Goal: Task Accomplishment & Management: Manage account settings

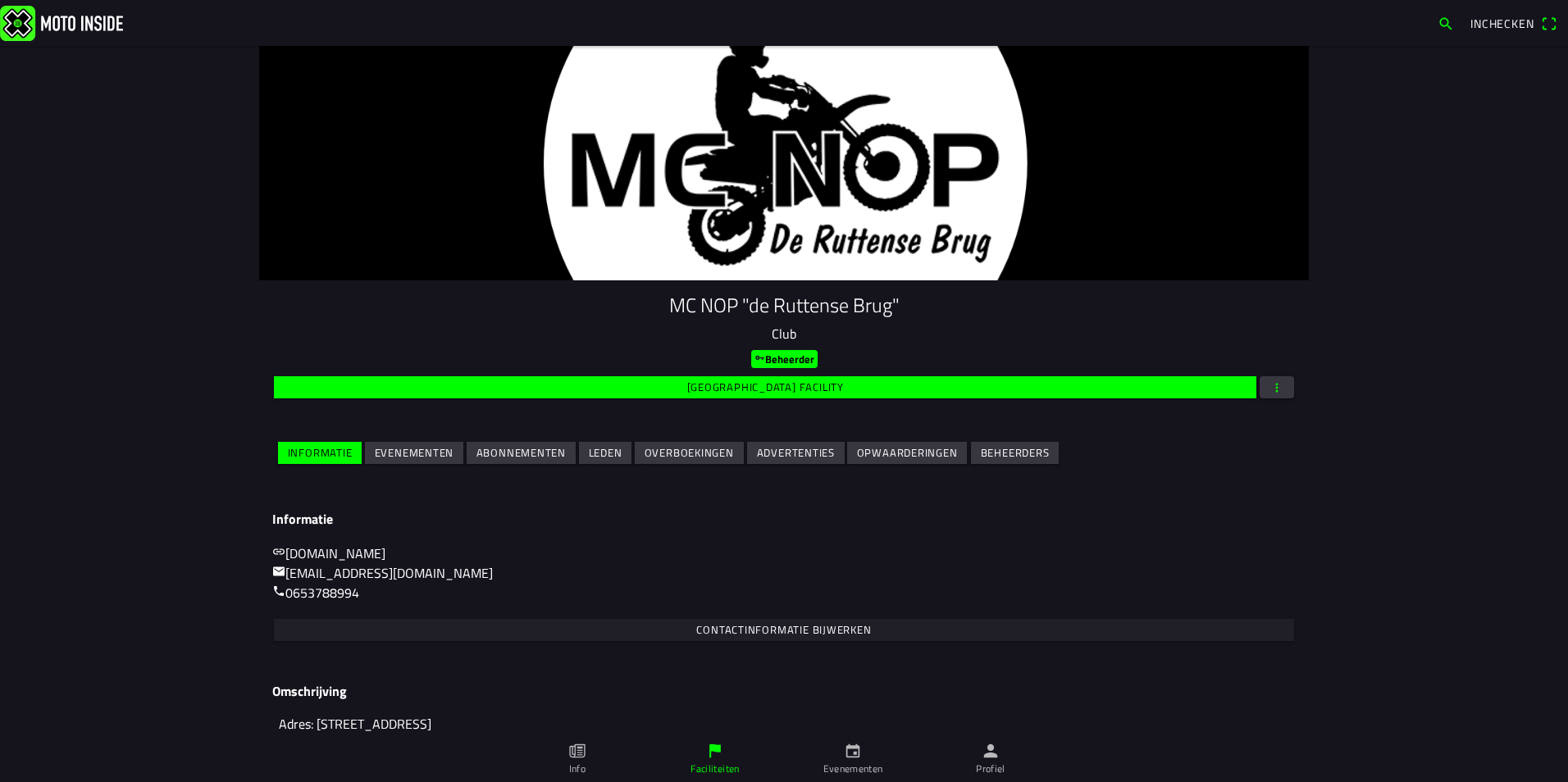
click at [0, 0] on slot "Evenementen" at bounding box center [0, 0] width 0 height 0
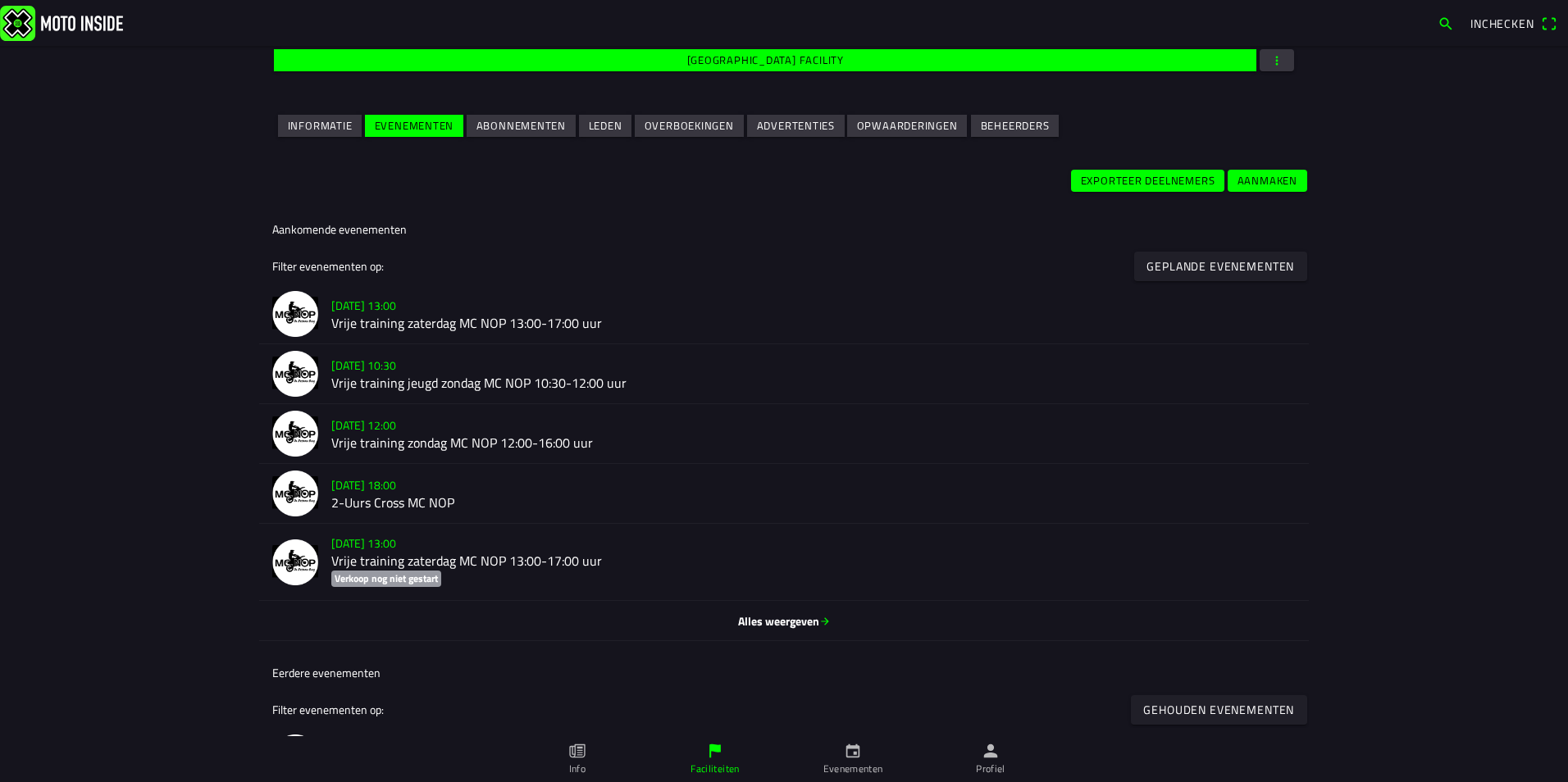
scroll to position [328, 0]
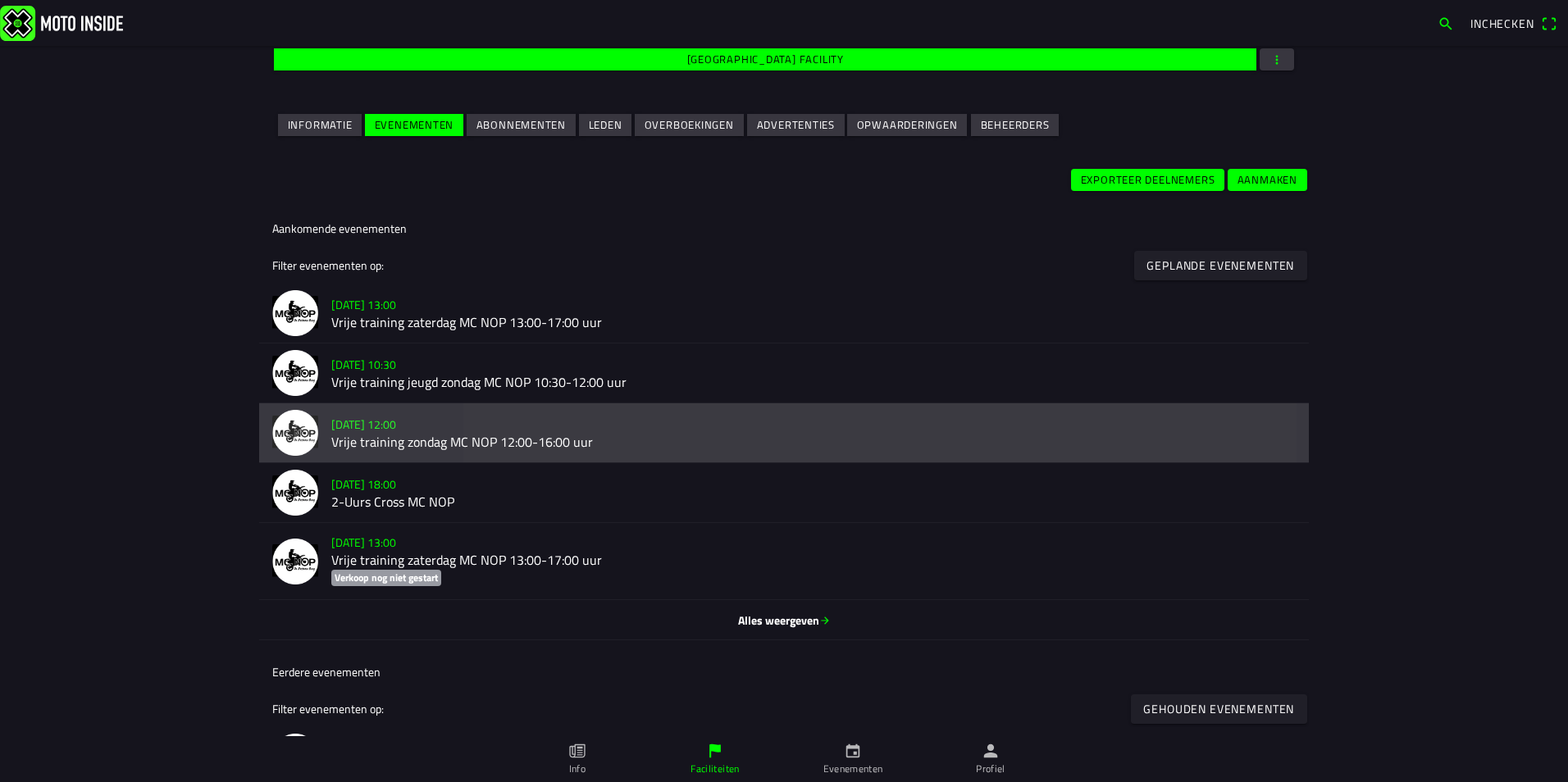
drag, startPoint x: 812, startPoint y: 450, endPoint x: 487, endPoint y: 450, distance: 325.0
click at [487, 450] on h2 "Vrije training zondag MC NOP 12:00-16:00 uur" at bounding box center [813, 442] width 964 height 16
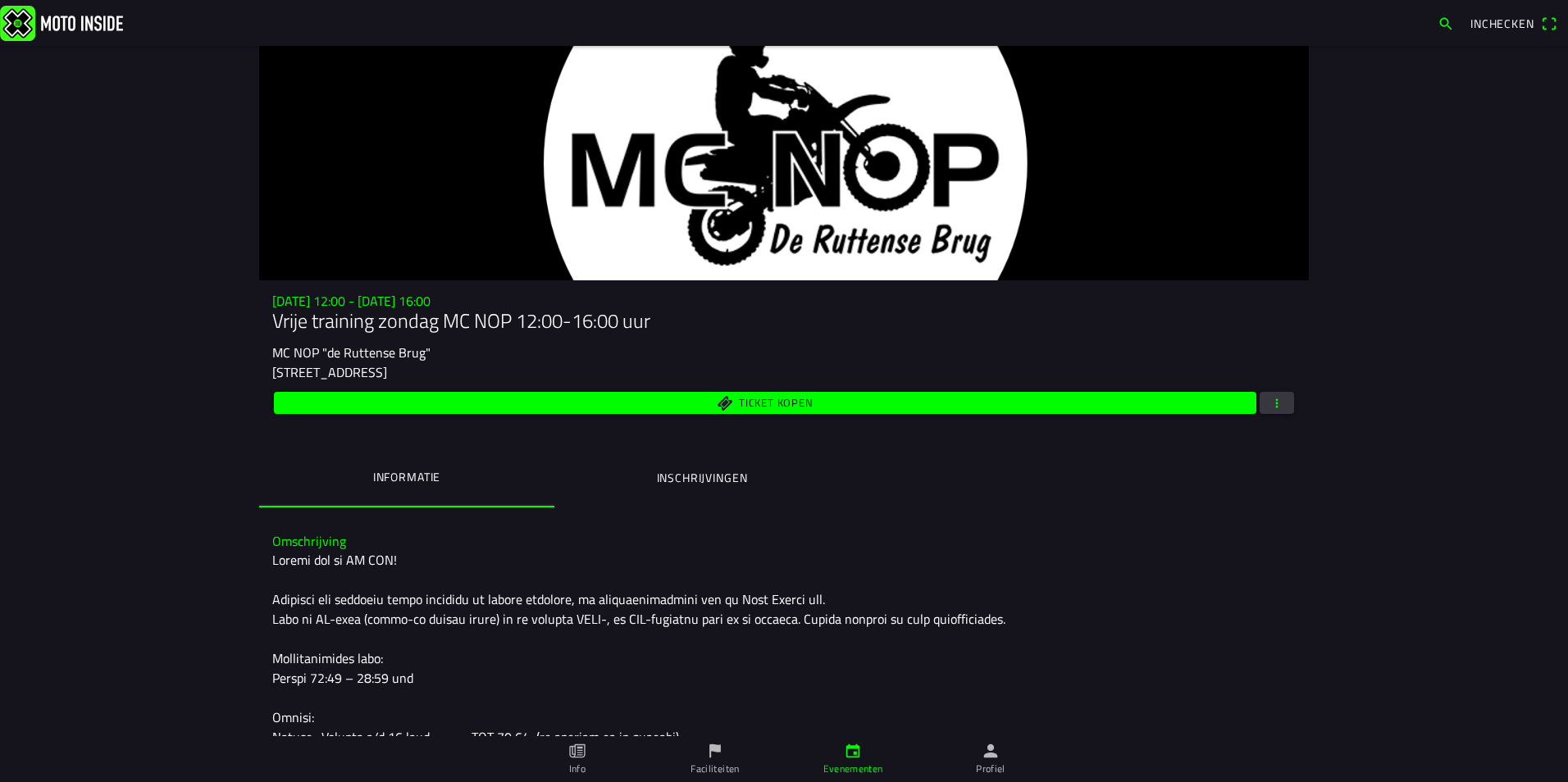
click at [1272, 405] on span "button" at bounding box center [1276, 403] width 15 height 22
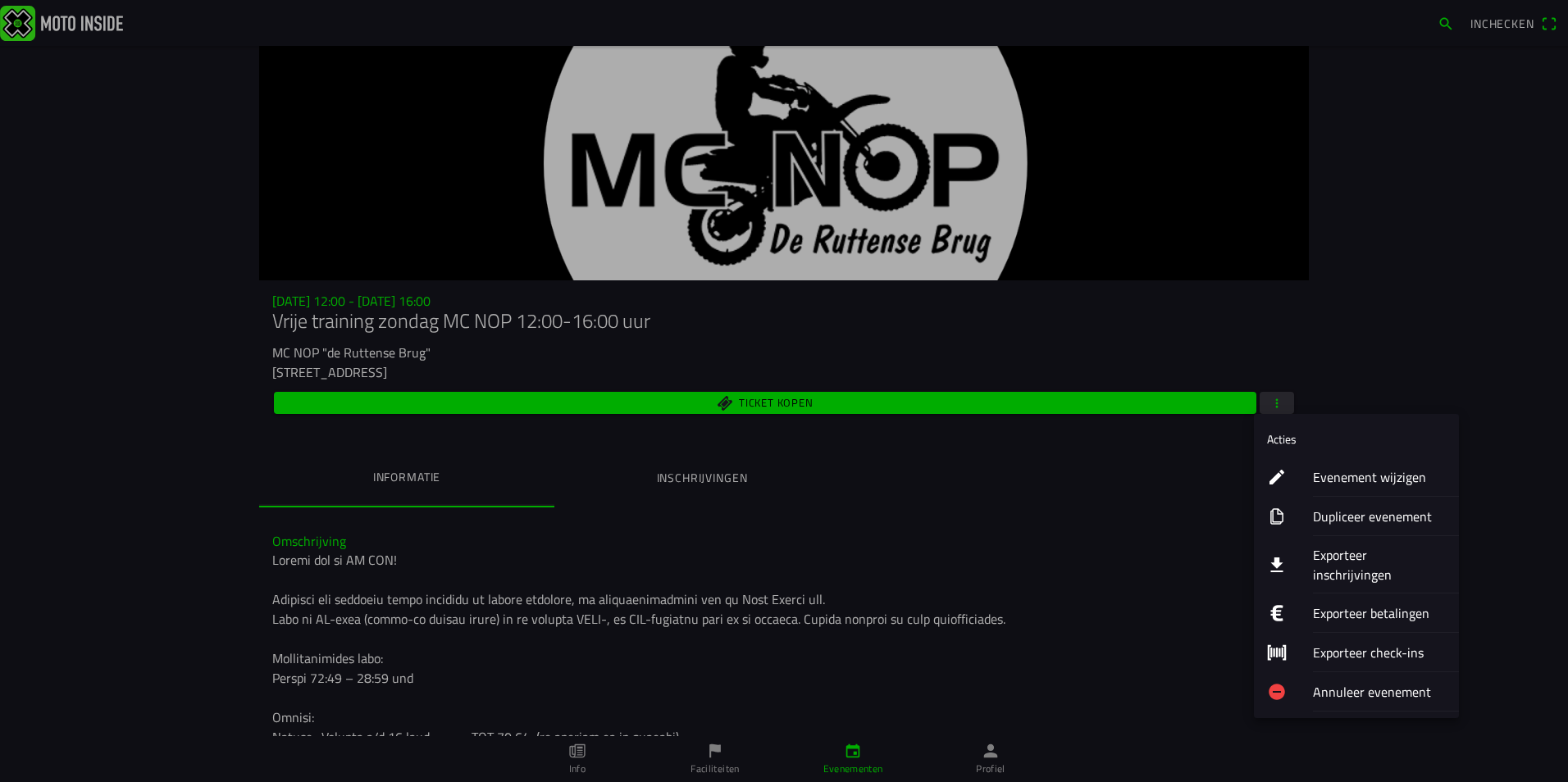
click at [1326, 682] on ion-label "Annuleer evenement" at bounding box center [1378, 692] width 133 height 20
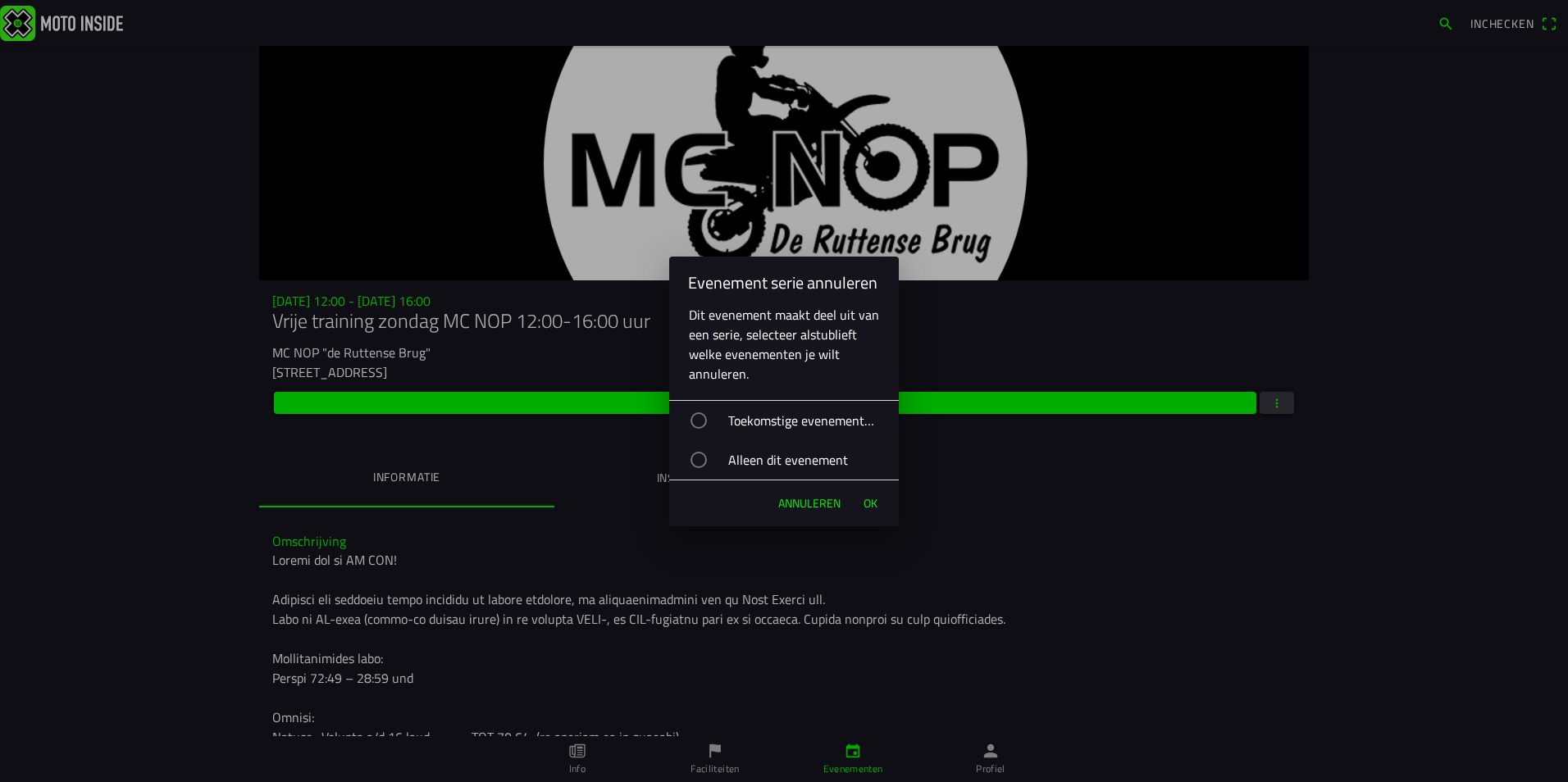
click at [788, 459] on div "Alleen dit evenement" at bounding box center [792, 460] width 213 height 41
click at [878, 505] on button "Ok" at bounding box center [870, 503] width 30 height 33
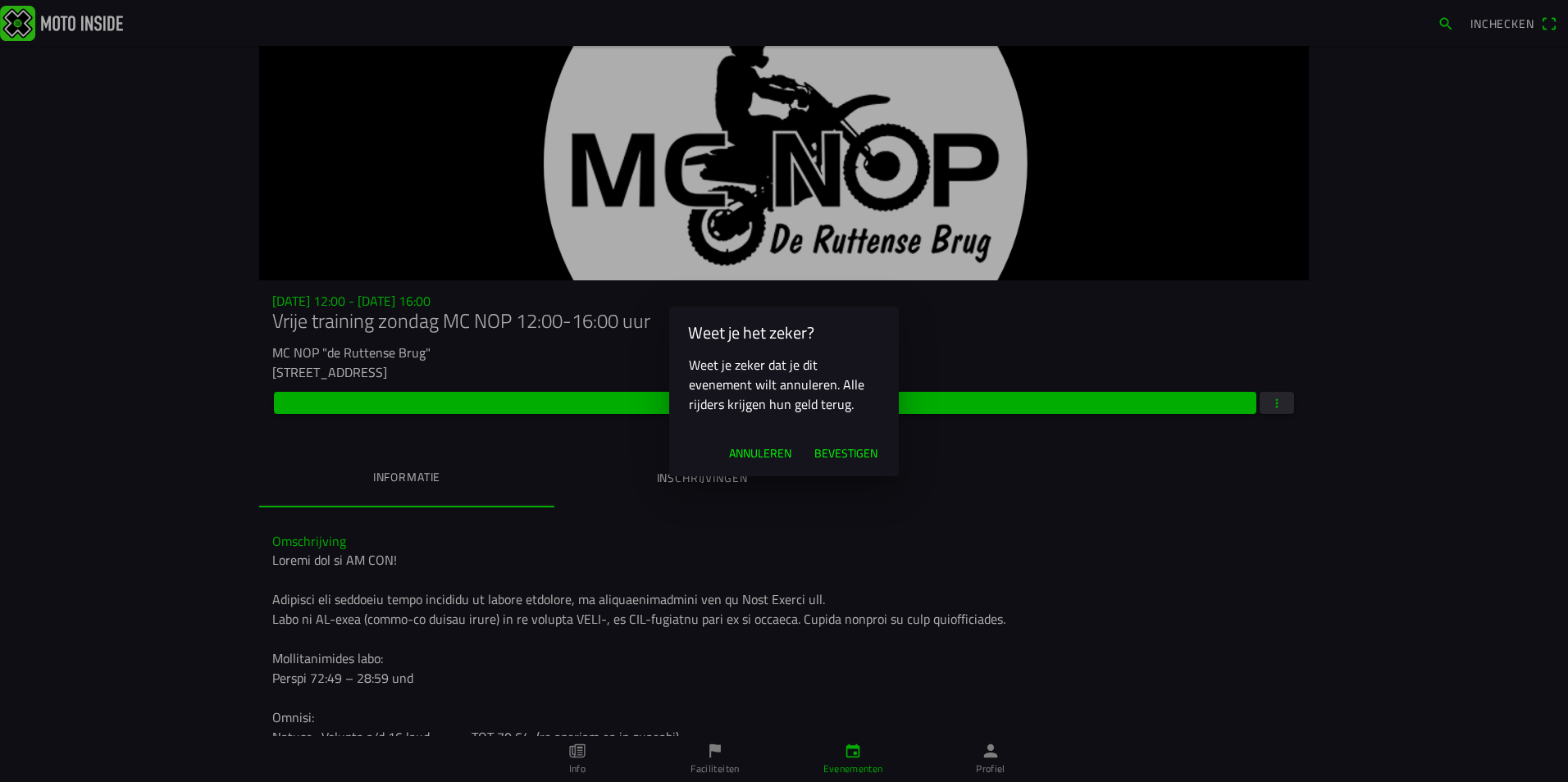
click at [848, 452] on span "Bevestigen" at bounding box center [845, 453] width 63 height 16
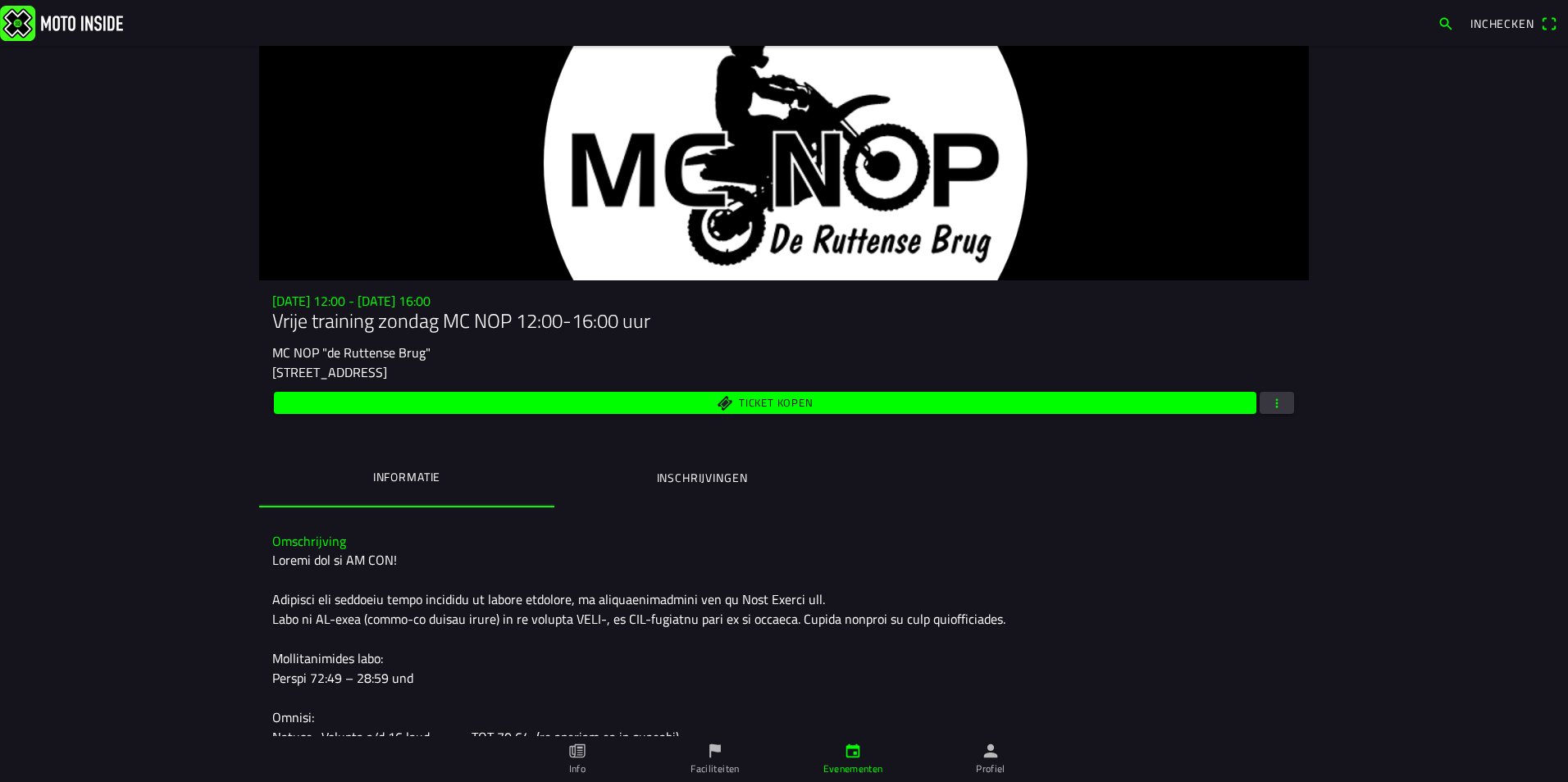
click at [987, 759] on icon "person" at bounding box center [990, 752] width 18 height 18
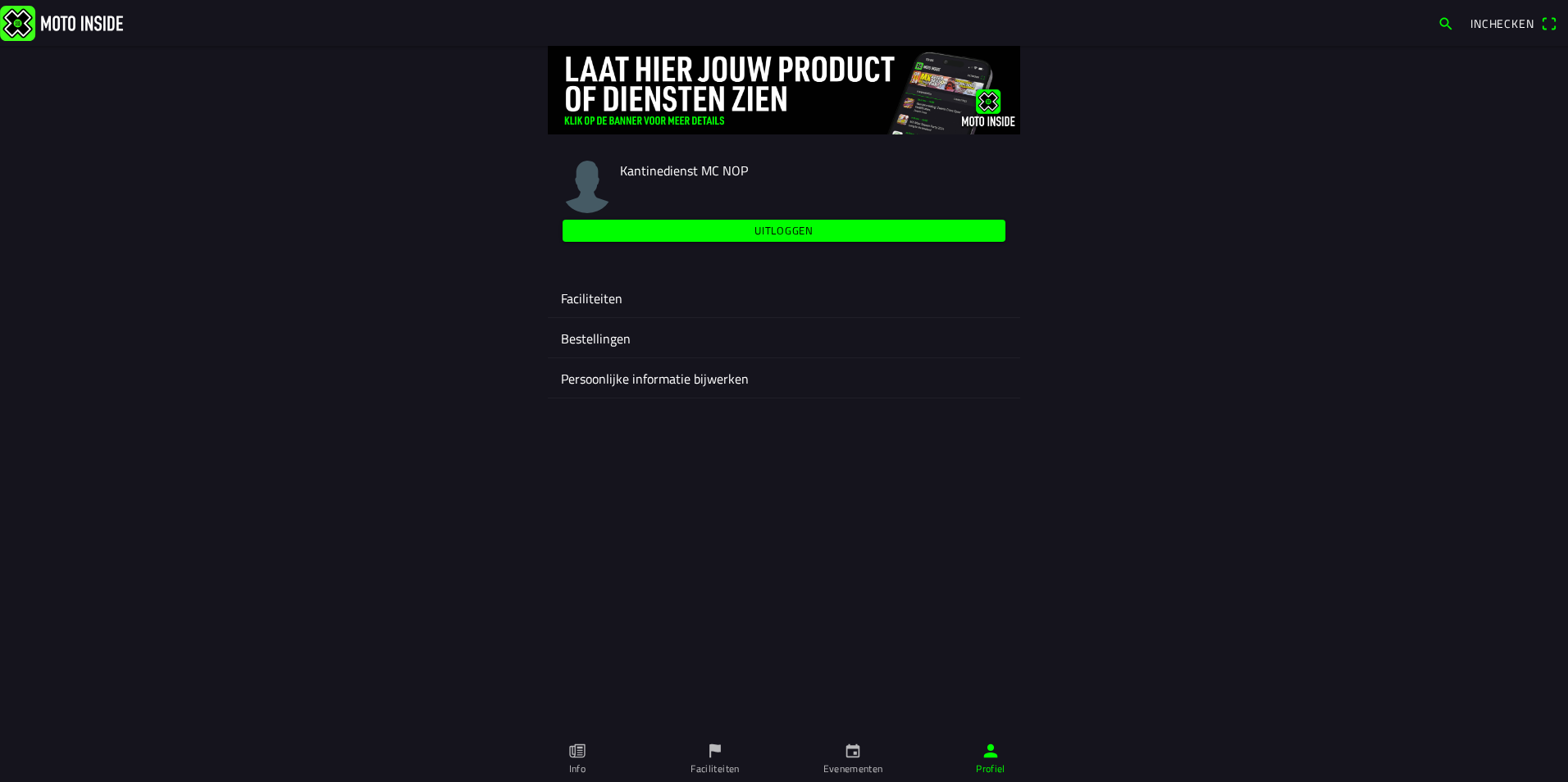
click at [592, 303] on ion-label "Faciliteiten" at bounding box center [784, 298] width 446 height 20
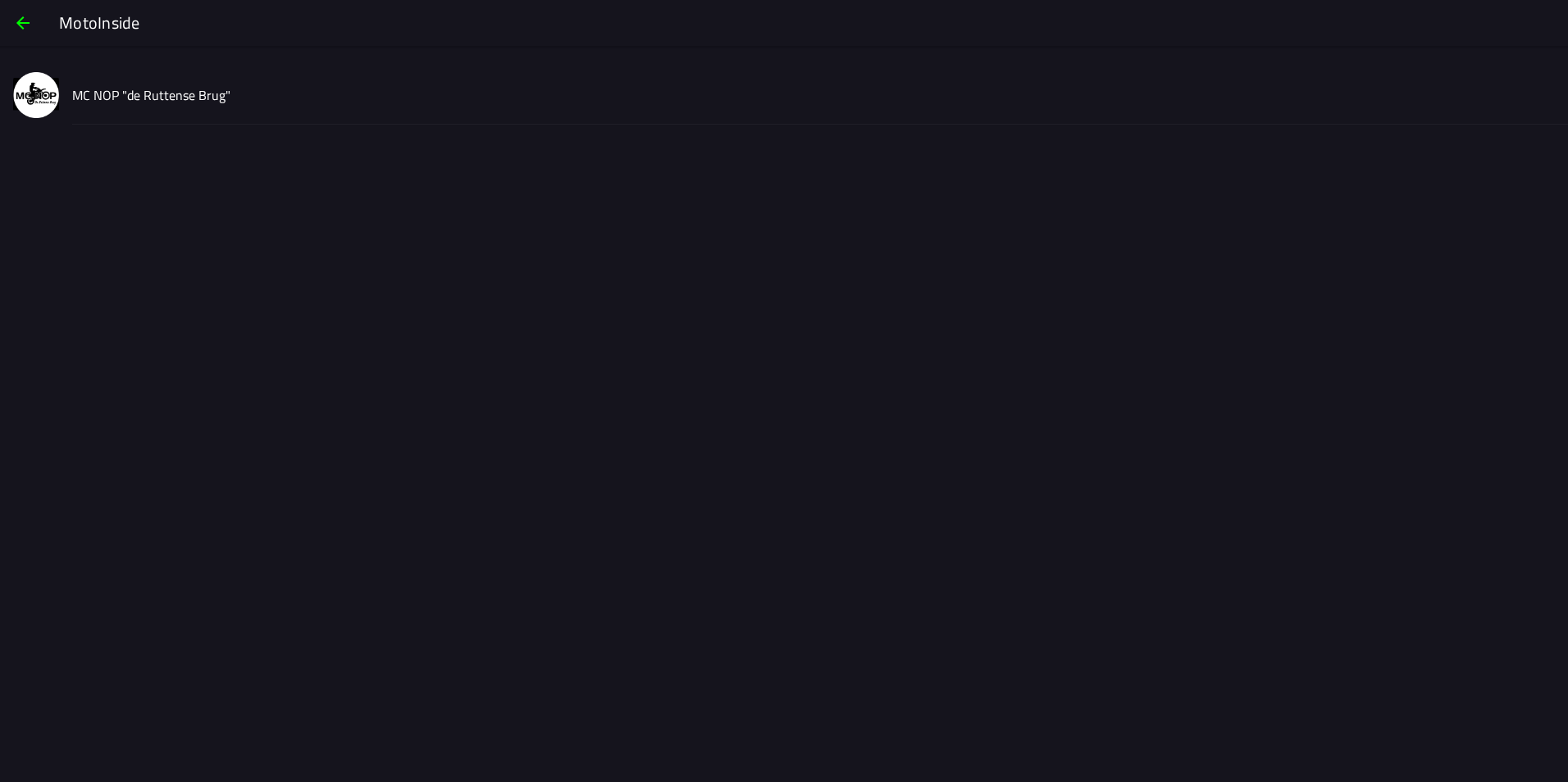
click at [0, 0] on slot "MC NOP "de Ruttense Brug"" at bounding box center [0, 0] width 0 height 0
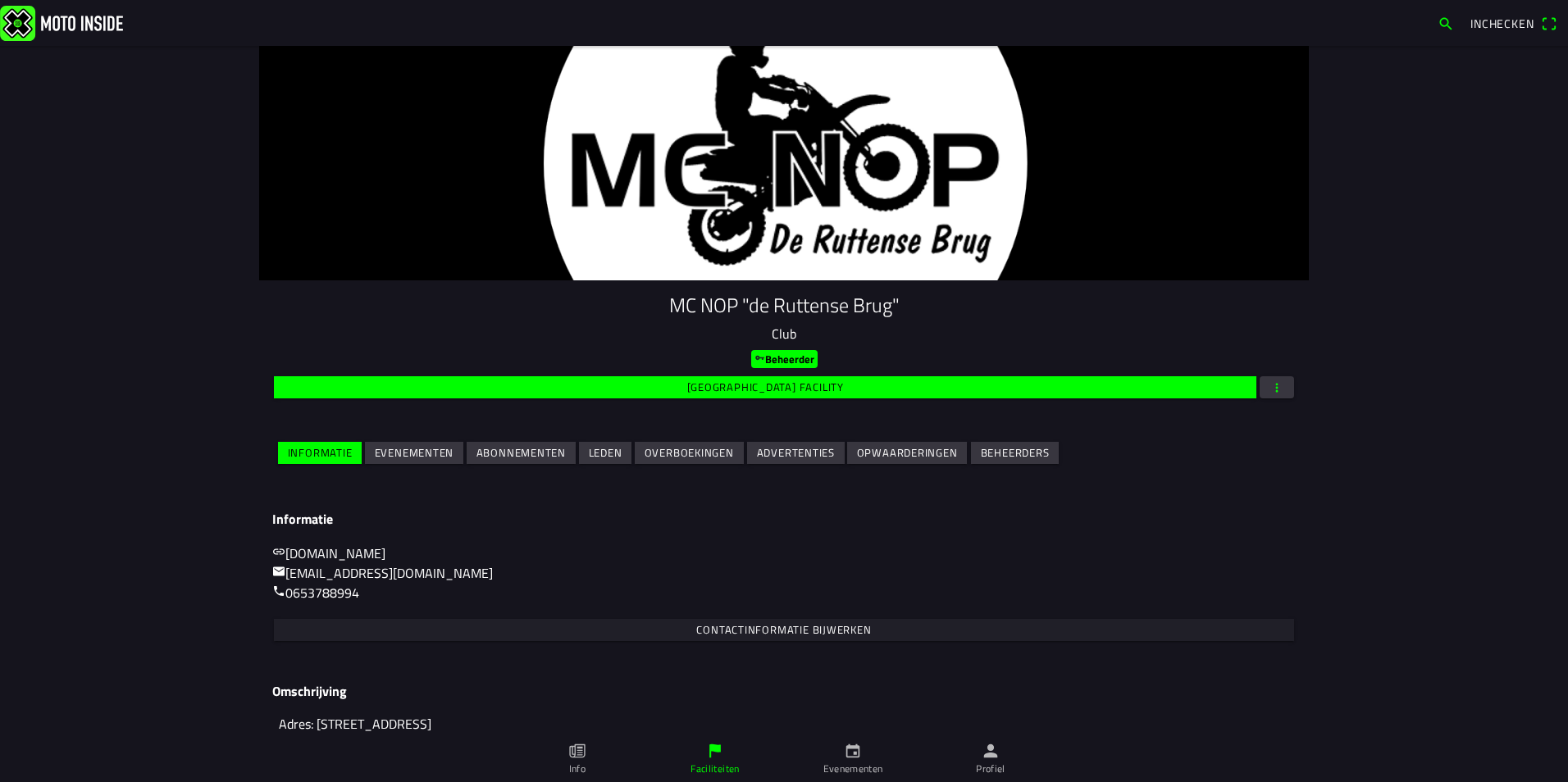
click at [0, 0] on slot "Evenementen" at bounding box center [0, 0] width 0 height 0
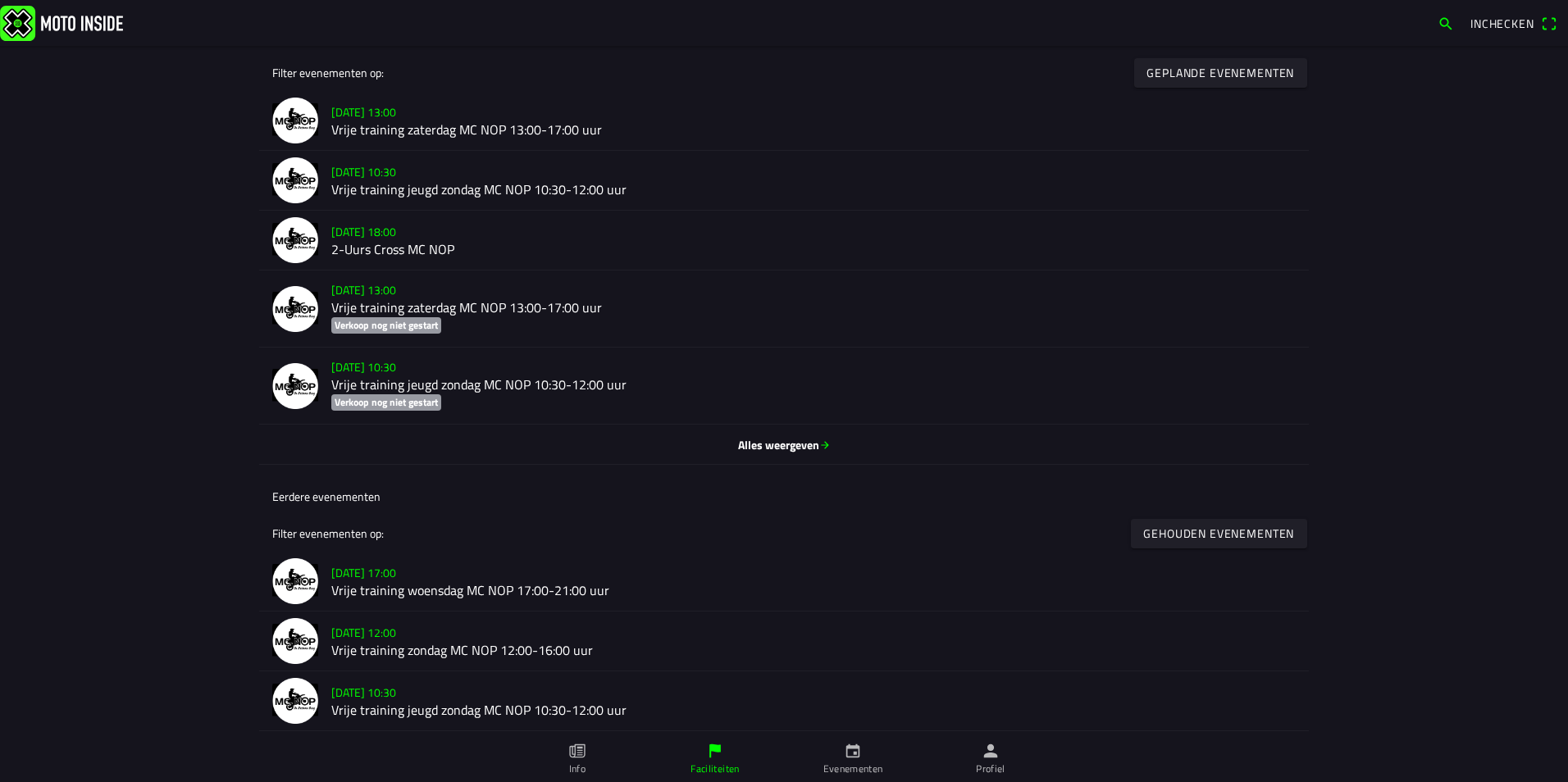
scroll to position [492, 0]
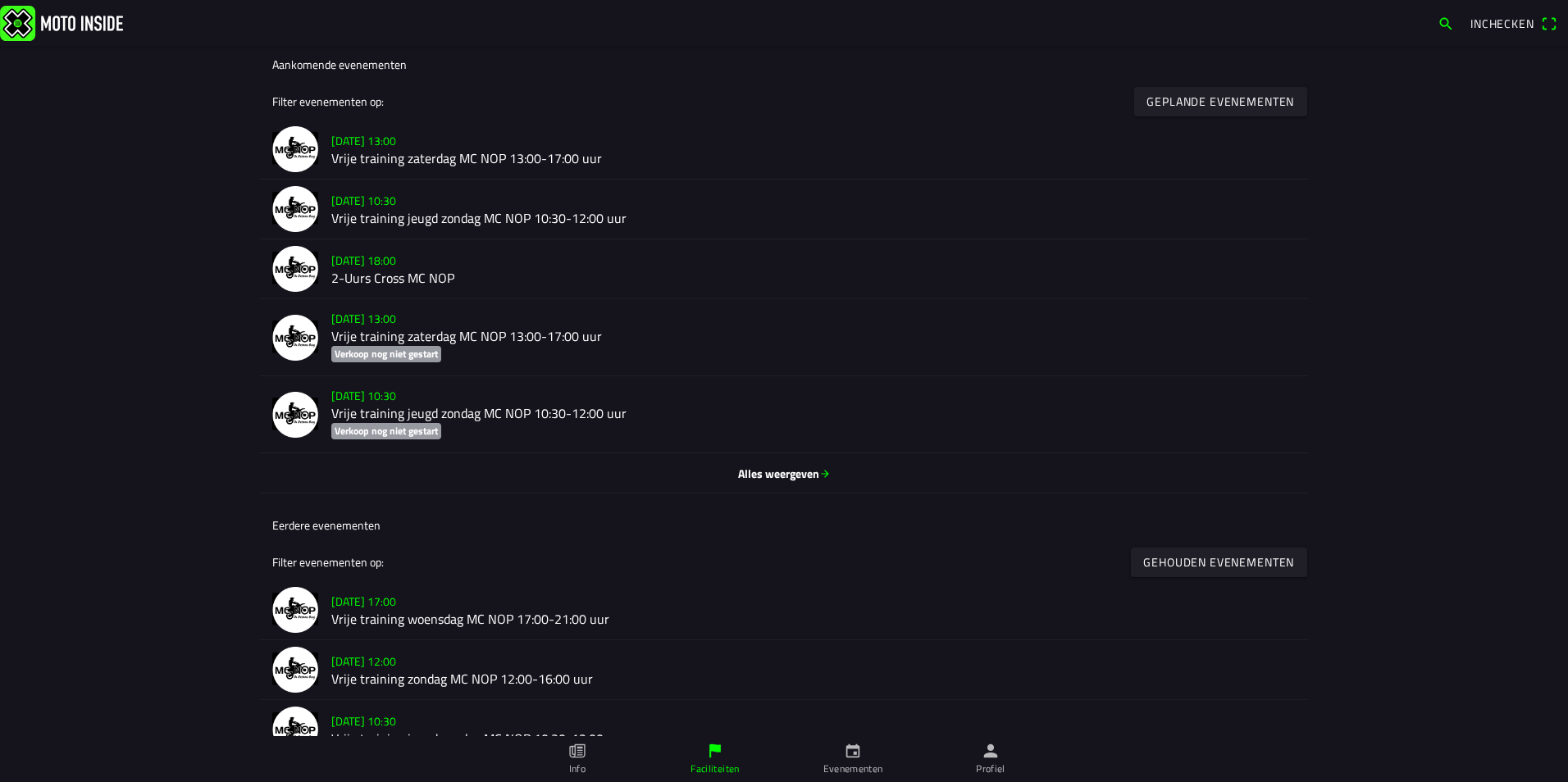
click at [763, 473] on span "Alles weergeven" at bounding box center [784, 473] width 1023 height 17
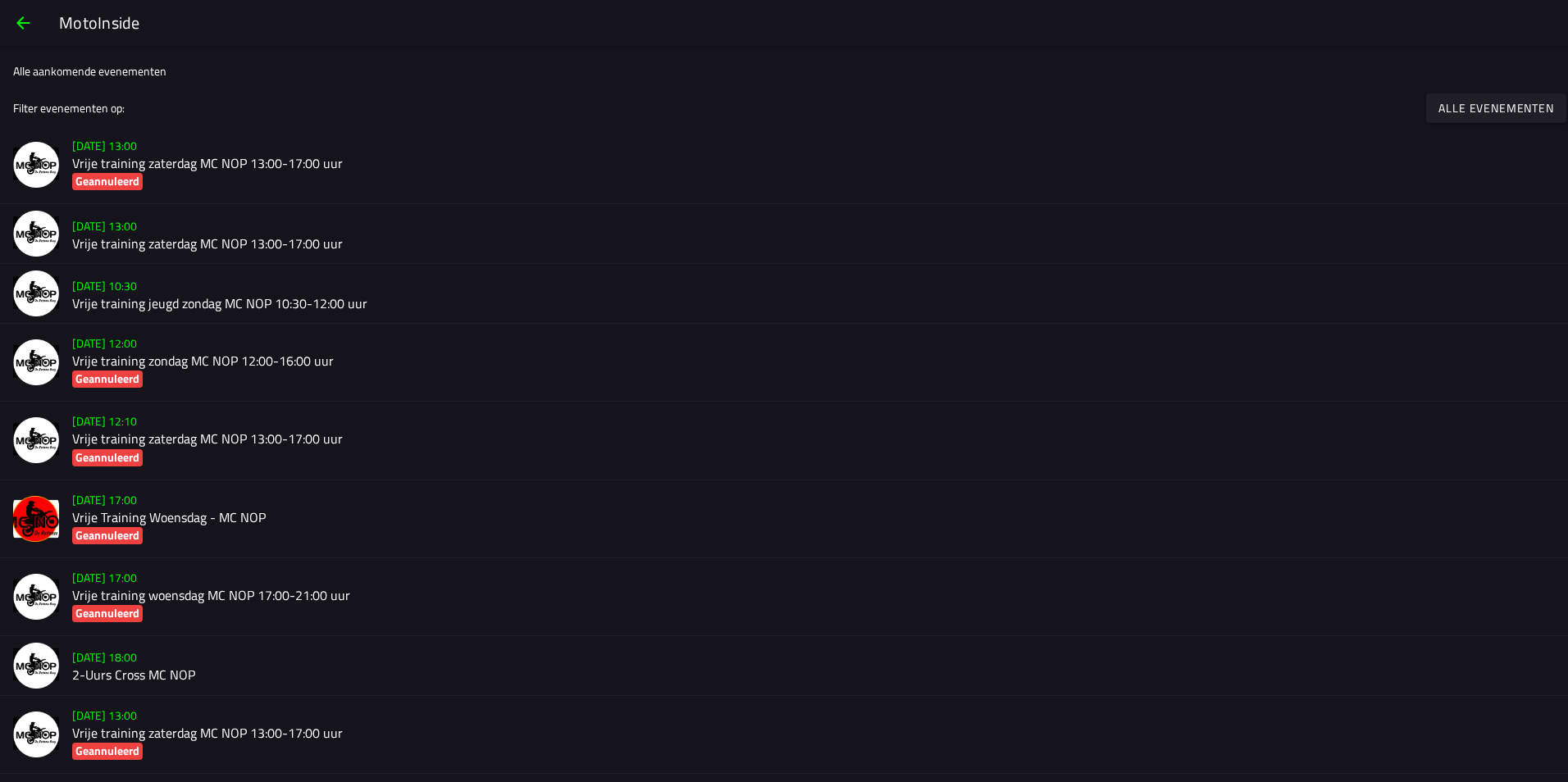
click at [168, 358] on h2 "Vrije training zondag MC NOP 12:00-16:00 uur" at bounding box center [813, 361] width 1482 height 16
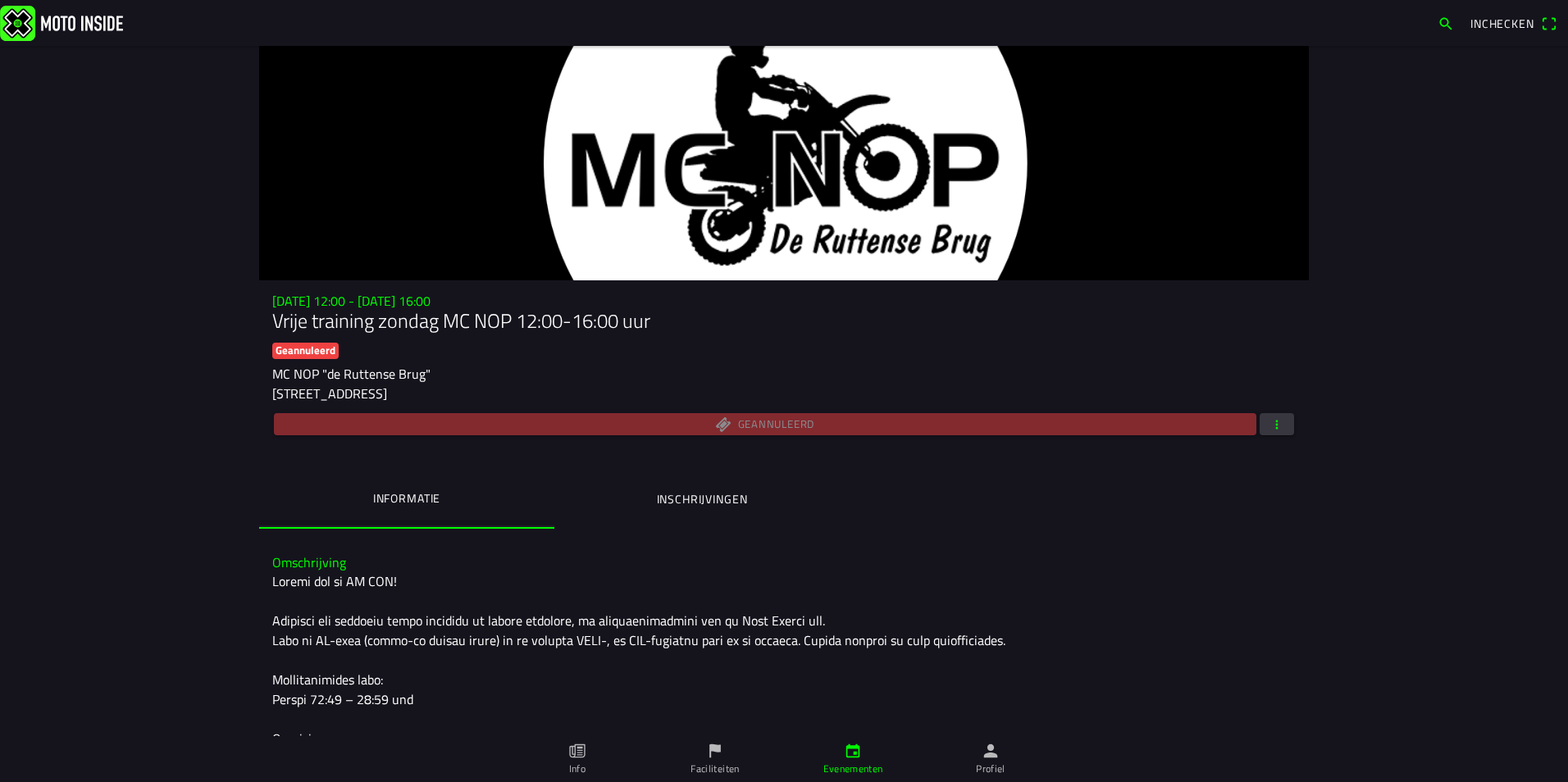
click at [1269, 418] on span "button" at bounding box center [1276, 424] width 15 height 22
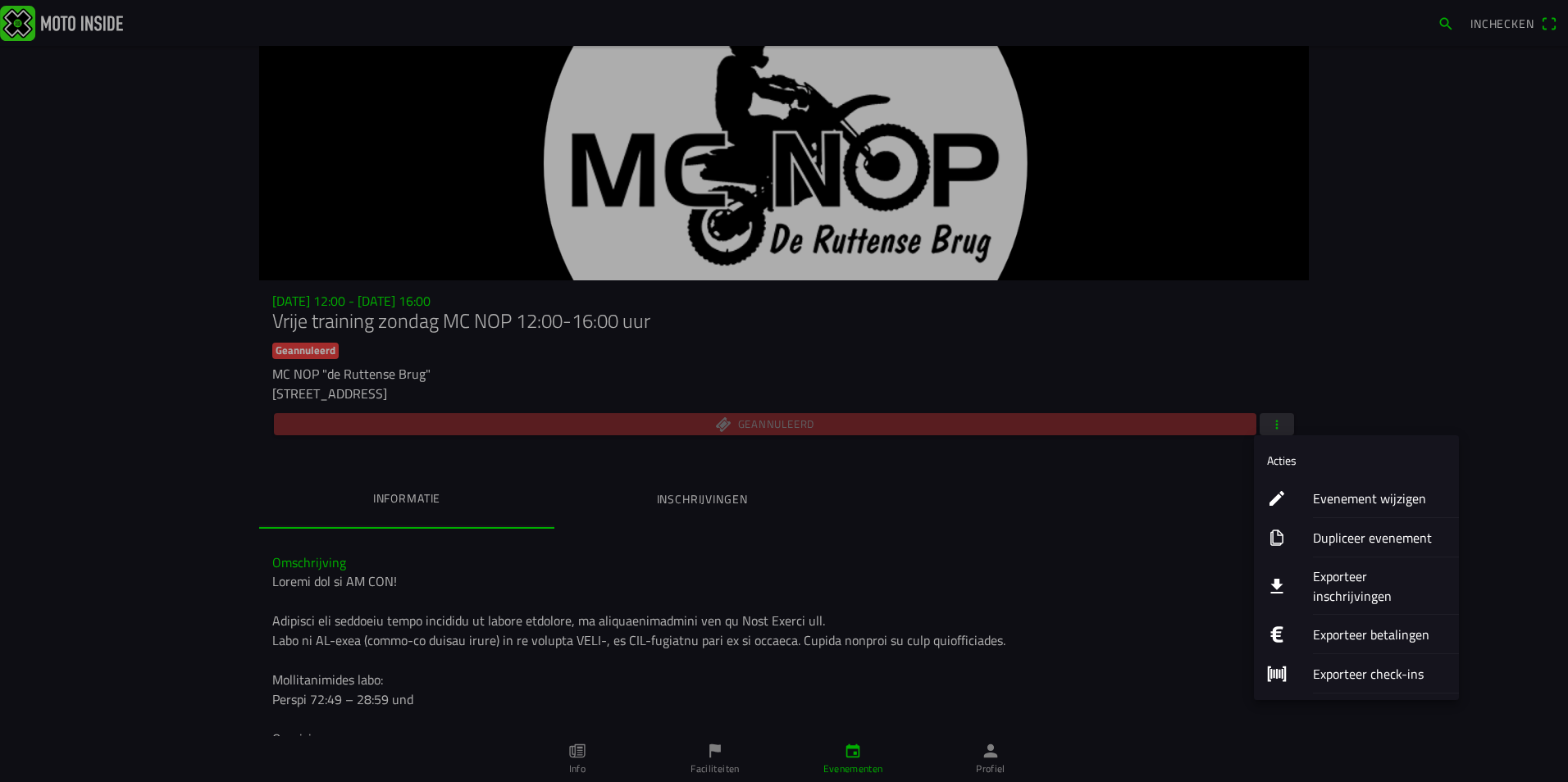
click at [1332, 500] on ion-label "Evenement wijzigen" at bounding box center [1378, 499] width 133 height 20
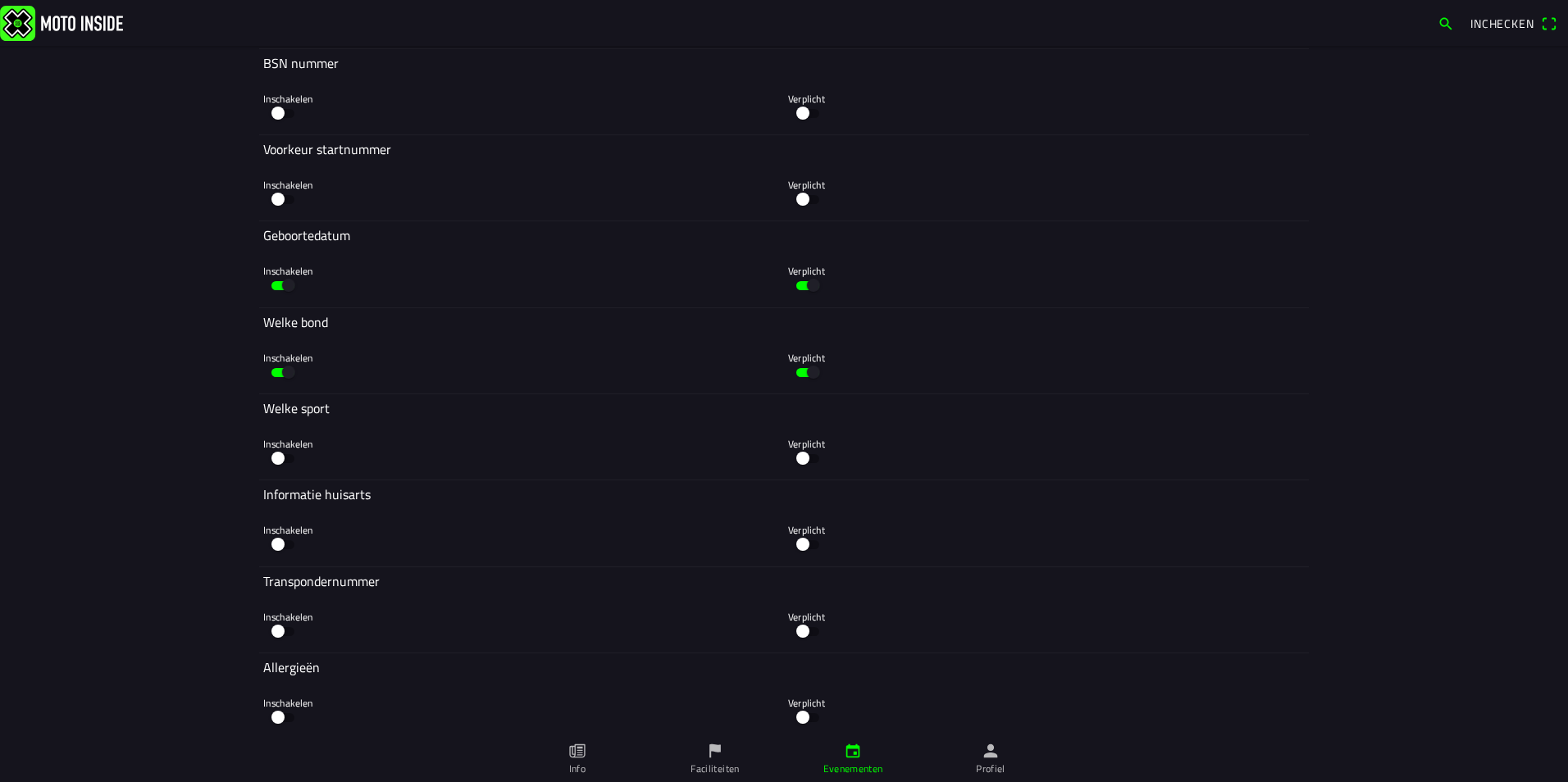
scroll to position [5803, 0]
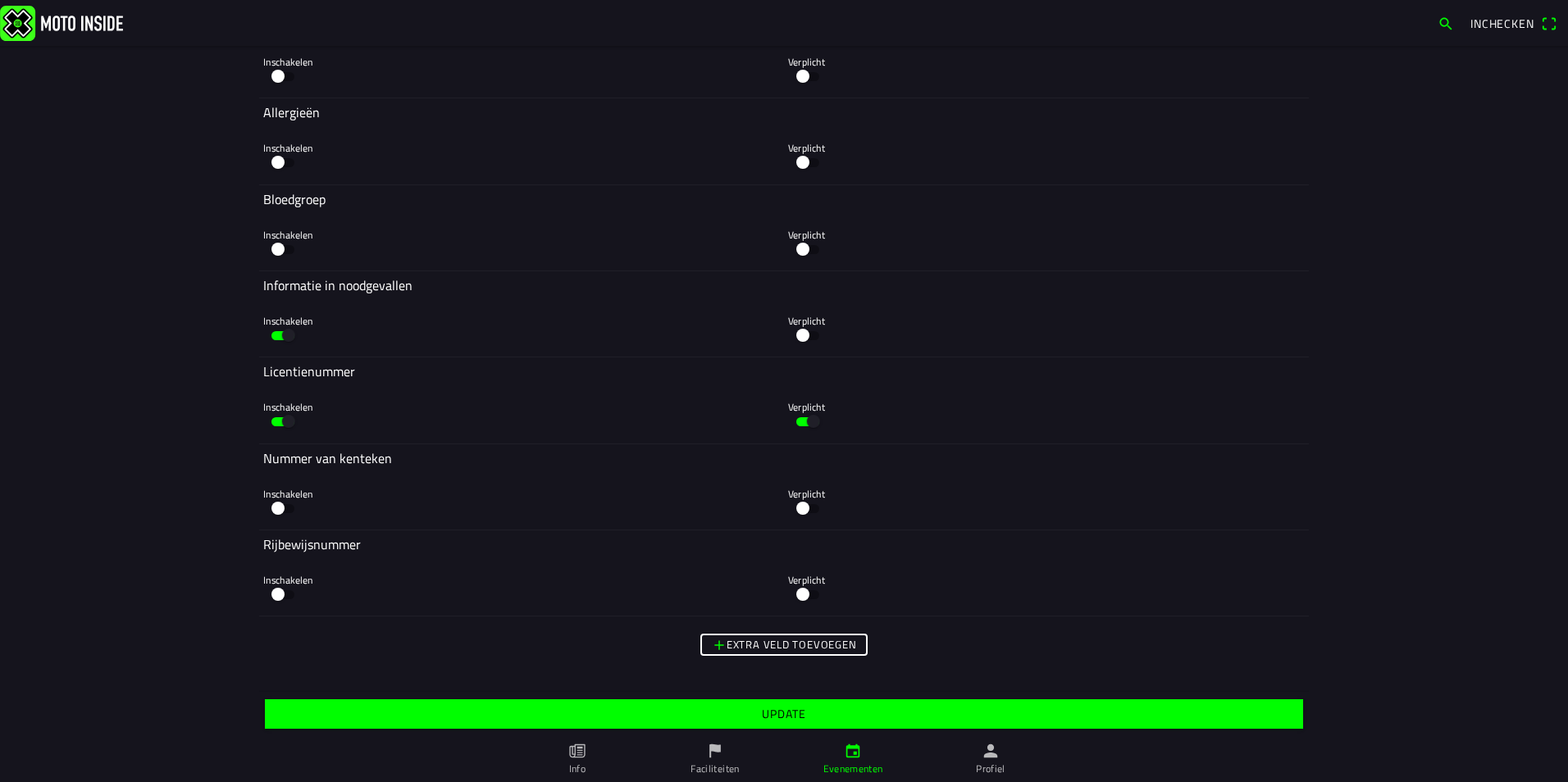
click at [0, 0] on slot "Update" at bounding box center [0, 0] width 0 height 0
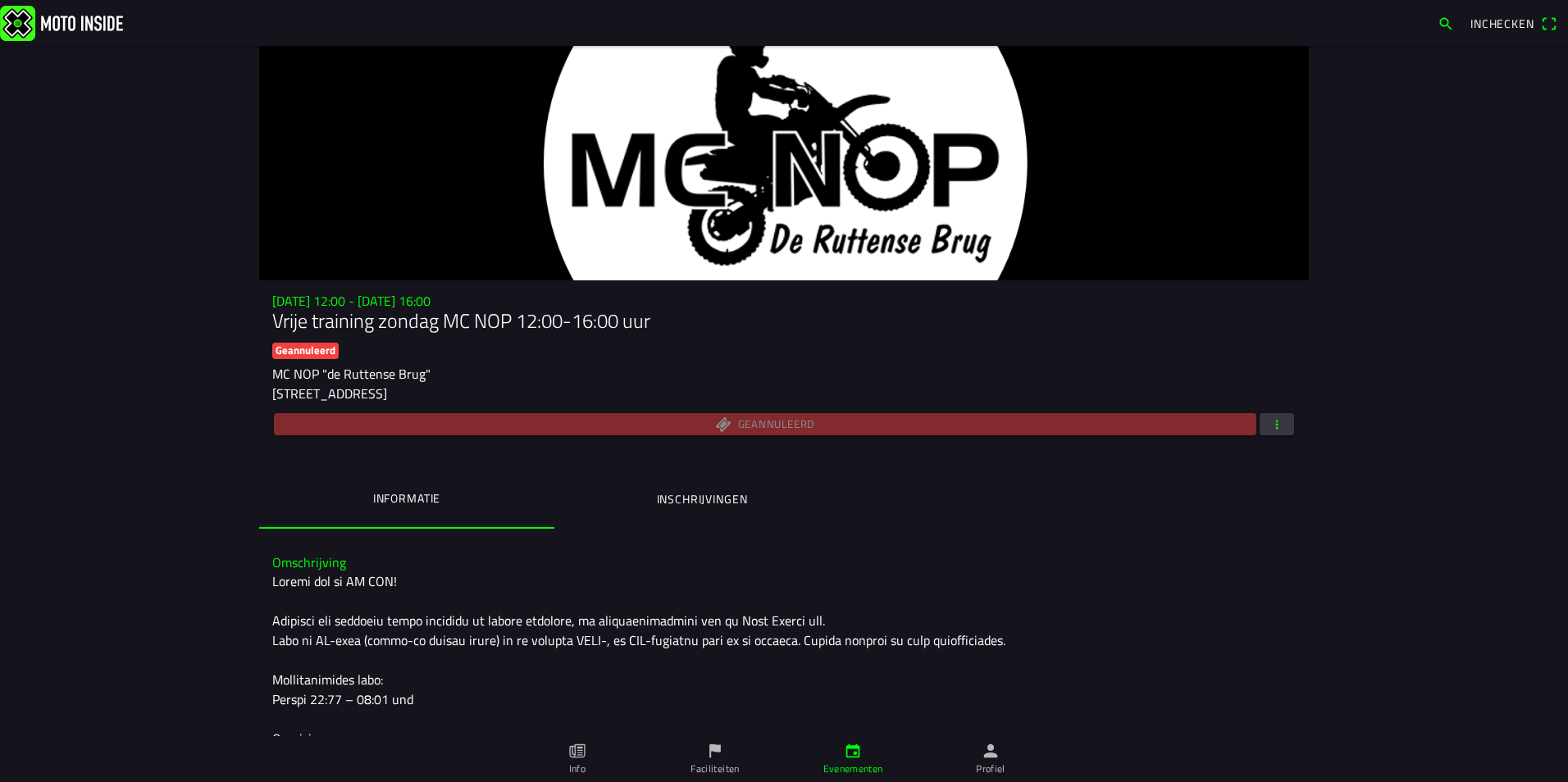
click at [1277, 427] on span "button" at bounding box center [1276, 424] width 15 height 22
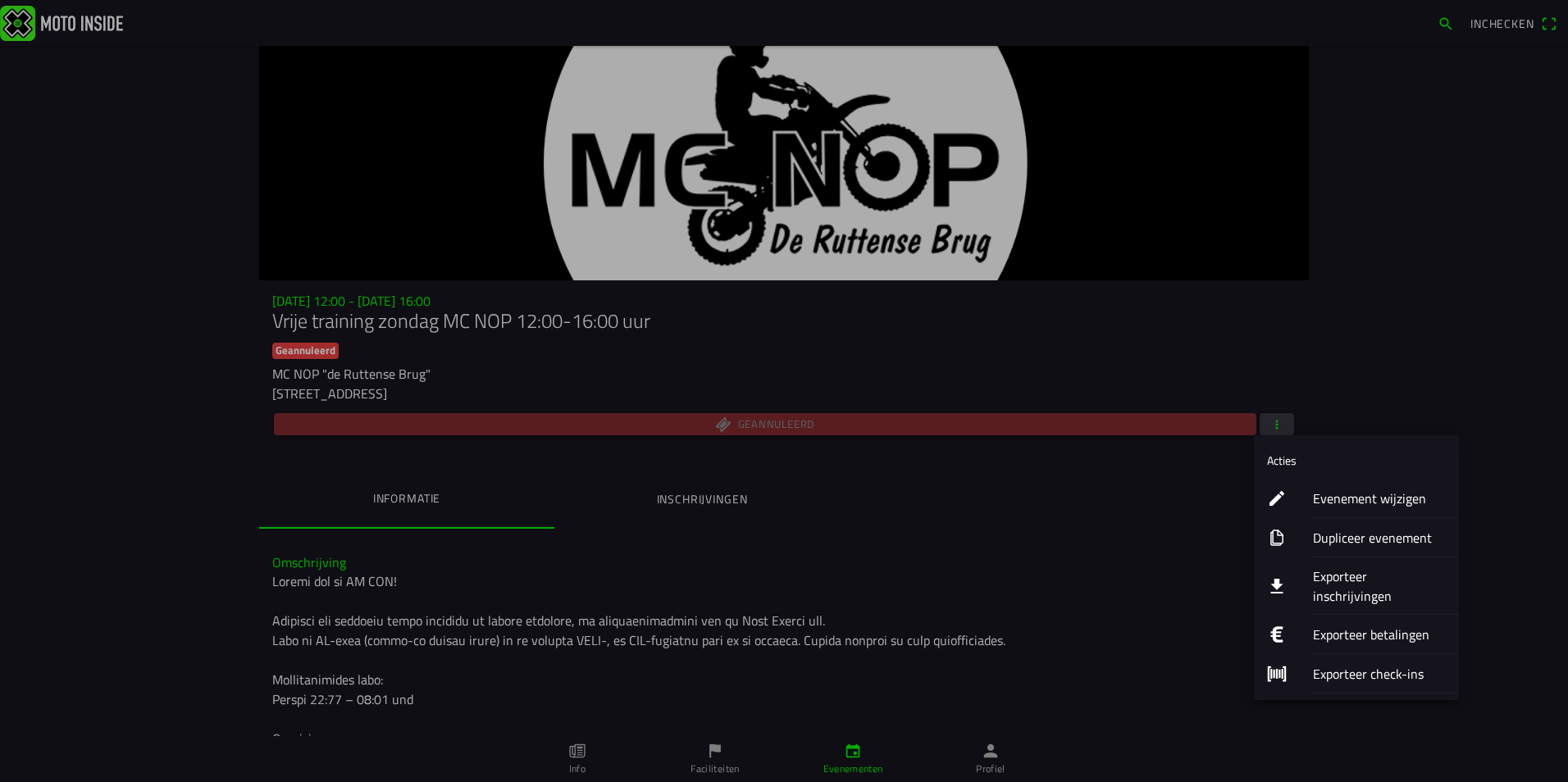
click at [1323, 493] on ion-label "Evenement wijzigen" at bounding box center [1378, 499] width 133 height 20
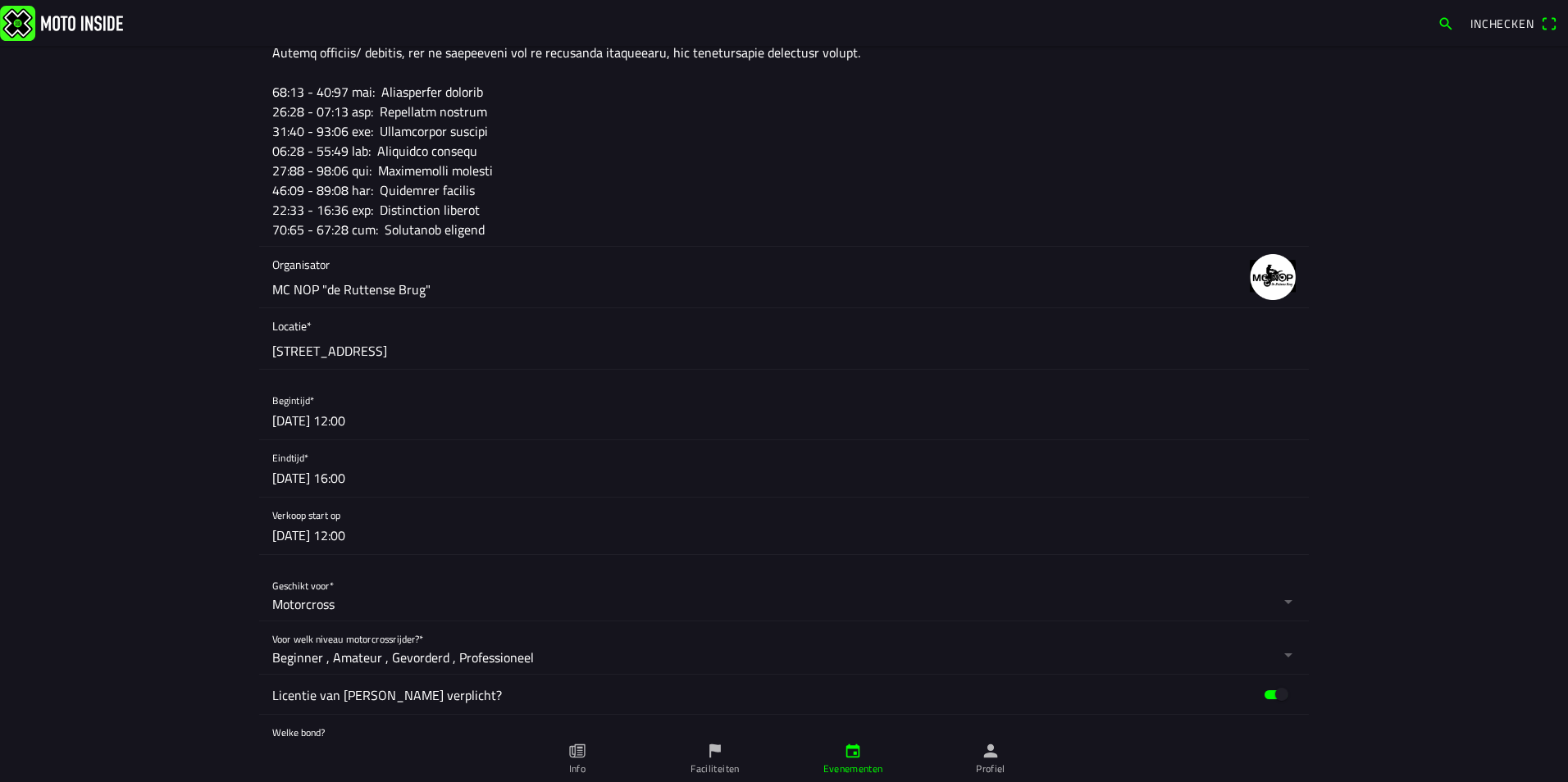
scroll to position [656, 0]
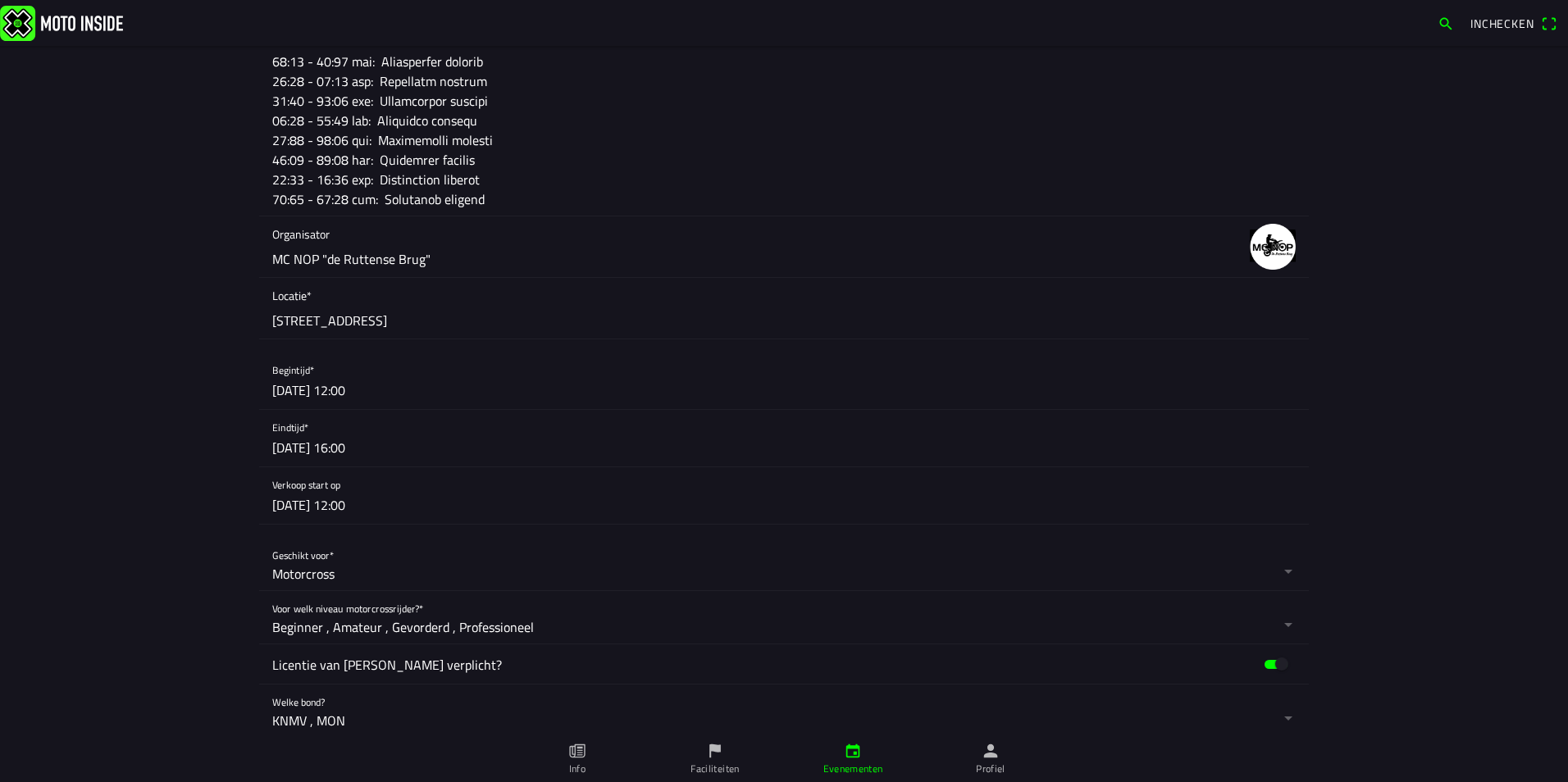
click at [367, 511] on button "button" at bounding box center [790, 495] width 1037 height 57
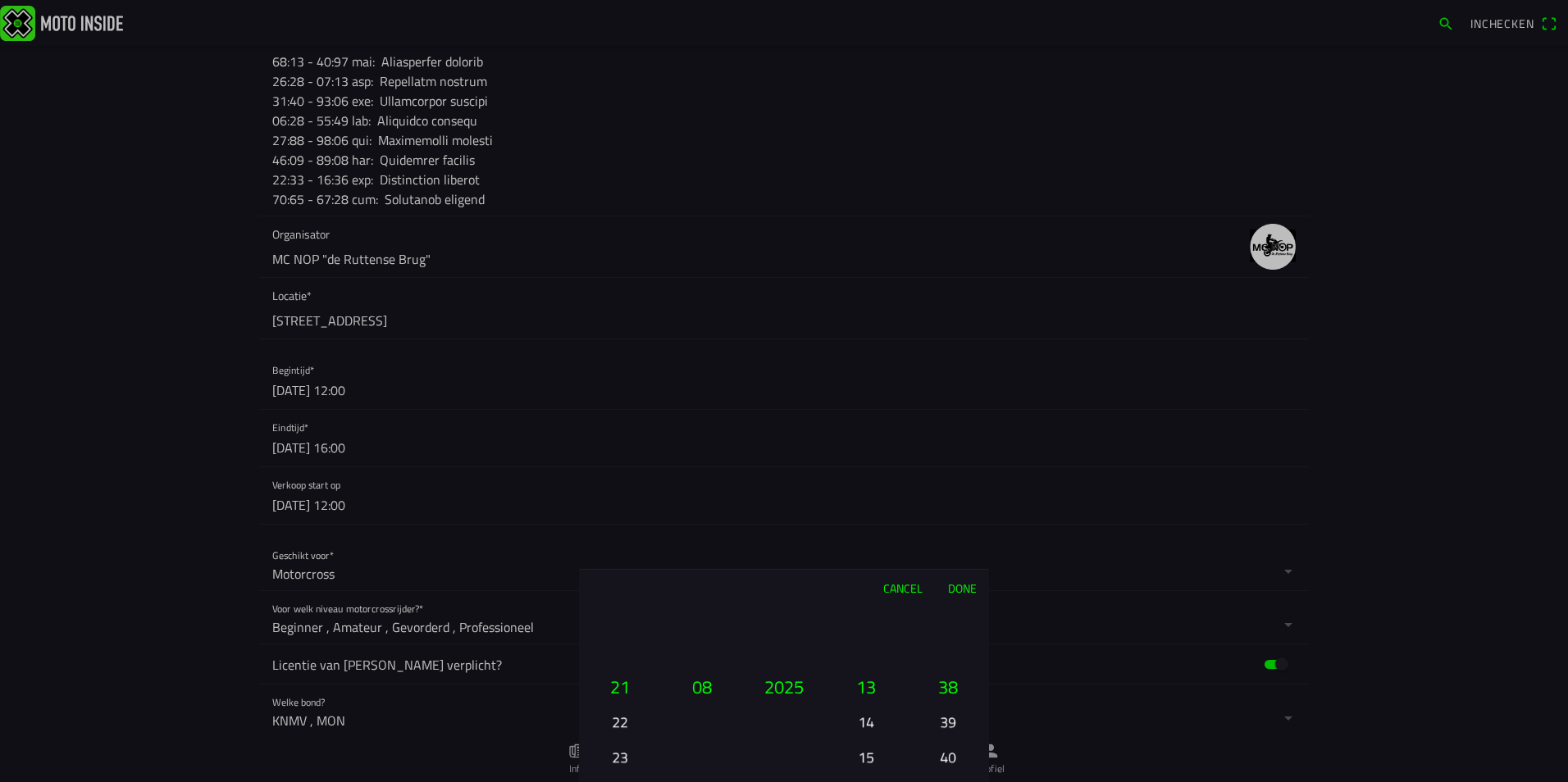
click at [868, 725] on button "14" at bounding box center [866, 722] width 56 height 29
click at [961, 589] on button "Done" at bounding box center [962, 588] width 54 height 36
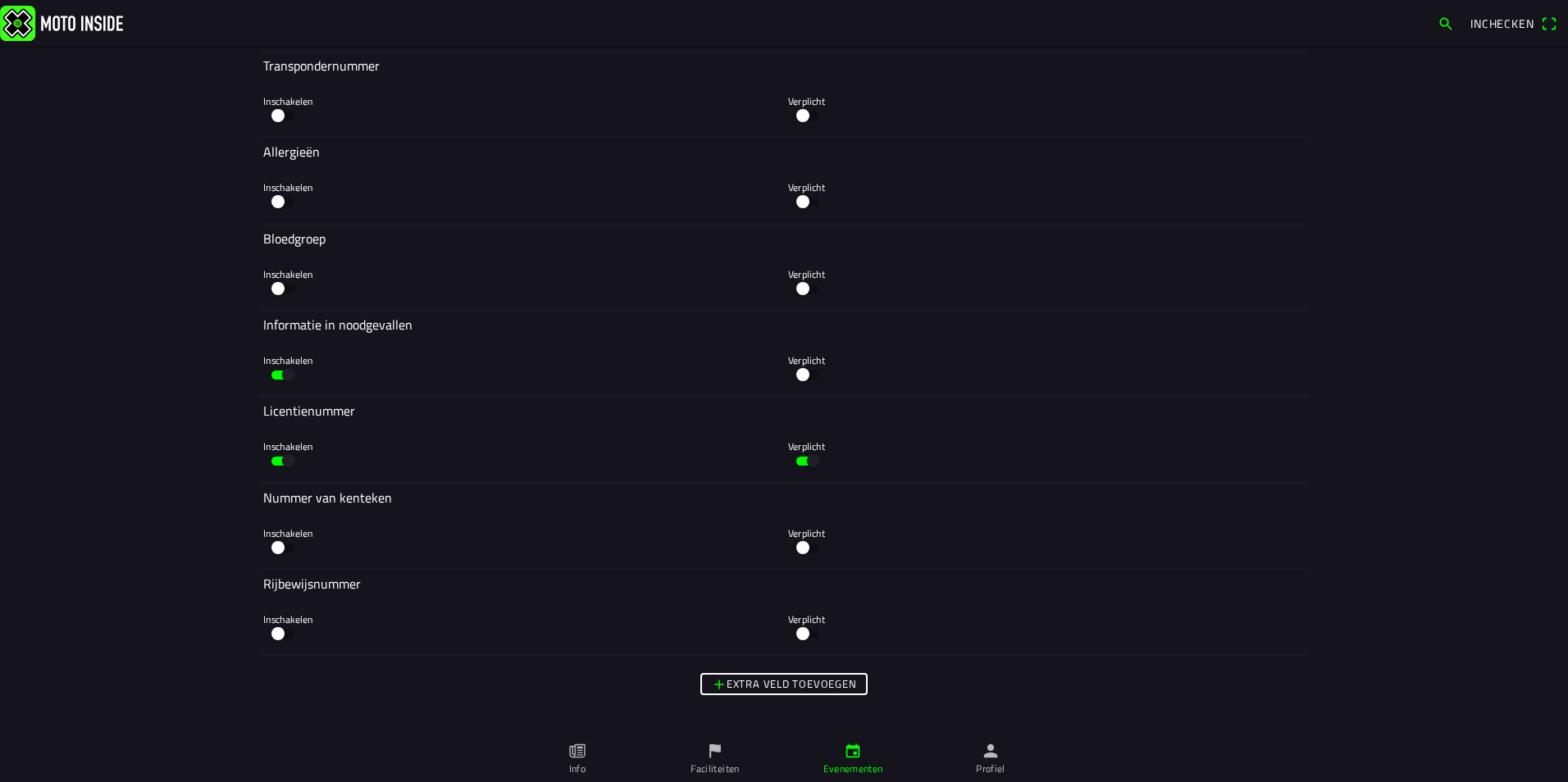
scroll to position [5803, 0]
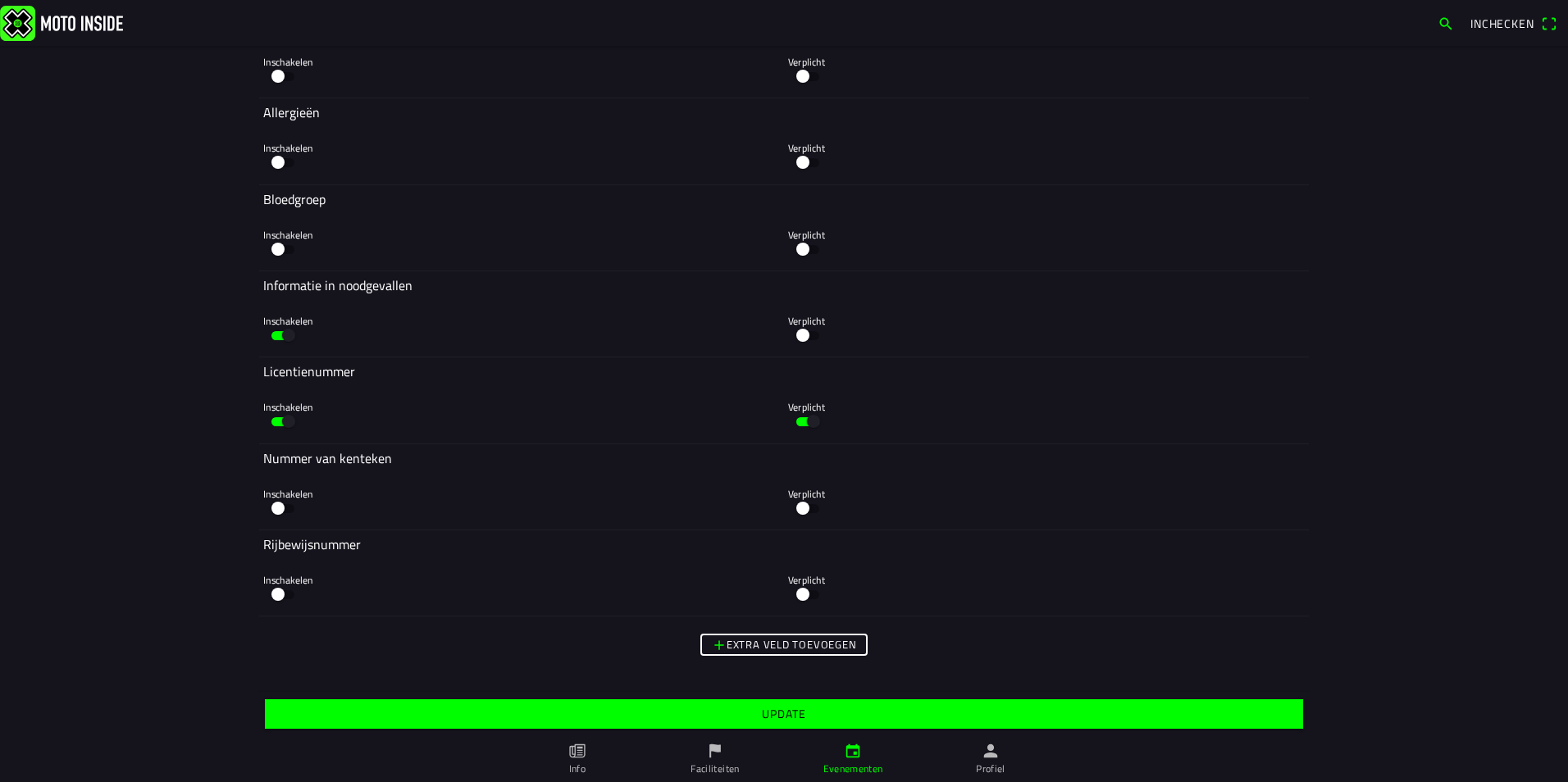
click at [818, 714] on span "Update" at bounding box center [783, 714] width 1013 height 30
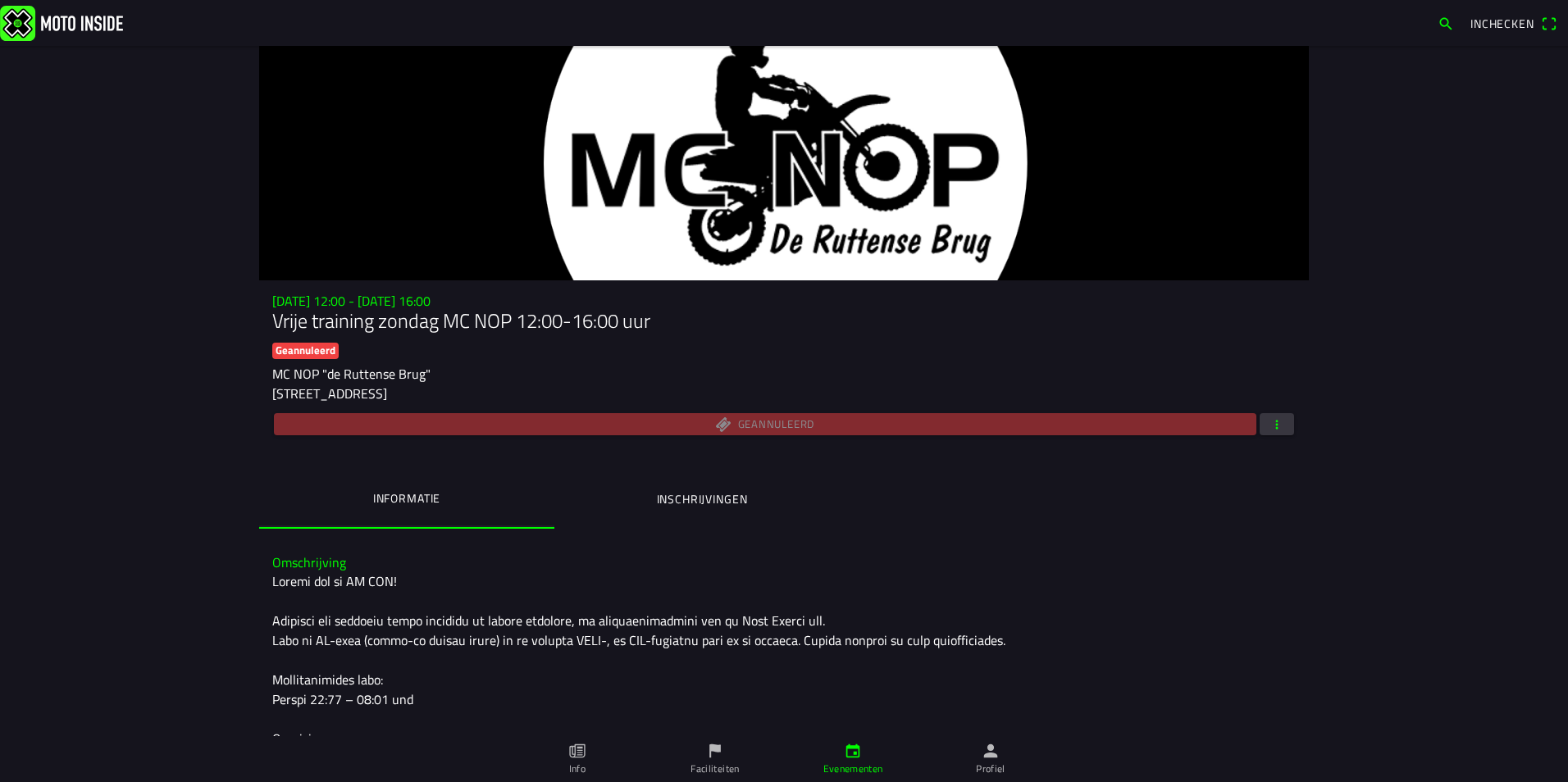
click at [426, 430] on div "Geannuleerd" at bounding box center [784, 424] width 1023 height 29
click at [625, 429] on div "Geannuleerd" at bounding box center [784, 424] width 1023 height 29
click at [0, 0] on slot "Geannuleerd" at bounding box center [0, 0] width 0 height 0
drag, startPoint x: 278, startPoint y: 352, endPoint x: 892, endPoint y: 447, distance: 621.3
click at [883, 454] on div "zo 24 aug. - 12:00 - zo 24 aug. - 16:00 Vrije training zondag MC NOP 12:00-16:0…" at bounding box center [784, 411] width 1050 height 236
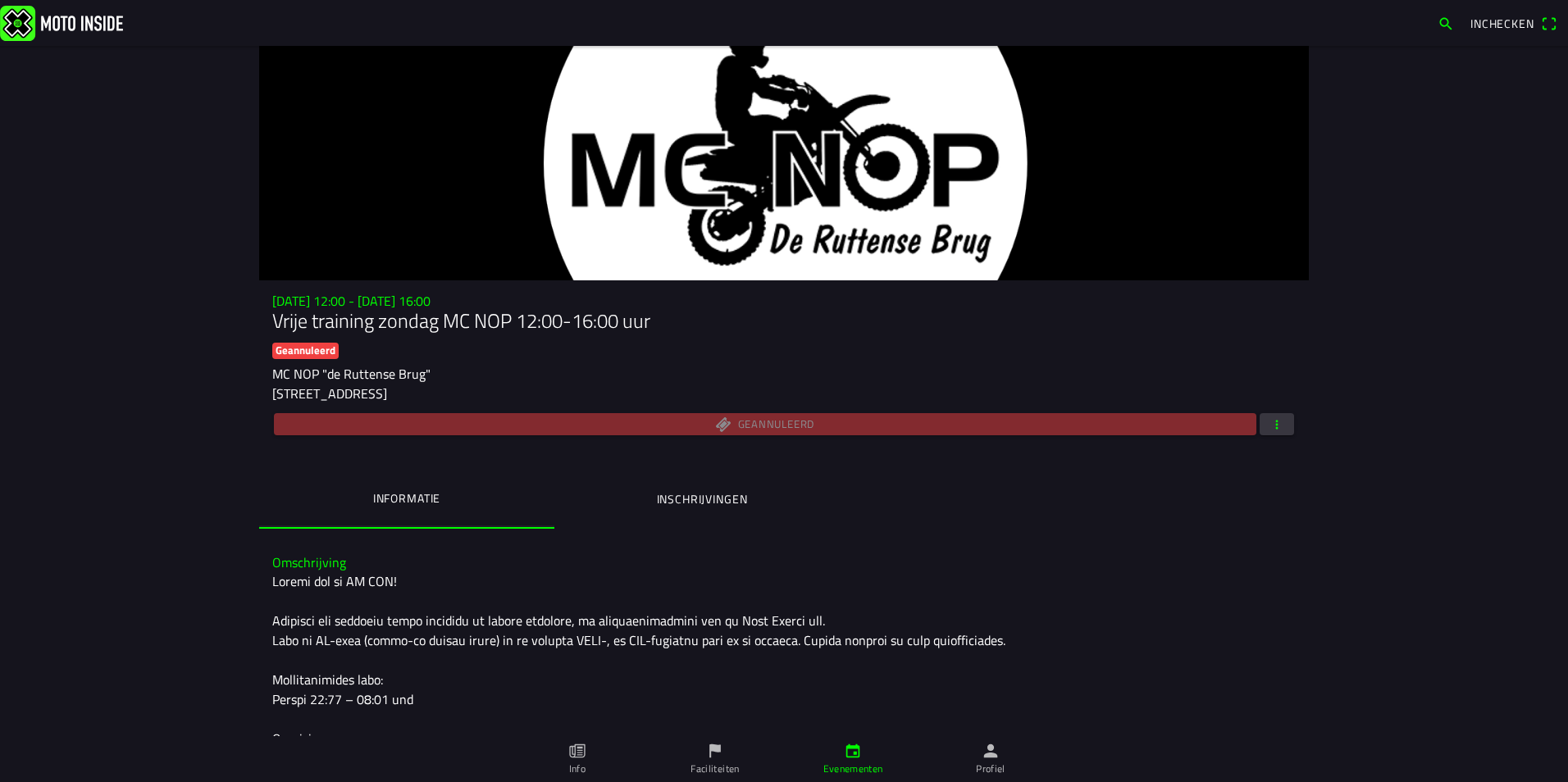
click at [1269, 420] on span "button" at bounding box center [1276, 424] width 15 height 22
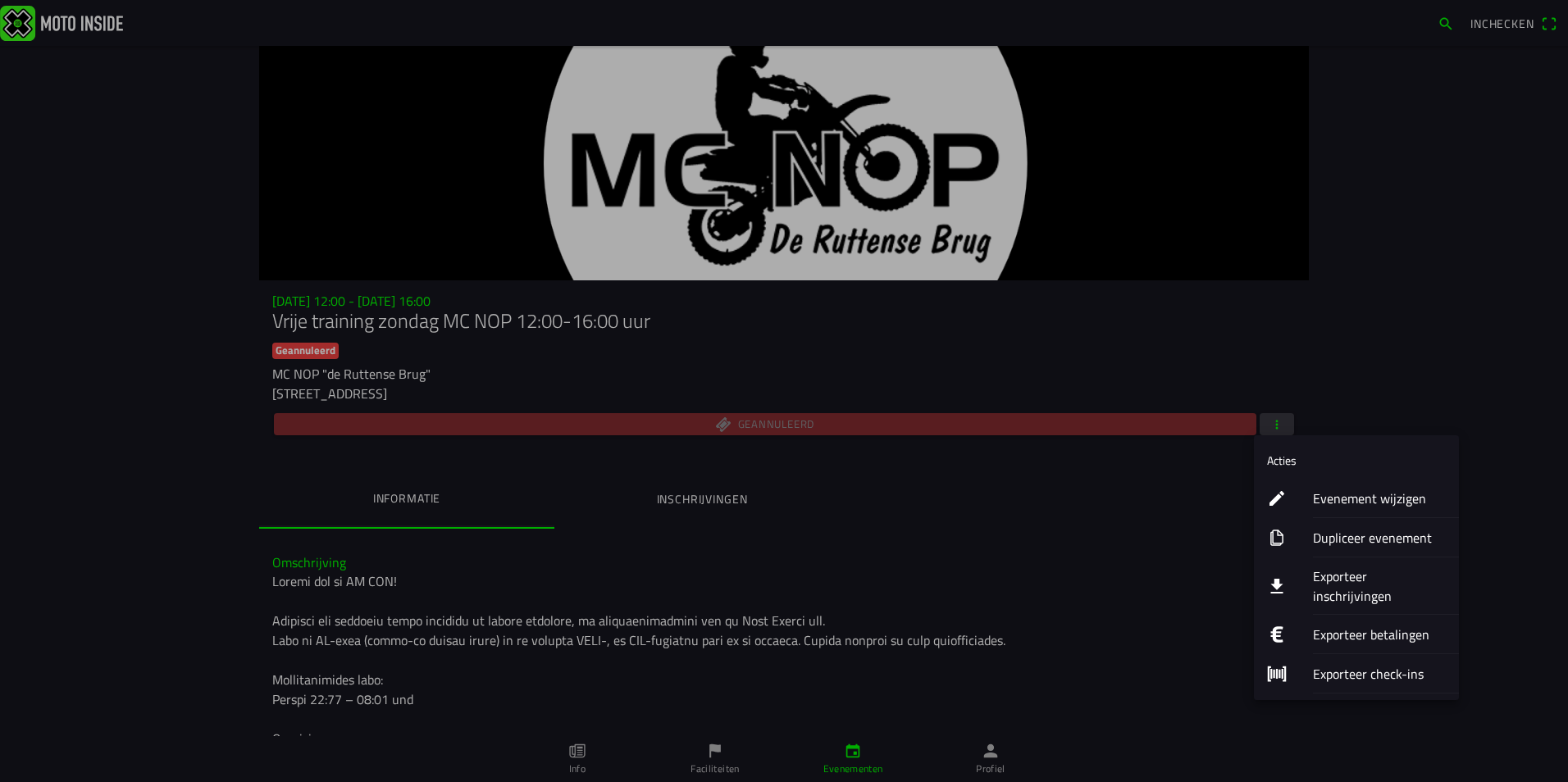
click at [1371, 536] on ion-label "Dupliceer evenement" at bounding box center [1378, 538] width 133 height 20
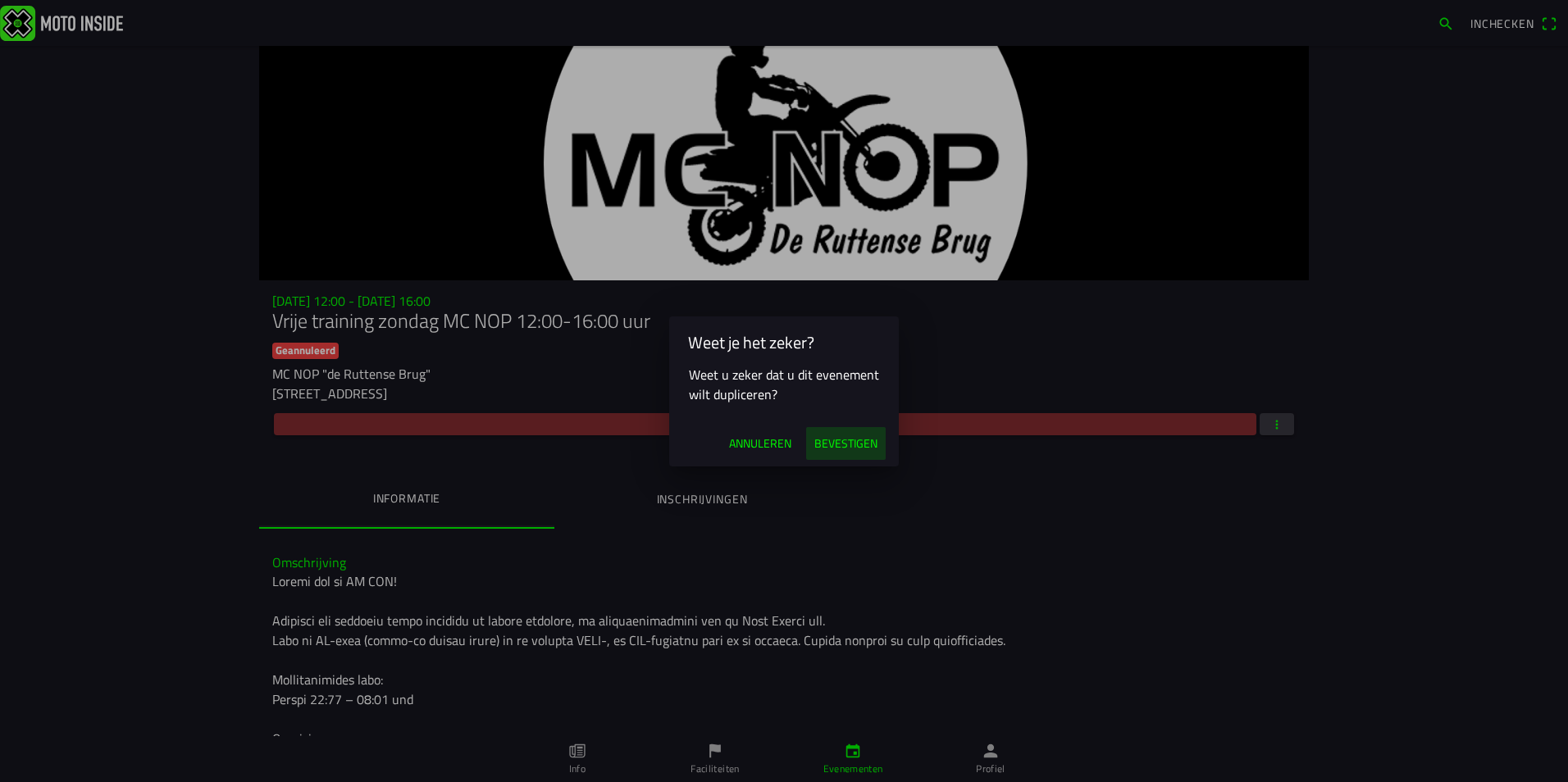
click at [856, 444] on span "Bevestigen" at bounding box center [845, 443] width 63 height 16
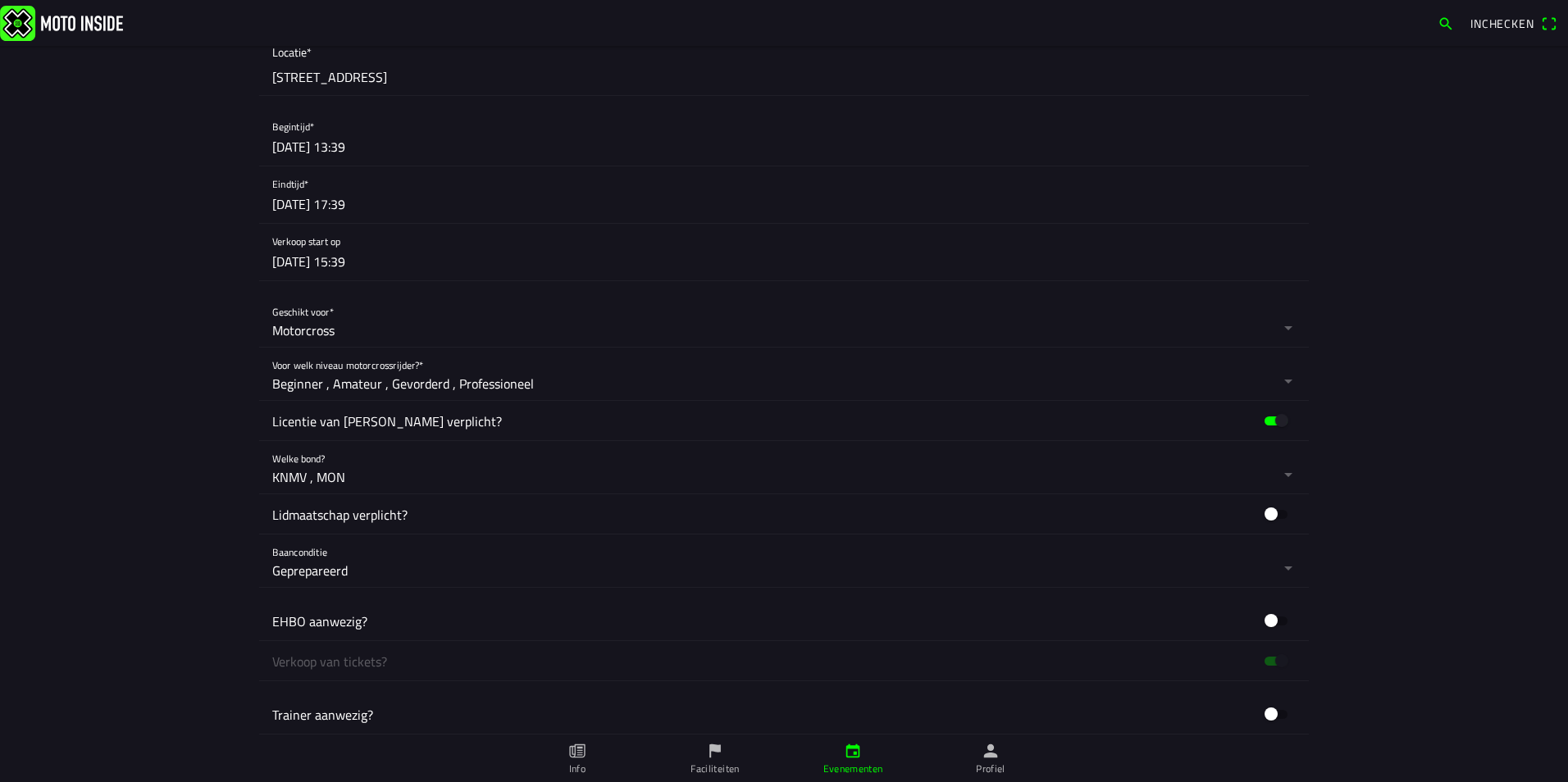
scroll to position [902, 0]
click at [311, 143] on button "button" at bounding box center [790, 134] width 1037 height 57
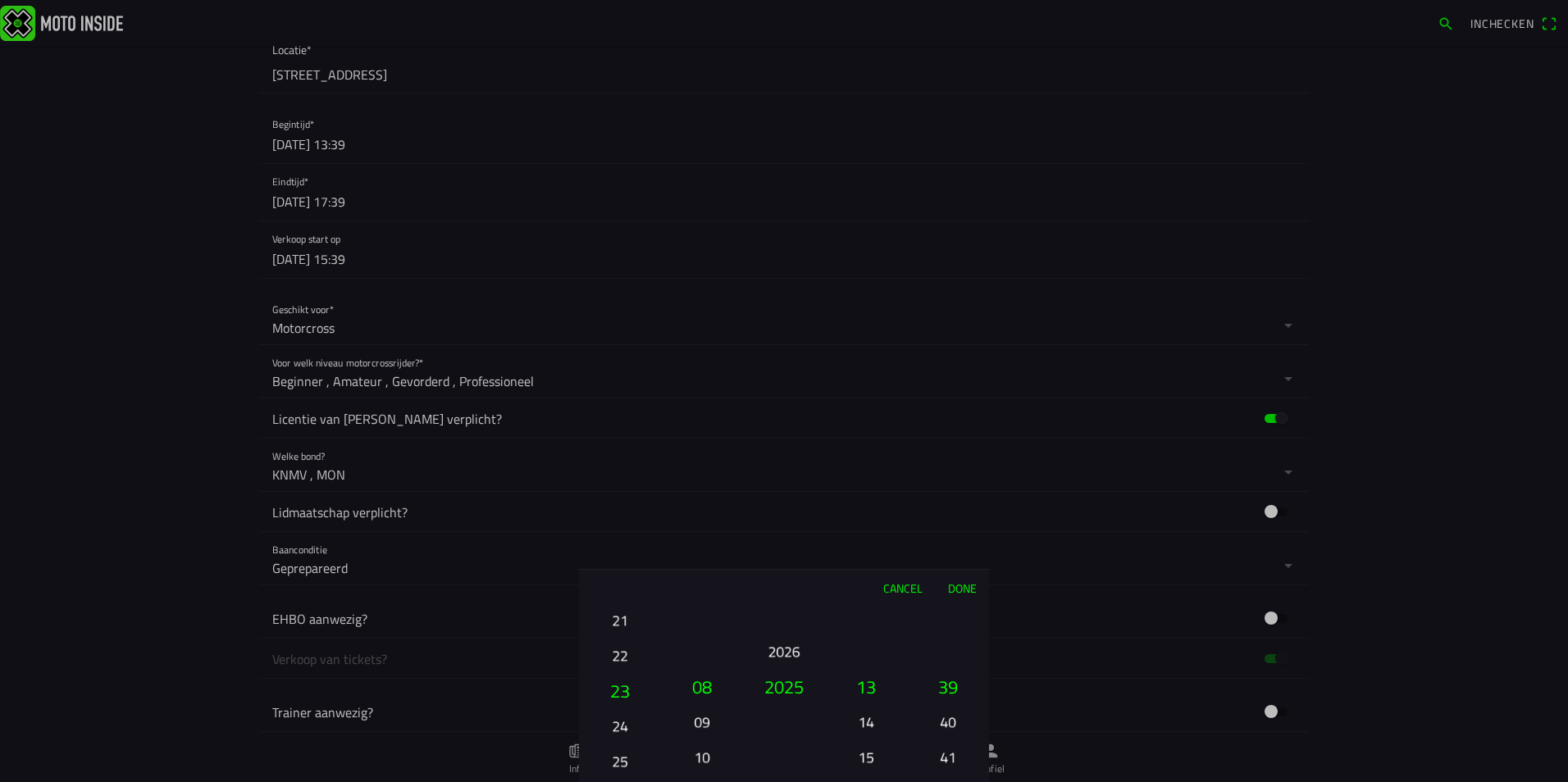
drag, startPoint x: 622, startPoint y: 735, endPoint x: 620, endPoint y: 663, distance: 72.0
click at [620, 663] on button "22" at bounding box center [620, 655] width 56 height 29
click at [620, 704] on button "24" at bounding box center [620, 693] width 69 height 35
drag, startPoint x: 695, startPoint y: 736, endPoint x: 702, endPoint y: 597, distance: 139.2
click at [702, 597] on div "Cancel Done 01 02 03 04 05 06 07 08 09 10 11 12 13 14 15 16 17 18 19 20 21 22 2…" at bounding box center [784, 676] width 410 height 213
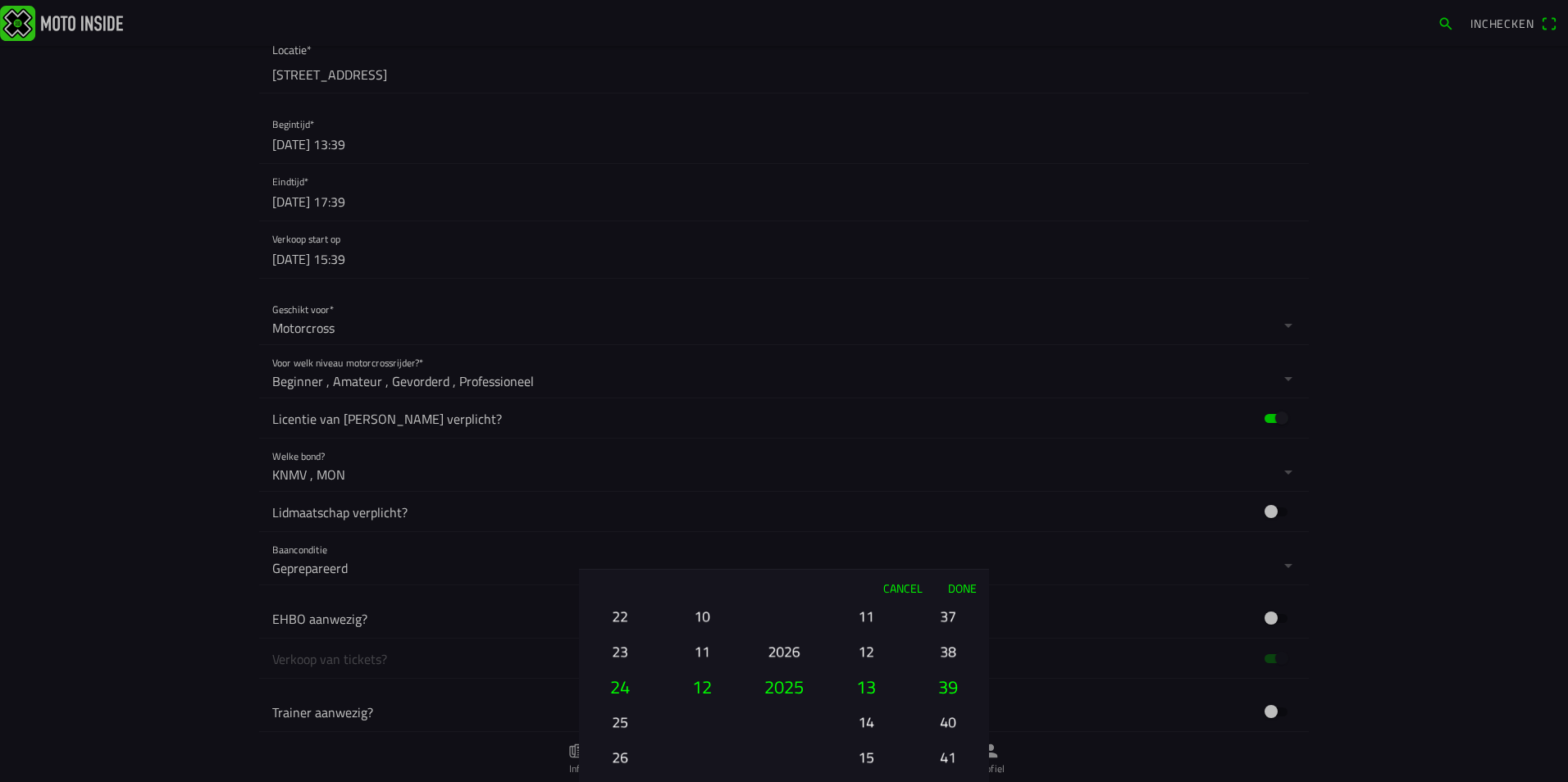
click at [709, 690] on button "12" at bounding box center [702, 686] width 69 height 35
drag, startPoint x: 699, startPoint y: 630, endPoint x: 690, endPoint y: 735, distance: 105.4
click at [690, 735] on ion-picker-column "01 02 03 04 05 06 07 08 09 10 11 12" at bounding box center [702, 694] width 82 height 176
click at [701, 677] on button "08" at bounding box center [702, 686] width 69 height 35
drag, startPoint x: 863, startPoint y: 681, endPoint x: 863, endPoint y: 710, distance: 29.0
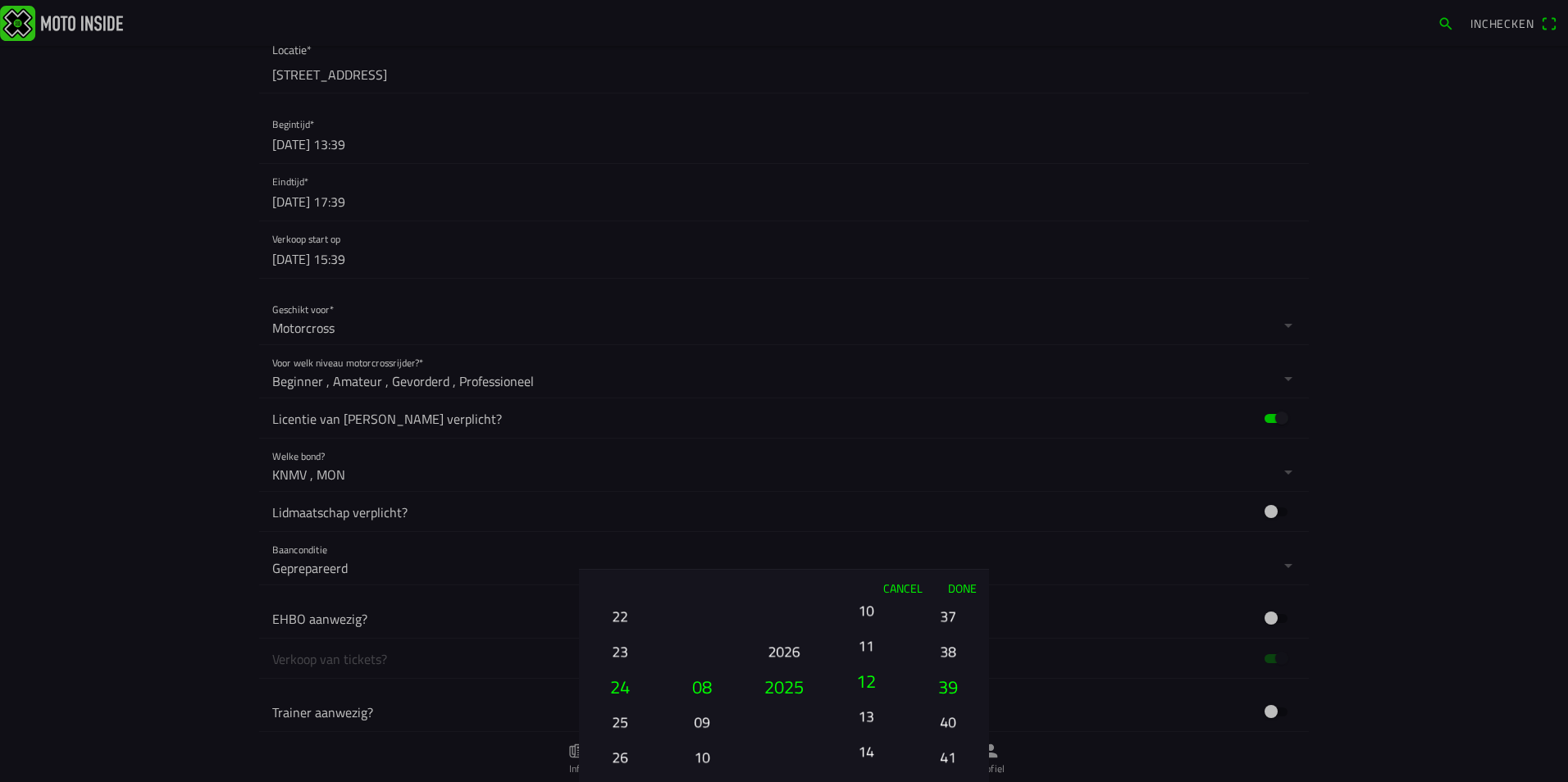
click at [863, 710] on button "13" at bounding box center [866, 716] width 56 height 29
drag, startPoint x: 947, startPoint y: 630, endPoint x: 933, endPoint y: 804, distance: 174.6
click at [933, 781] on html "Inchecken Foto wijzigen Evenementnaam* Vrije training zondag MC NOP 12:00-16:00…" at bounding box center [784, 391] width 1568 height 782
click at [935, 781] on html "Inchecken Foto wijzigen Evenementnaam* Vrije training zondag MC NOP 12:00-16:00…" at bounding box center [784, 391] width 1568 height 782
click at [929, 781] on html "Inchecken Foto wijzigen Evenementnaam* Vrije training zondag MC NOP 12:00-16:00…" at bounding box center [784, 391] width 1568 height 782
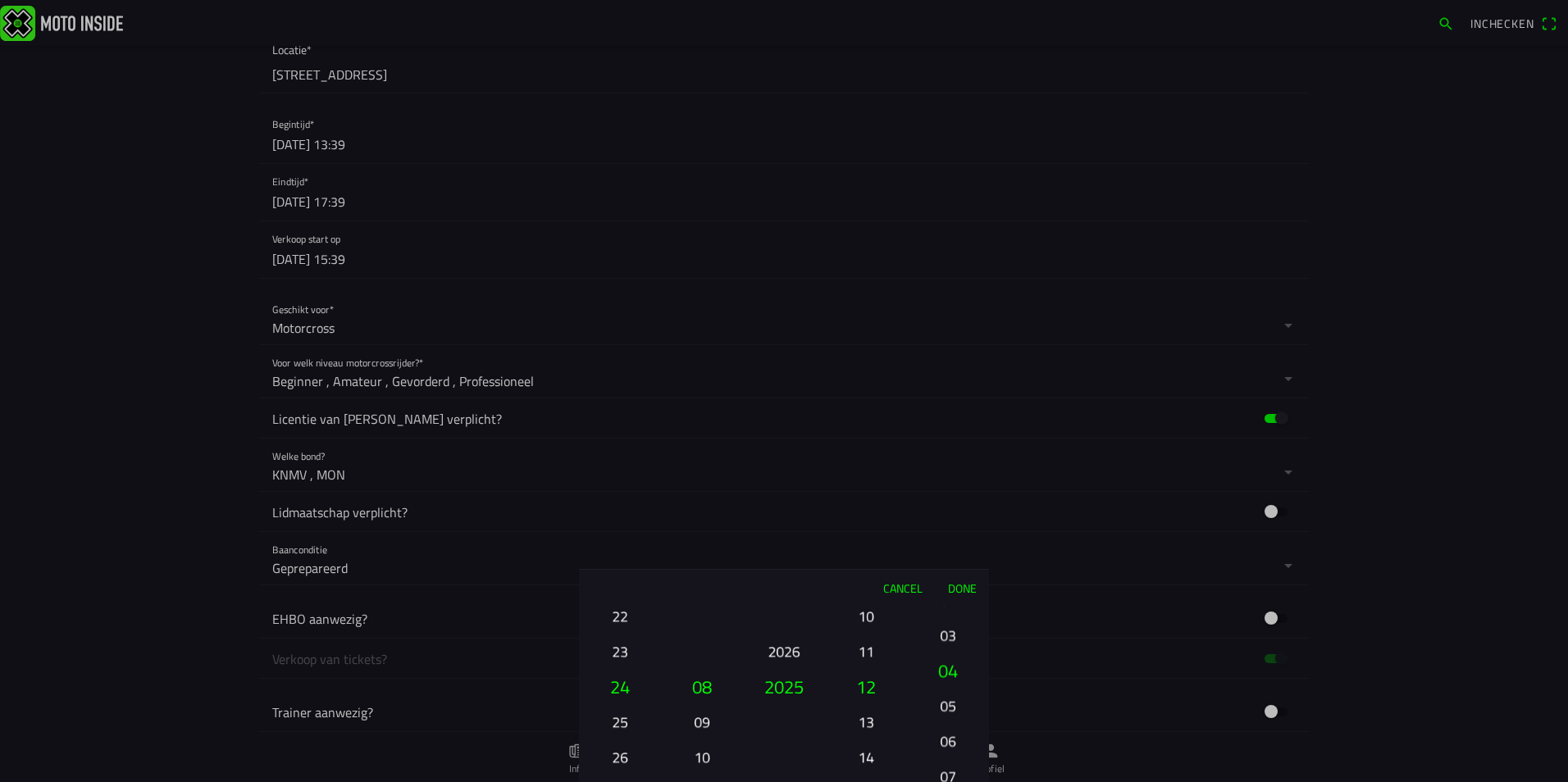
drag, startPoint x: 943, startPoint y: 743, endPoint x: 940, endPoint y: 817, distance: 74.1
click at [940, 781] on html "Inchecken Foto wijzigen Evenementnaam* Vrije training zondag MC NOP 12:00-16:00…" at bounding box center [784, 391] width 1568 height 782
drag, startPoint x: 939, startPoint y: 655, endPoint x: 924, endPoint y: 767, distance: 113.0
click at [924, 761] on ion-picker-column "00 01 02 03 04 05 06 07 08 09 10 11 12 13 14 15 16 17 18 19 20 21 22 23 24 25 2…" at bounding box center [948, 694] width 82 height 176
click at [962, 583] on button "Done" at bounding box center [962, 588] width 54 height 36
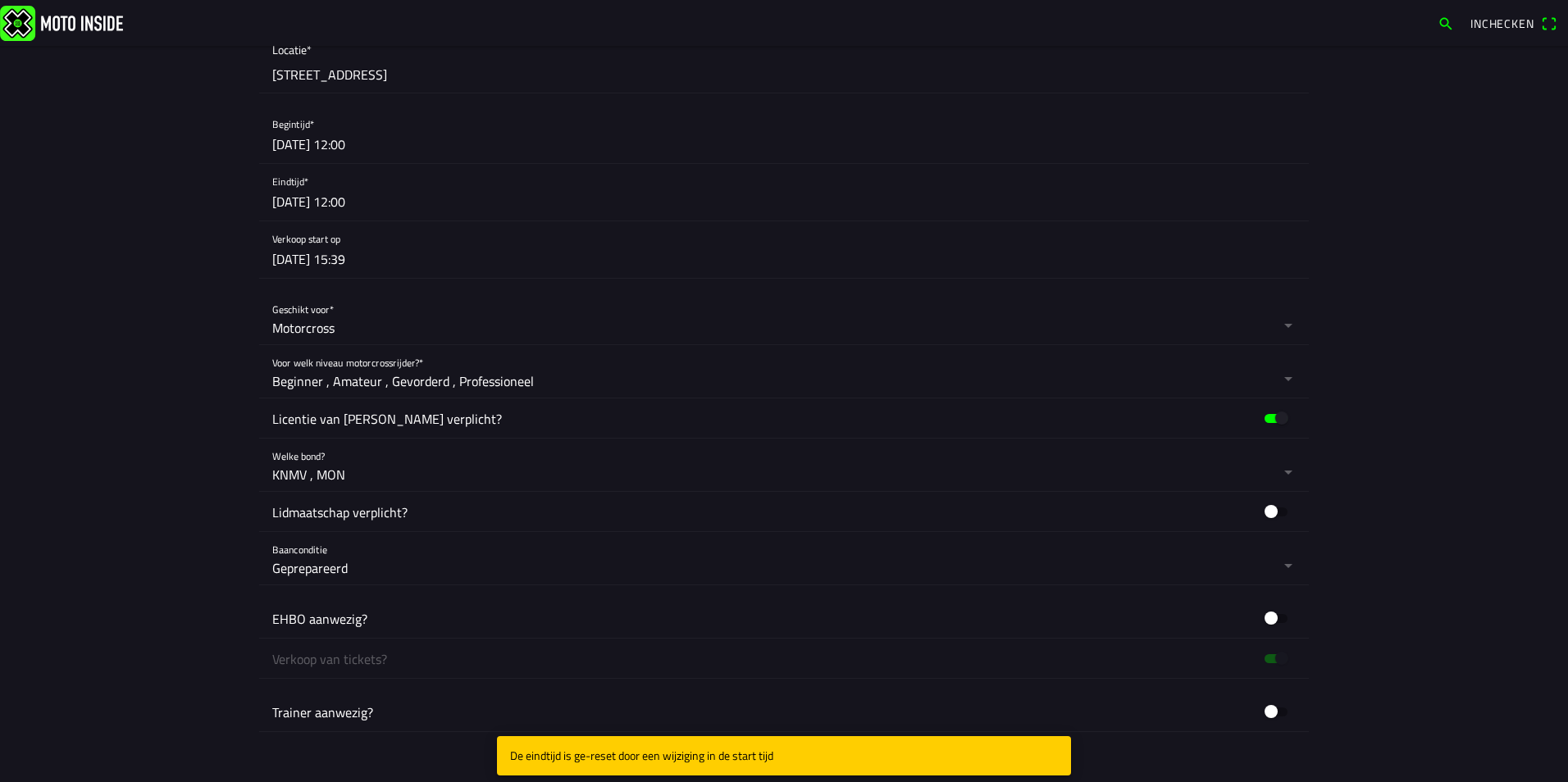
click at [366, 205] on button "button" at bounding box center [790, 192] width 1037 height 57
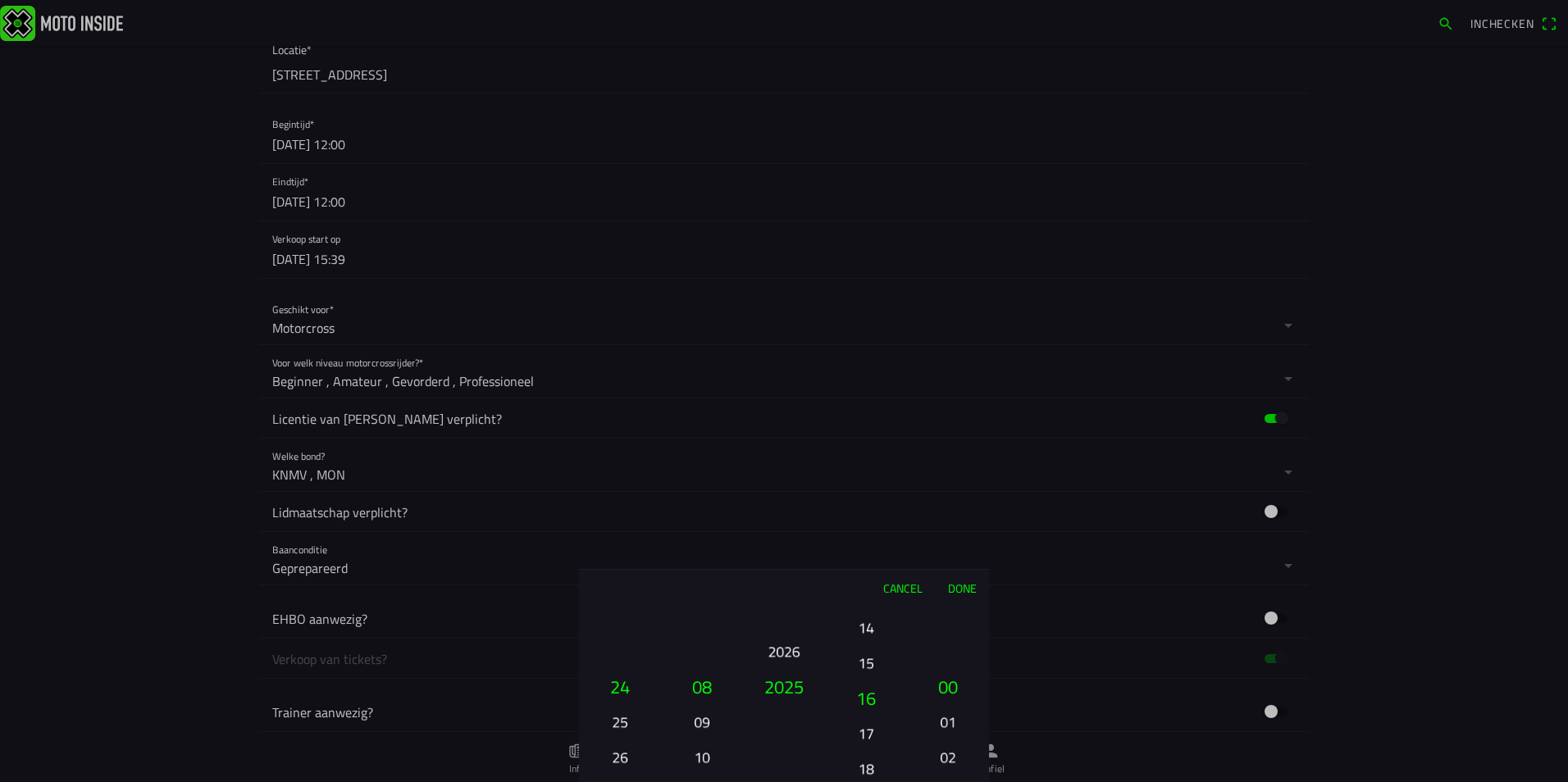
drag, startPoint x: 864, startPoint y: 721, endPoint x: 868, endPoint y: 591, distance: 130.1
click at [868, 591] on div "Cancel Done 01 02 03 04 05 06 07 08 09 10 11 12 13 14 15 16 17 18 19 20 21 22 2…" at bounding box center [784, 676] width 410 height 213
click at [864, 655] on button "16" at bounding box center [866, 651] width 56 height 29
click at [951, 591] on button "Done" at bounding box center [962, 588] width 54 height 36
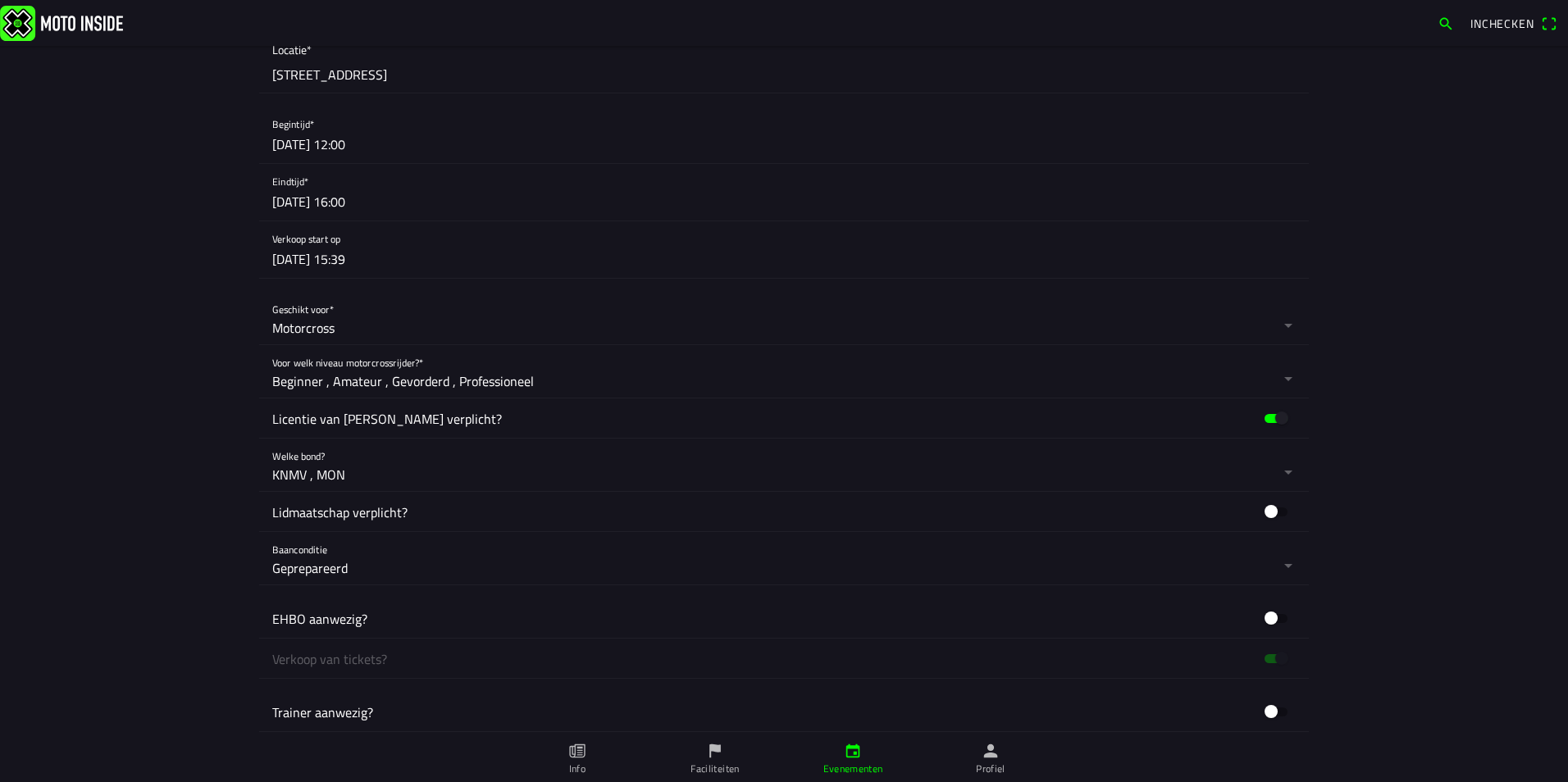
click at [332, 256] on button "button" at bounding box center [790, 250] width 1037 height 57
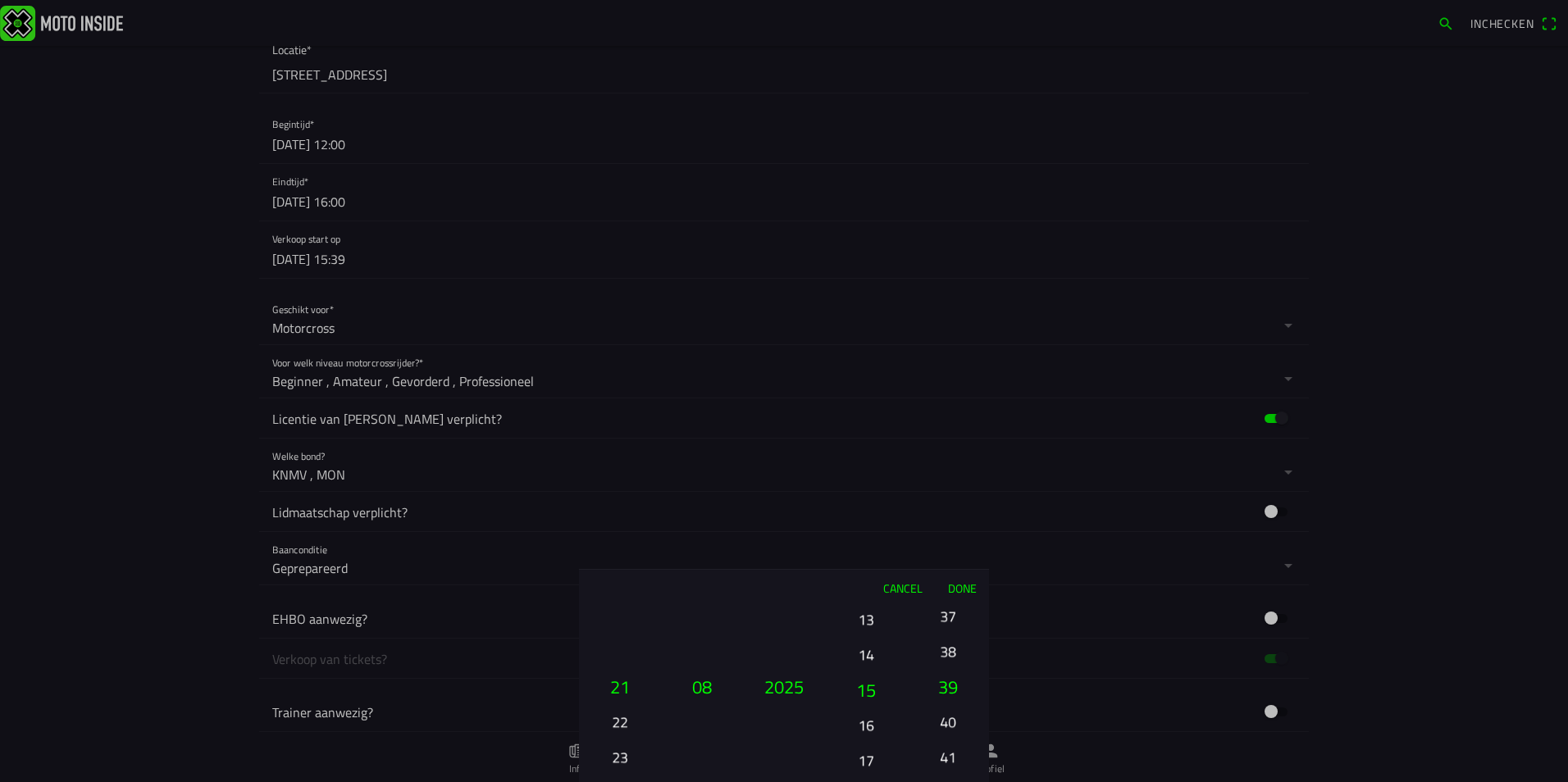
click at [867, 738] on button "16" at bounding box center [866, 725] width 56 height 29
drag, startPoint x: 871, startPoint y: 661, endPoint x: 872, endPoint y: 716, distance: 55.0
click at [872, 716] on div "00 01 02 03 04 05 06 07 08 09 10 11 12 13 14 15 16 17 18 19 20 21 22 23" at bounding box center [866, 757] width 69 height 176
click at [964, 591] on button "Done" at bounding box center [962, 588] width 54 height 36
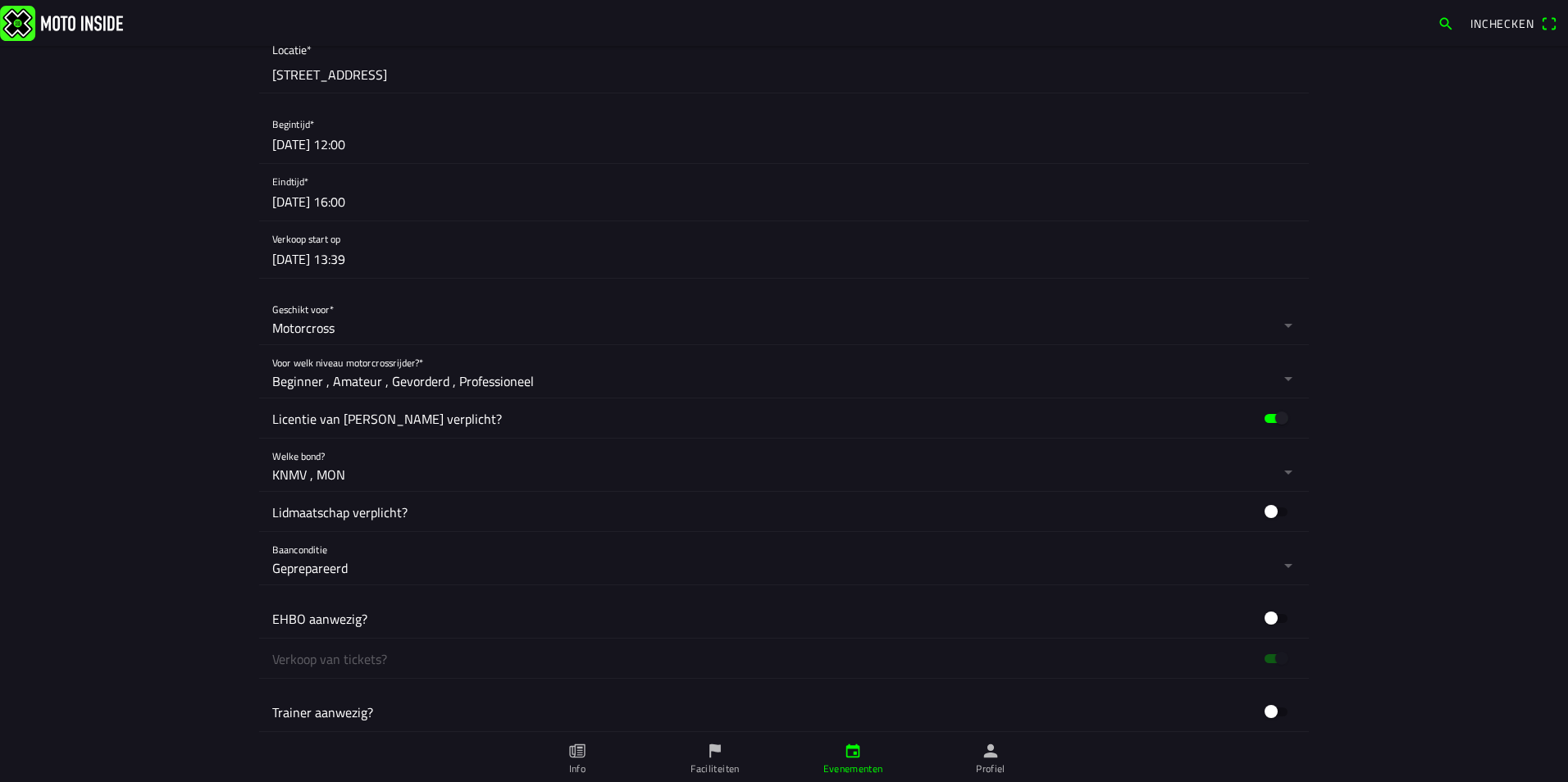
click at [783, 569] on button "button" at bounding box center [790, 559] width 1037 height 53
click at [1431, 448] on ion-backdrop at bounding box center [784, 391] width 1568 height 782
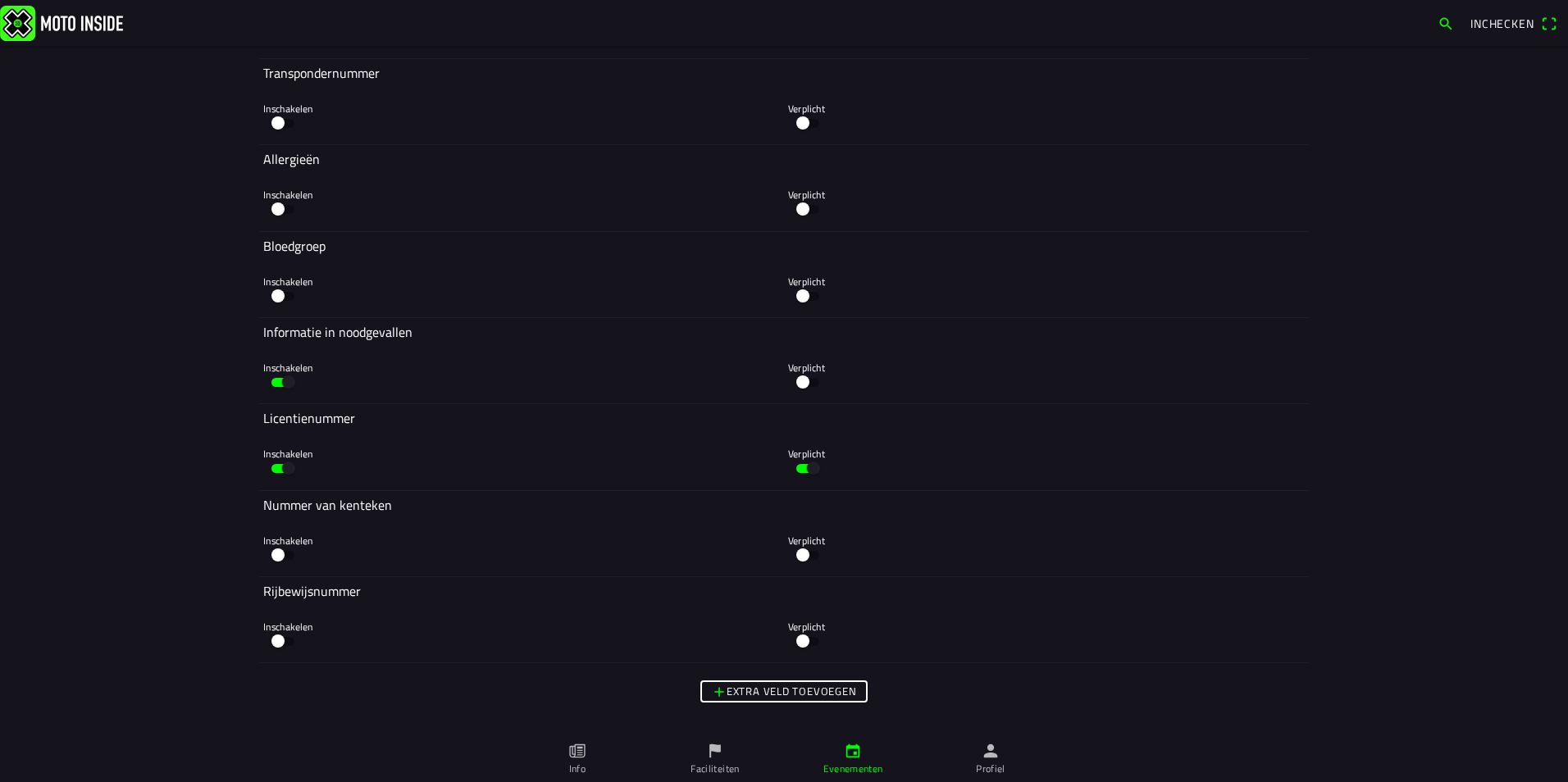
scroll to position [5803, 0]
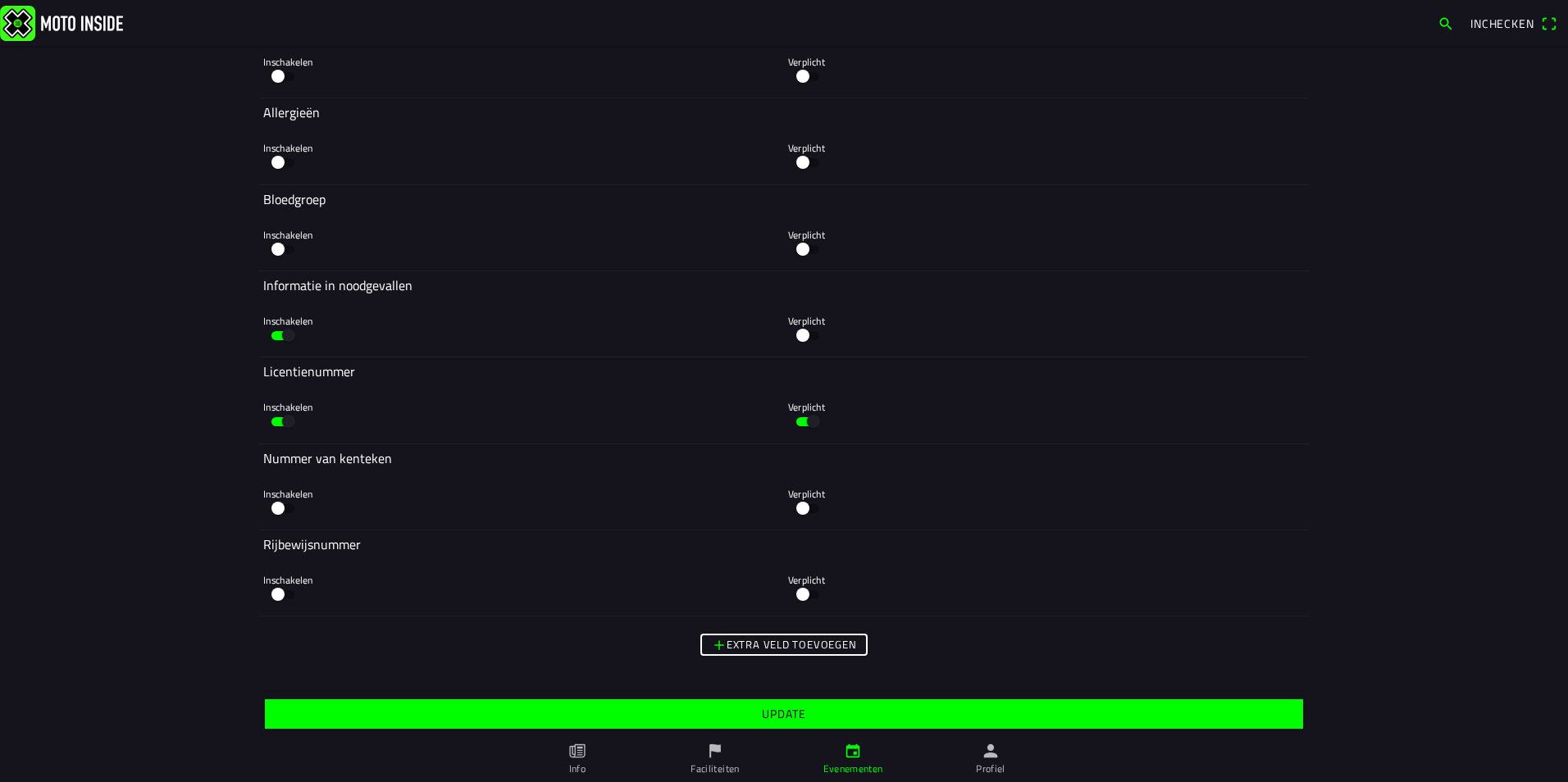
click at [0, 0] on slot "Update" at bounding box center [0, 0] width 0 height 0
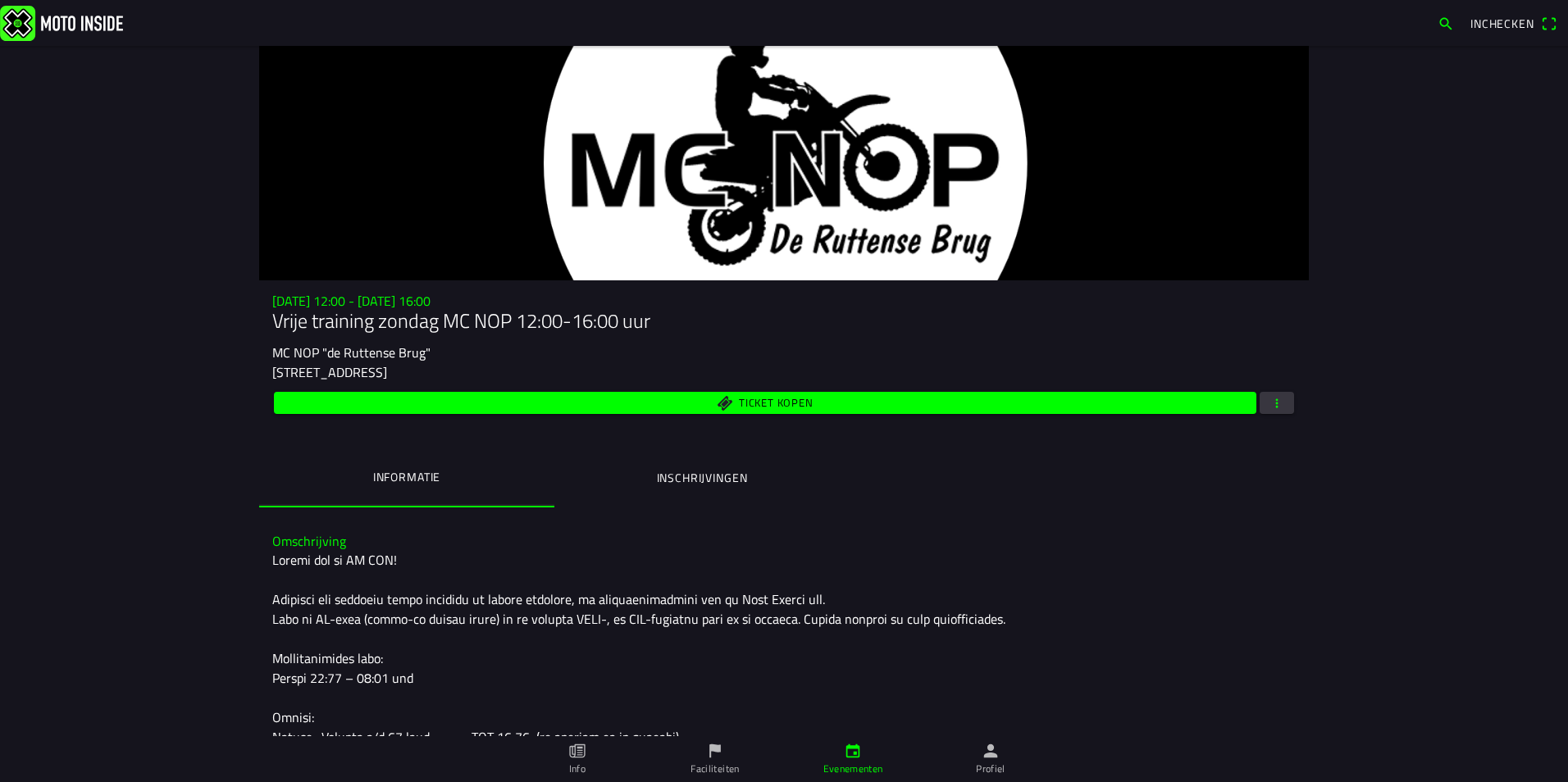
click at [990, 761] on link "Profiel" at bounding box center [990, 760] width 138 height 46
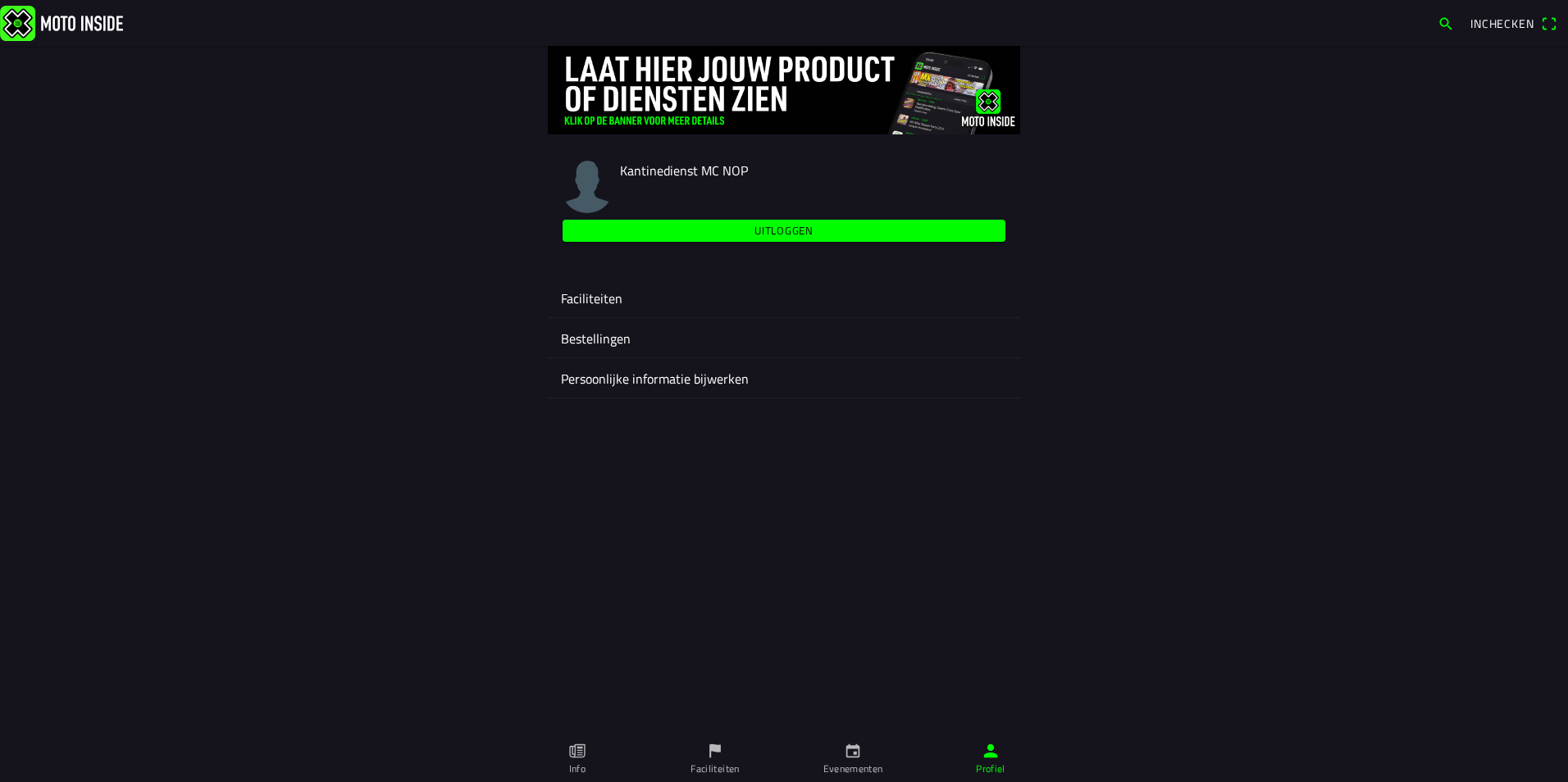
click at [608, 299] on ion-label "Faciliteiten" at bounding box center [784, 298] width 446 height 20
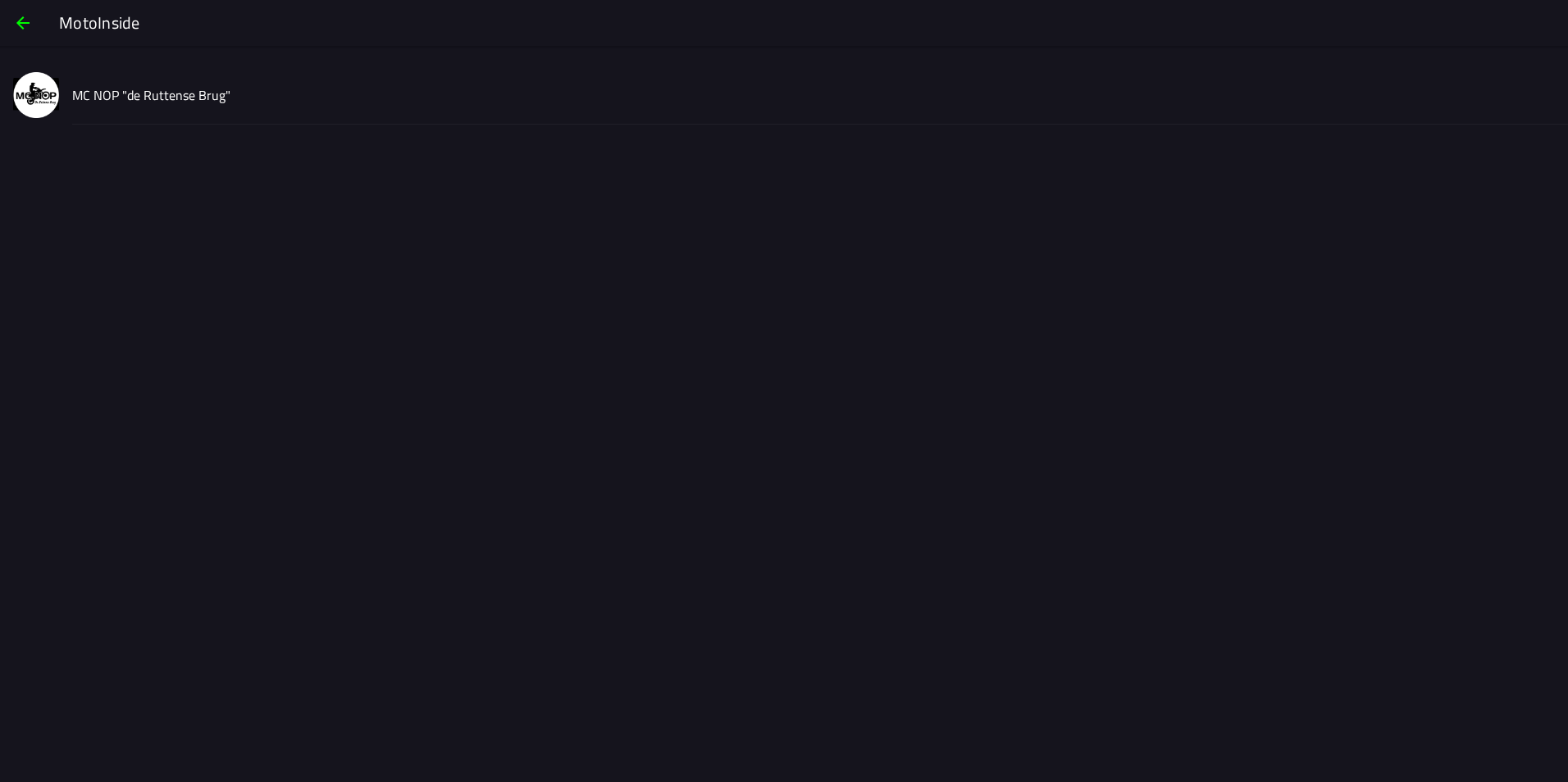
click at [0, 0] on slot "MC NOP "de Ruttense Brug"" at bounding box center [0, 0] width 0 height 0
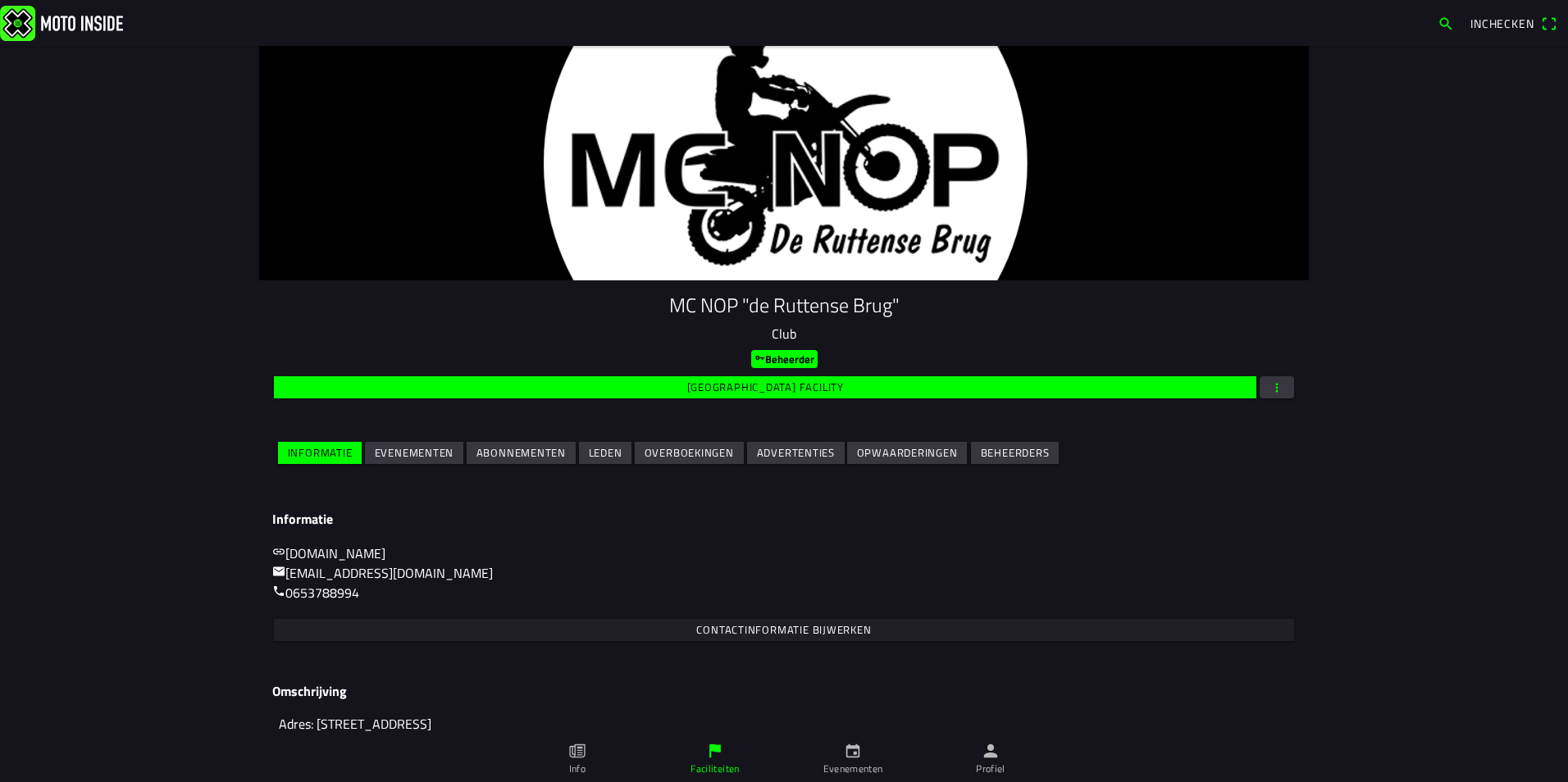
click at [0, 0] on slot "Evenementen" at bounding box center [0, 0] width 0 height 0
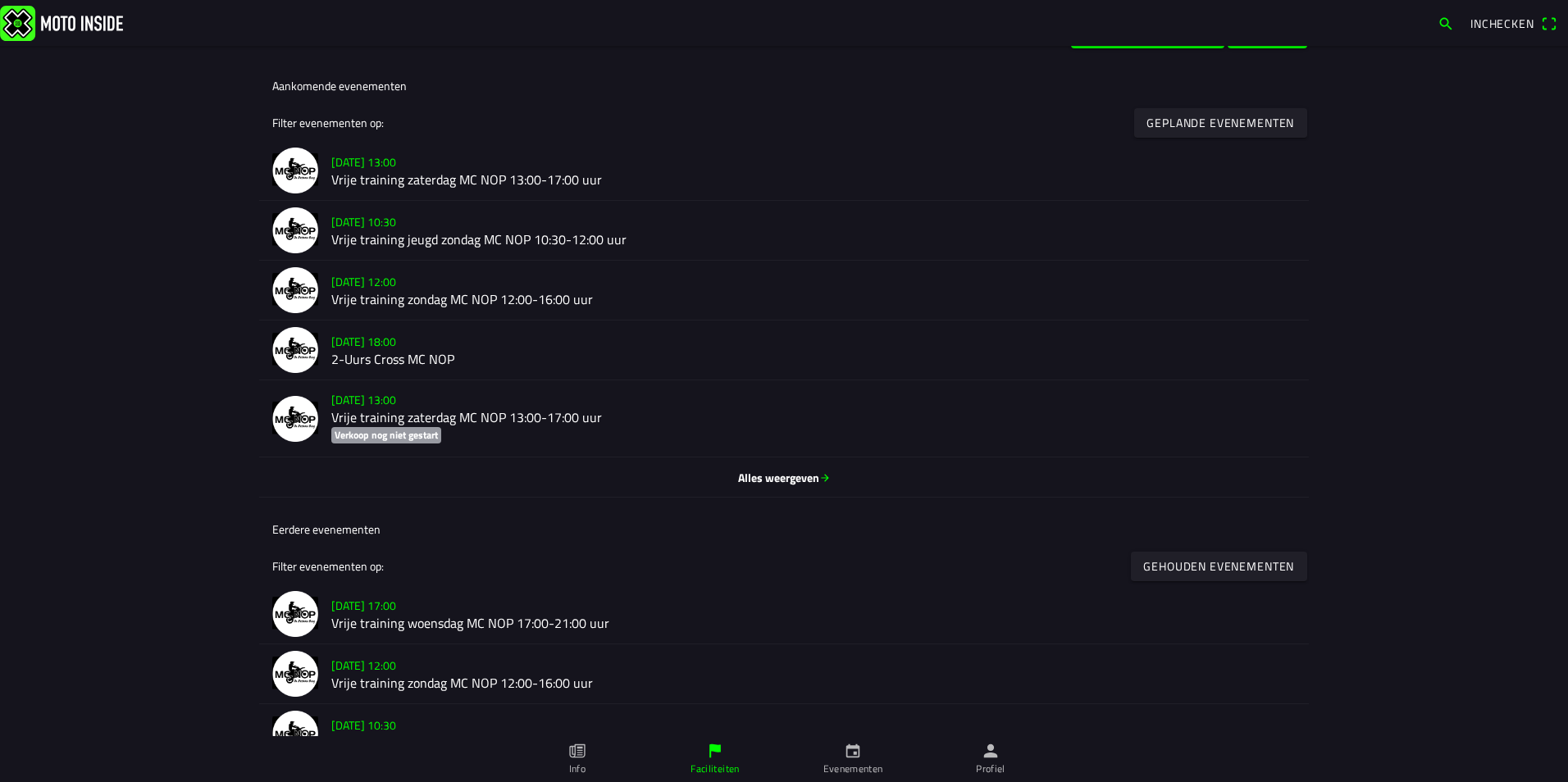
scroll to position [492, 0]
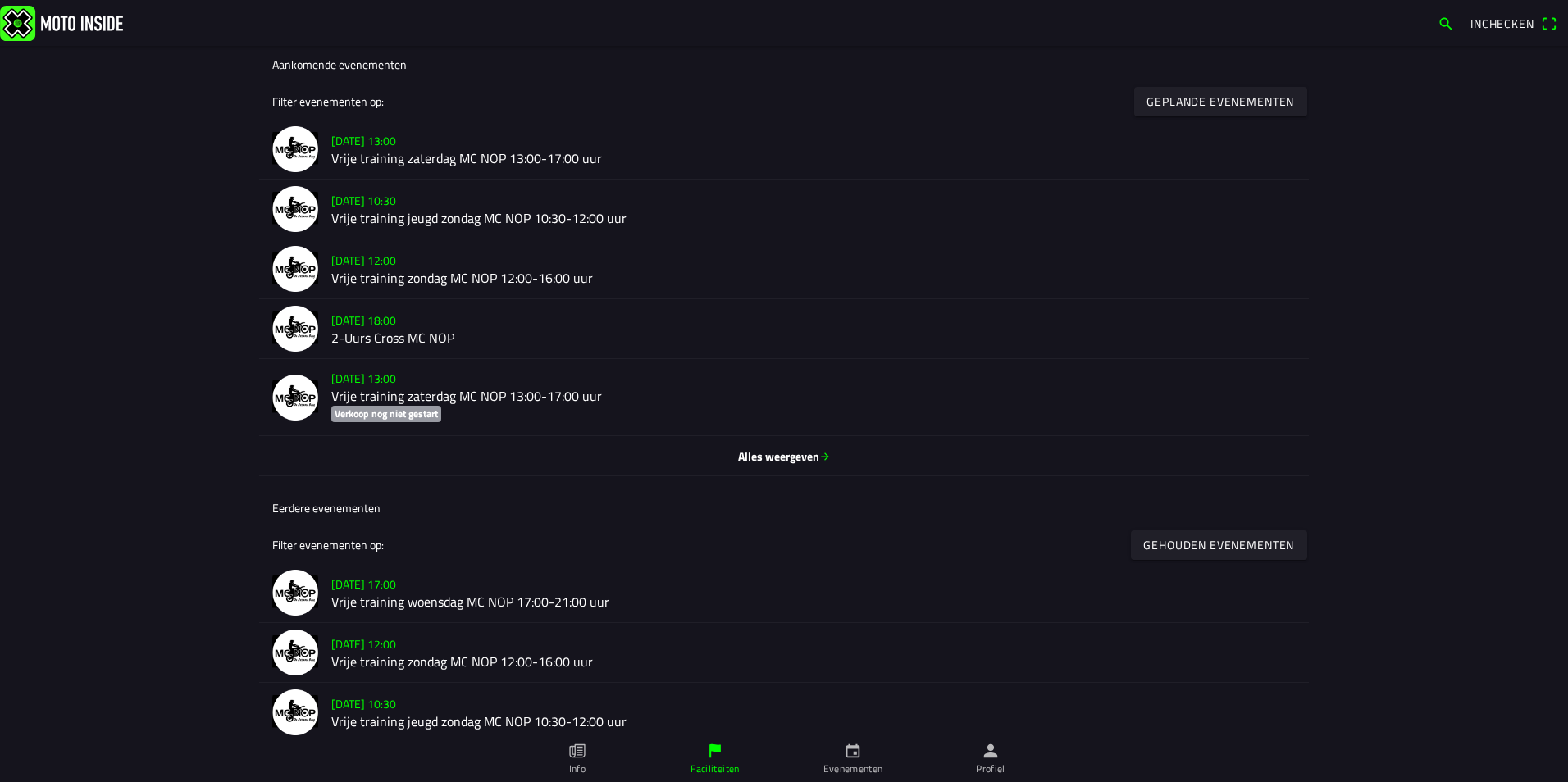
click at [758, 451] on span "Alles weergeven" at bounding box center [784, 456] width 1023 height 17
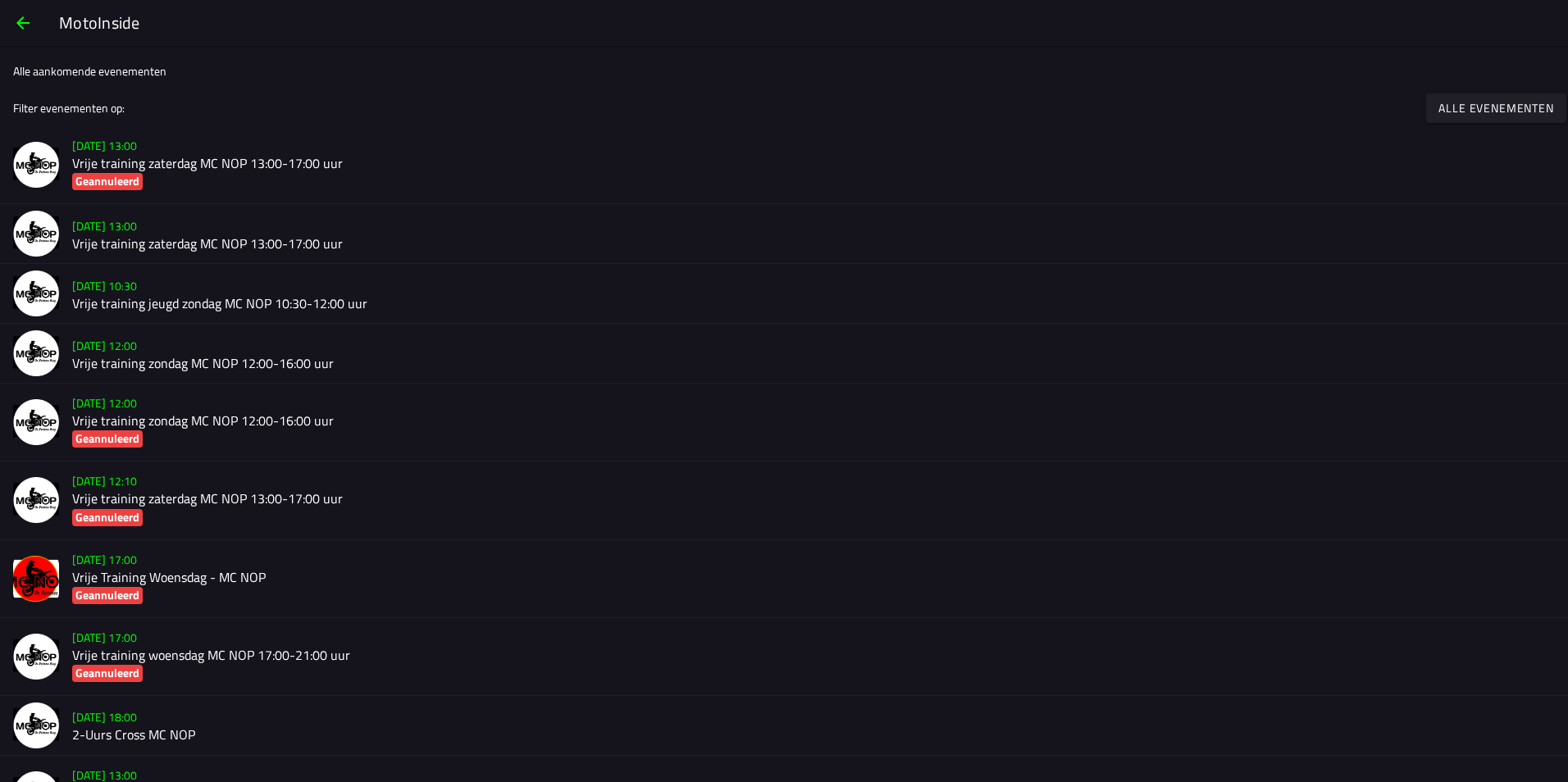
click at [24, 26] on span "button" at bounding box center [23, 23] width 20 height 40
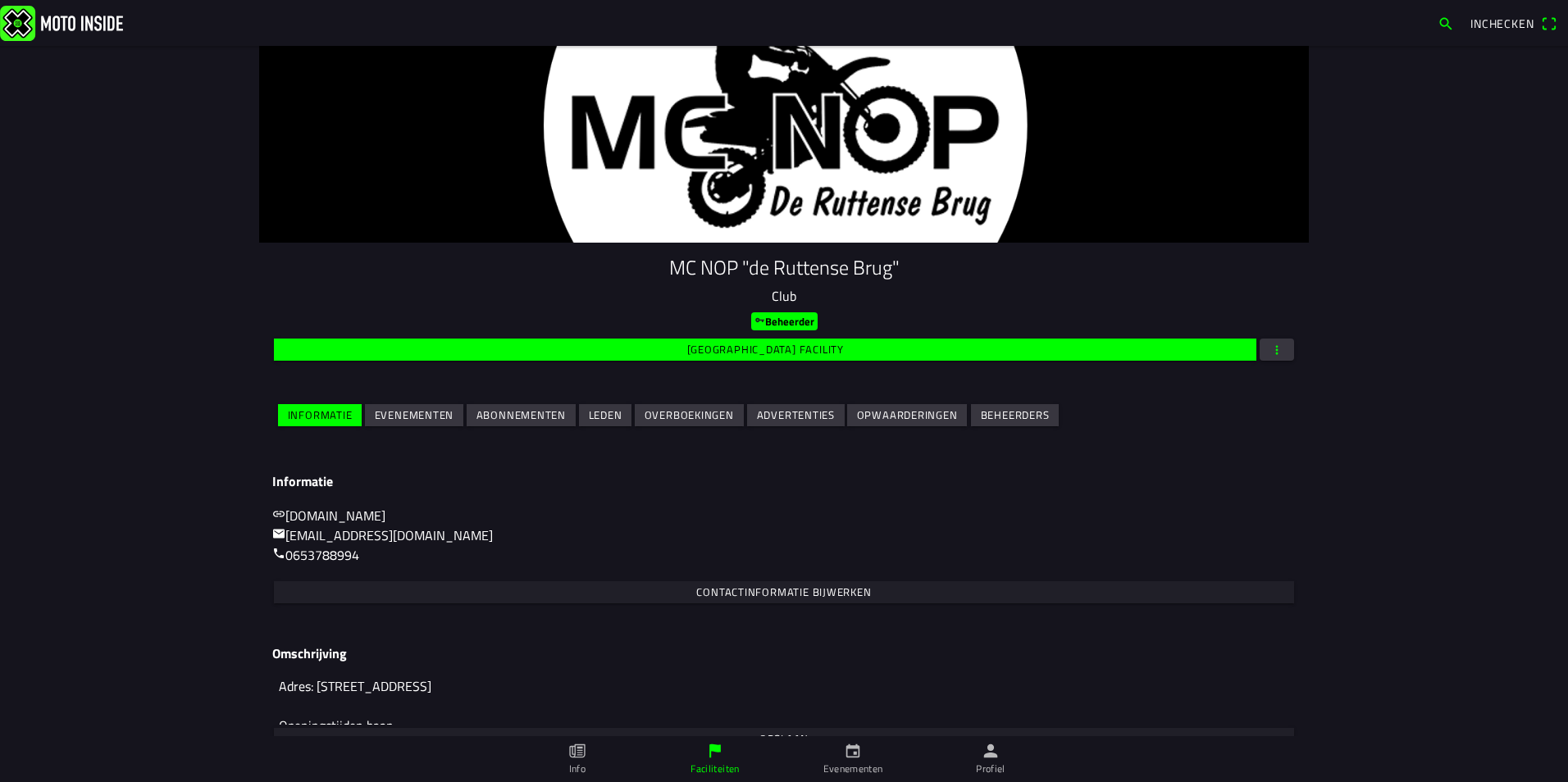
scroll to position [69, 0]
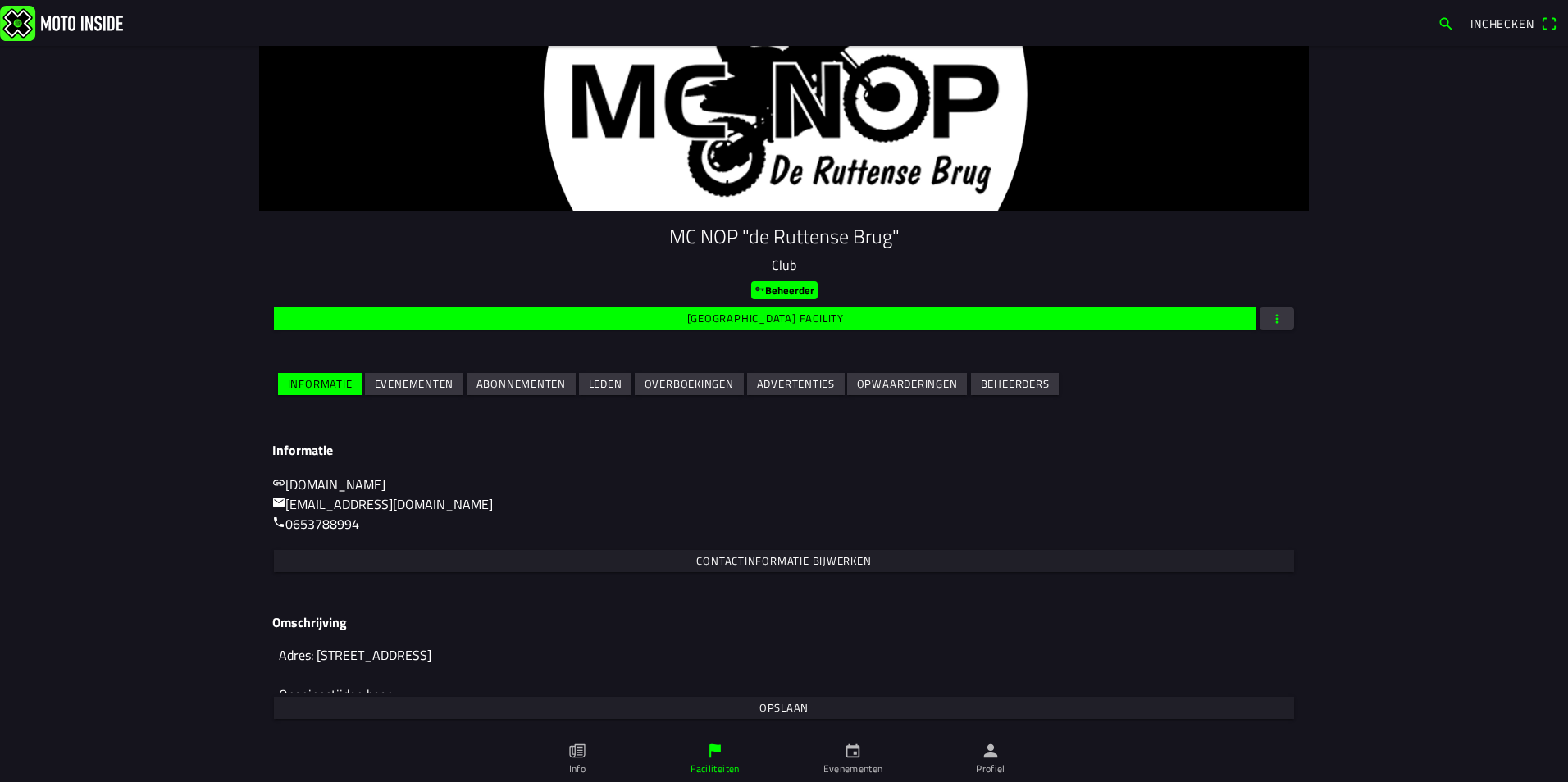
click at [387, 374] on span "Evenementen" at bounding box center [414, 384] width 80 height 22
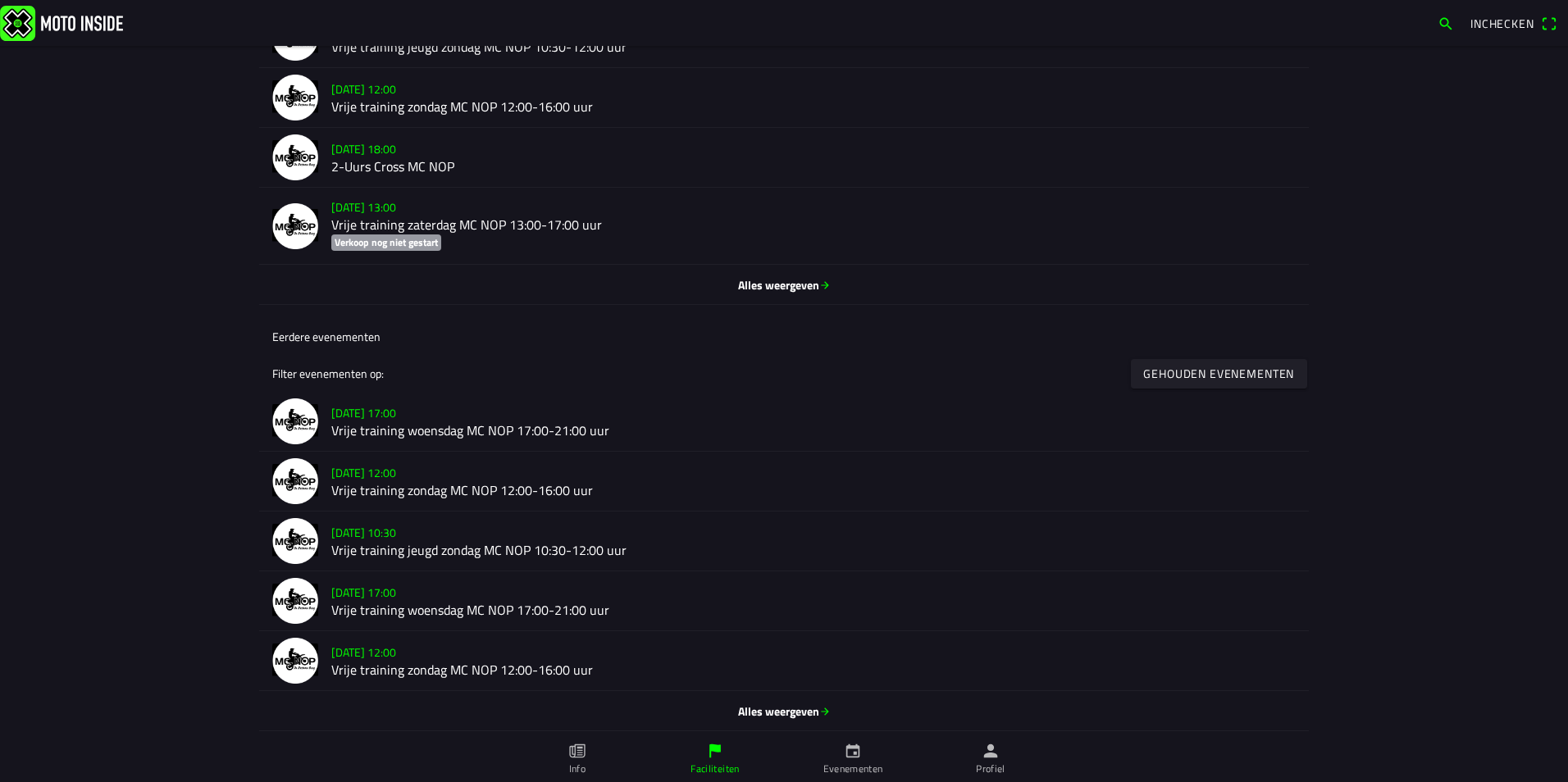
scroll to position [665, 0]
click at [763, 710] on span "Alles weergeven" at bounding box center [784, 709] width 1023 height 17
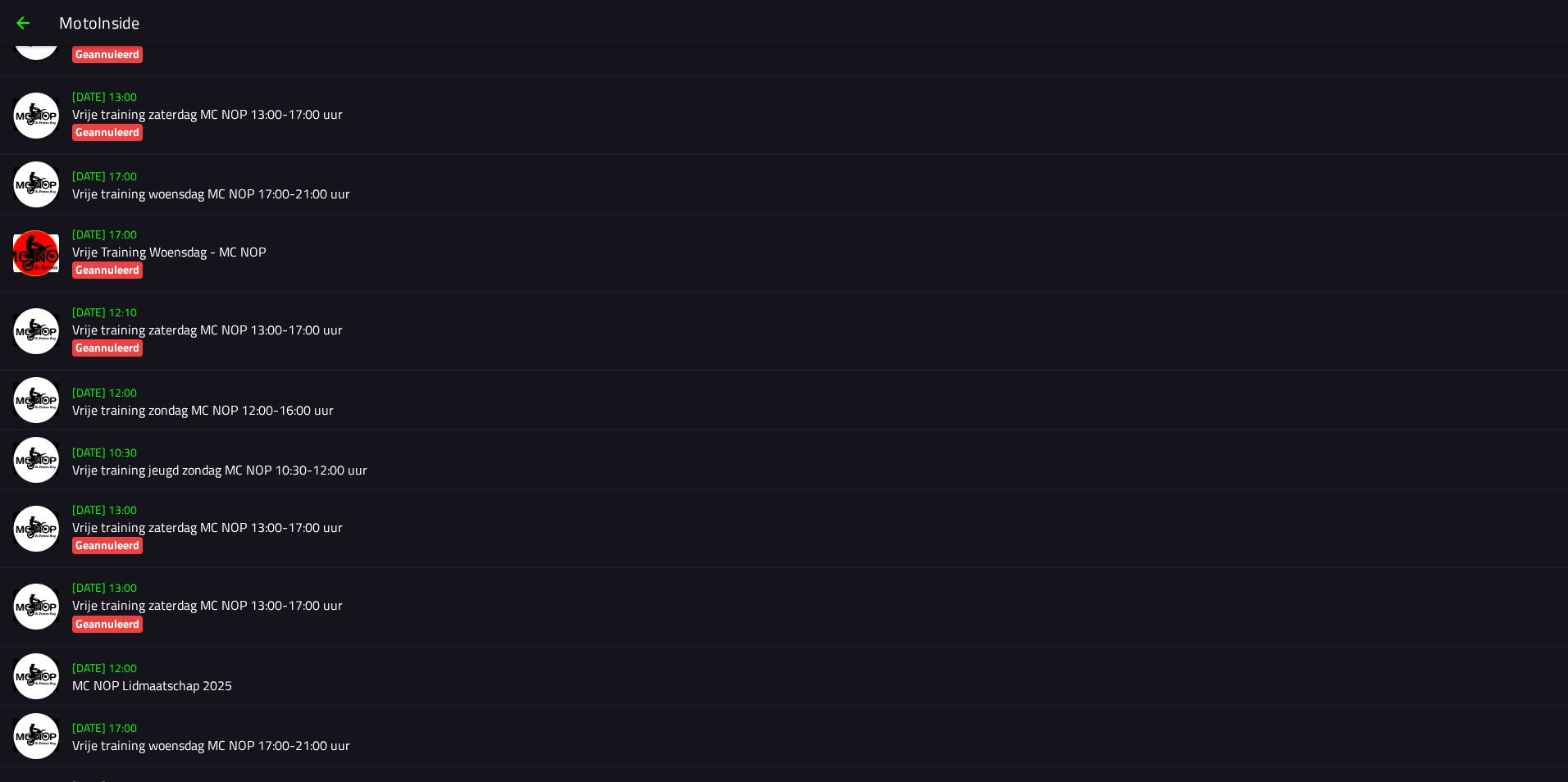
scroll to position [546, 0]
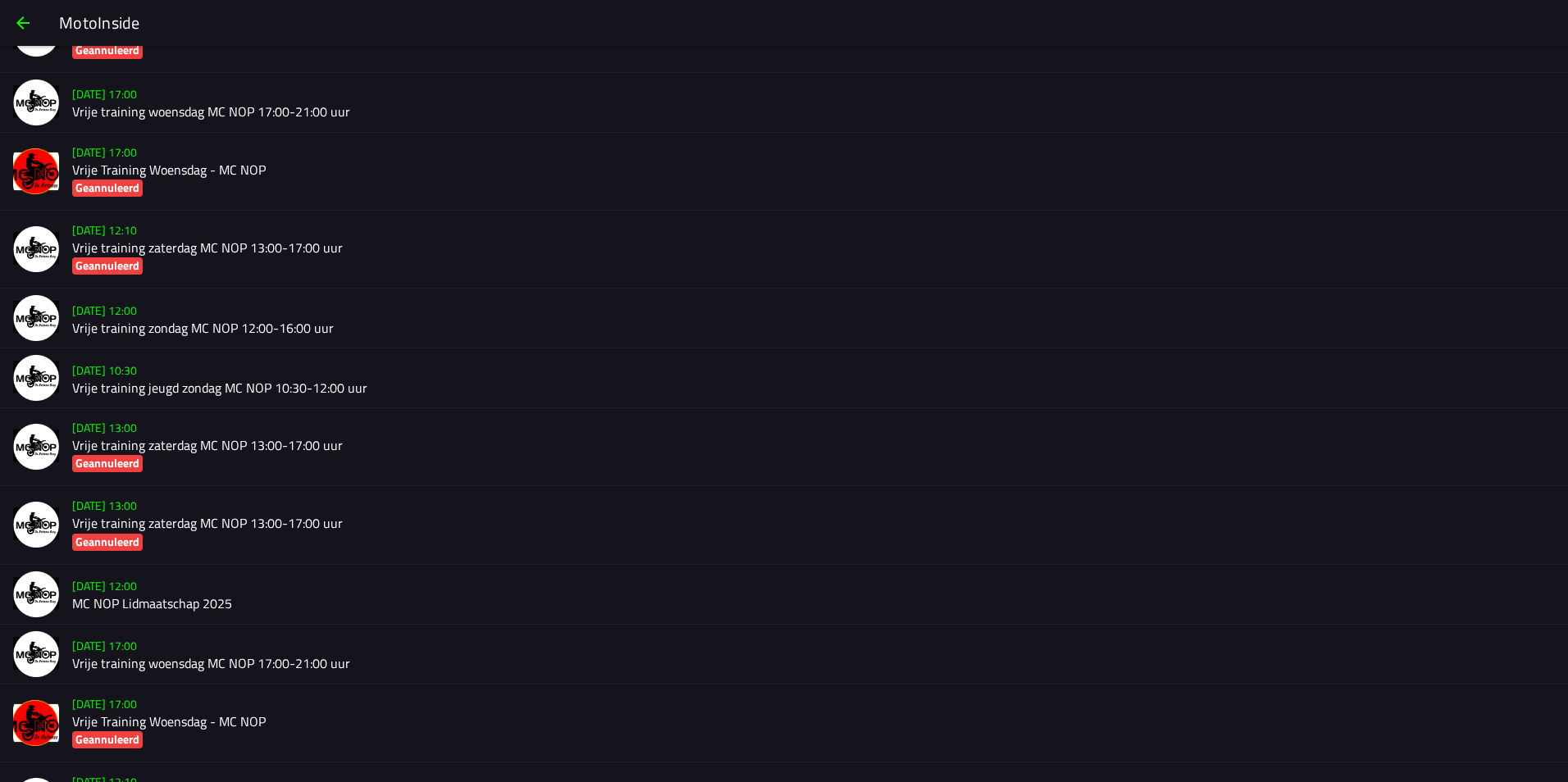
click at [177, 605] on h2 "MC NOP Lidmaatschap 2025" at bounding box center [813, 603] width 1482 height 16
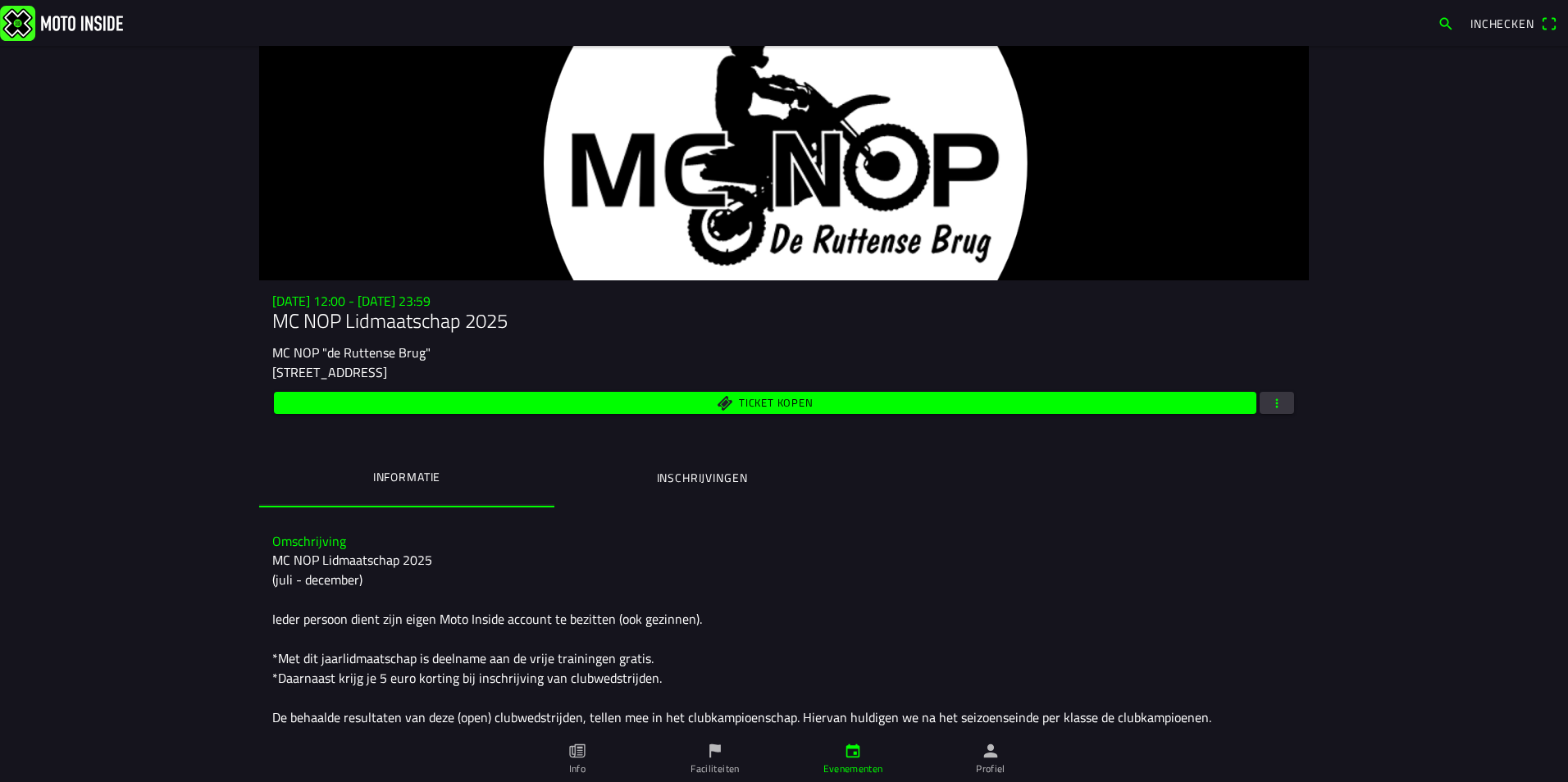
click at [1270, 410] on span "button" at bounding box center [1276, 403] width 15 height 22
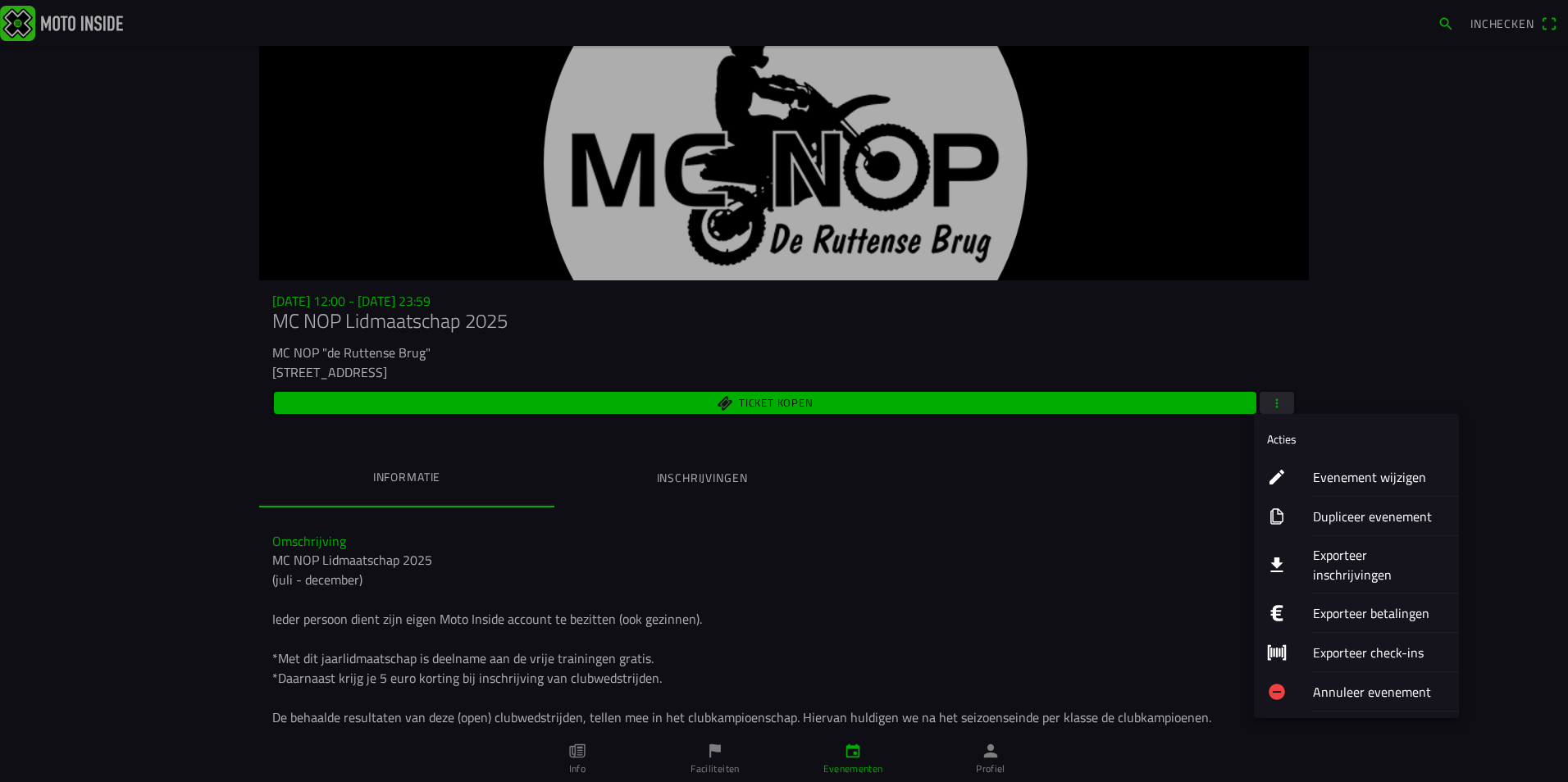
click at [1355, 470] on ion-label "Evenement wijzigen" at bounding box center [1378, 477] width 133 height 20
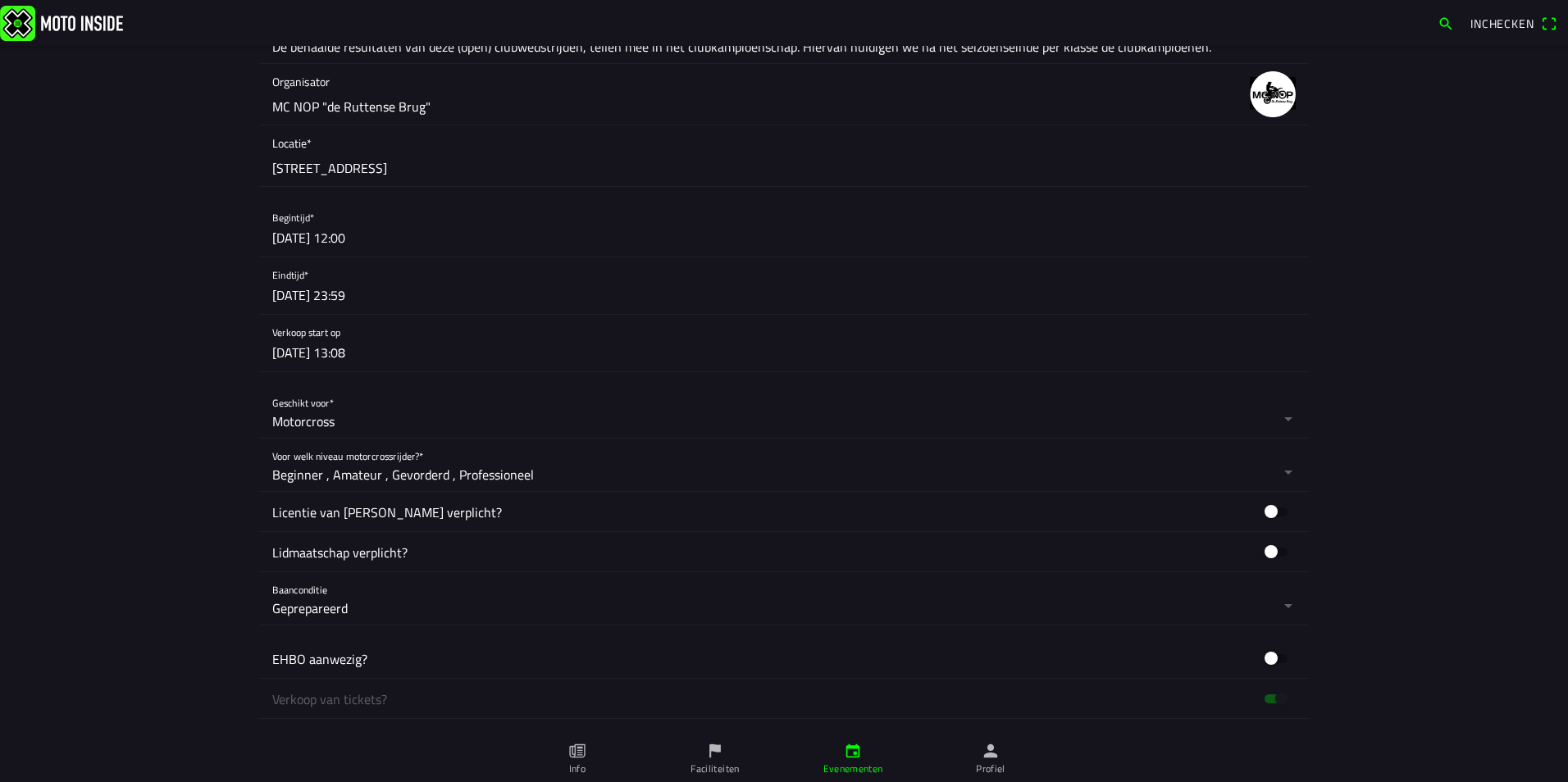
scroll to position [574, 0]
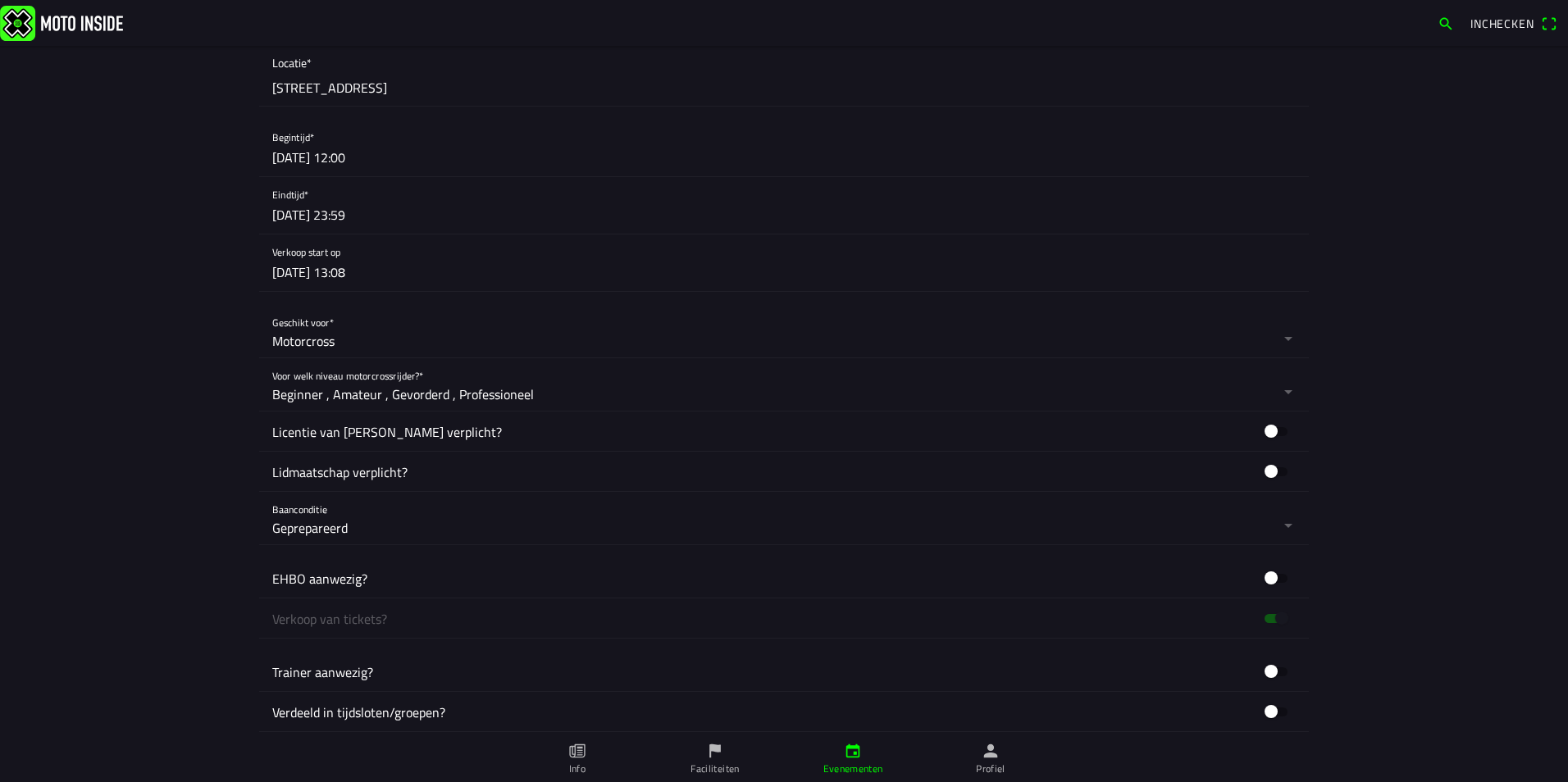
click at [290, 160] on button "button" at bounding box center [790, 148] width 1037 height 57
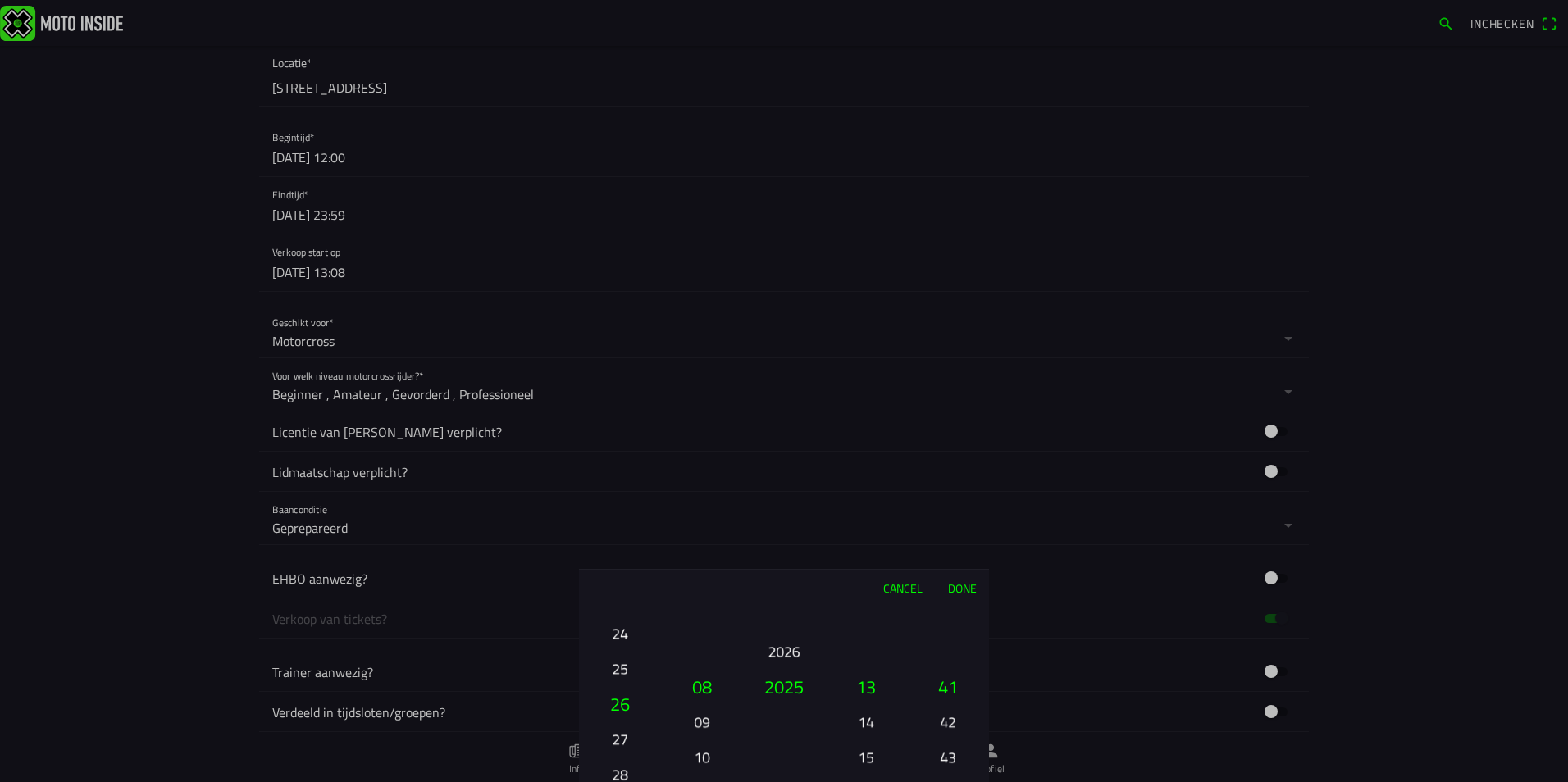
drag, startPoint x: 616, startPoint y: 738, endPoint x: 629, endPoint y: 548, distance: 190.4
click at [629, 550] on ion-picker "Cancel Done 01 02 03 04 05 06 07 08 09 10 11 12 13 14 15 16 17 18 19 20 21 22 2…" at bounding box center [784, 391] width 1568 height 782
drag, startPoint x: 634, startPoint y: 722, endPoint x: 626, endPoint y: 721, distance: 8.1
click at [628, 721] on button "28" at bounding box center [620, 722] width 56 height 29
drag, startPoint x: 625, startPoint y: 719, endPoint x: 615, endPoint y: 619, distance: 100.5
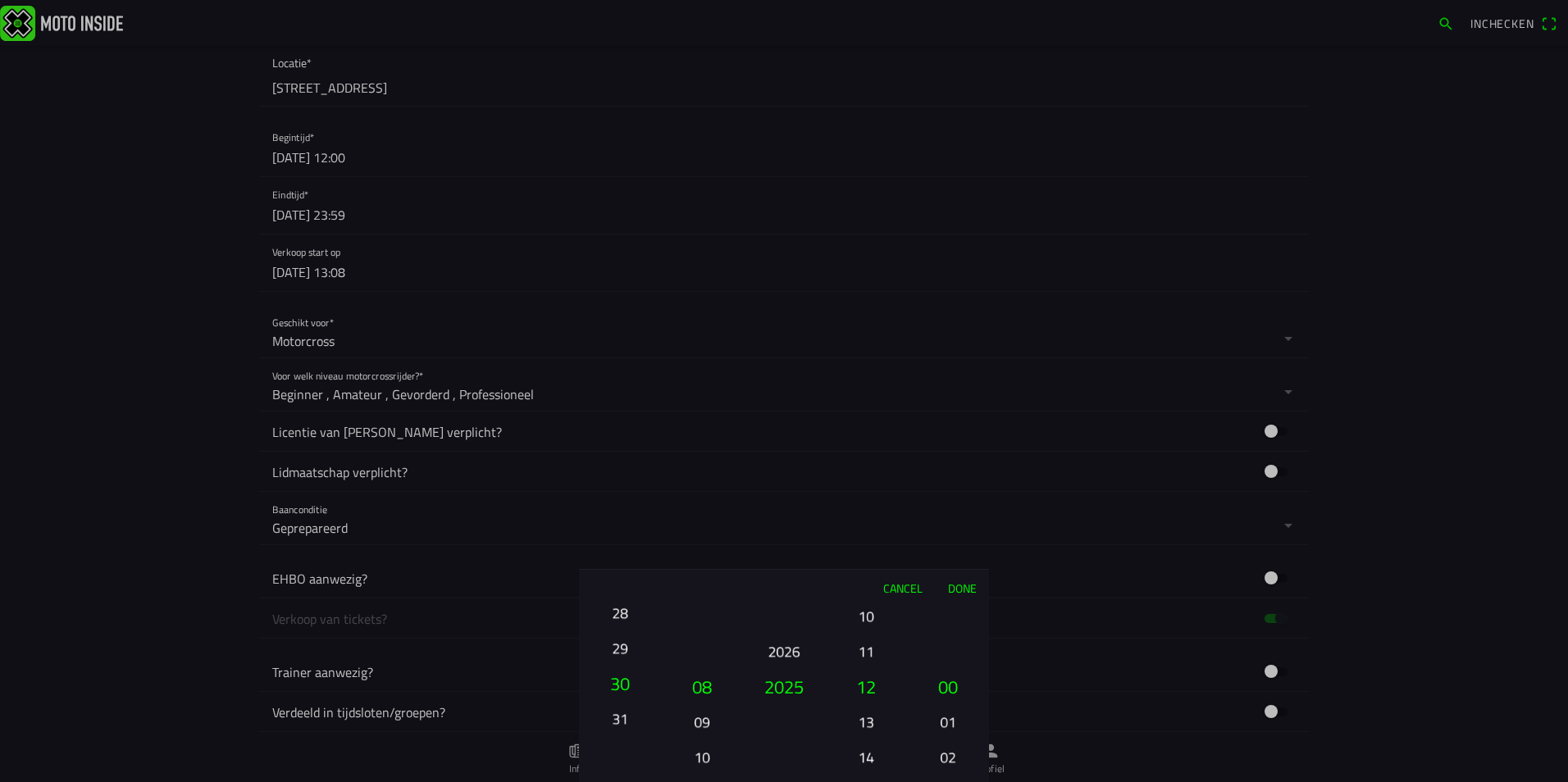
click at [615, 619] on button "28" at bounding box center [620, 612] width 56 height 29
click at [615, 694] on button "31" at bounding box center [620, 689] width 69 height 35
drag, startPoint x: 620, startPoint y: 663, endPoint x: 621, endPoint y: 712, distance: 49.0
click at [621, 671] on button "30" at bounding box center [620, 656] width 56 height 29
click at [625, 664] on button "28" at bounding box center [620, 651] width 56 height 29
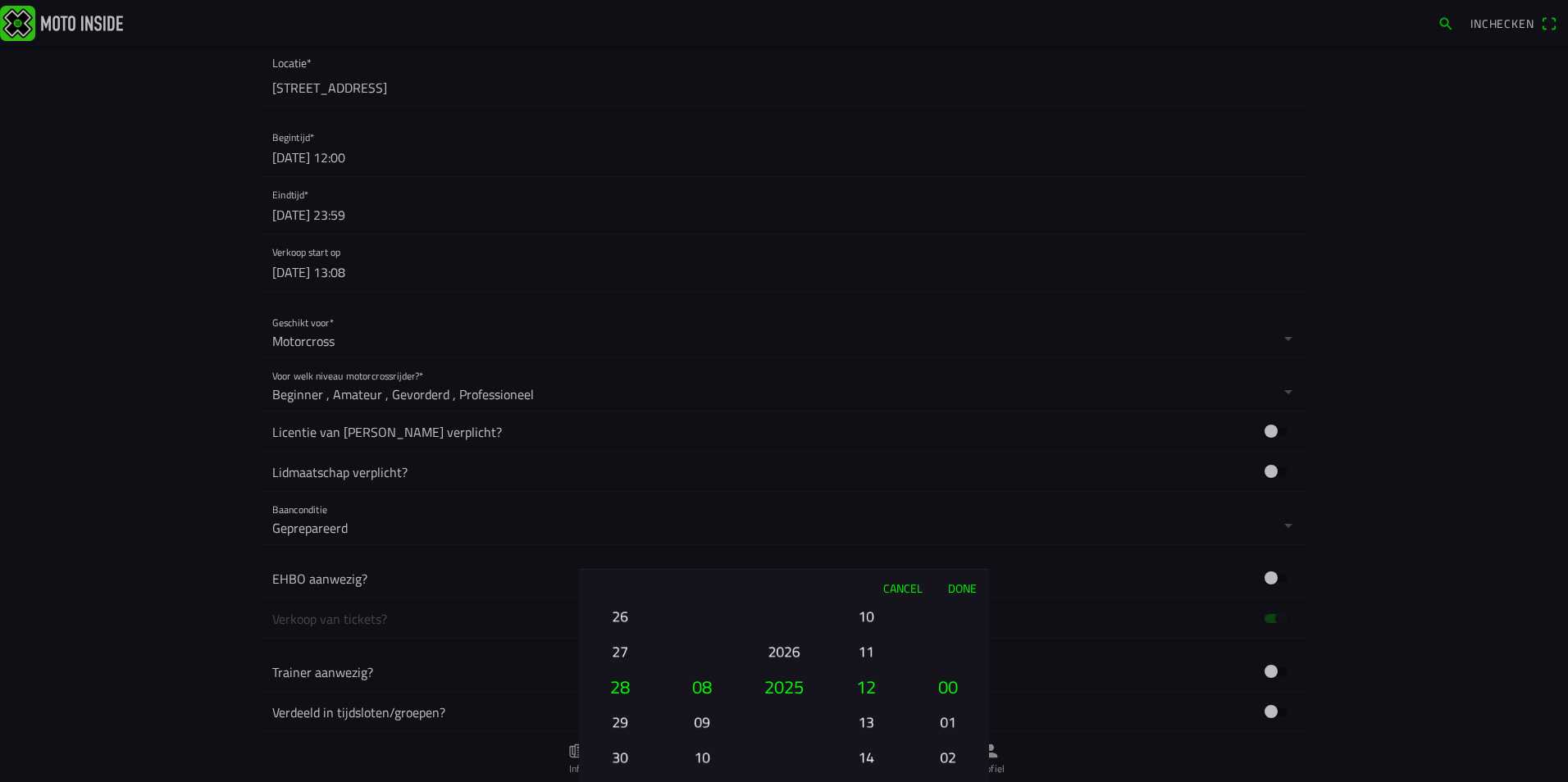
click at [963, 591] on button "Done" at bounding box center [962, 588] width 54 height 36
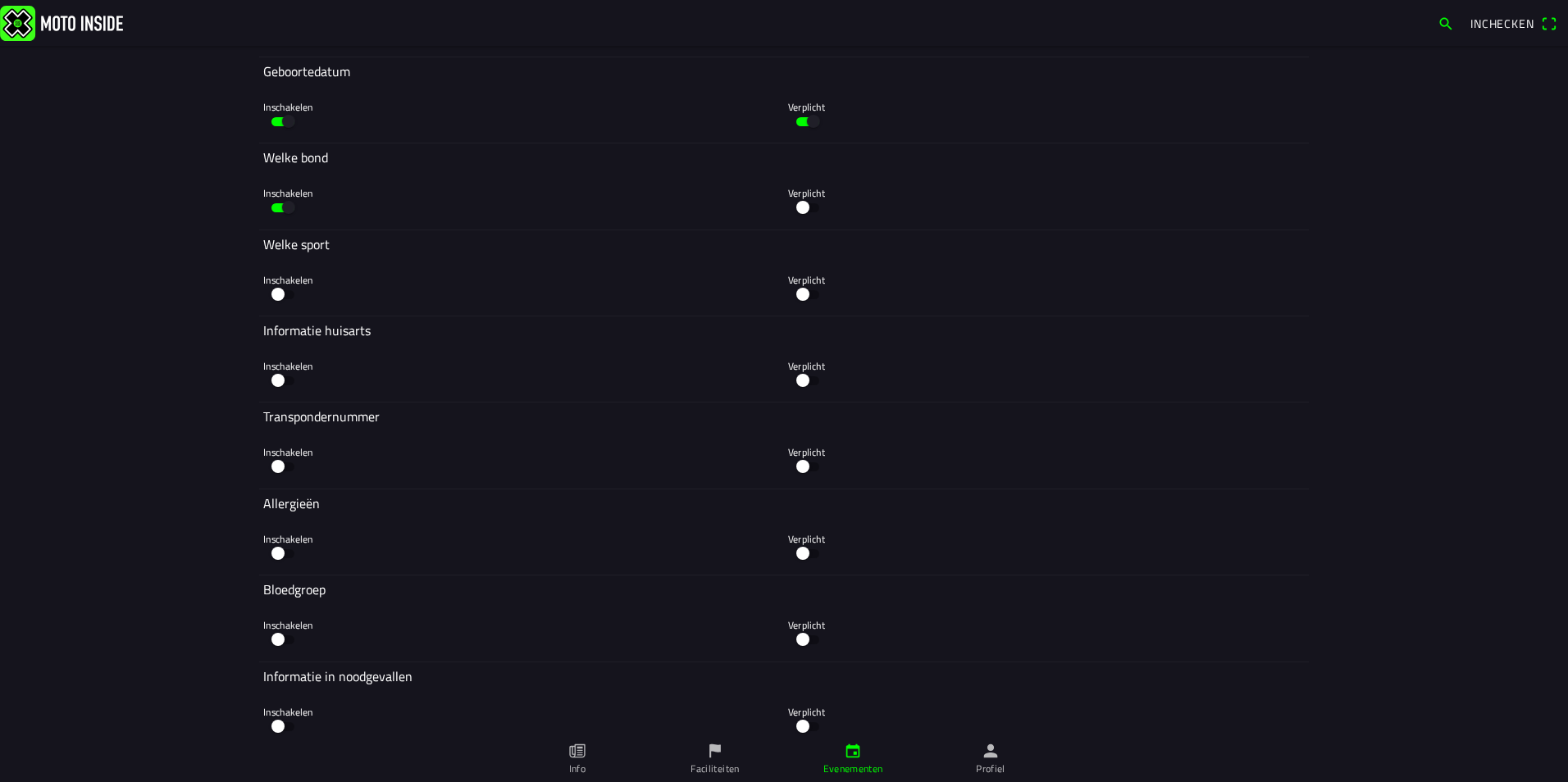
scroll to position [5350, 0]
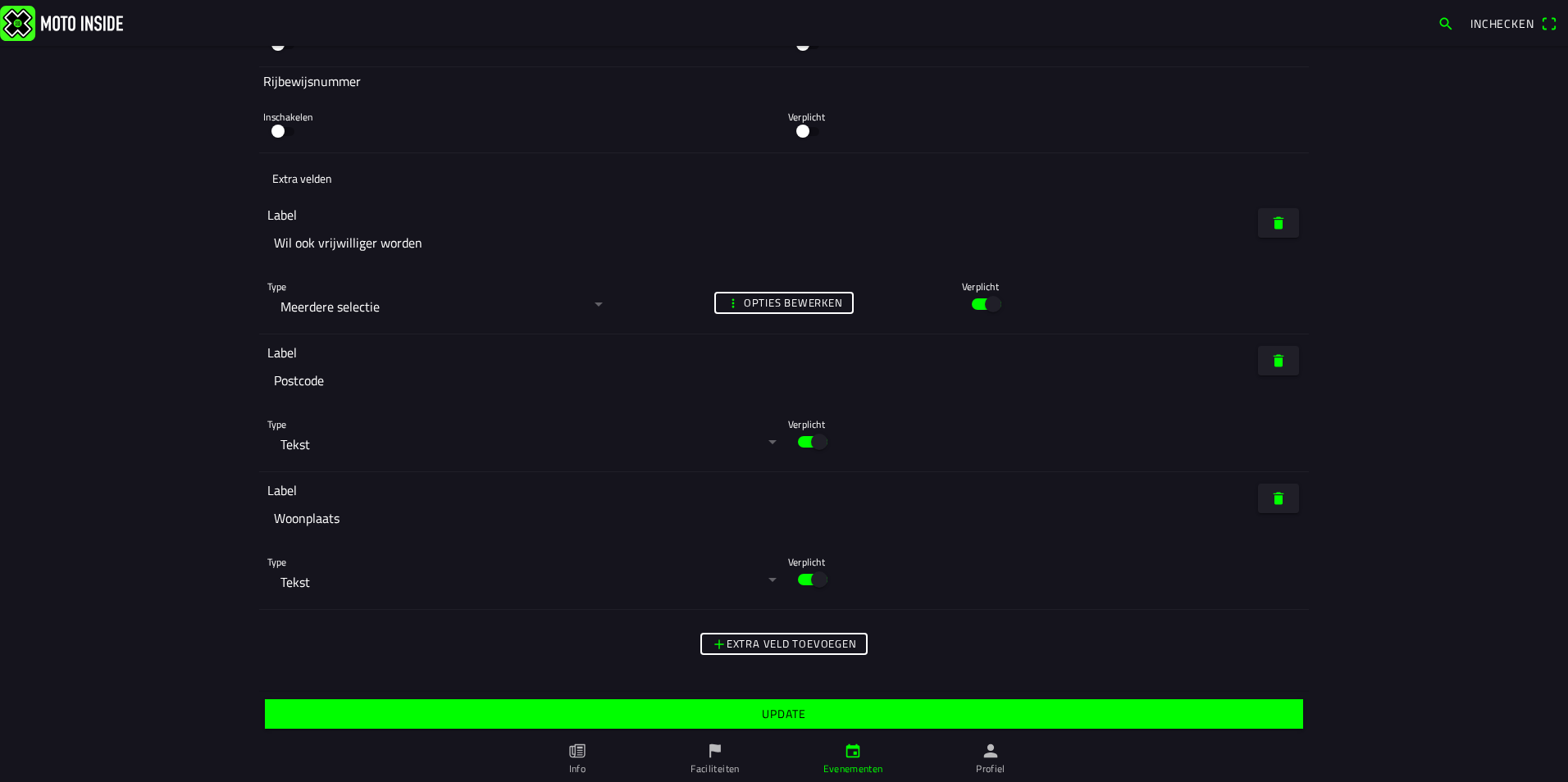
click at [748, 718] on span "Update" at bounding box center [783, 714] width 1013 height 30
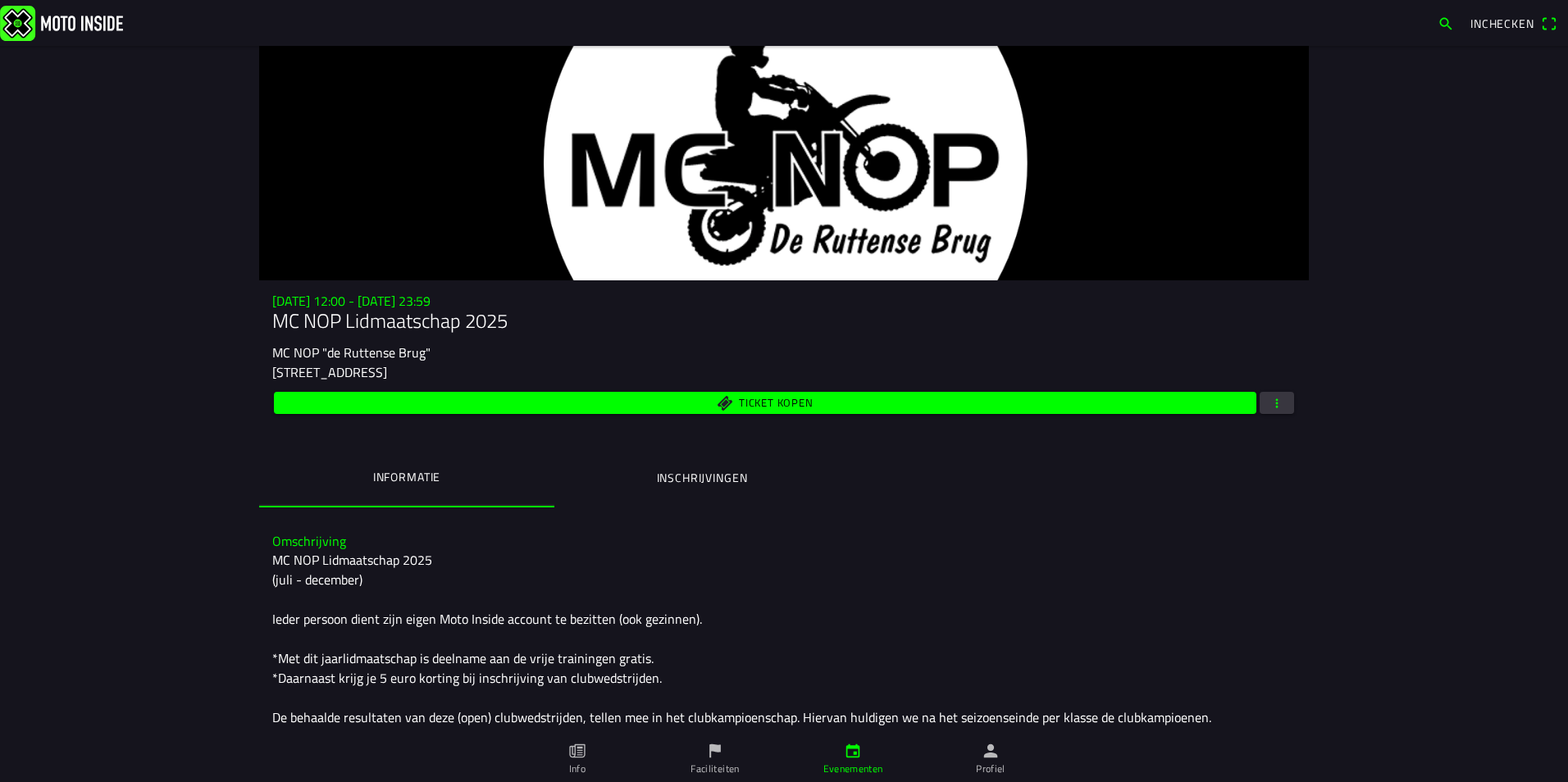
click at [991, 761] on link "Profiel" at bounding box center [990, 760] width 138 height 46
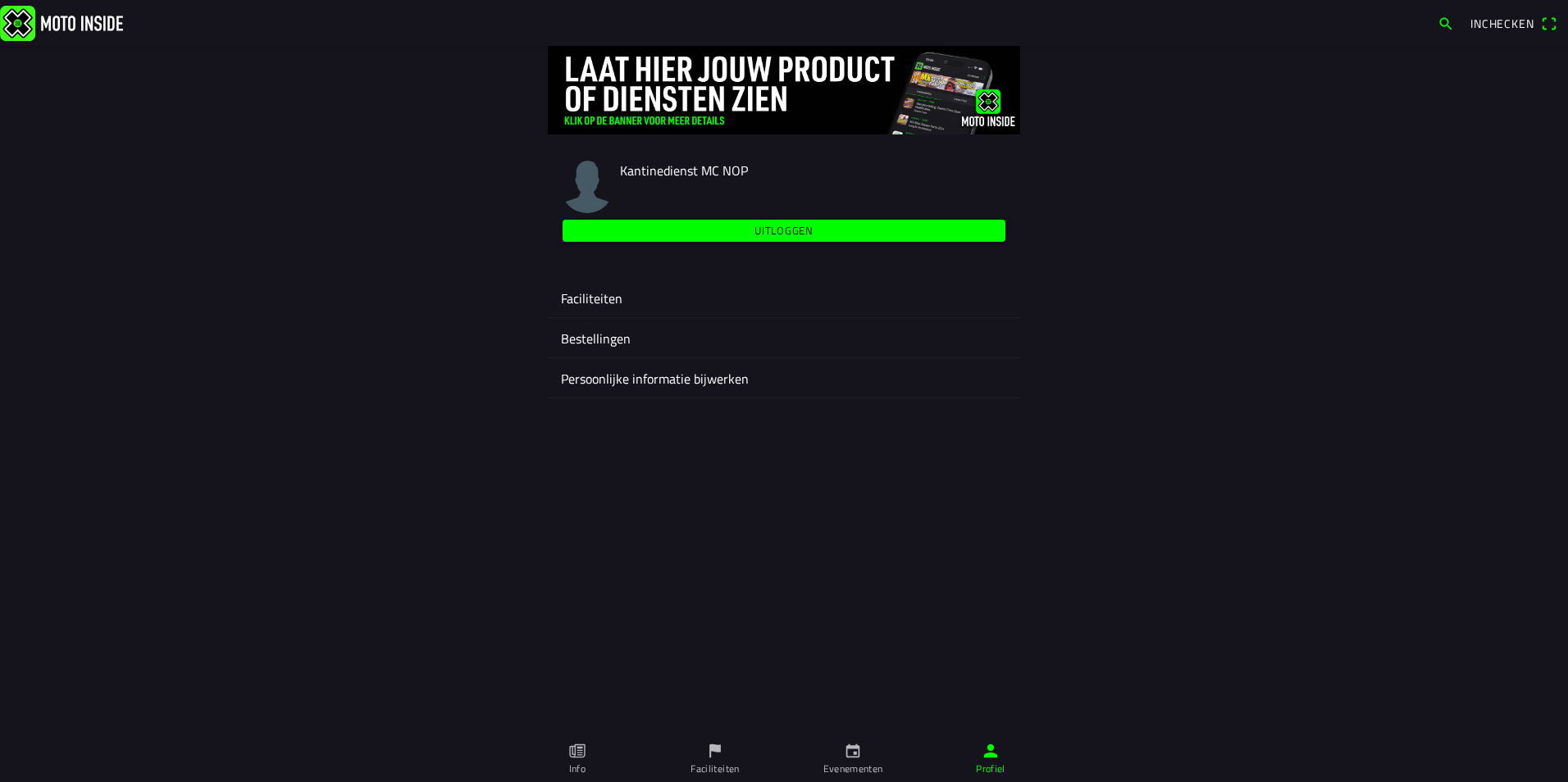
click at [603, 295] on ion-label "Faciliteiten" at bounding box center [784, 298] width 446 height 20
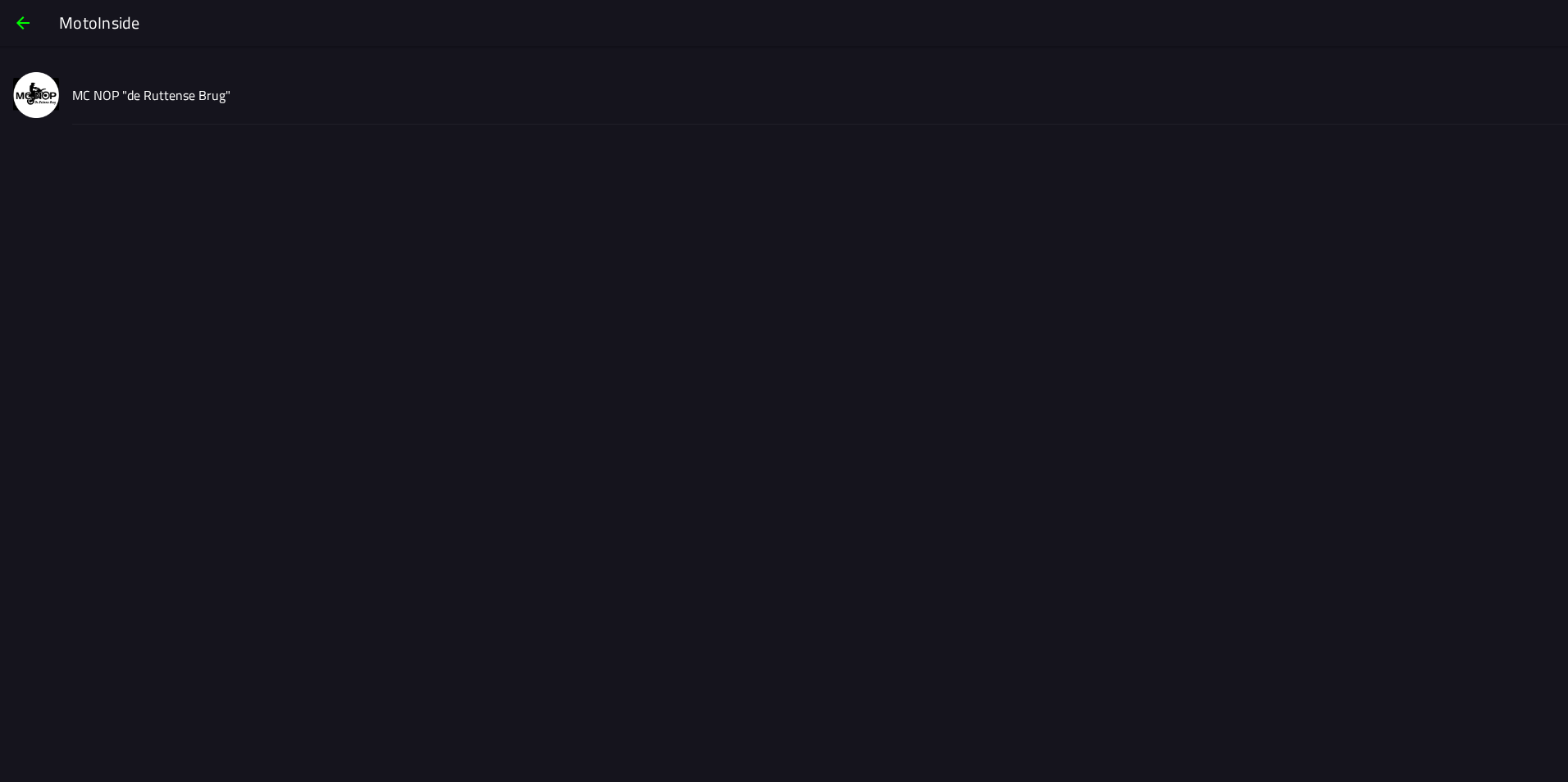
click at [0, 0] on slot "MC NOP "de Ruttense Brug"" at bounding box center [0, 0] width 0 height 0
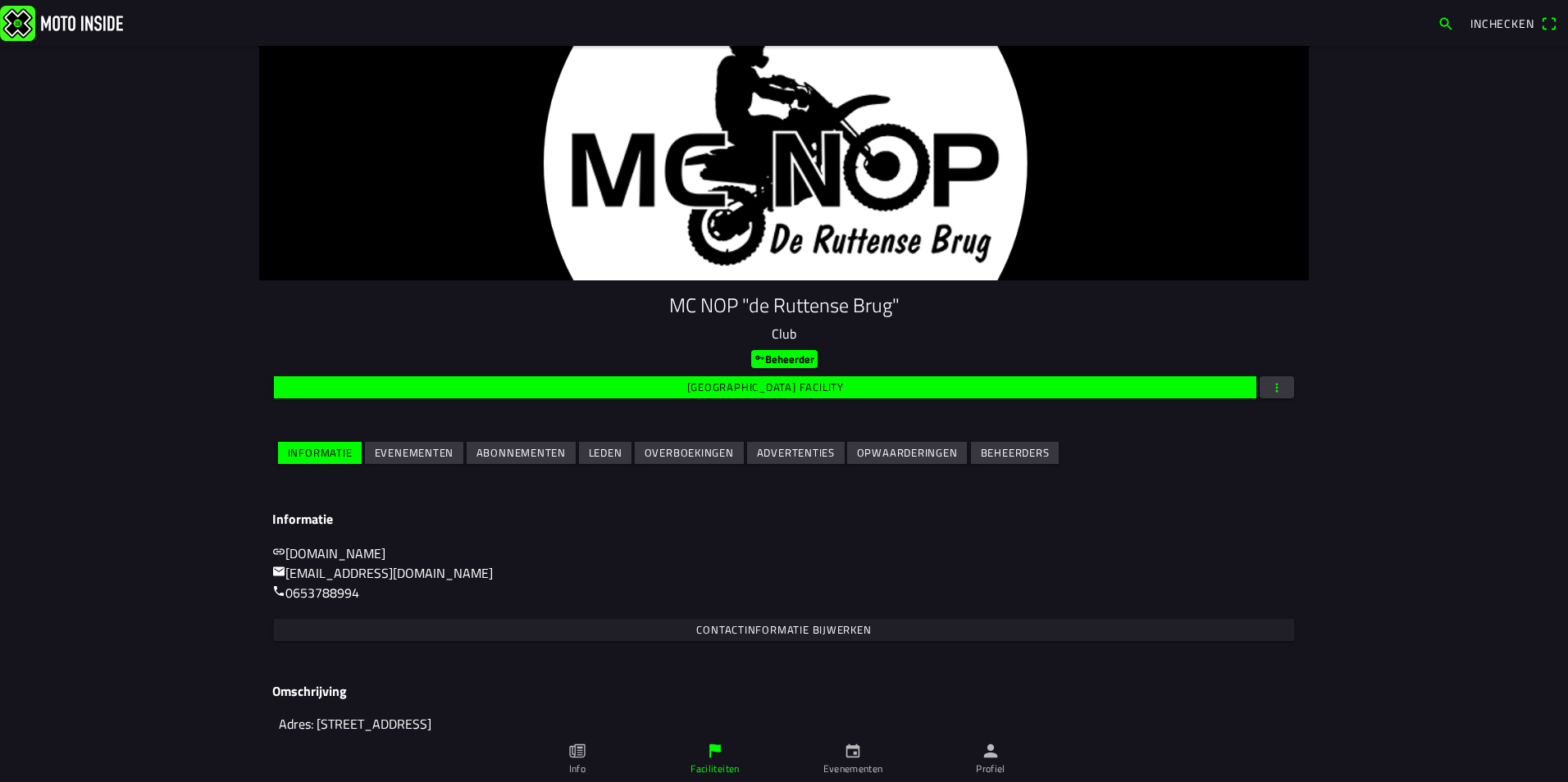
click at [0, 0] on slot "Evenementen" at bounding box center [0, 0] width 0 height 0
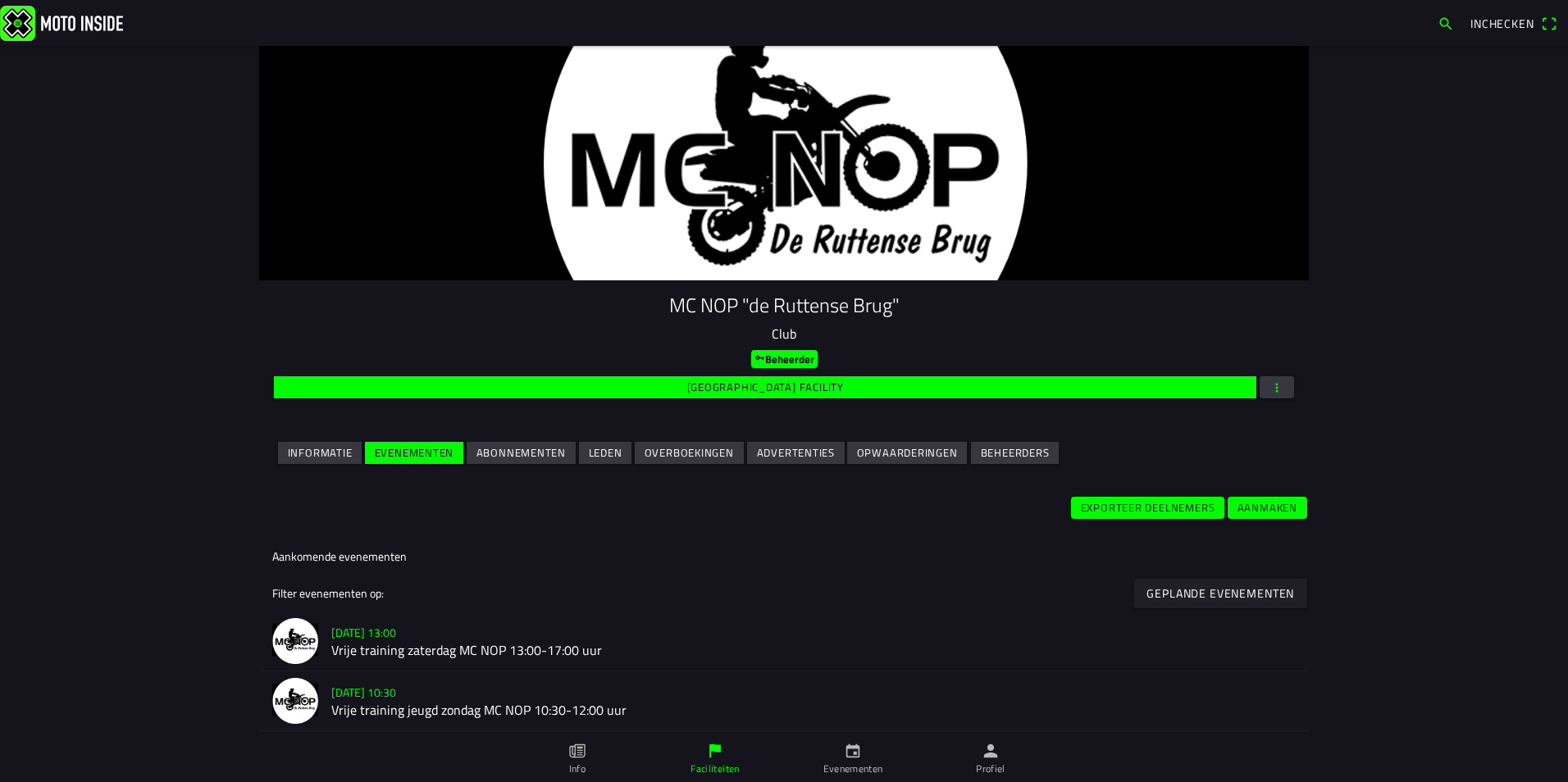
click at [0, 0] on slot "Opwaarderingen" at bounding box center [0, 0] width 0 height 0
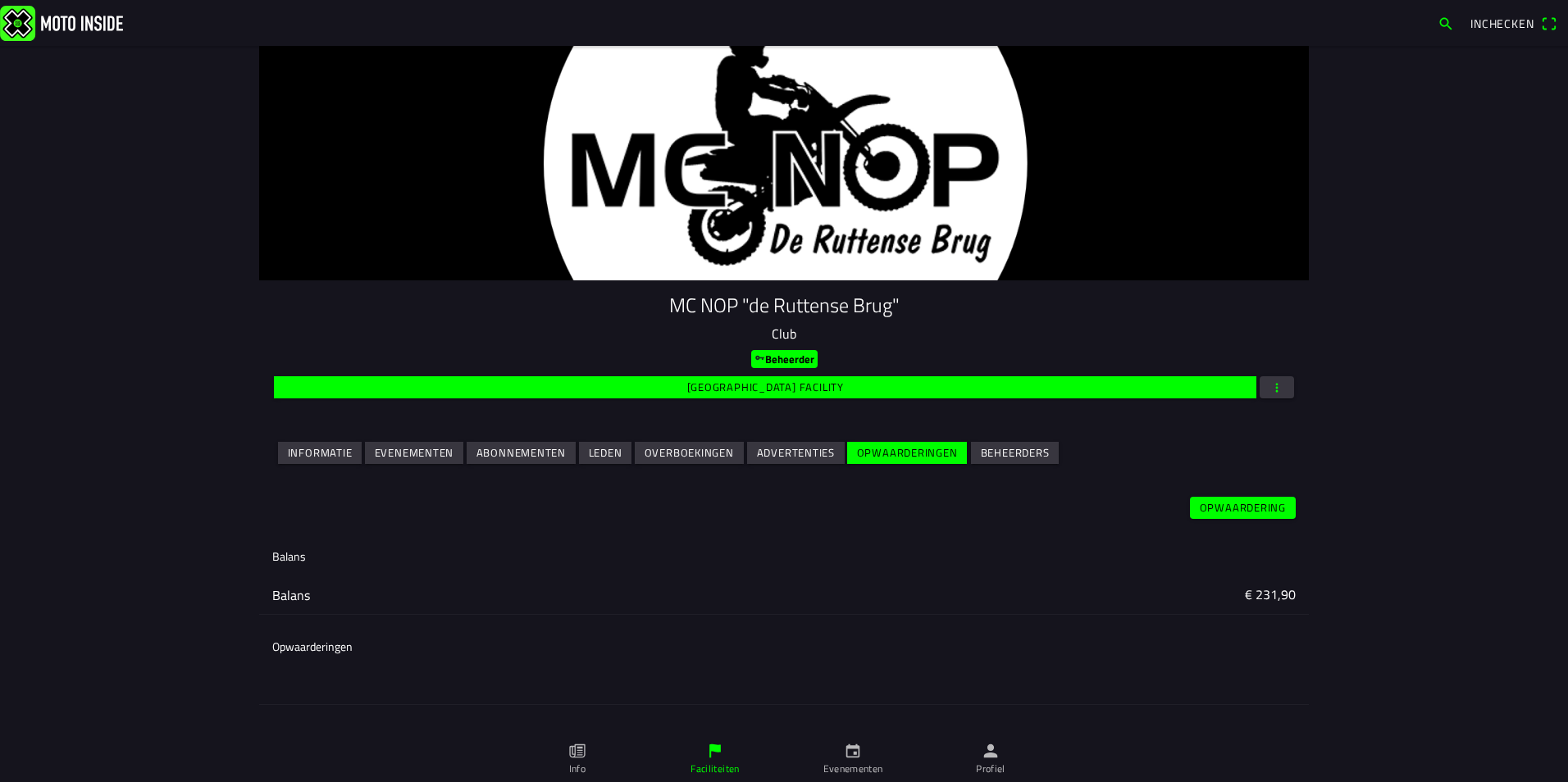
click at [0, 0] on slot "€ 231,90" at bounding box center [0, 0] width 0 height 0
click at [264, 591] on div "Balans € 231,90" at bounding box center [784, 595] width 1050 height 40
click at [0, 0] on slot "Beheerders" at bounding box center [0, 0] width 0 height 0
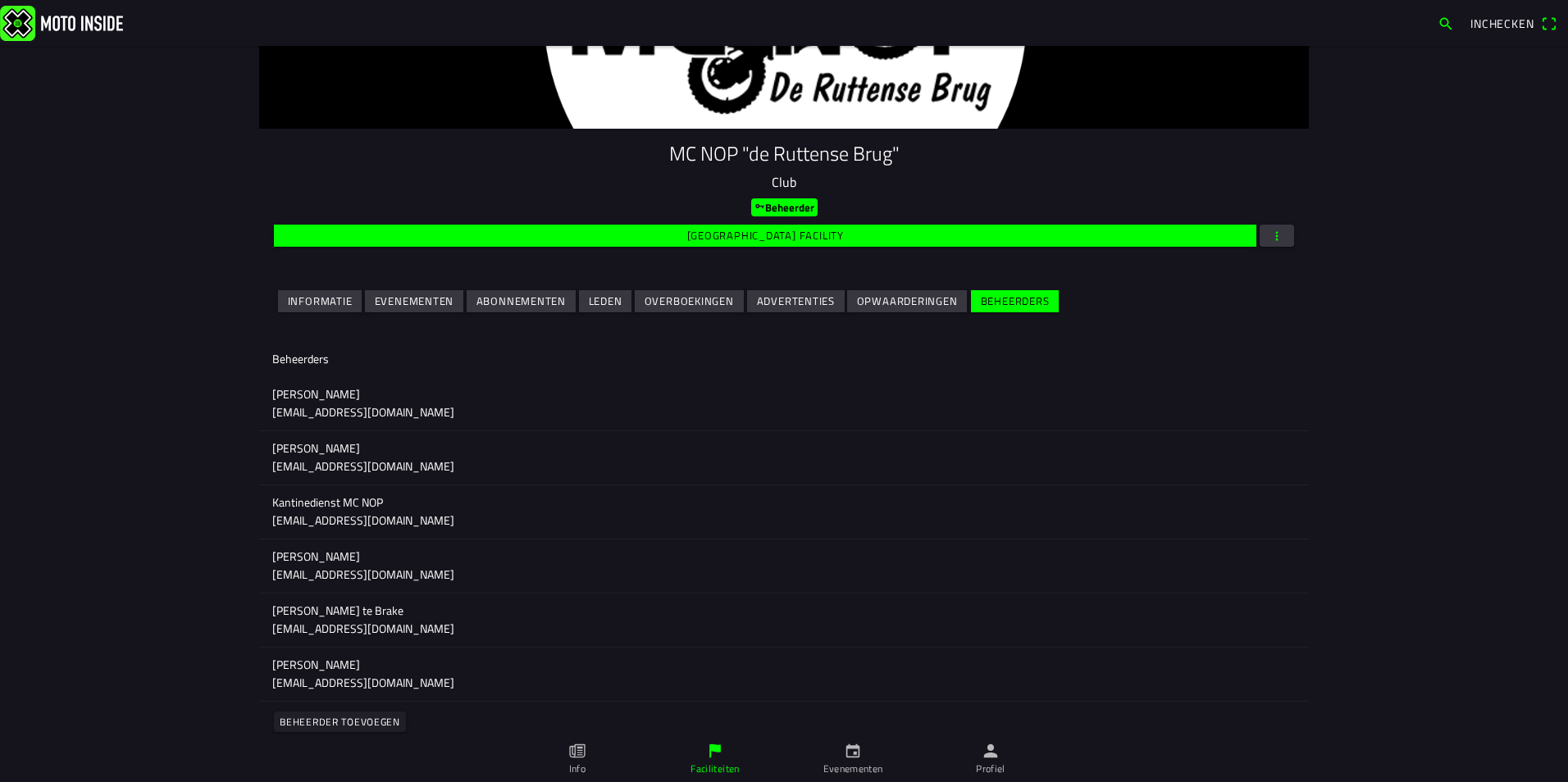
scroll to position [164, 0]
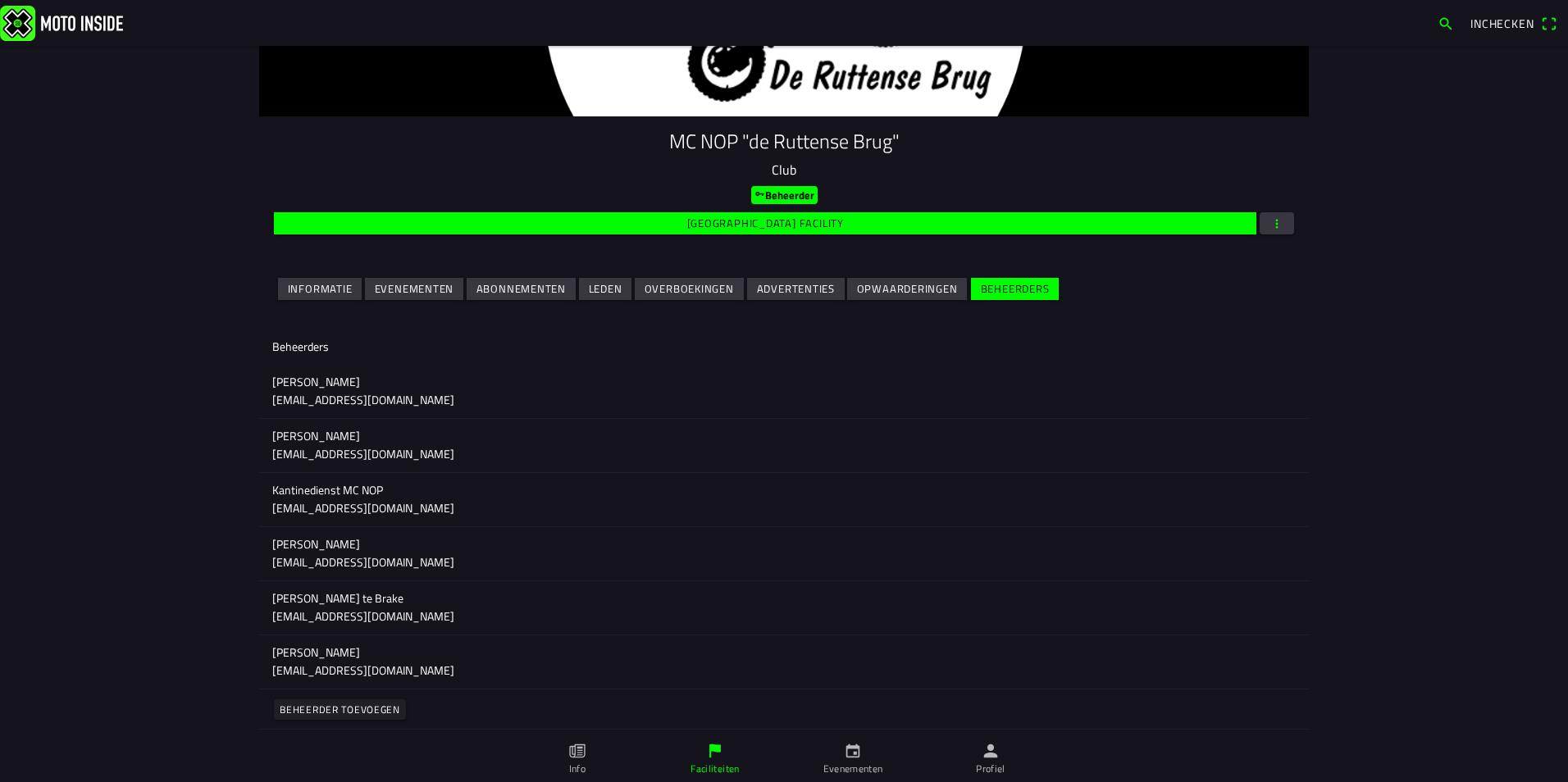
click at [332, 389] on p "Bianca Knoppert" at bounding box center [784, 382] width 1023 height 16
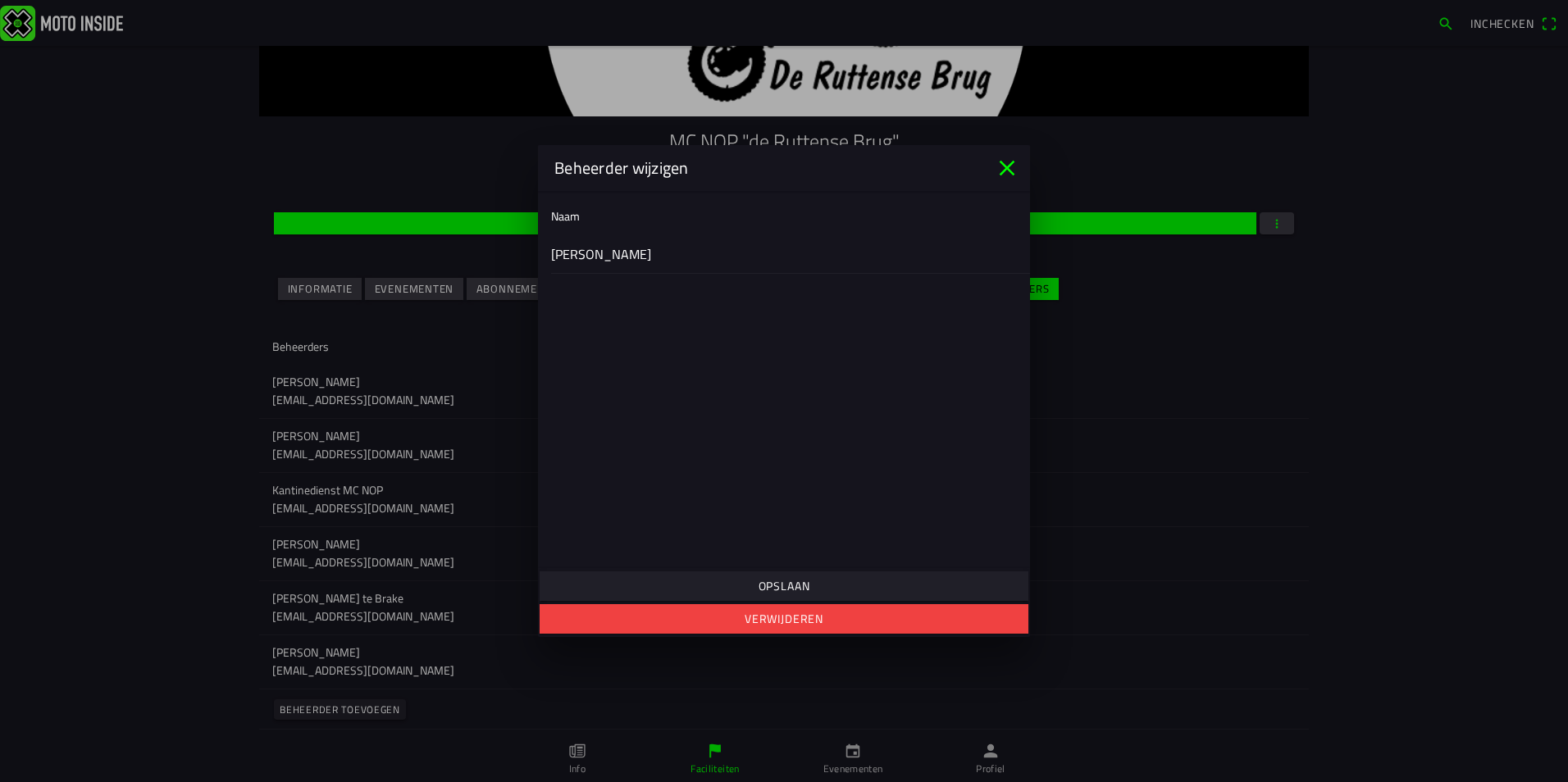
click at [648, 258] on ion-label "Bianca Knoppert" at bounding box center [784, 255] width 466 height 20
drag, startPoint x: 635, startPoint y: 253, endPoint x: 601, endPoint y: 253, distance: 34.0
click at [601, 253] on ion-label "Bianca Knoppert" at bounding box center [784, 255] width 466 height 20
click at [595, 253] on ion-label "Bianca Knoppert" at bounding box center [784, 255] width 466 height 20
click at [573, 219] on ion-label "Naam" at bounding box center [565, 216] width 29 height 17
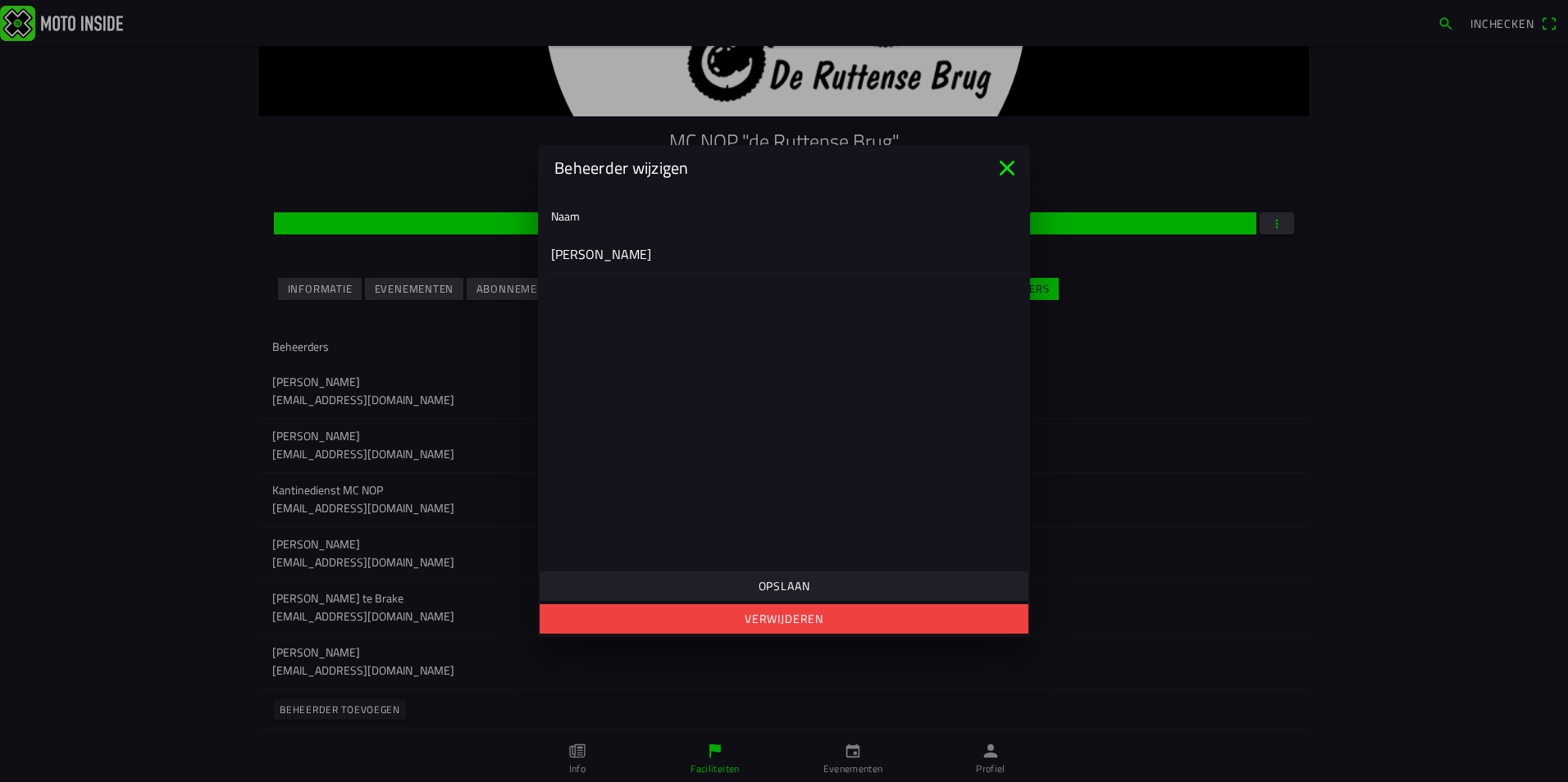
click at [573, 219] on ion-label "Naam" at bounding box center [565, 216] width 29 height 17
click at [588, 235] on ion-list "Naam Bianca Knoppert" at bounding box center [784, 236] width 492 height 89
click at [591, 255] on ion-label "Bianca Knoppert" at bounding box center [784, 255] width 466 height 20
click at [0, 0] on slot "Beheerder wijzigen" at bounding box center [0, 0] width 0 height 0
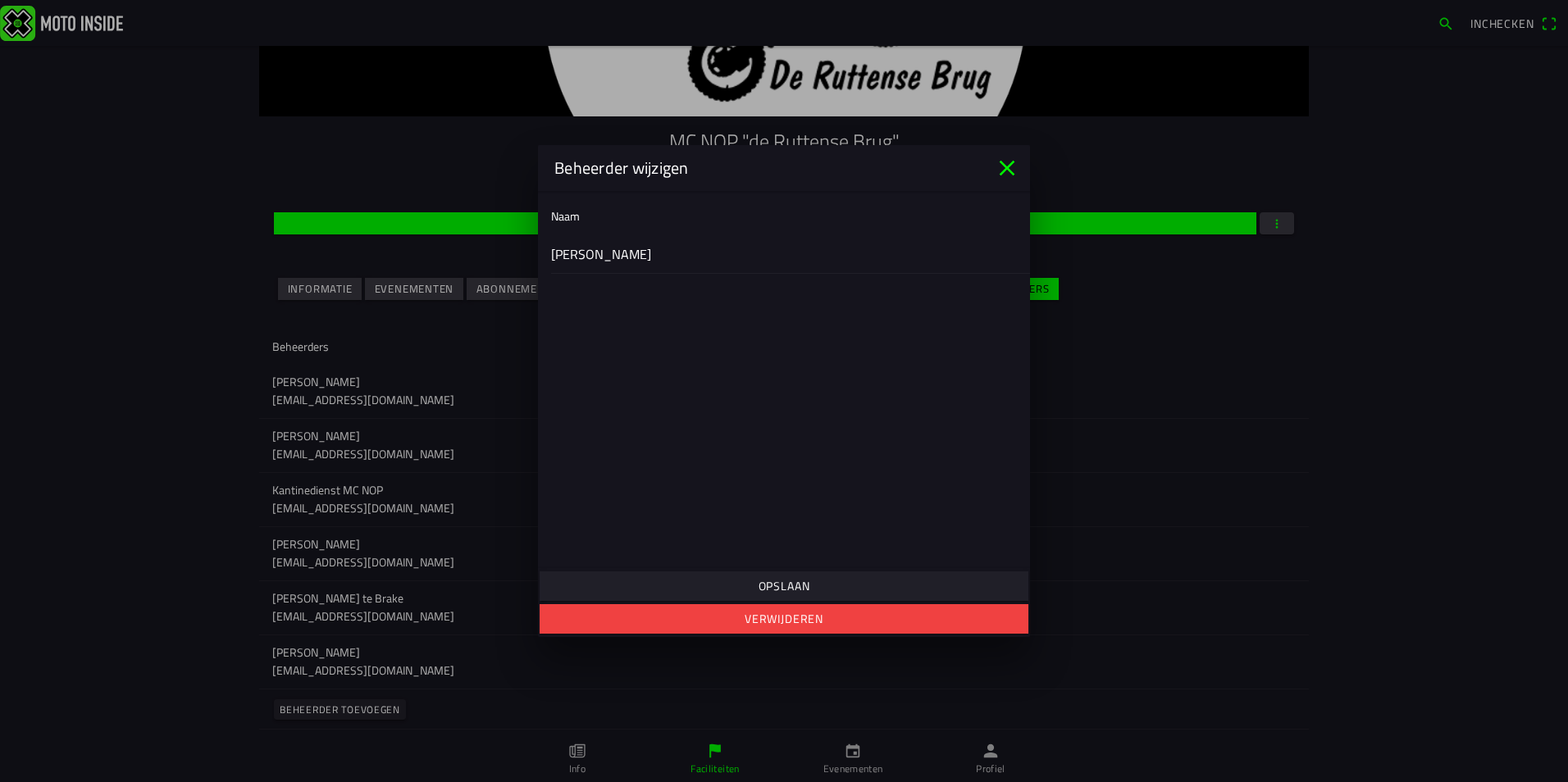
click at [708, 176] on div "Beheerder wijzigen" at bounding box center [765, 168] width 423 height 25
drag, startPoint x: 666, startPoint y: 227, endPoint x: 630, endPoint y: 265, distance: 52.3
click at [662, 228] on ion-list-header "Naam" at bounding box center [784, 216] width 492 height 37
click at [628, 267] on div "Bianca Knoppert" at bounding box center [784, 254] width 466 height 39
click at [626, 252] on ion-label "Bianca Knoppert" at bounding box center [784, 255] width 466 height 20
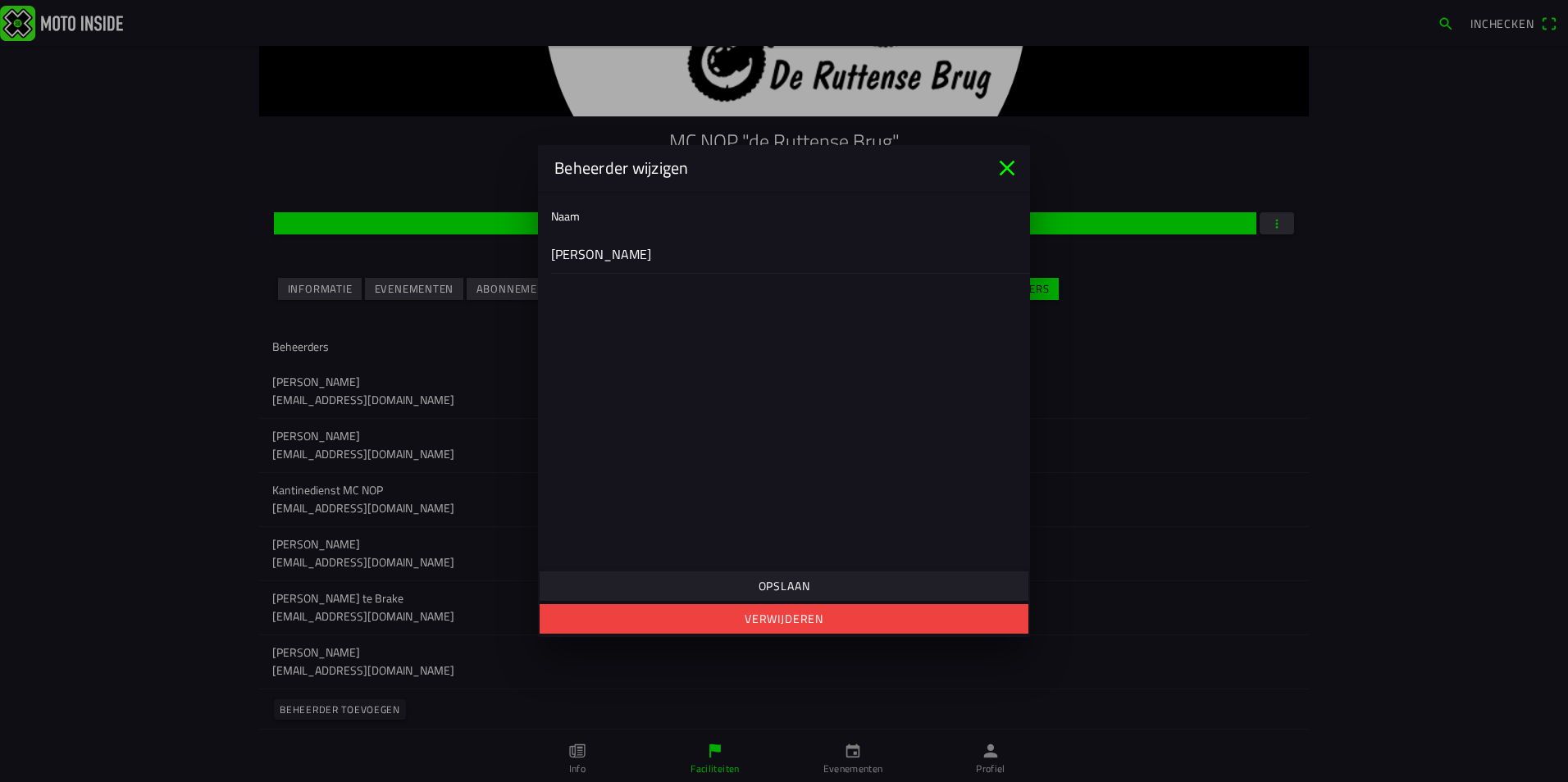
click at [626, 252] on ion-label "Bianca Knoppert" at bounding box center [784, 255] width 466 height 20
click at [599, 234] on ion-list-header "Naam" at bounding box center [784, 216] width 492 height 37
click at [591, 255] on ion-label "Bianca Knoppert" at bounding box center [784, 255] width 466 height 20
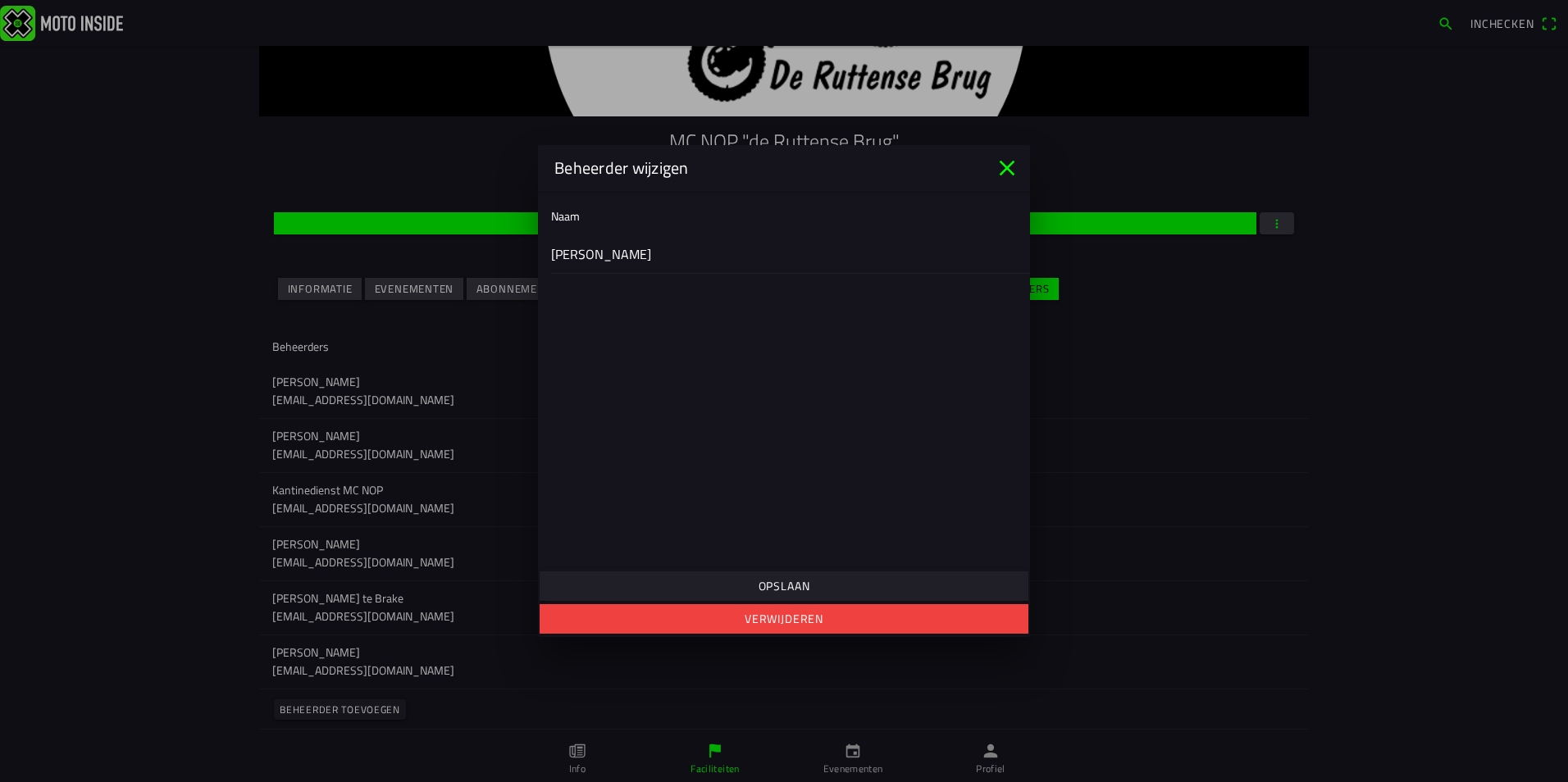
click at [591, 255] on ion-label "Bianca Knoppert" at bounding box center [784, 255] width 466 height 20
click at [578, 255] on ion-label "Bianca Knoppert" at bounding box center [784, 255] width 466 height 20
click at [578, 252] on ion-label "Bianca Knoppert" at bounding box center [784, 255] width 466 height 20
click at [570, 213] on ion-label "Naam" at bounding box center [565, 216] width 29 height 17
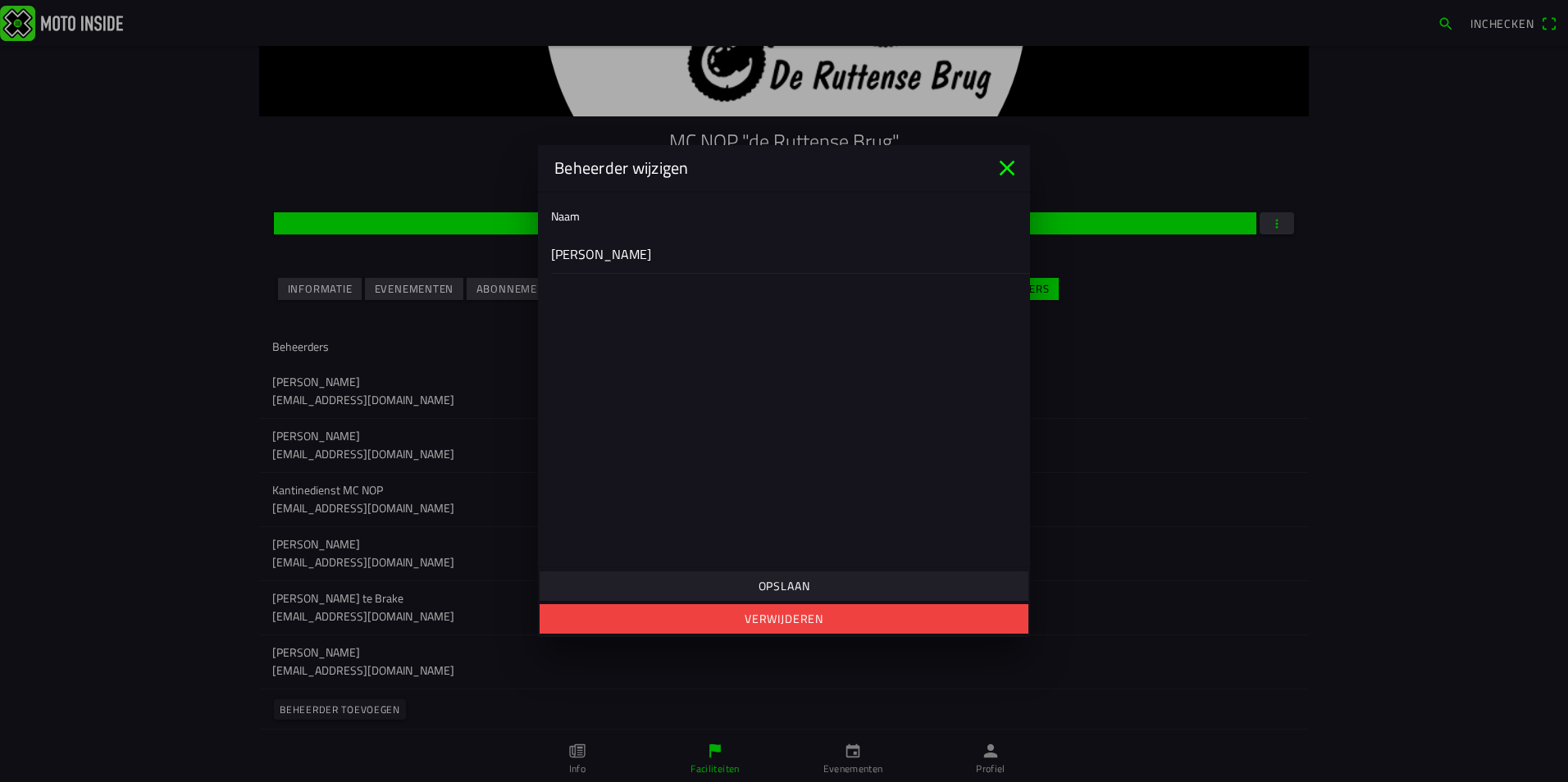
click at [1008, 173] on icon "close" at bounding box center [1007, 168] width 26 height 26
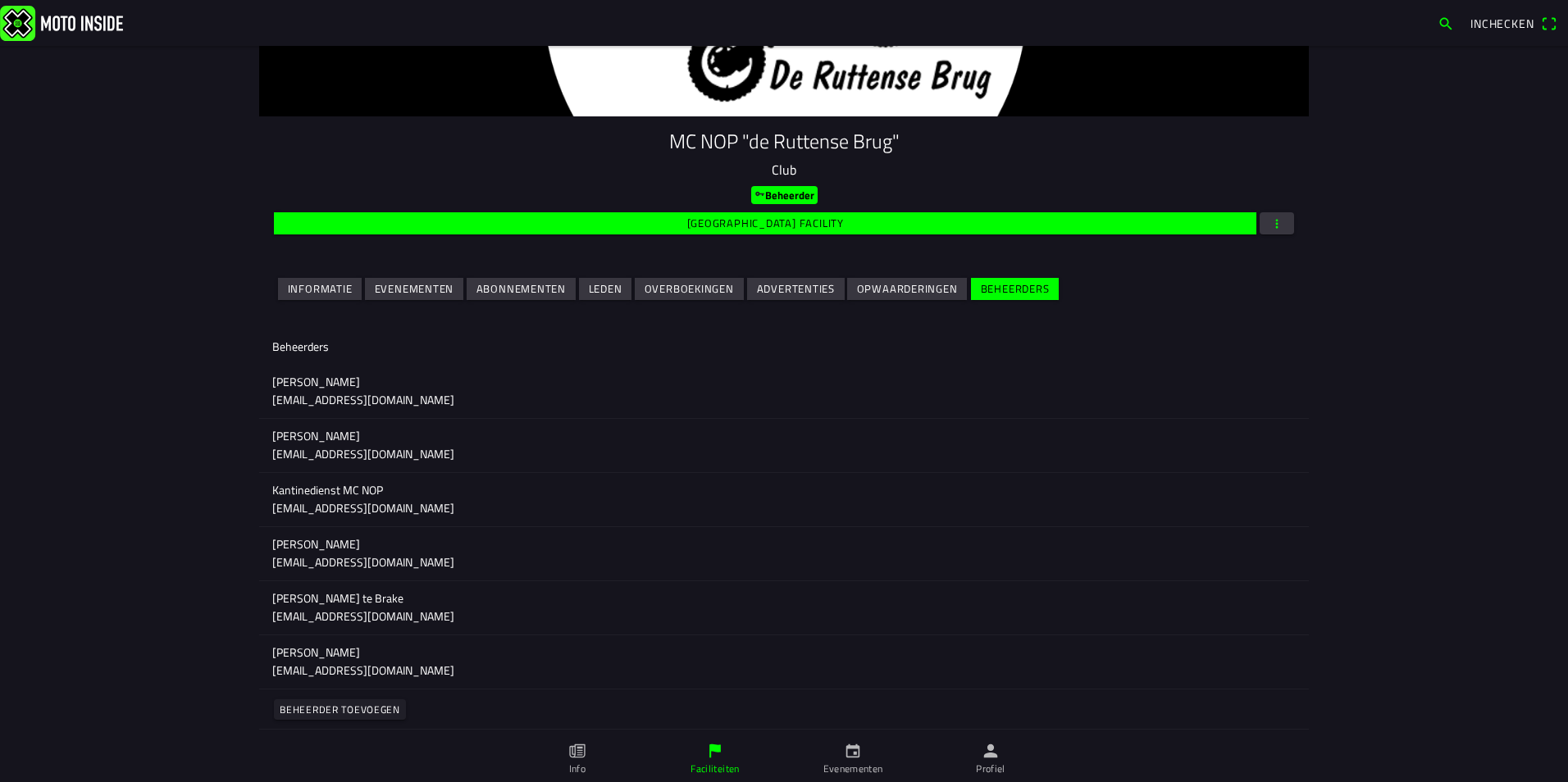
click at [740, 497] on p "Kantinedienst MC NOP" at bounding box center [784, 490] width 1023 height 16
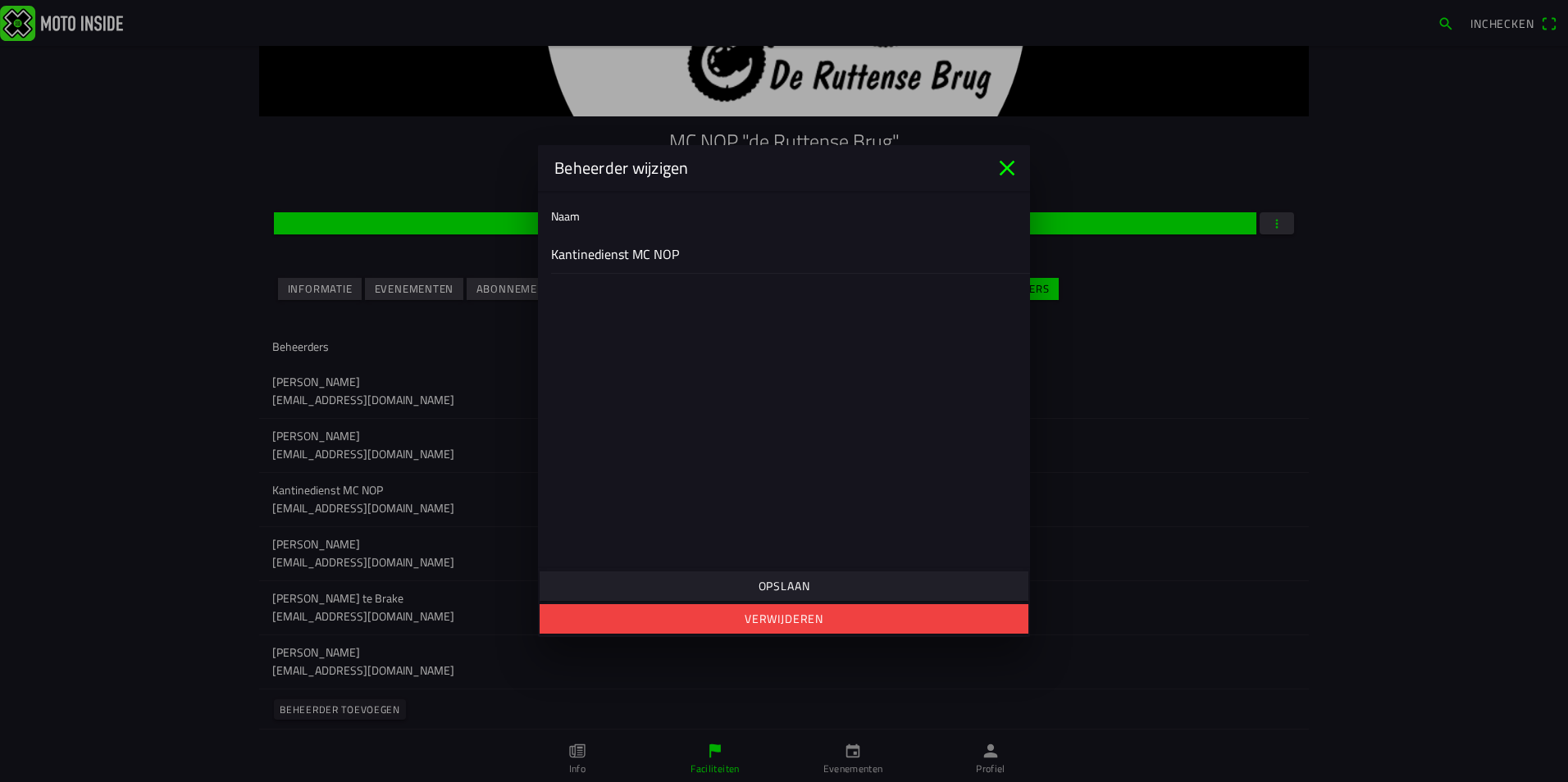
click at [1001, 171] on icon "close" at bounding box center [1007, 168] width 26 height 26
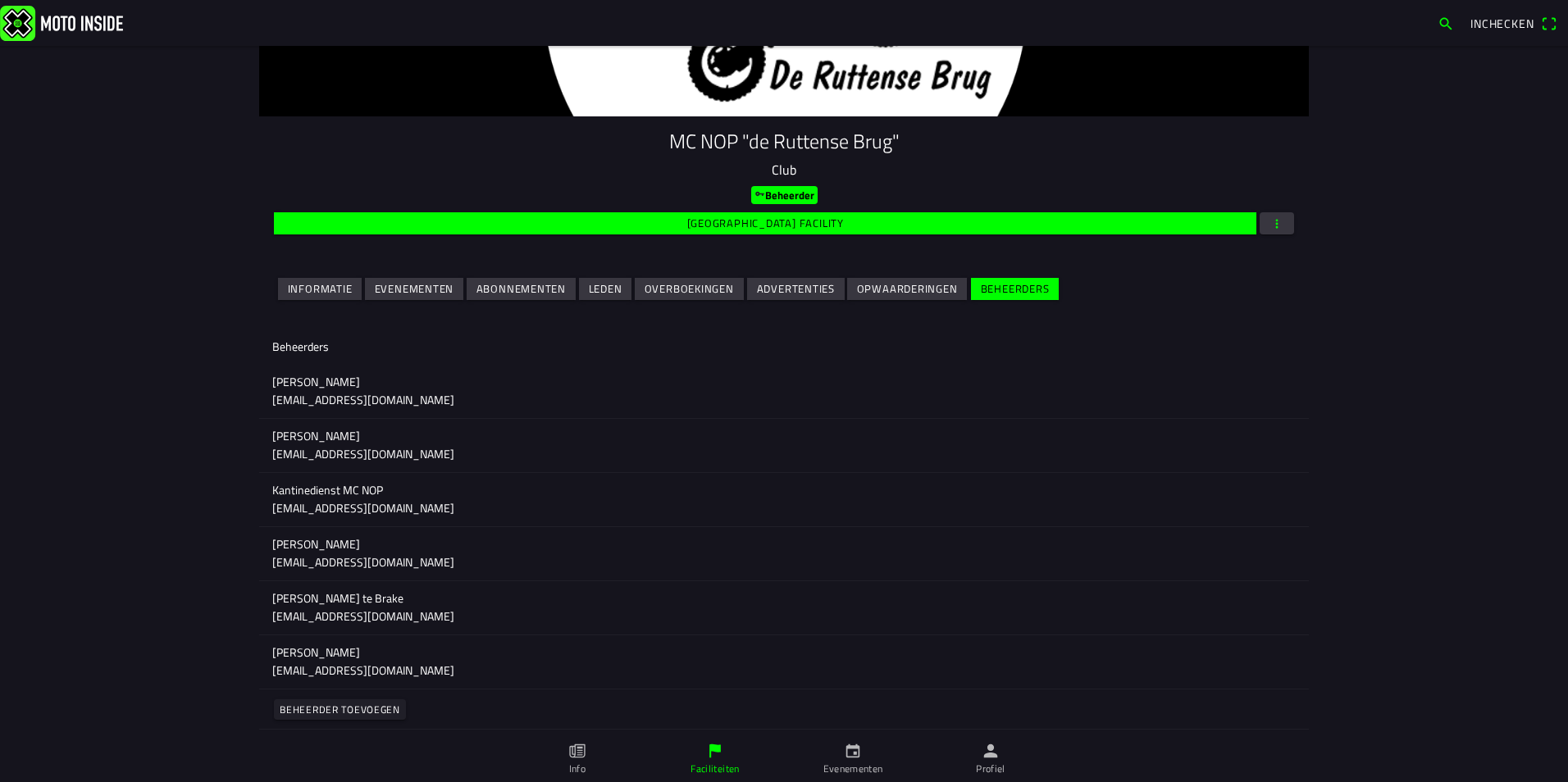
click at [1229, 399] on p "[EMAIL_ADDRESS][DOMAIN_NAME]" at bounding box center [784, 400] width 1023 height 16
click at [1388, 480] on ion-backdrop at bounding box center [784, 391] width 1568 height 782
click at [1250, 438] on p "fedde wouters" at bounding box center [784, 436] width 1023 height 16
click at [1328, 380] on ion-backdrop at bounding box center [784, 391] width 1568 height 782
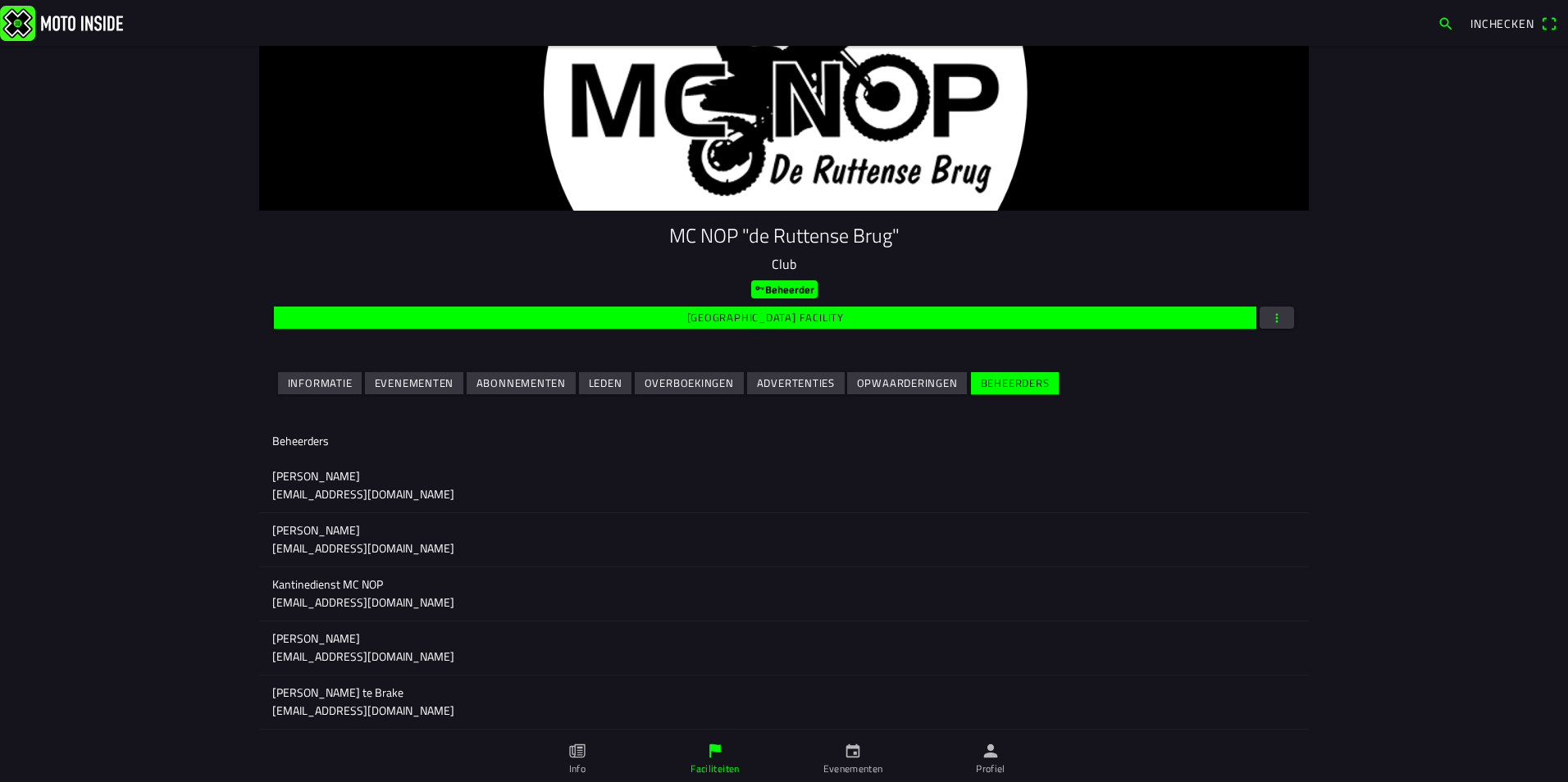
scroll to position [0, 0]
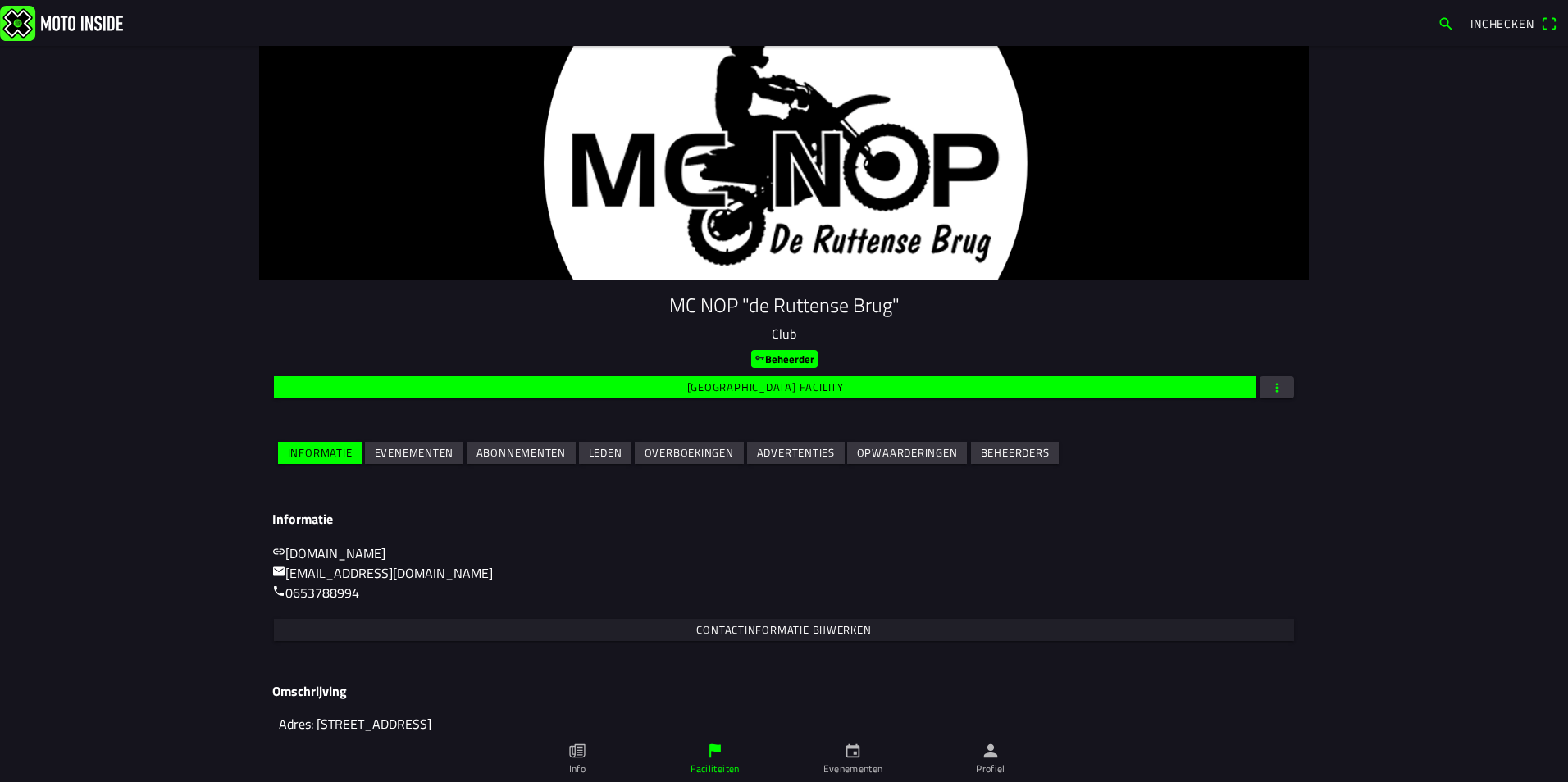
click at [1508, 27] on span "Inchecken" at bounding box center [1502, 23] width 64 height 17
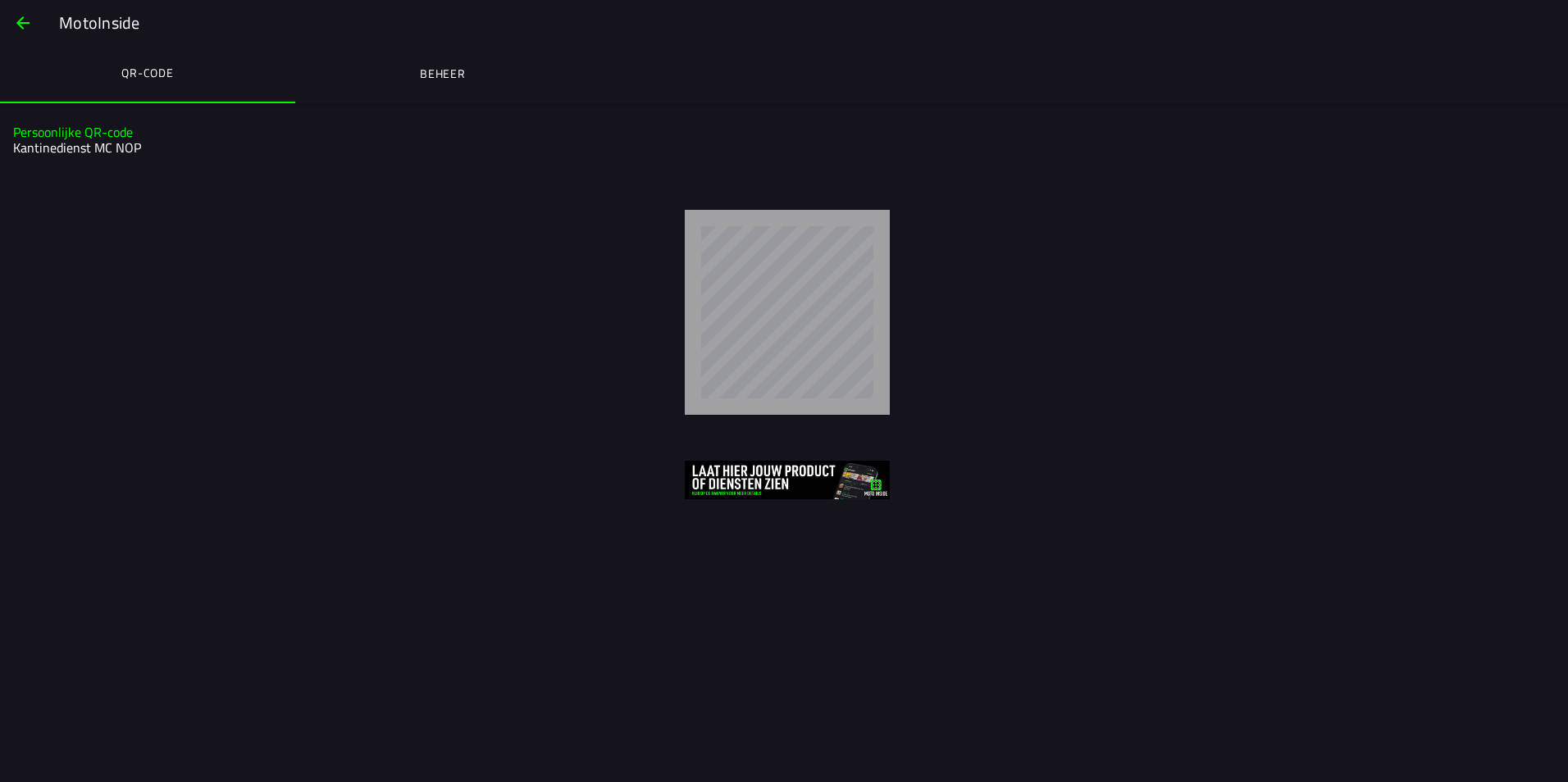
click at [27, 24] on span "button" at bounding box center [23, 23] width 20 height 40
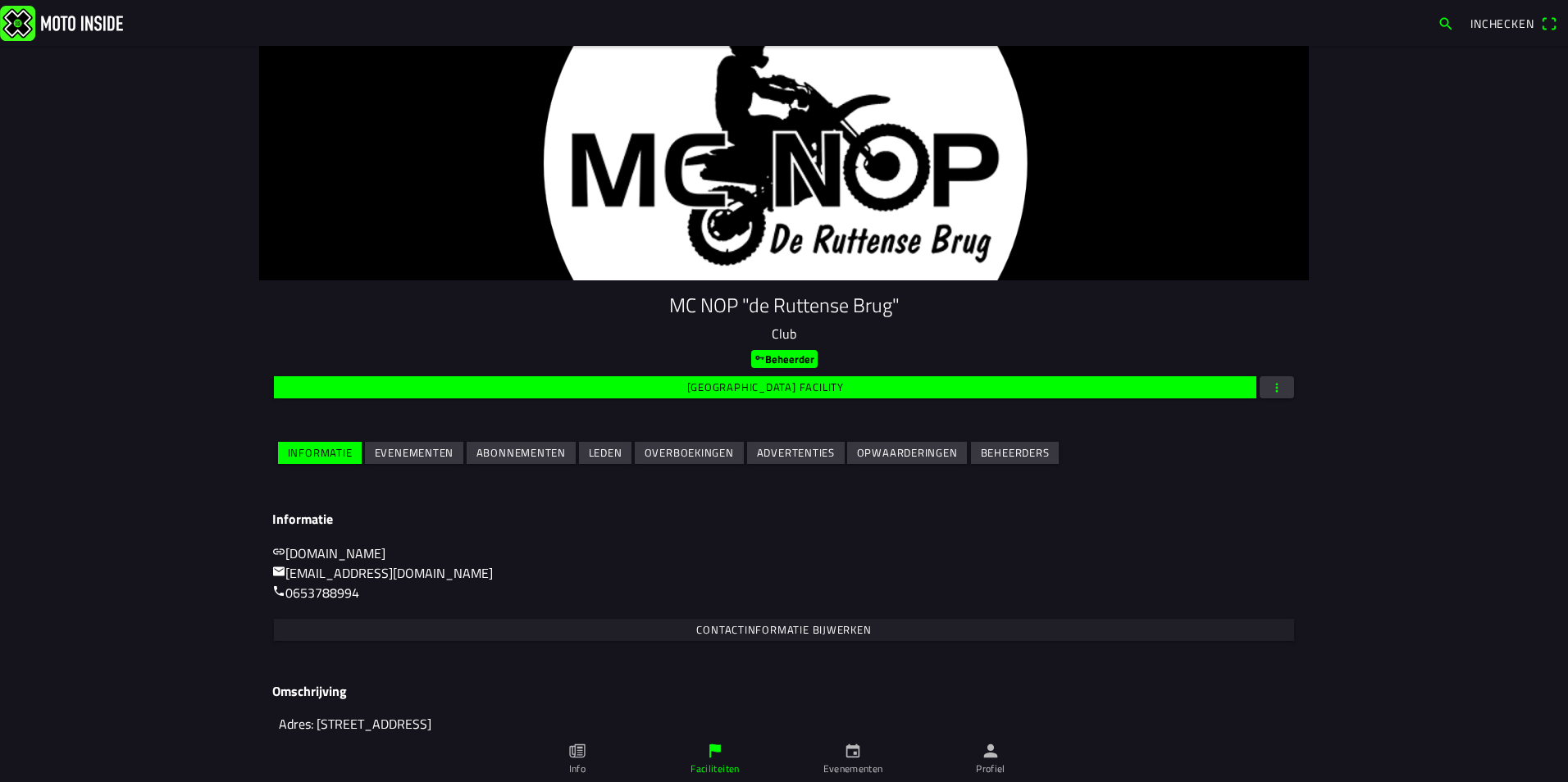
click at [27, 24] on img at bounding box center [61, 22] width 123 height 35
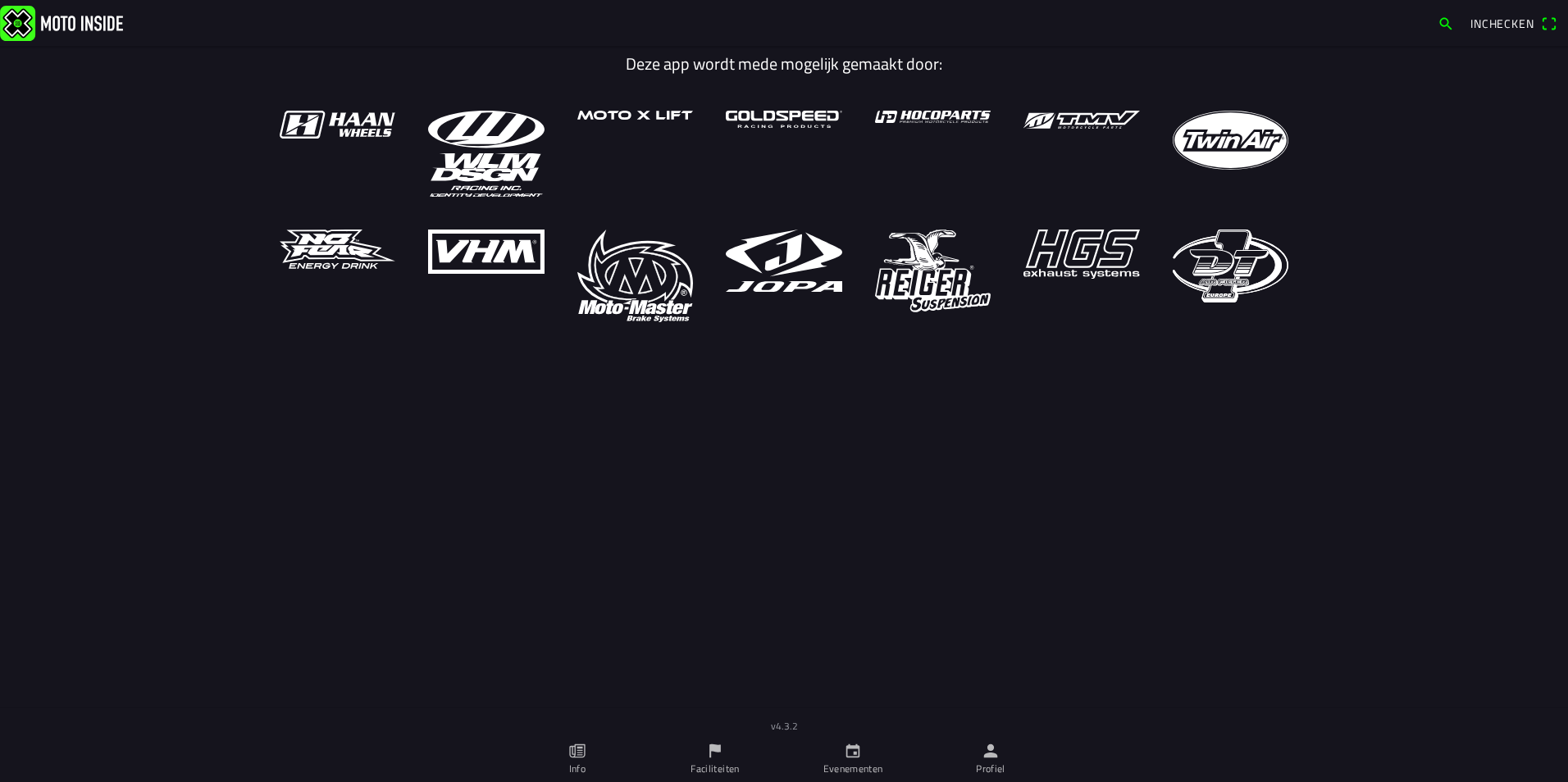
click at [994, 761] on link "Profiel" at bounding box center [990, 760] width 138 height 46
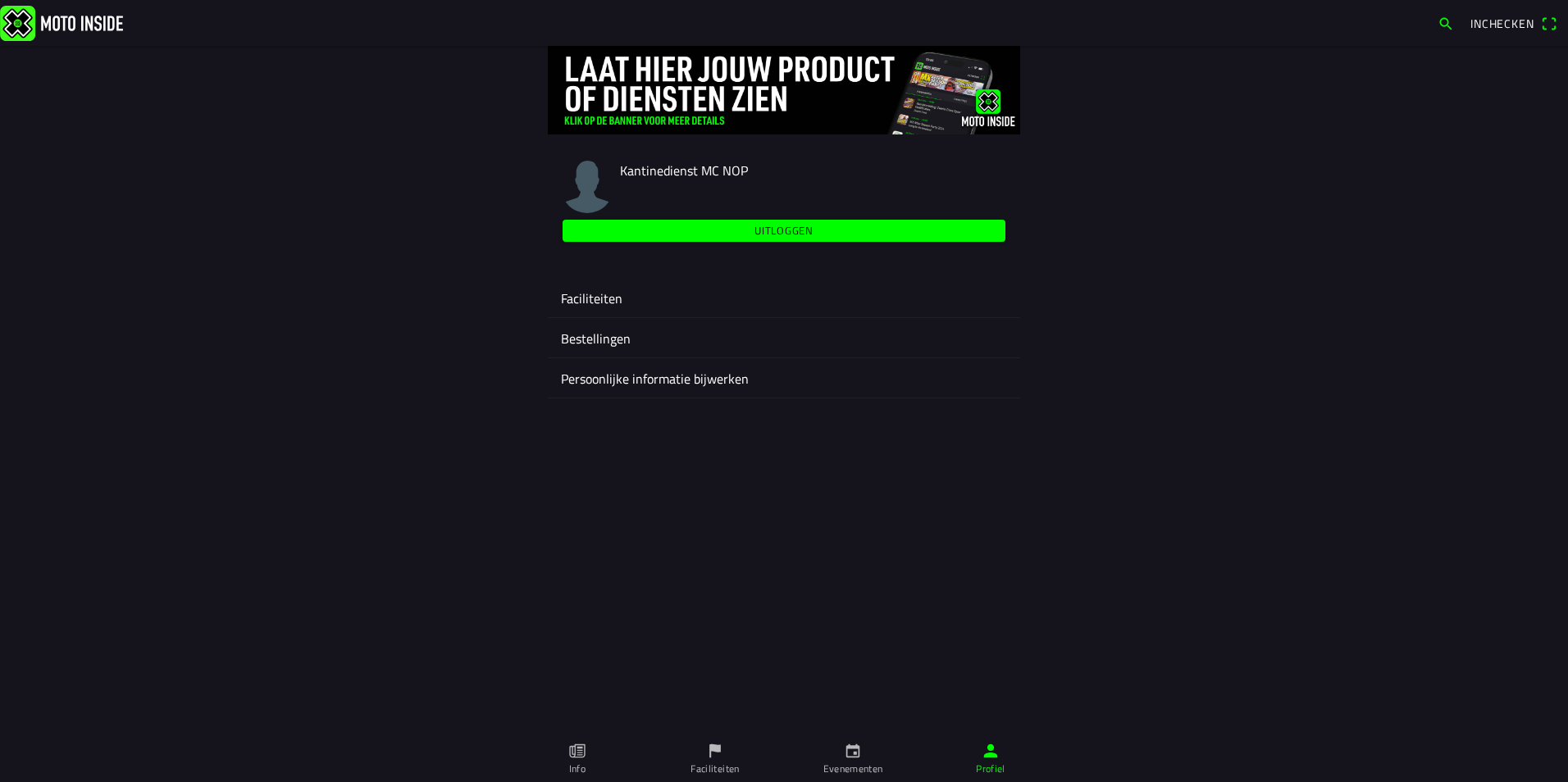
click at [626, 230] on span "Uitloggen" at bounding box center [784, 231] width 424 height 22
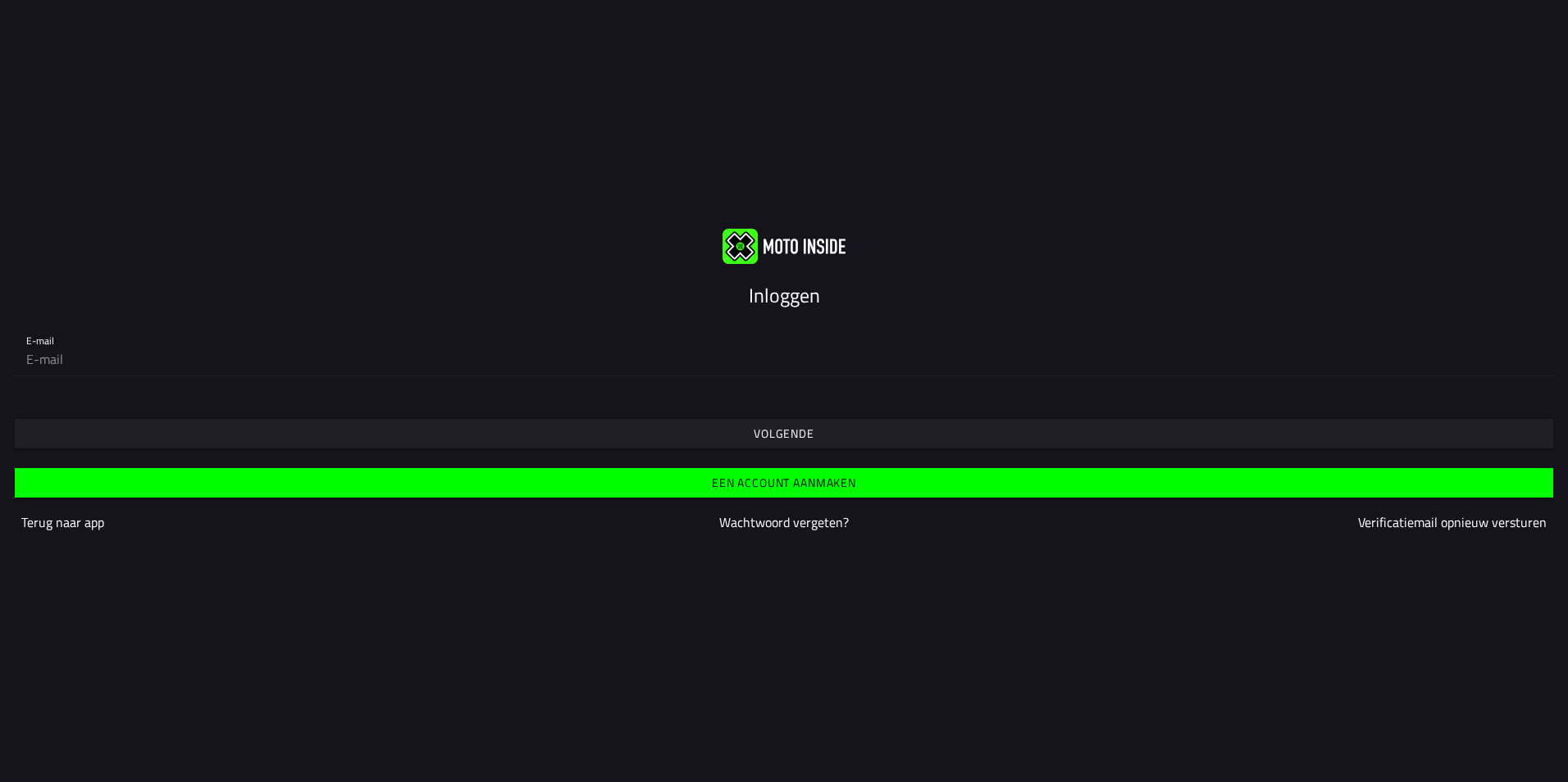
click at [80, 354] on input "email" at bounding box center [784, 359] width 1515 height 33
type input "[EMAIL_ADDRESS][DOMAIN_NAME]"
click at [0, 0] on slot "Volgende" at bounding box center [0, 0] width 0 height 0
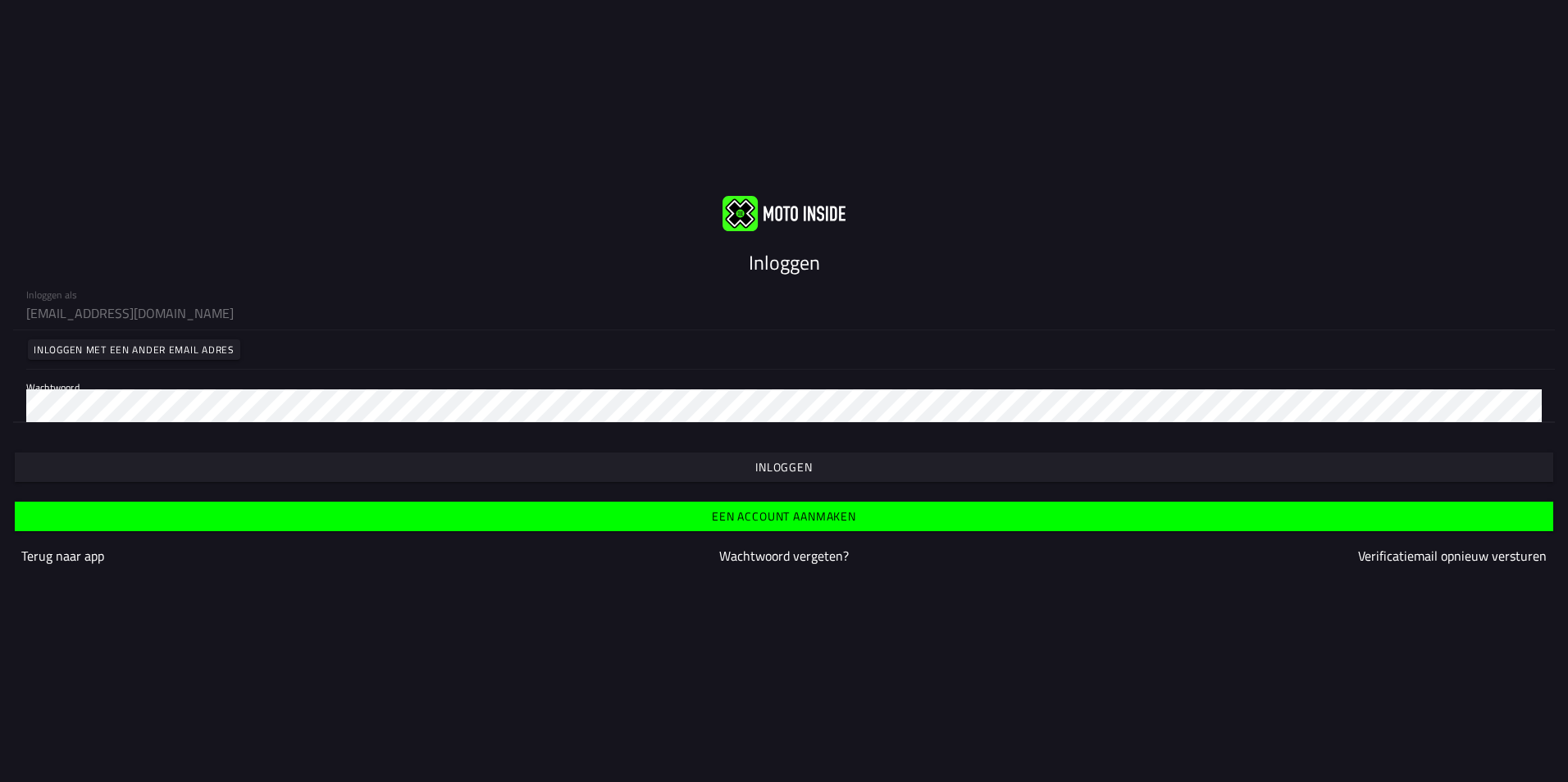
click at [793, 448] on div at bounding box center [784, 443] width 1542 height 13
click at [0, 0] on slot "Inloggen" at bounding box center [0, 0] width 0 height 0
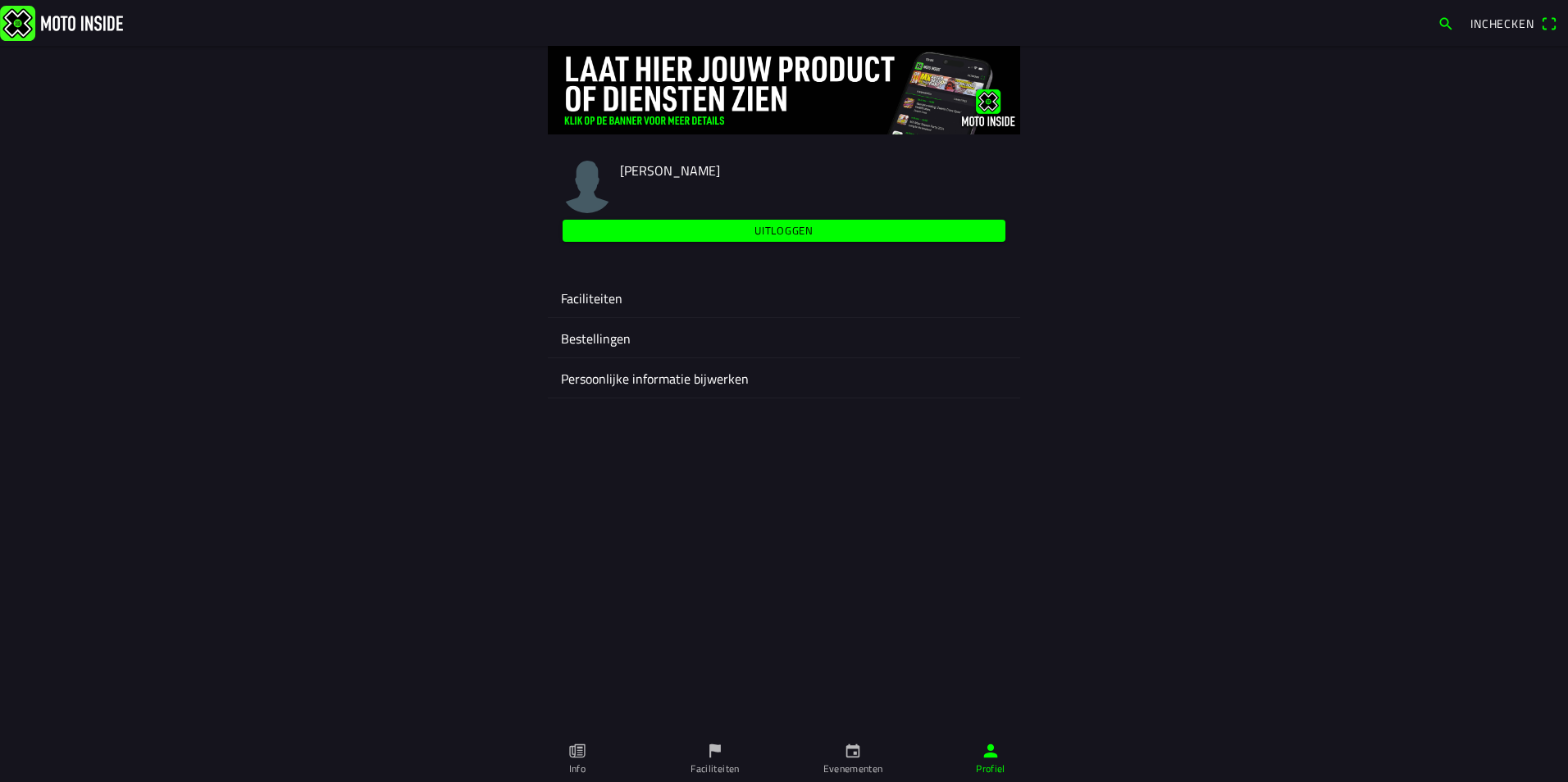
click at [670, 378] on ion-label "Persoonlijke informatie bijwerken" at bounding box center [784, 379] width 446 height 20
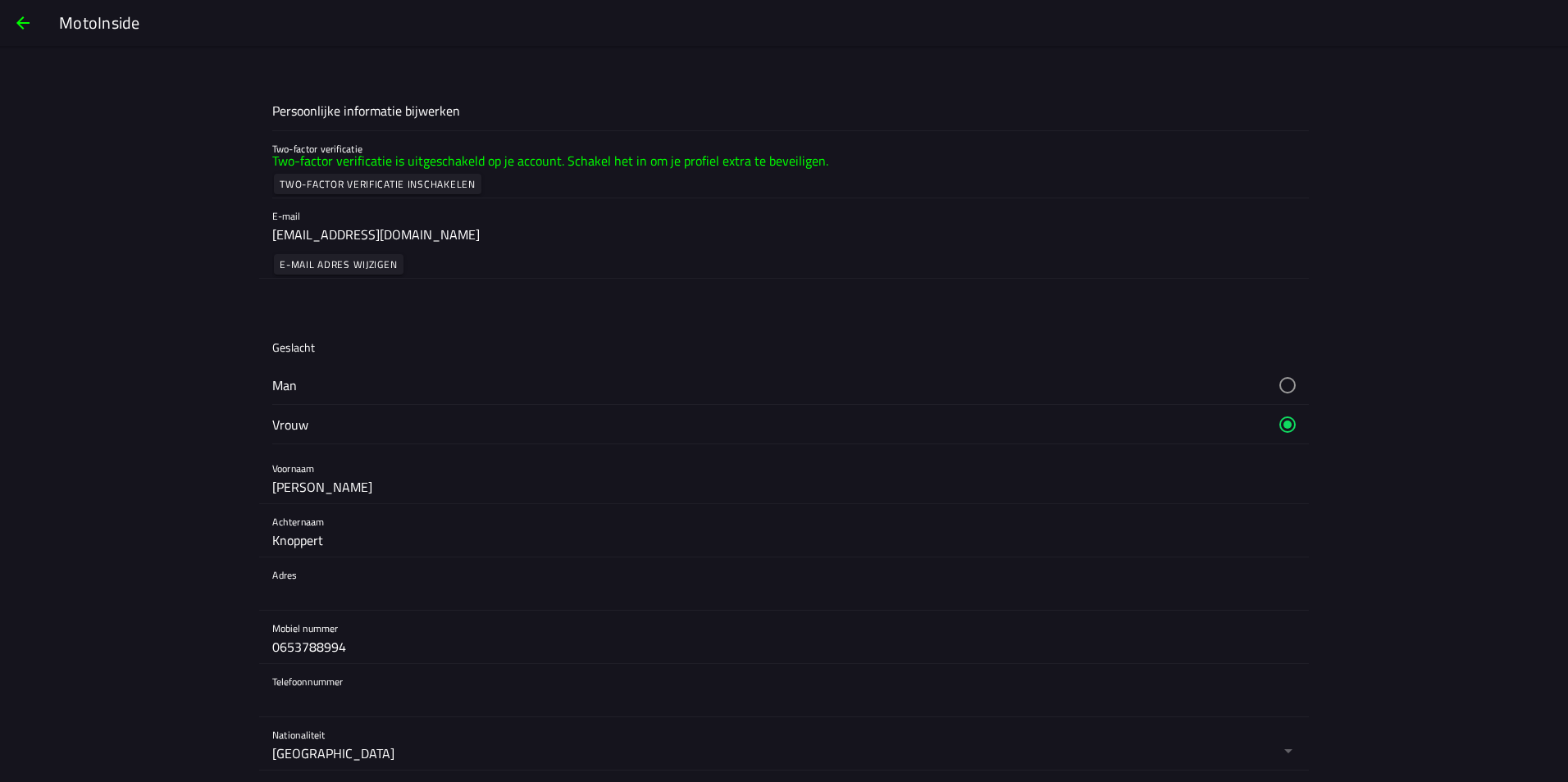
click at [354, 420] on button "button" at bounding box center [790, 424] width 1037 height 39
drag, startPoint x: 304, startPoint y: 494, endPoint x: 230, endPoint y: 494, distance: 74.0
click at [232, 494] on main "Persoonlijke informatie bijwerken Two-factor verificatie Two-factor verificatie…" at bounding box center [784, 460] width 1568 height 737
type input "Michelle"
click at [276, 538] on input "Knoppert" at bounding box center [784, 541] width 1023 height 33
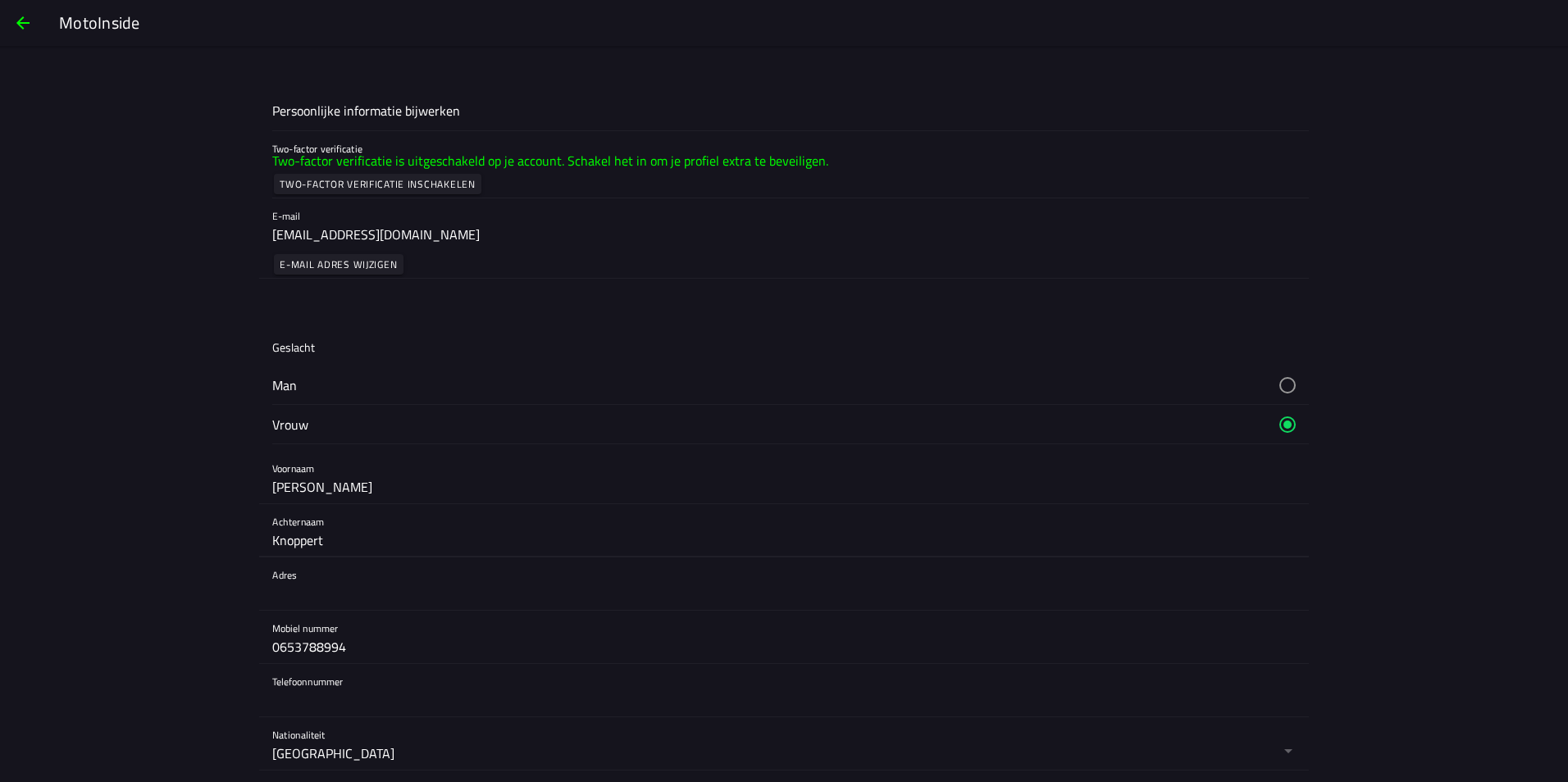
drag, startPoint x: 317, startPoint y: 541, endPoint x: 189, endPoint y: 541, distance: 128.0
click at [191, 541] on main "Persoonlijke informatie bijwerken Two-factor verificatie Two-factor verificatie…" at bounding box center [784, 460] width 1568 height 737
type input "Dijkman"
click at [139, 629] on main "Persoonlijke informatie bijwerken Two-factor verificatie Two-factor verificatie…" at bounding box center [784, 460] width 1568 height 737
click at [272, 489] on input "Michelle" at bounding box center [784, 487] width 1023 height 33
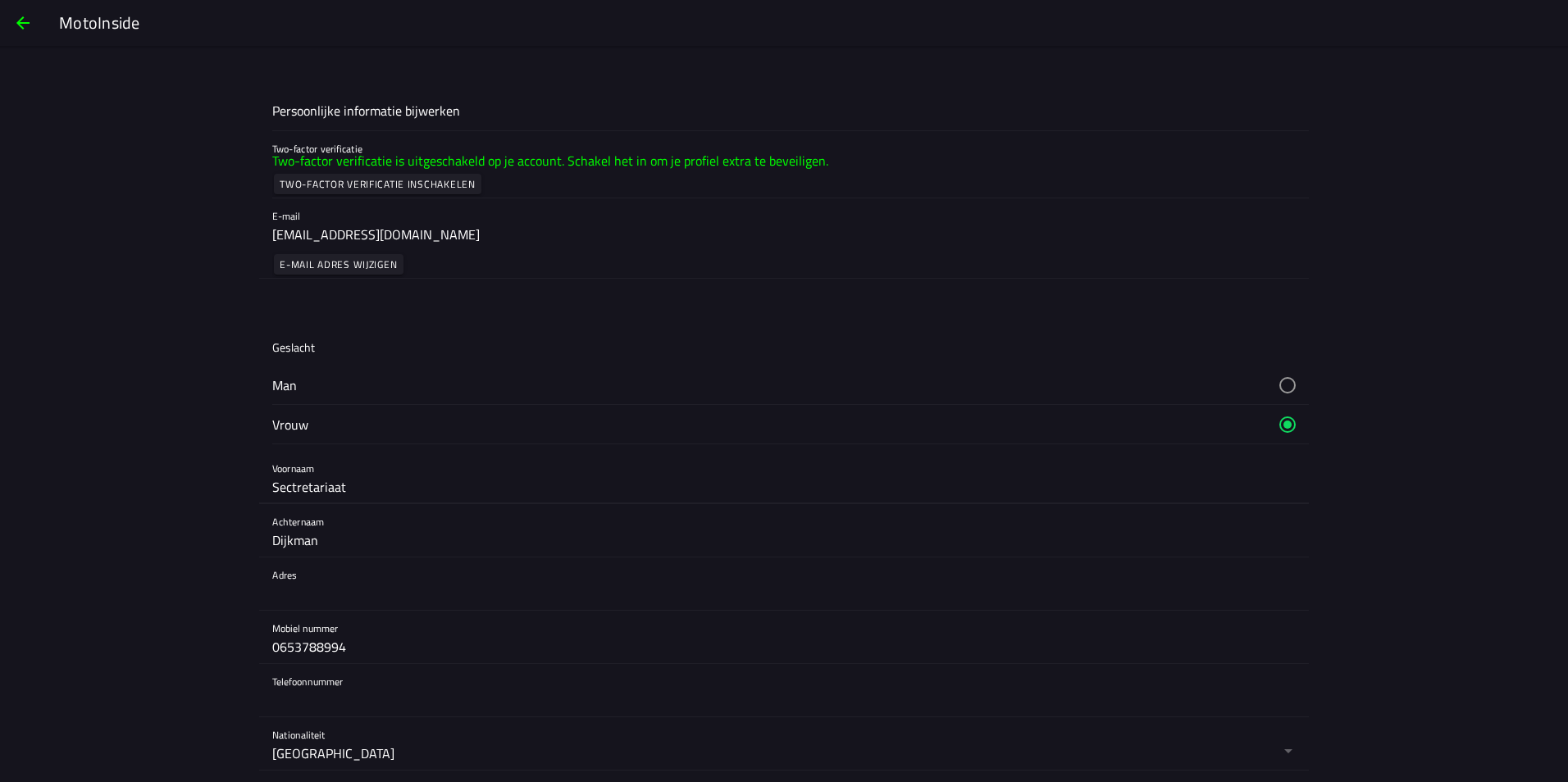
type input "Sectretariaat"
drag, startPoint x: 316, startPoint y: 543, endPoint x: 232, endPoint y: 541, distance: 84.0
click at [232, 541] on main "Persoonlijke informatie bijwerken Two-factor verificatie Two-factor verificatie…" at bounding box center [784, 460] width 1568 height 737
type input "MC NOP "de Ruttense Brug""
click at [189, 543] on main "Persoonlijke informatie bijwerken Two-factor verificatie Two-factor verificatie…" at bounding box center [784, 460] width 1568 height 737
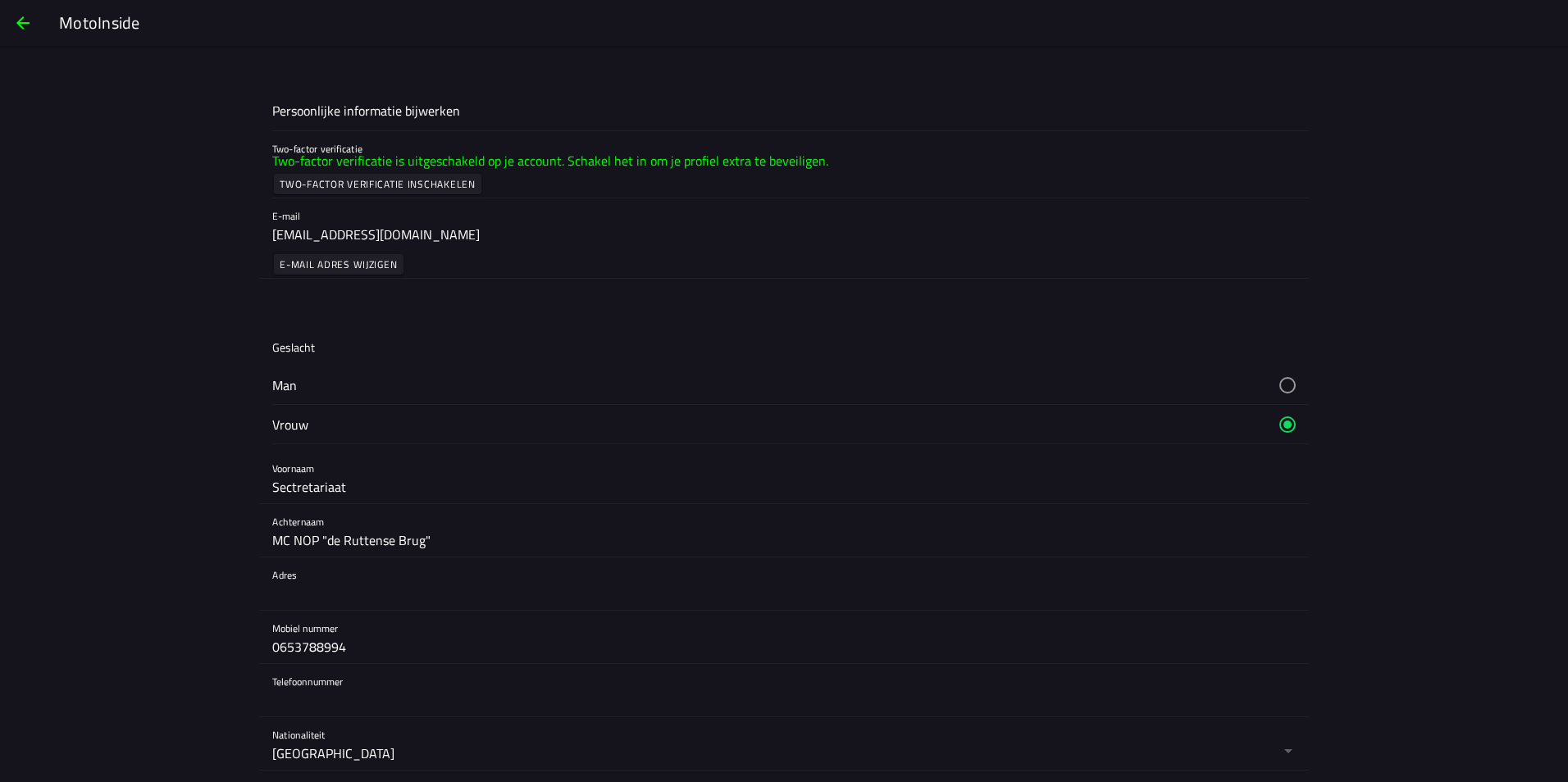
click at [284, 600] on input "text" at bounding box center [784, 594] width 1023 height 33
click at [409, 597] on input "Ruttenseweg 10, 8313RG Rutten" at bounding box center [784, 594] width 1023 height 33
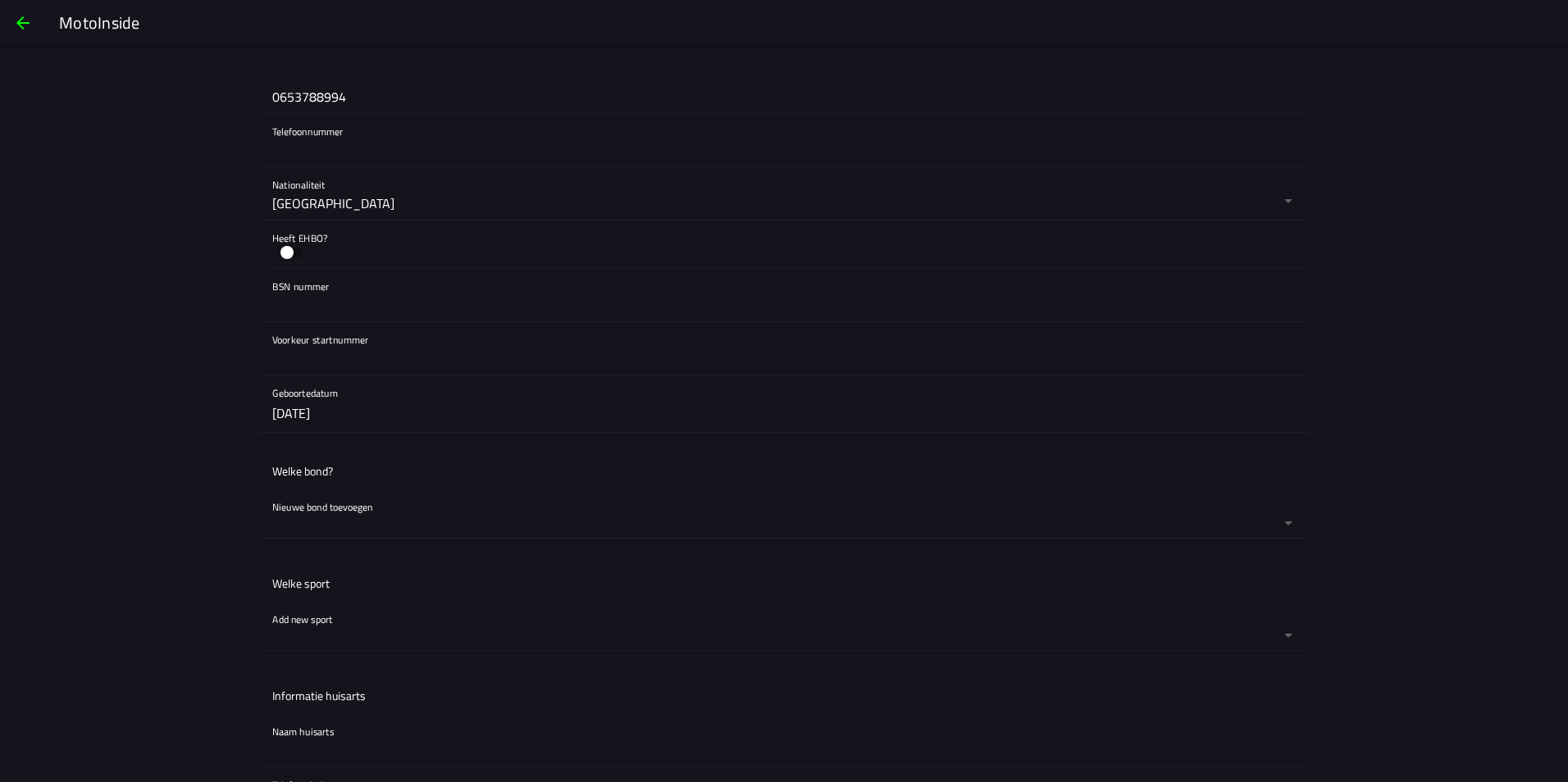
scroll to position [574, 0]
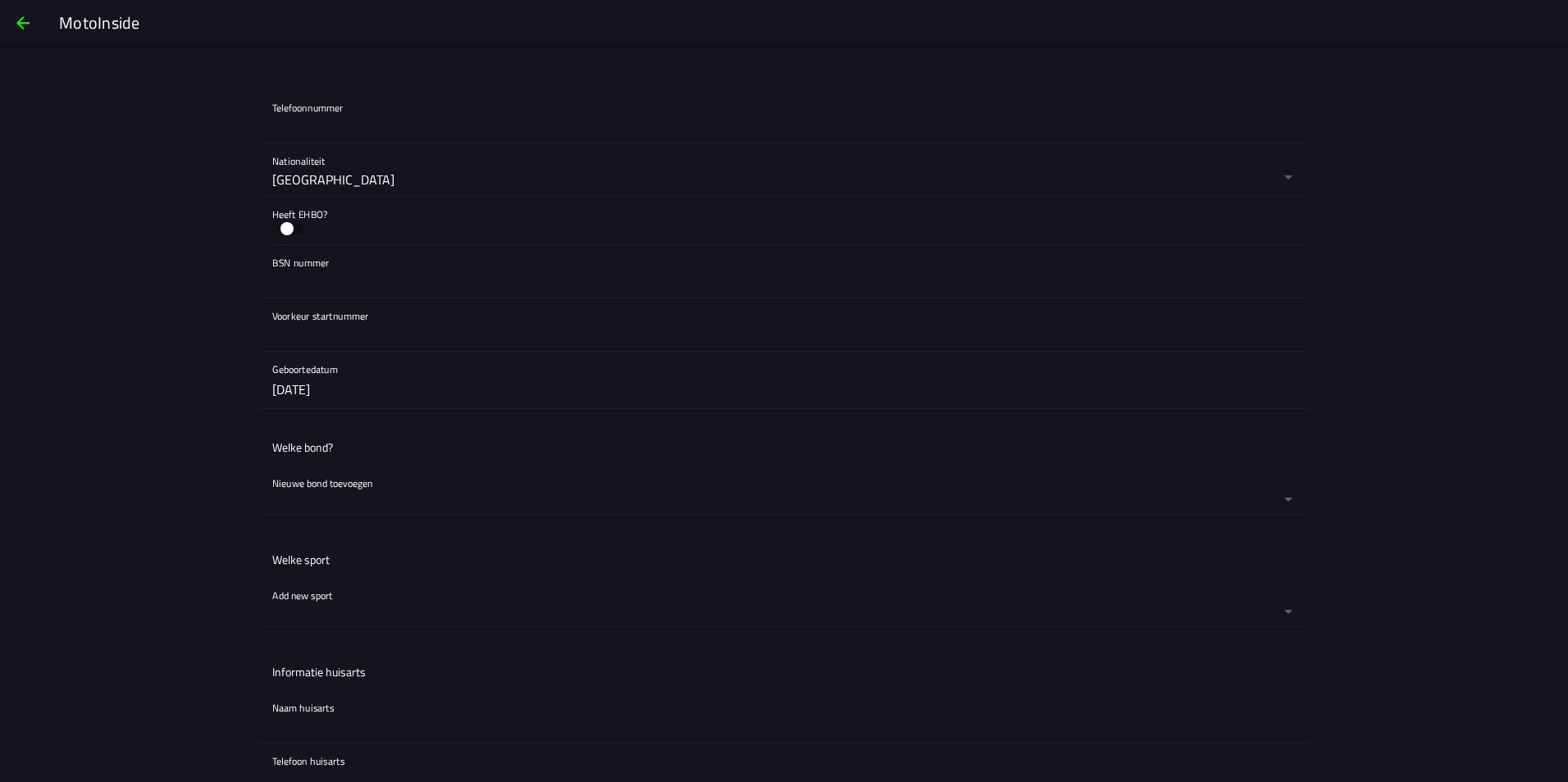
type input "Ruttenseweg 10, 8313RG, Rutten"
click at [335, 387] on button "button" at bounding box center [790, 380] width 1037 height 57
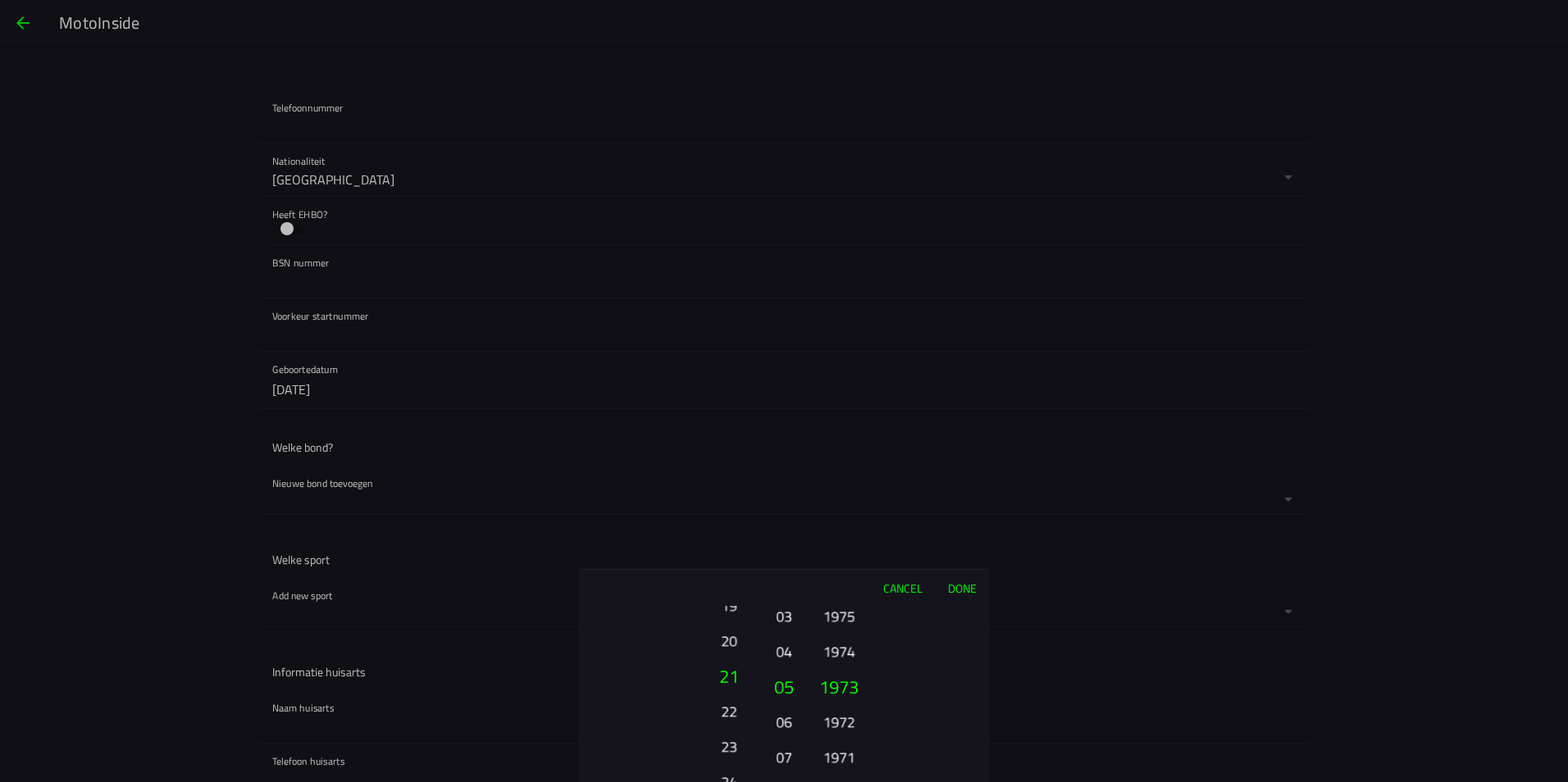
drag, startPoint x: 728, startPoint y: 612, endPoint x: 770, endPoint y: 824, distance: 216.1
click at [770, 781] on html "MotoInside Persoonlijke informatie bijwerken Two-factor verificatie Two-factor …" at bounding box center [784, 391] width 1568 height 782
drag, startPoint x: 731, startPoint y: 620, endPoint x: 731, endPoint y: 822, distance: 202.0
click at [731, 781] on html "MotoInside Persoonlijke informatie bijwerken Two-factor verificatie Two-factor …" at bounding box center [784, 391] width 1568 height 782
drag, startPoint x: 737, startPoint y: 626, endPoint x: 729, endPoint y: 824, distance: 198.2
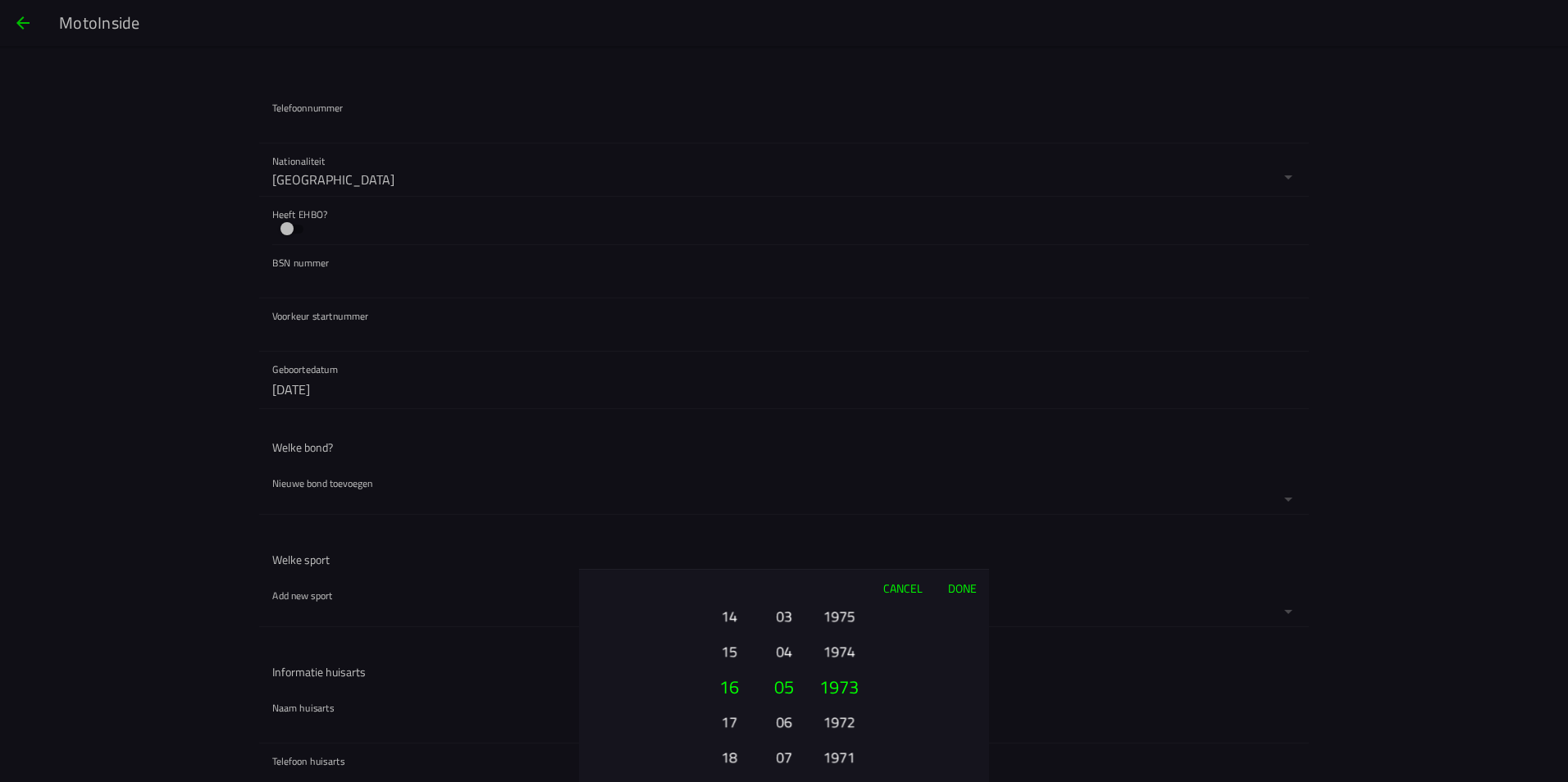
click at [729, 781] on html "MotoInside Persoonlijke informatie bijwerken Two-factor verificatie Two-factor …" at bounding box center [784, 391] width 1568 height 782
drag, startPoint x: 728, startPoint y: 736, endPoint x: 726, endPoint y: 824, distance: 88.0
click at [726, 781] on html "MotoInside Persoonlijke informatie bijwerken Two-factor verificatie Two-factor …" at bounding box center [784, 391] width 1568 height 782
drag, startPoint x: 776, startPoint y: 635, endPoint x: 776, endPoint y: 824, distance: 189.0
click at [776, 781] on html "MotoInside Persoonlijke informatie bijwerken Two-factor verificatie Two-factor …" at bounding box center [784, 391] width 1568 height 782
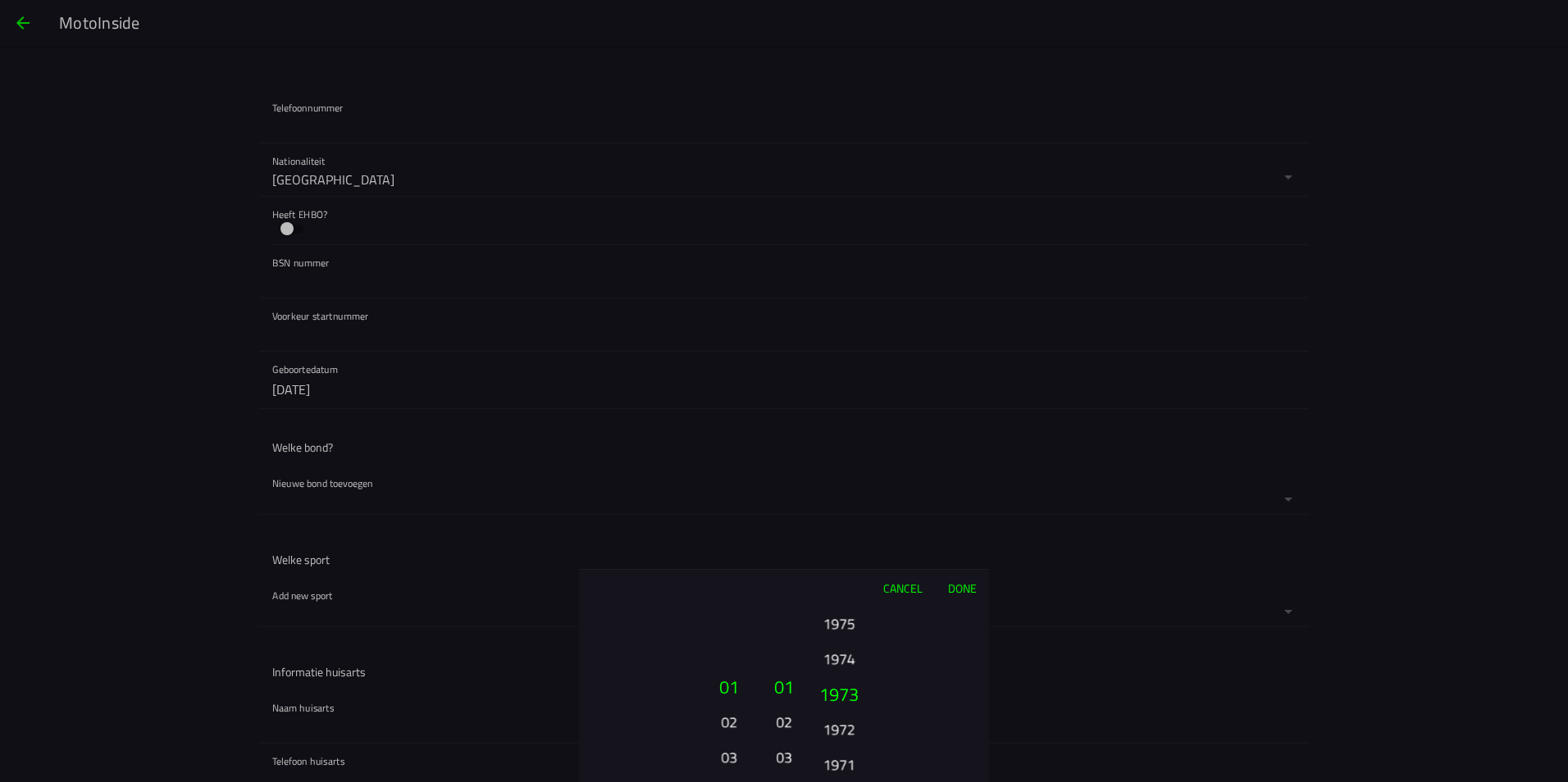
drag, startPoint x: 840, startPoint y: 698, endPoint x: 842, endPoint y: 824, distance: 126.0
click at [842, 781] on html "MotoInside Persoonlijke informatie bijwerken Two-factor verificatie Two-factor …" at bounding box center [784, 391] width 1568 height 782
drag, startPoint x: 831, startPoint y: 695, endPoint x: 843, endPoint y: 469, distance: 226.3
click at [843, 550] on ion-picker "Cancel Done 01 02 03 04 05 06 07 08 09 10 11 12 13 14 15 16 17 18 19 20 21 22 2…" at bounding box center [784, 391] width 1568 height 782
drag, startPoint x: 836, startPoint y: 705, endPoint x: 841, endPoint y: 780, distance: 75.2
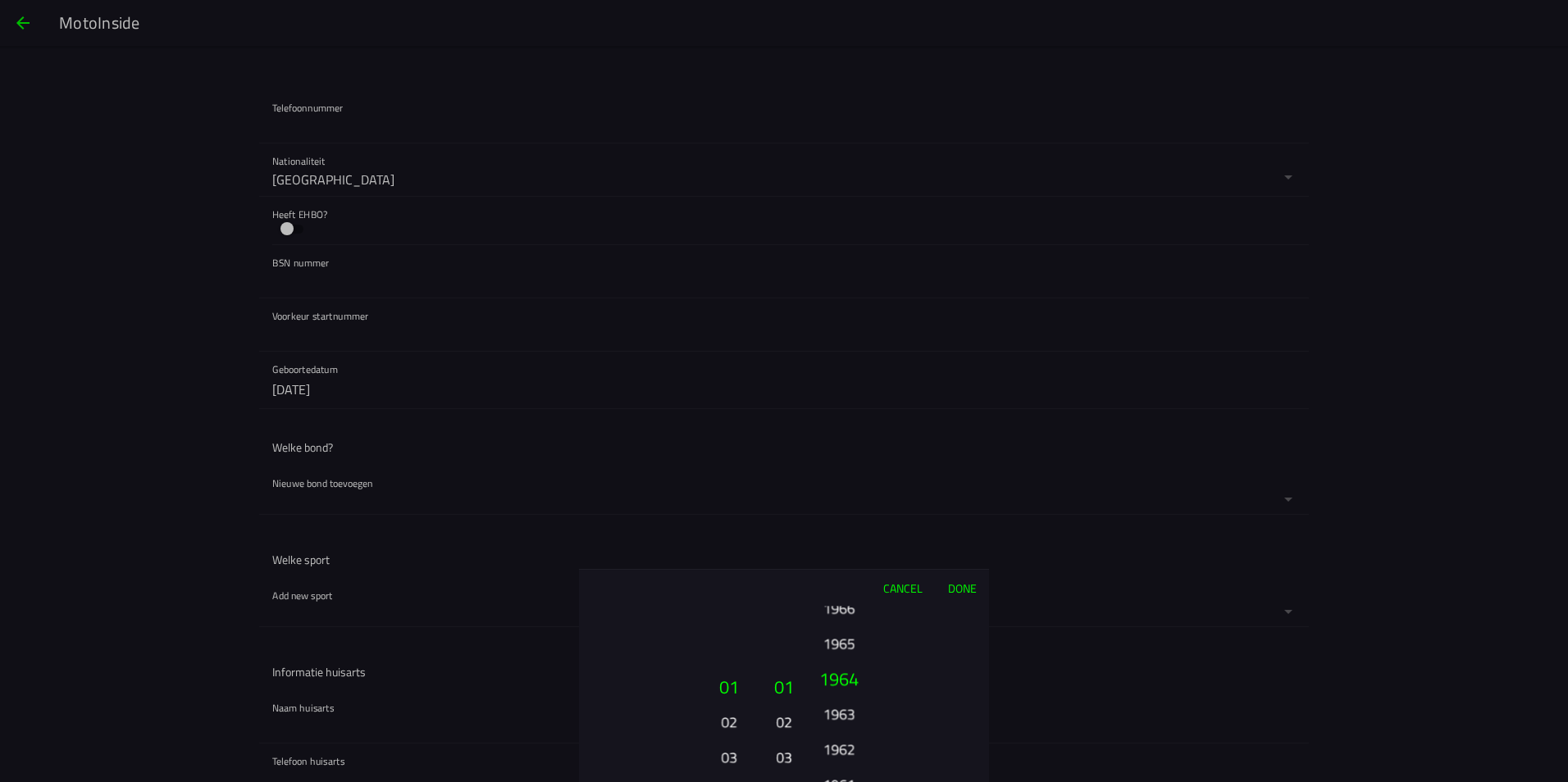
click at [841, 763] on button "1962" at bounding box center [838, 749] width 45 height 29
drag, startPoint x: 845, startPoint y: 721, endPoint x: 840, endPoint y: 747, distance: 26.5
click at [843, 725] on button "1967" at bounding box center [838, 710] width 45 height 29
drag, startPoint x: 835, startPoint y: 700, endPoint x: 835, endPoint y: 736, distance: 36.0
click at [835, 736] on button "1969" at bounding box center [838, 746] width 45 height 29
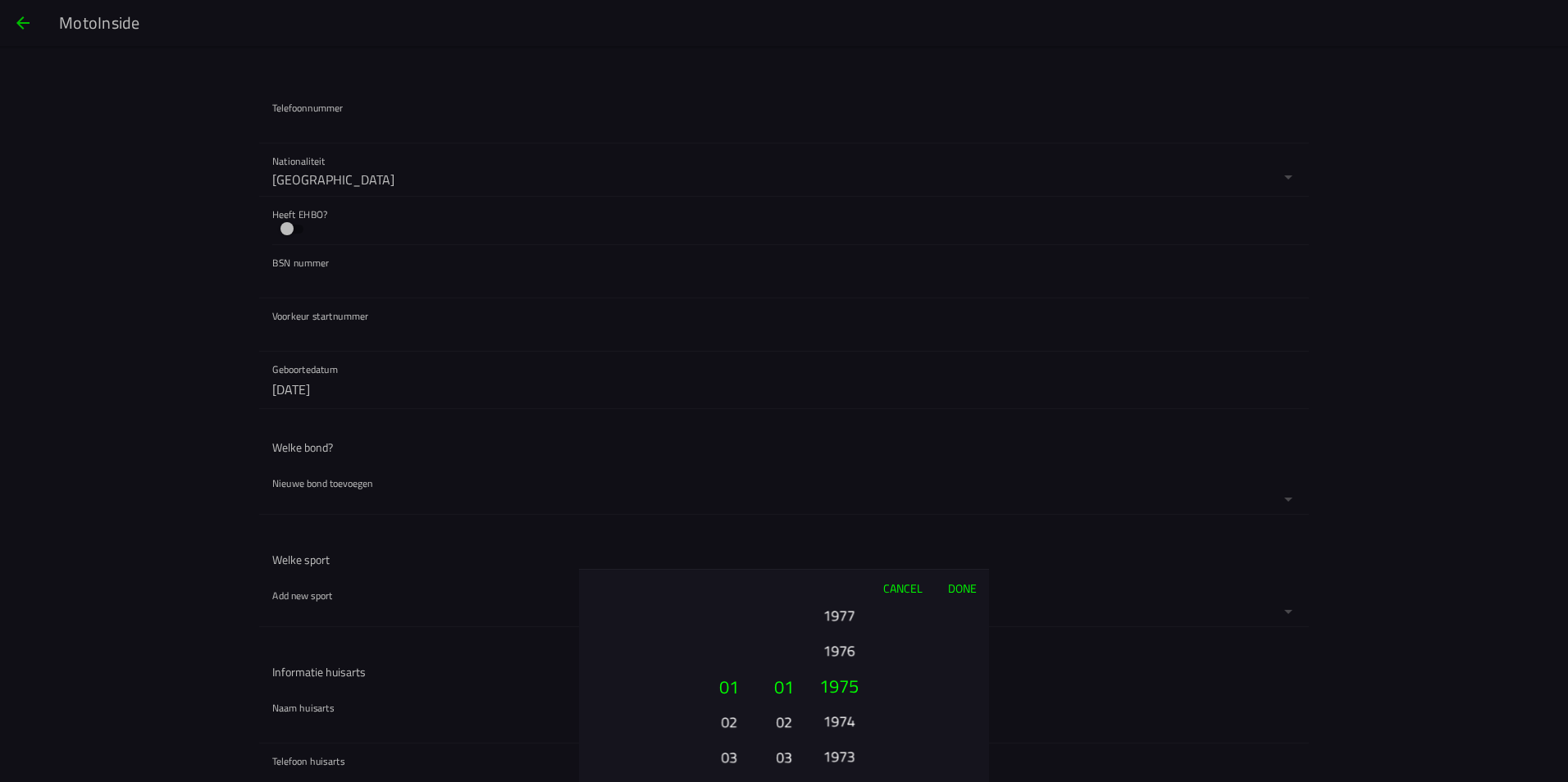
drag, startPoint x: 835, startPoint y: 667, endPoint x: 832, endPoint y: 783, distance: 116.0
click at [832, 781] on html "MotoInside Persoonlijke informatie bijwerken Two-factor verificatie Two-factor …" at bounding box center [784, 391] width 1568 height 782
click at [829, 711] on button "1975" at bounding box center [838, 722] width 45 height 29
click at [962, 586] on button "Done" at bounding box center [962, 588] width 54 height 36
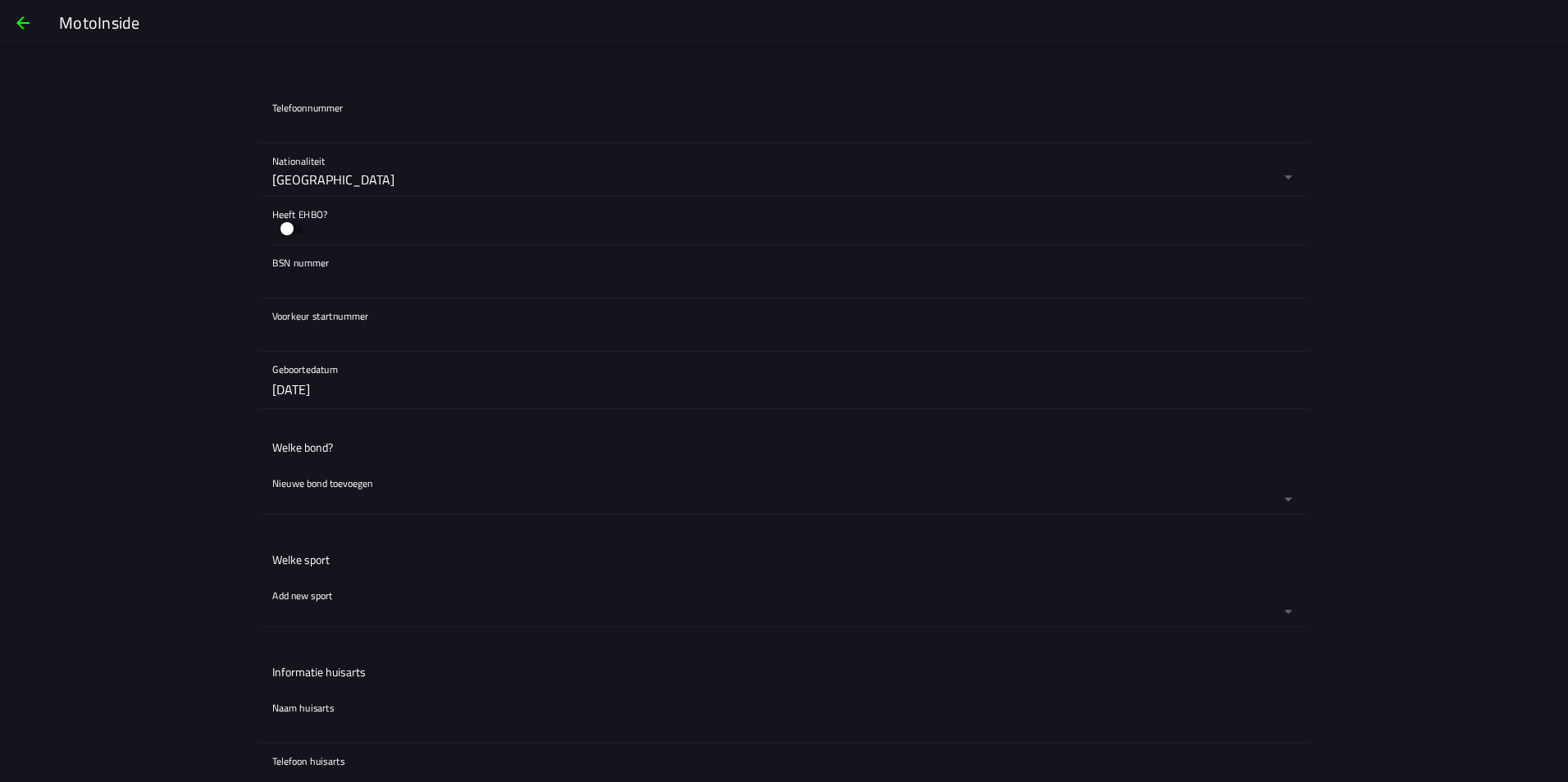
click at [352, 486] on button "button" at bounding box center [790, 489] width 1037 height 49
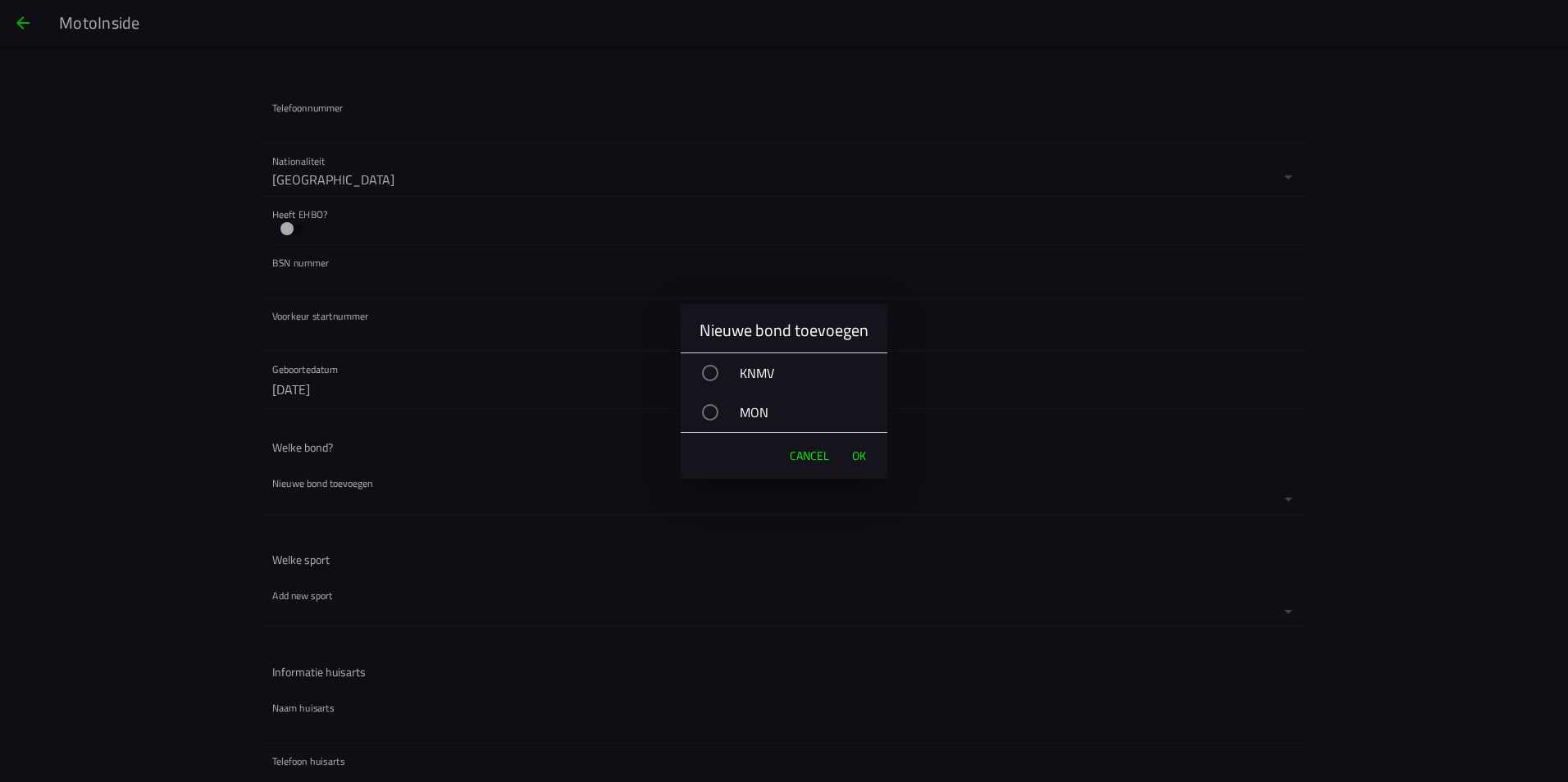
click at [710, 376] on div "button" at bounding box center [710, 373] width 16 height 16
click at [710, 402] on div "MON" at bounding box center [792, 413] width 190 height 41
click at [712, 381] on div "button" at bounding box center [710, 373] width 16 height 16
click at [857, 457] on span "OK" at bounding box center [859, 456] width 14 height 16
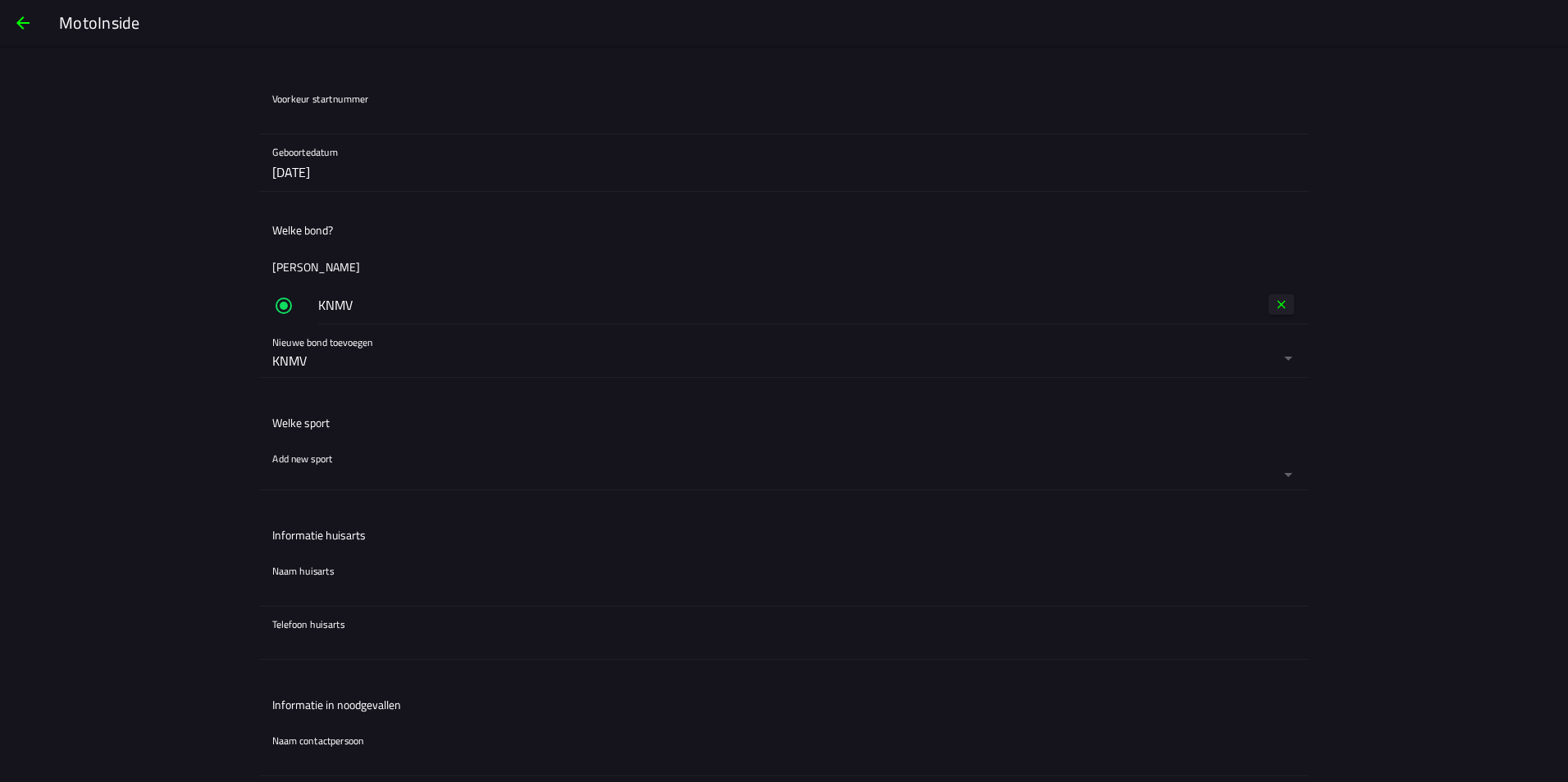
scroll to position [820, 0]
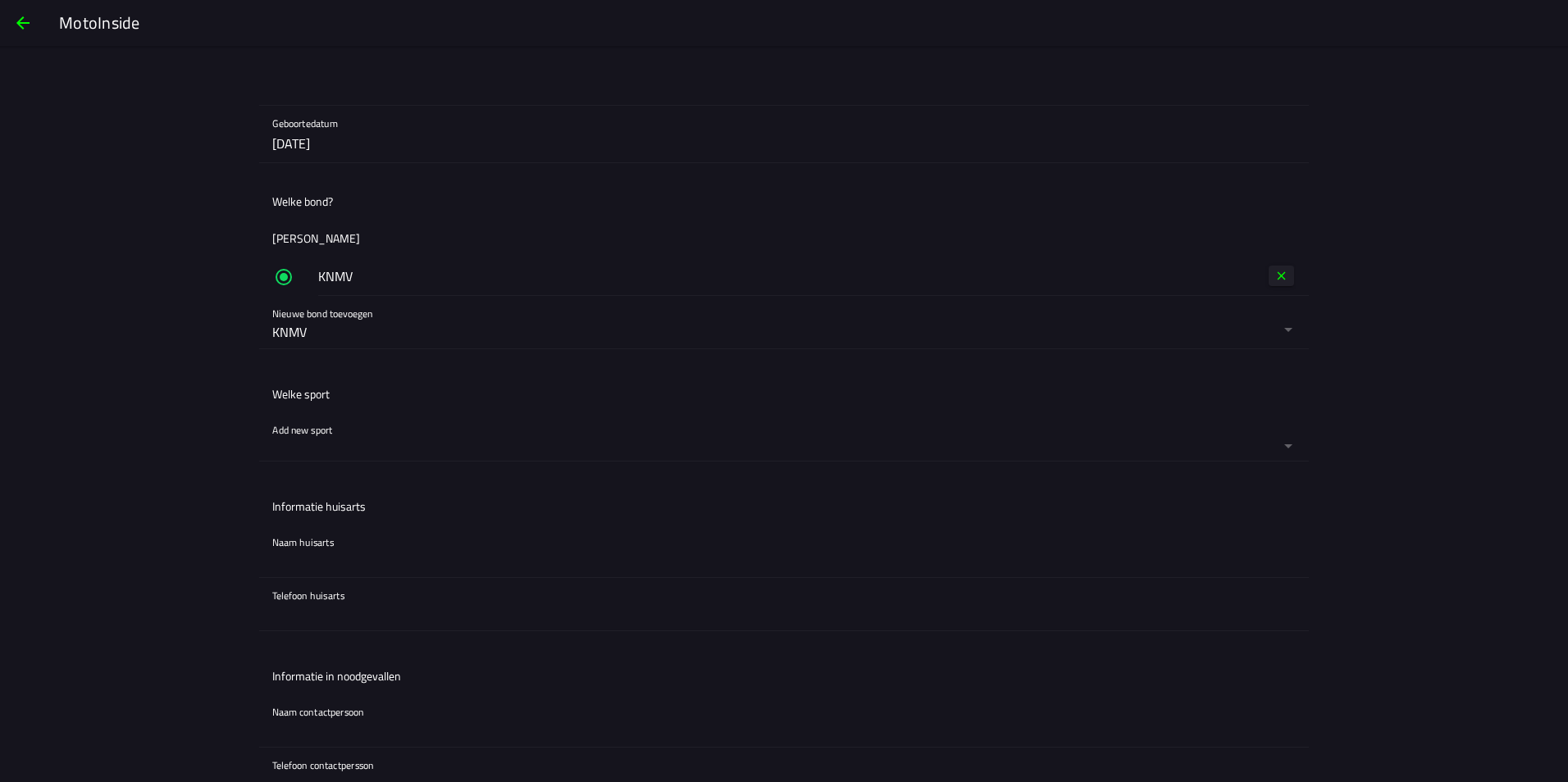
click at [302, 400] on ion-label "Welke sport" at bounding box center [301, 394] width 58 height 17
click at [300, 412] on ion-list-header "Welke sport" at bounding box center [784, 394] width 1050 height 37
click at [300, 388] on ion-label "Welke sport" at bounding box center [301, 394] width 58 height 17
click at [300, 436] on button "button" at bounding box center [790, 437] width 1037 height 49
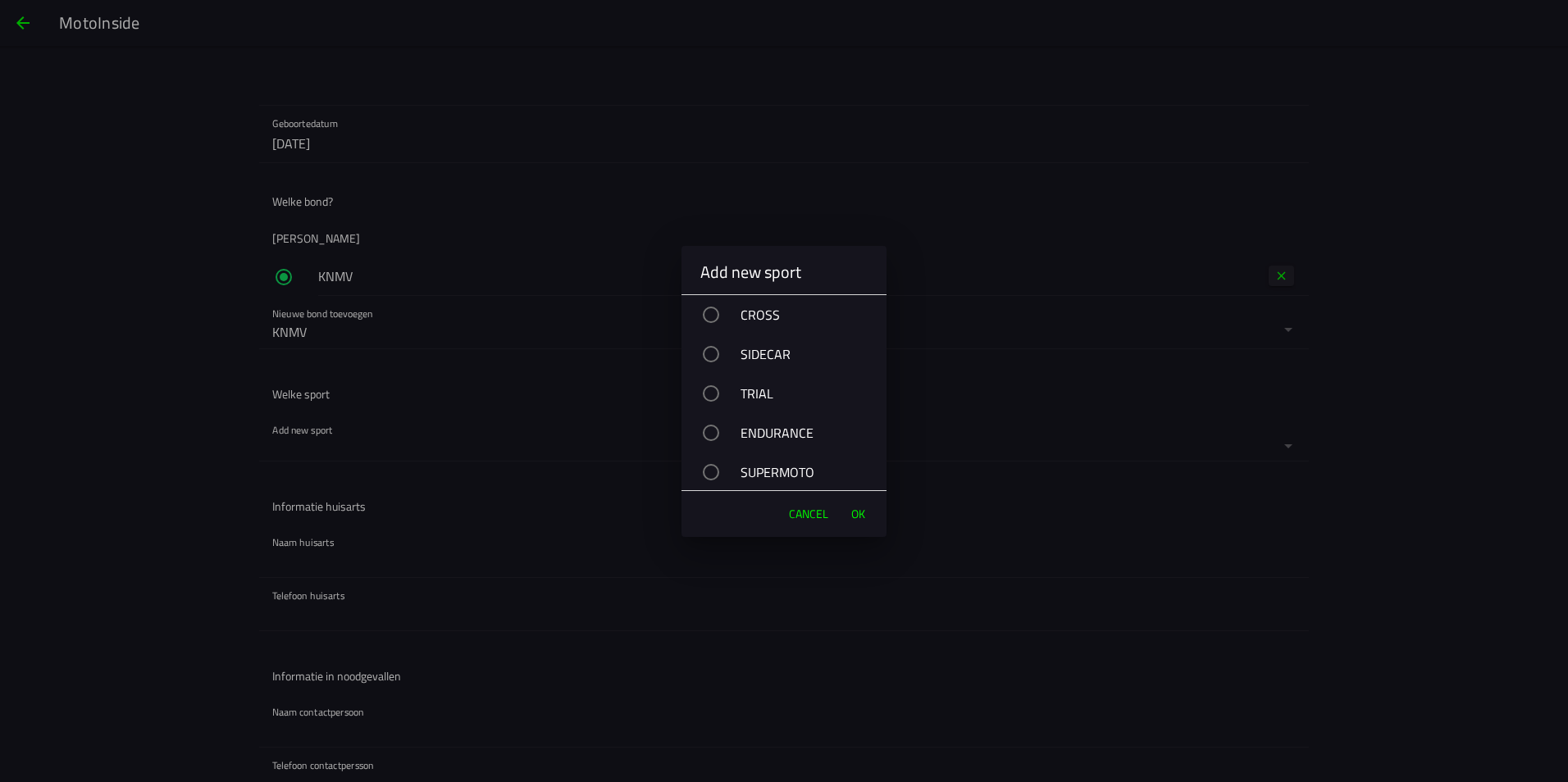
click at [712, 321] on div "button" at bounding box center [711, 315] width 16 height 16
click at [859, 521] on span "OK" at bounding box center [858, 514] width 14 height 16
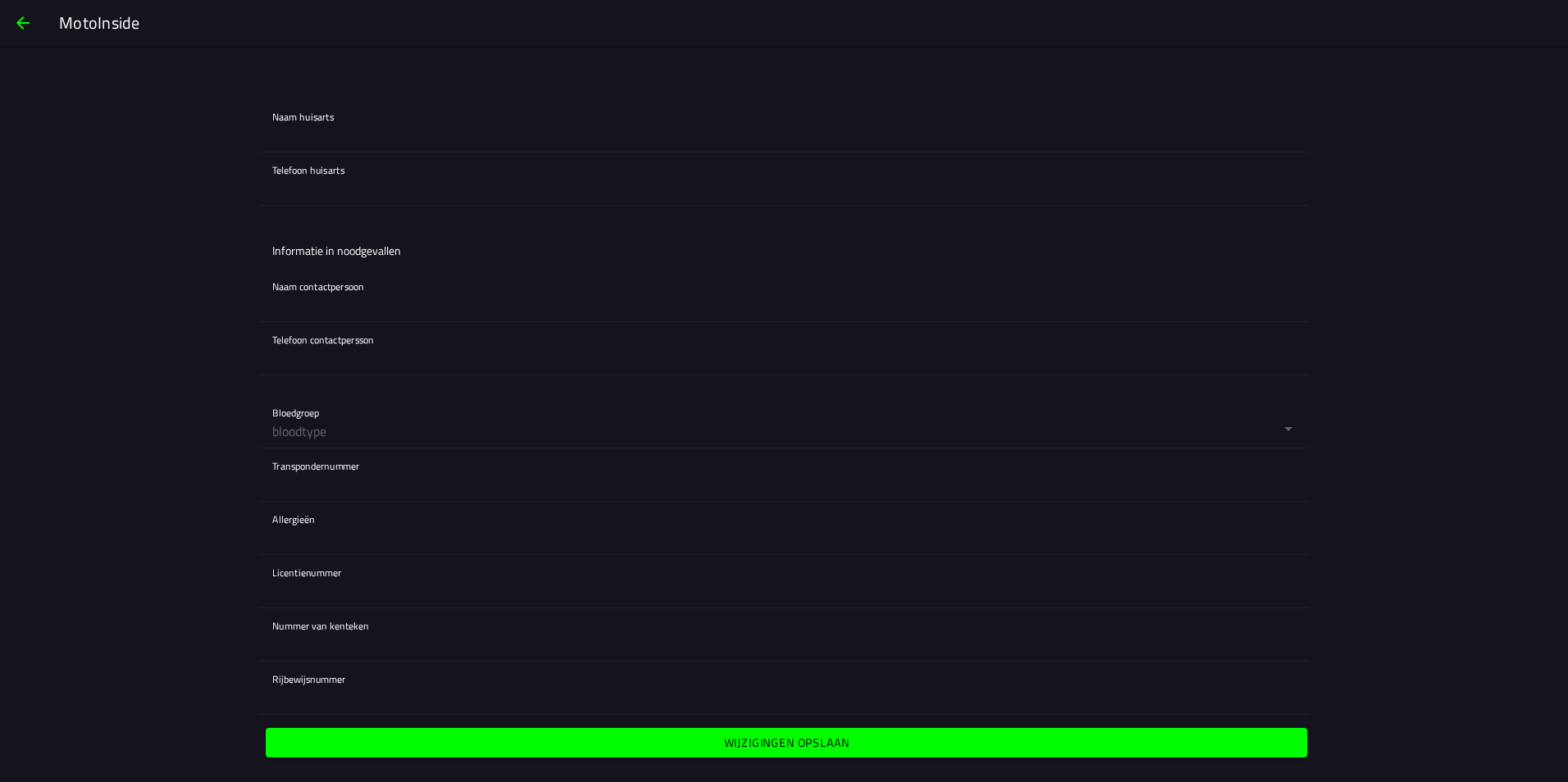
scroll to position [1328, 0]
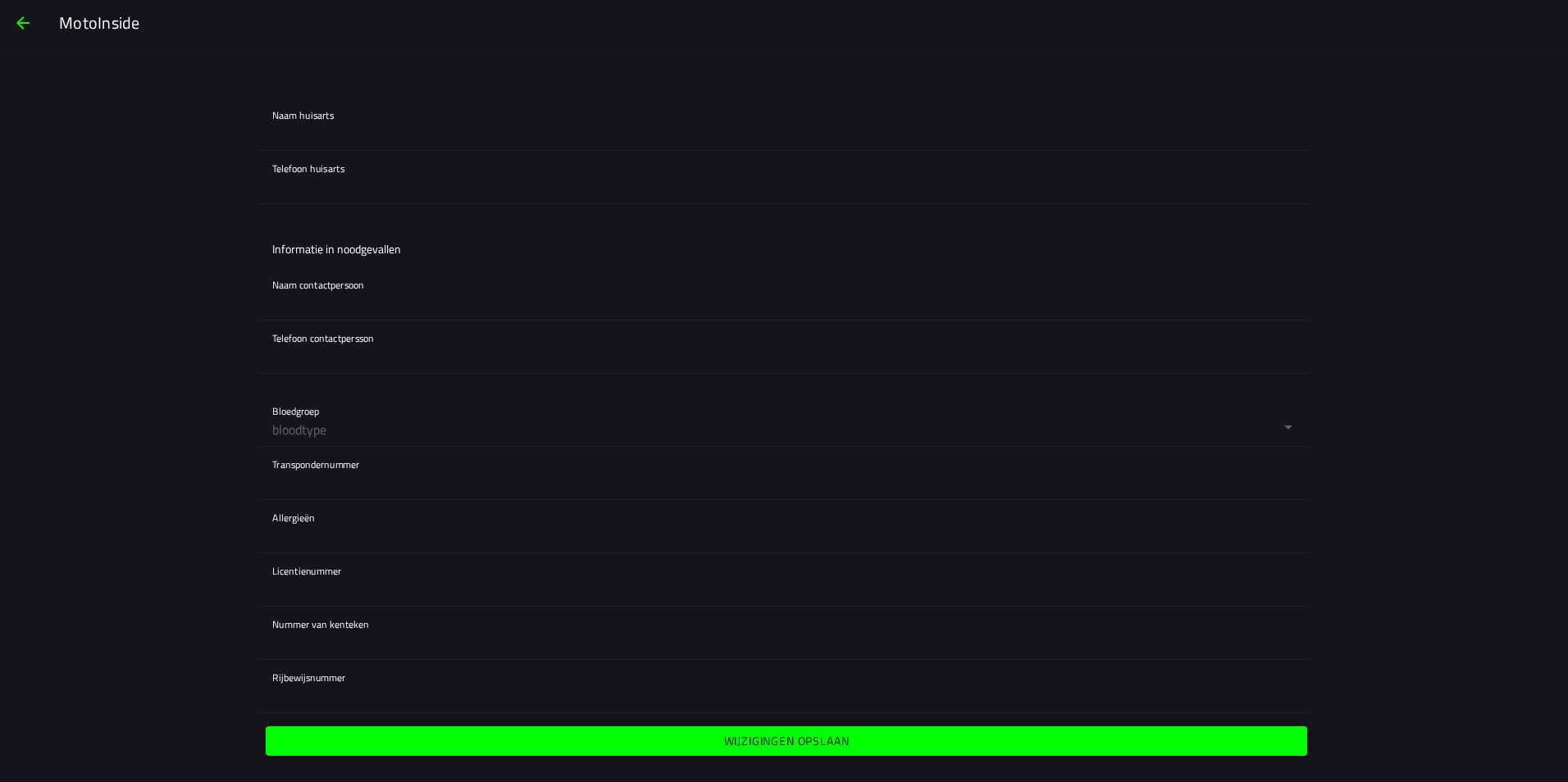
click at [0, 0] on slot "Wijzigingen opslaan" at bounding box center [0, 0] width 0 height 0
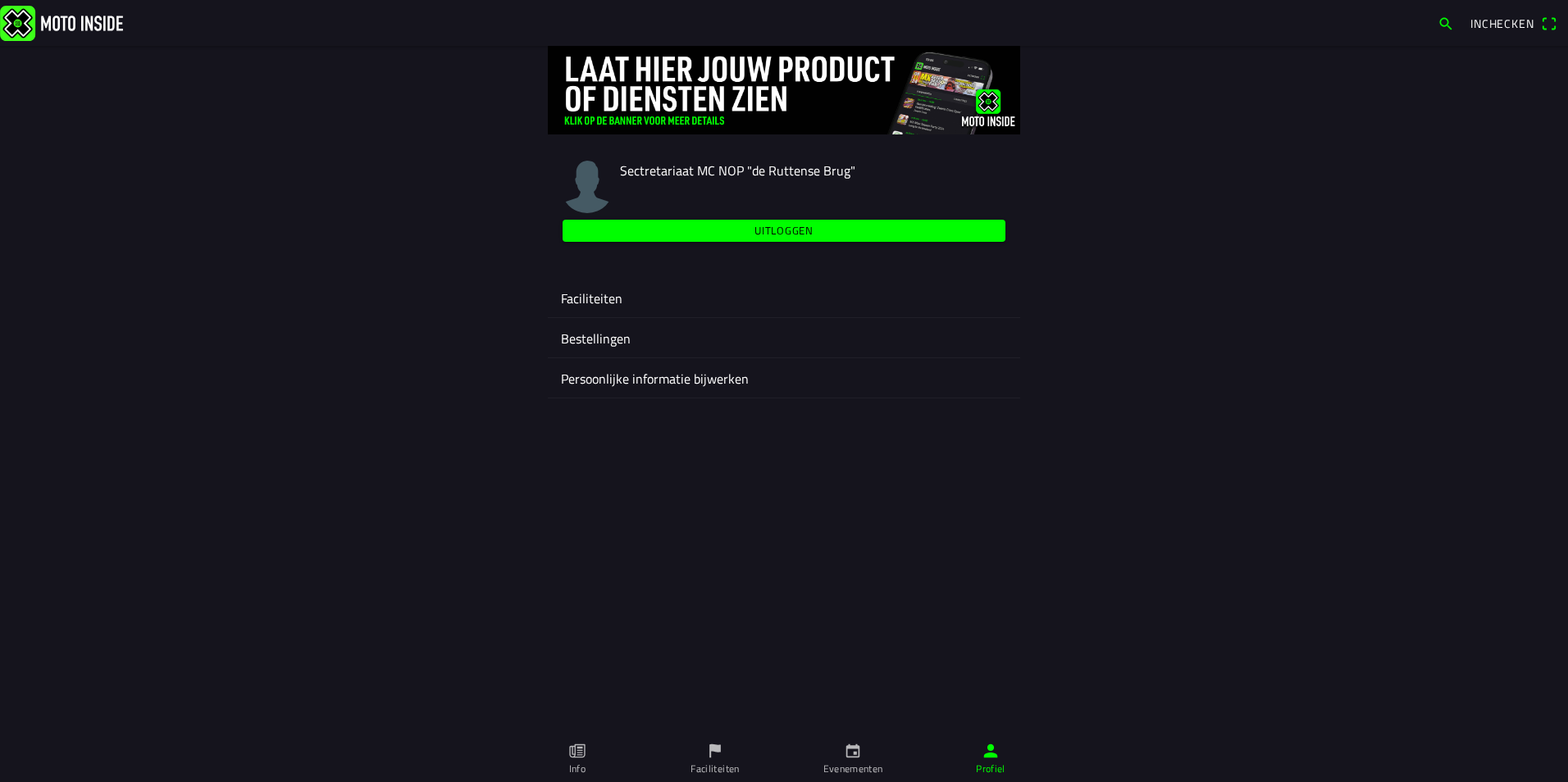
click at [776, 241] on span "Uitloggen" at bounding box center [784, 231] width 424 height 22
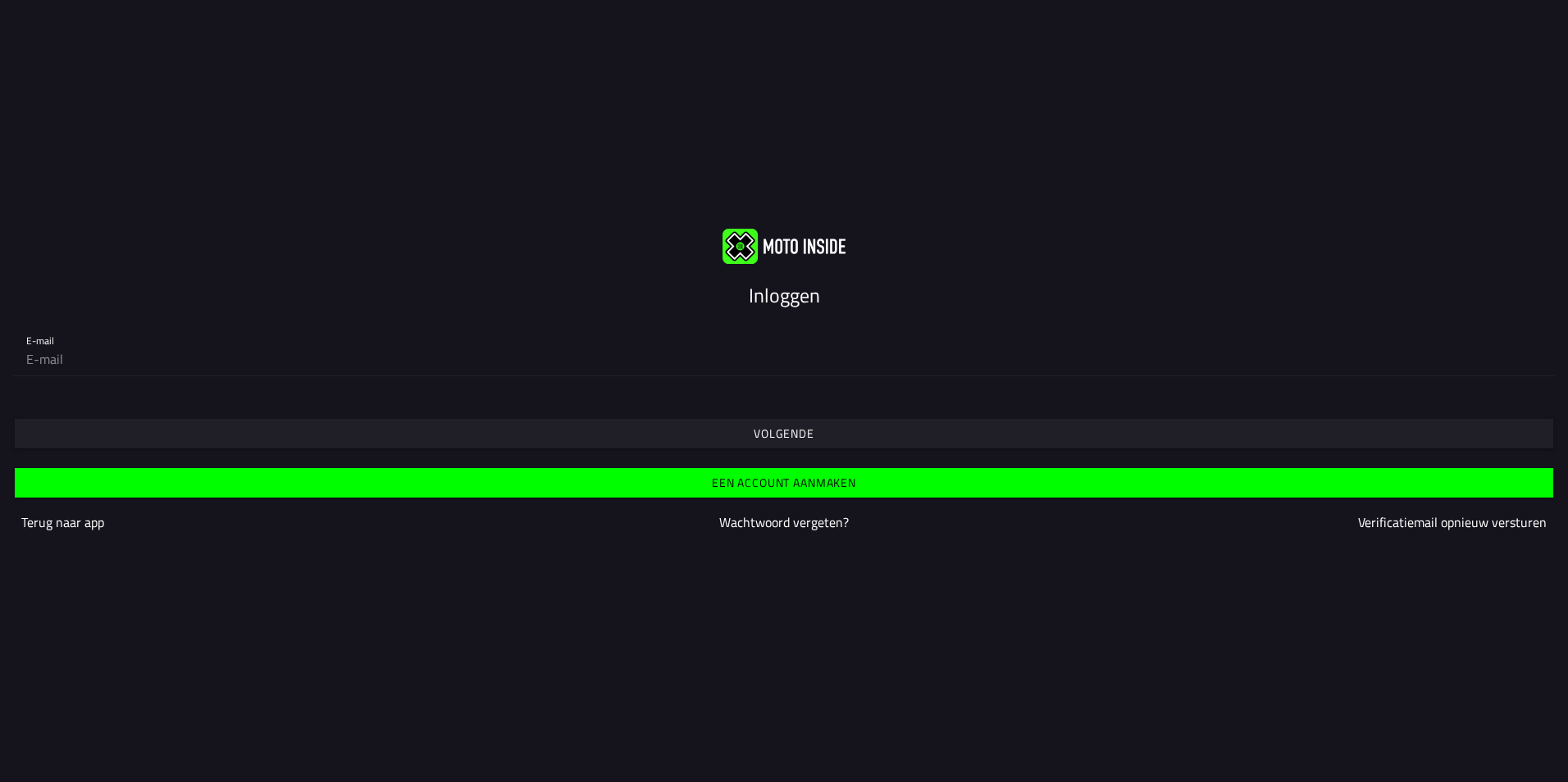
click at [78, 359] on input "email" at bounding box center [784, 359] width 1515 height 33
type input "henkjantebrake@hotmail.com"
click at [0, 0] on slot "Volgende" at bounding box center [0, 0] width 0 height 0
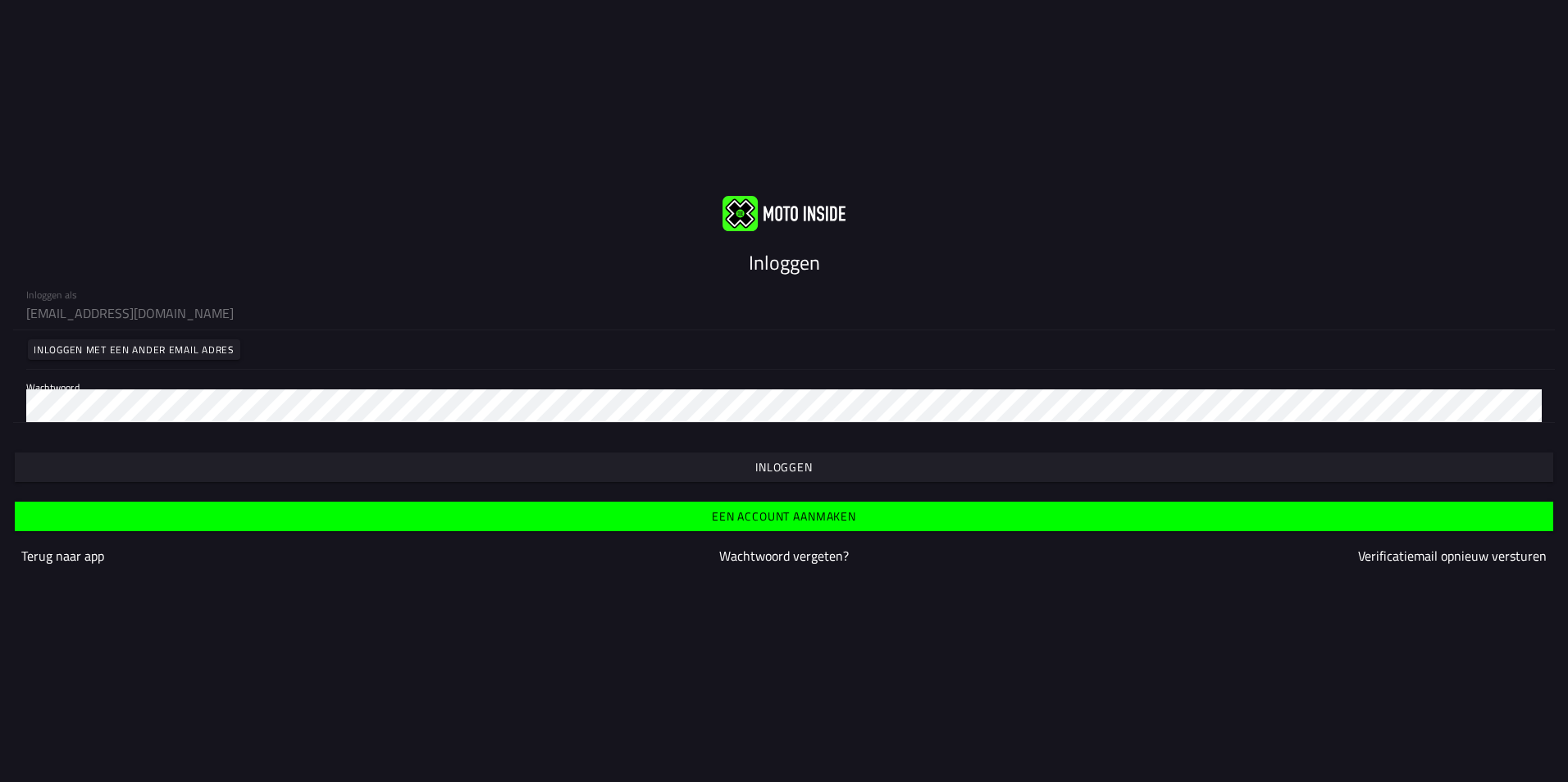
click at [0, 0] on slot "Inloggen" at bounding box center [0, 0] width 0 height 0
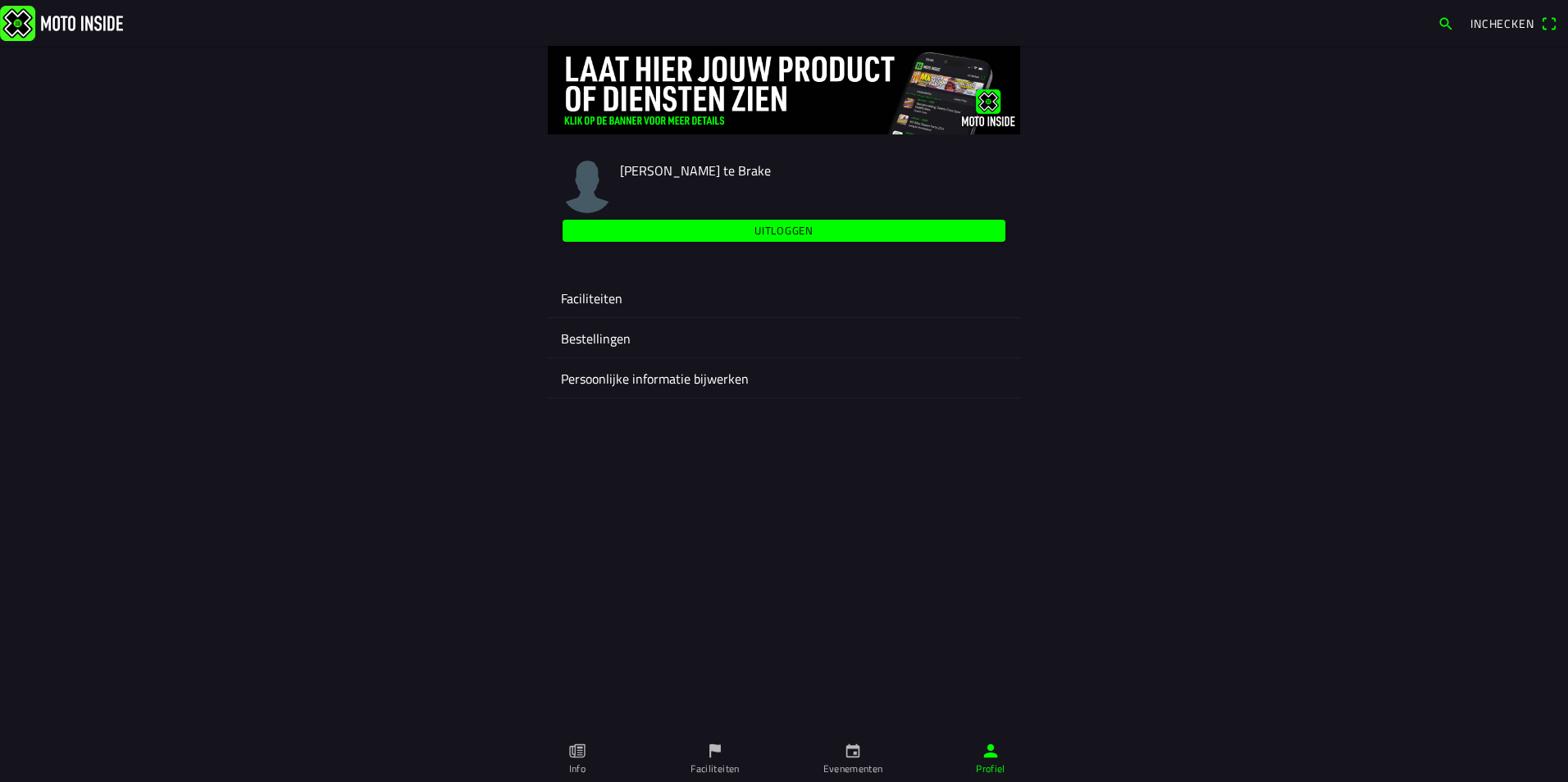
click at [583, 288] on ion-label "Faciliteiten" at bounding box center [784, 298] width 446 height 20
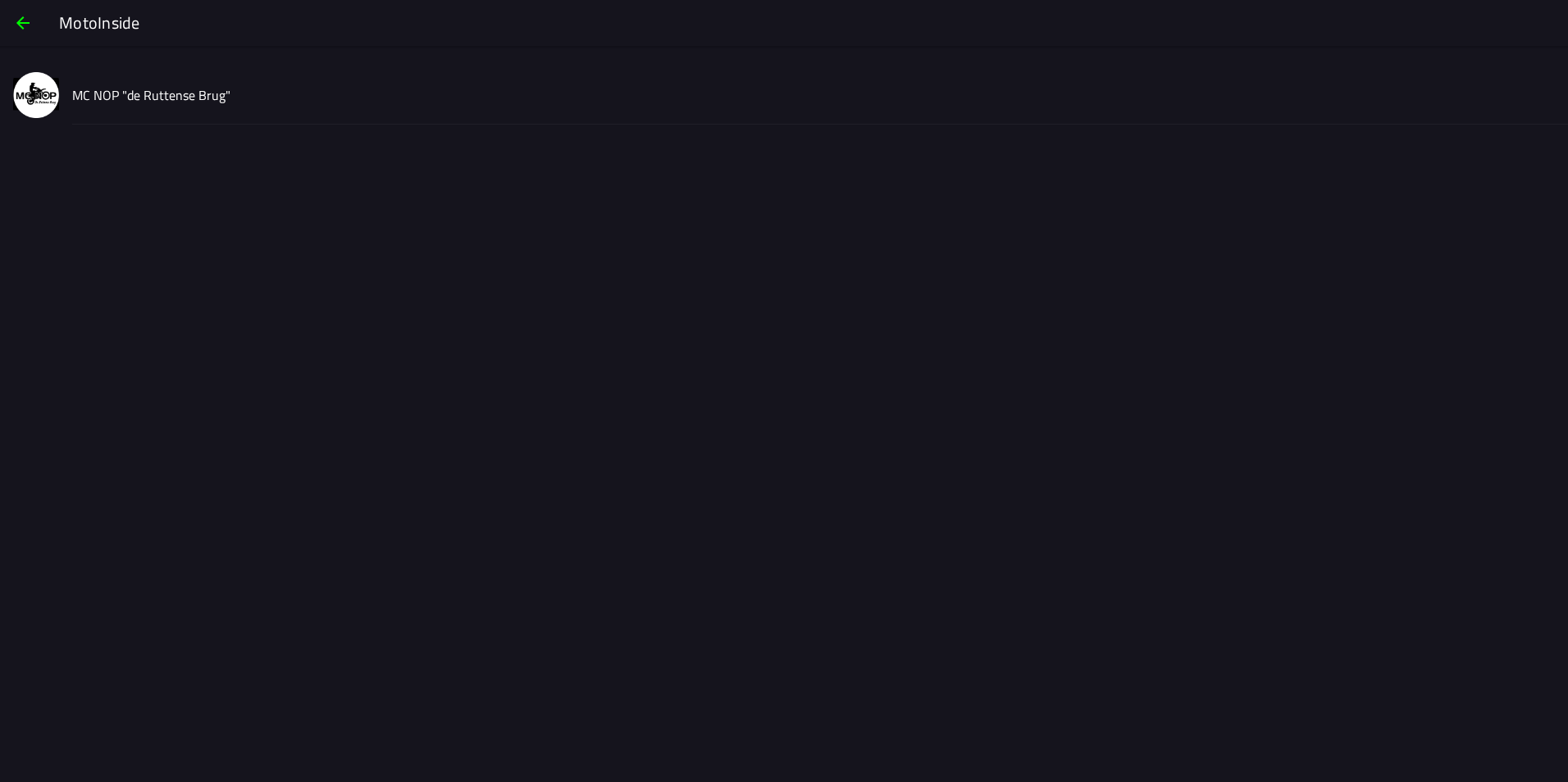
click at [0, 0] on slot "MC NOP "de Ruttense Brug"" at bounding box center [0, 0] width 0 height 0
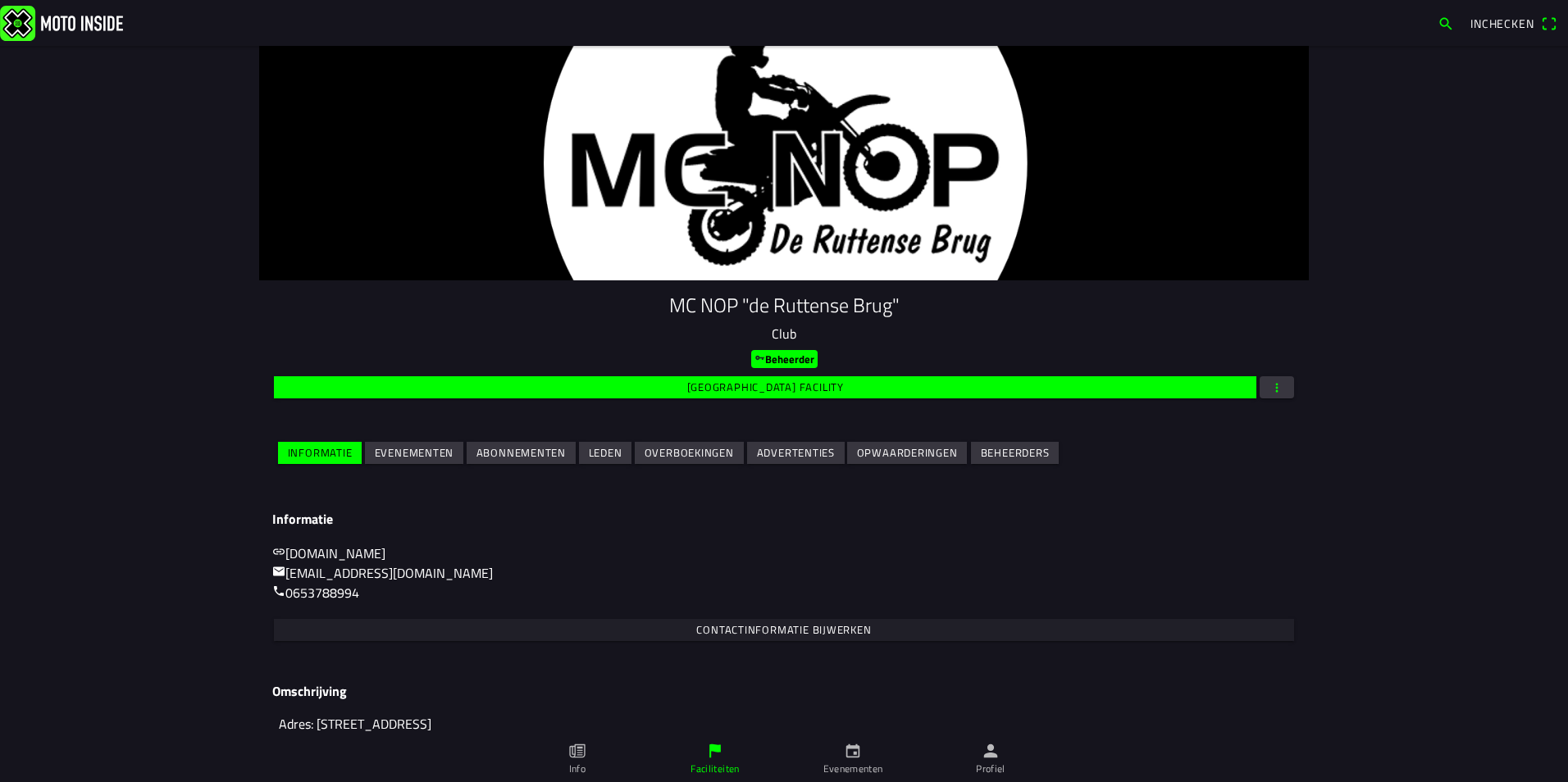
click at [0, 0] on slot "Beheerders" at bounding box center [0, 0] width 0 height 0
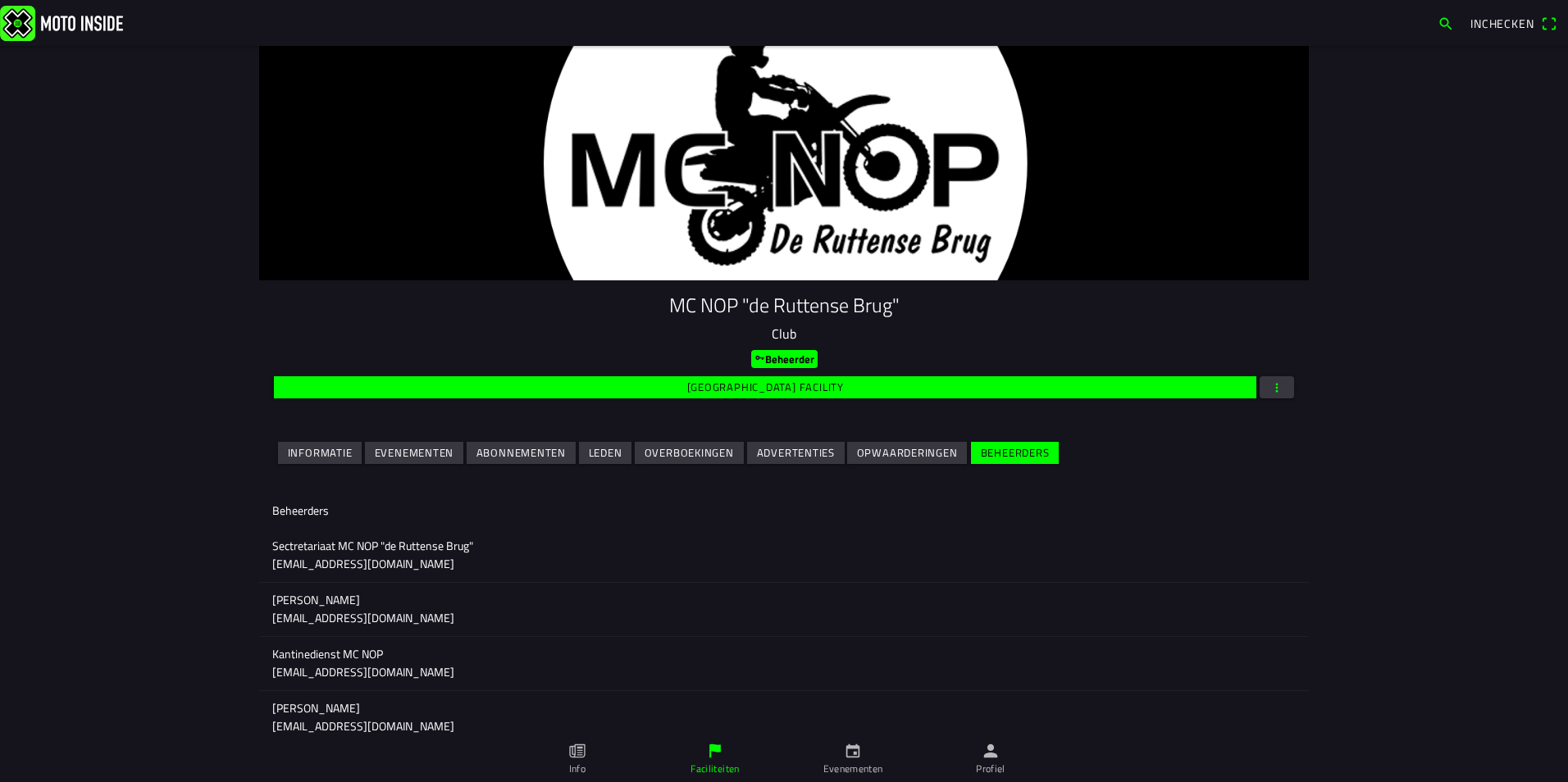
click at [0, 0] on slot "[GEOGRAPHIC_DATA] facility" at bounding box center [0, 0] width 0 height 0
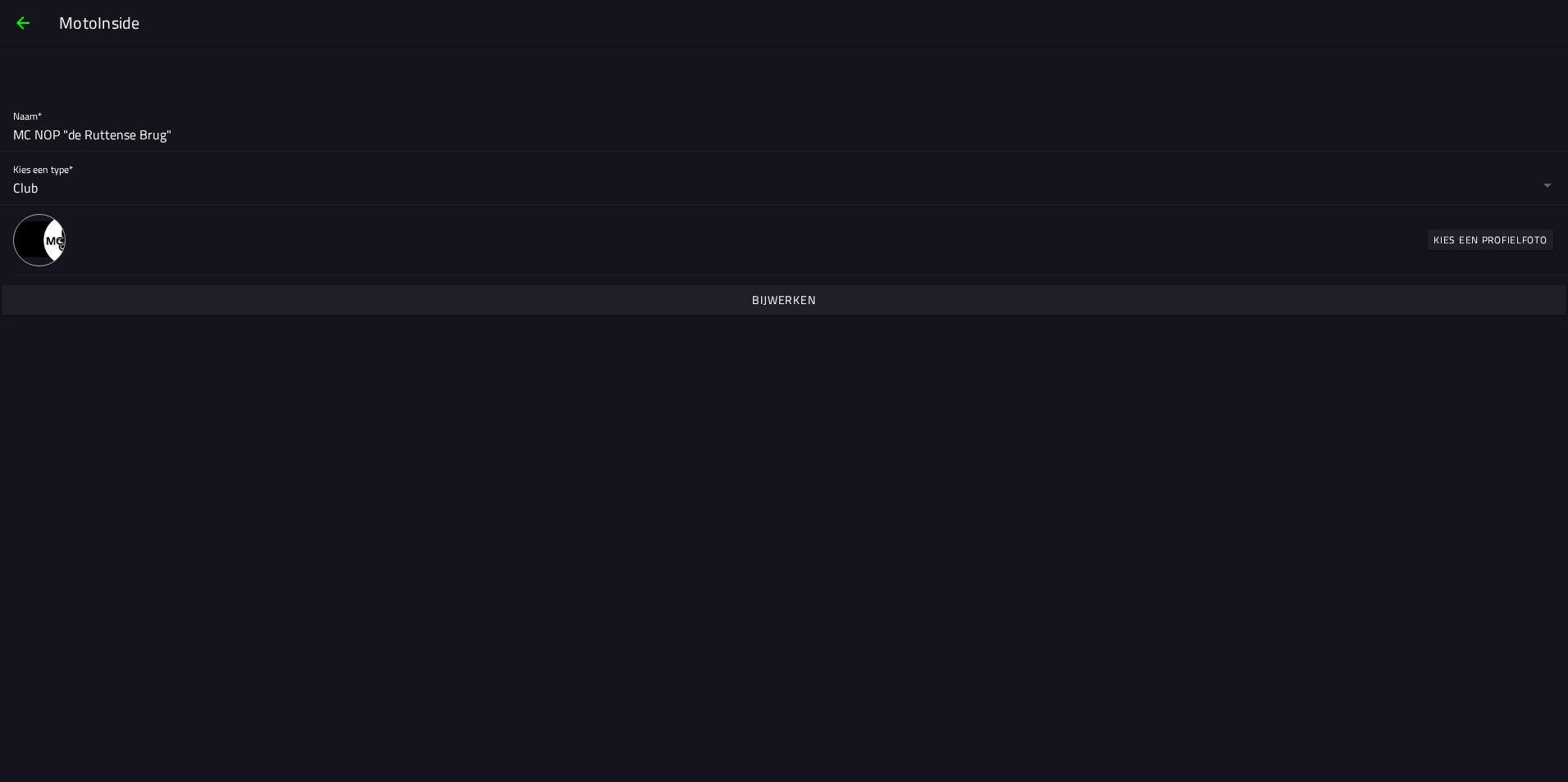
click at [0, 0] on slot "Kies een profielfoto" at bounding box center [0, 0] width 0 height 0
click at [0, 0] on slot "Bijwerken" at bounding box center [0, 0] width 0 height 0
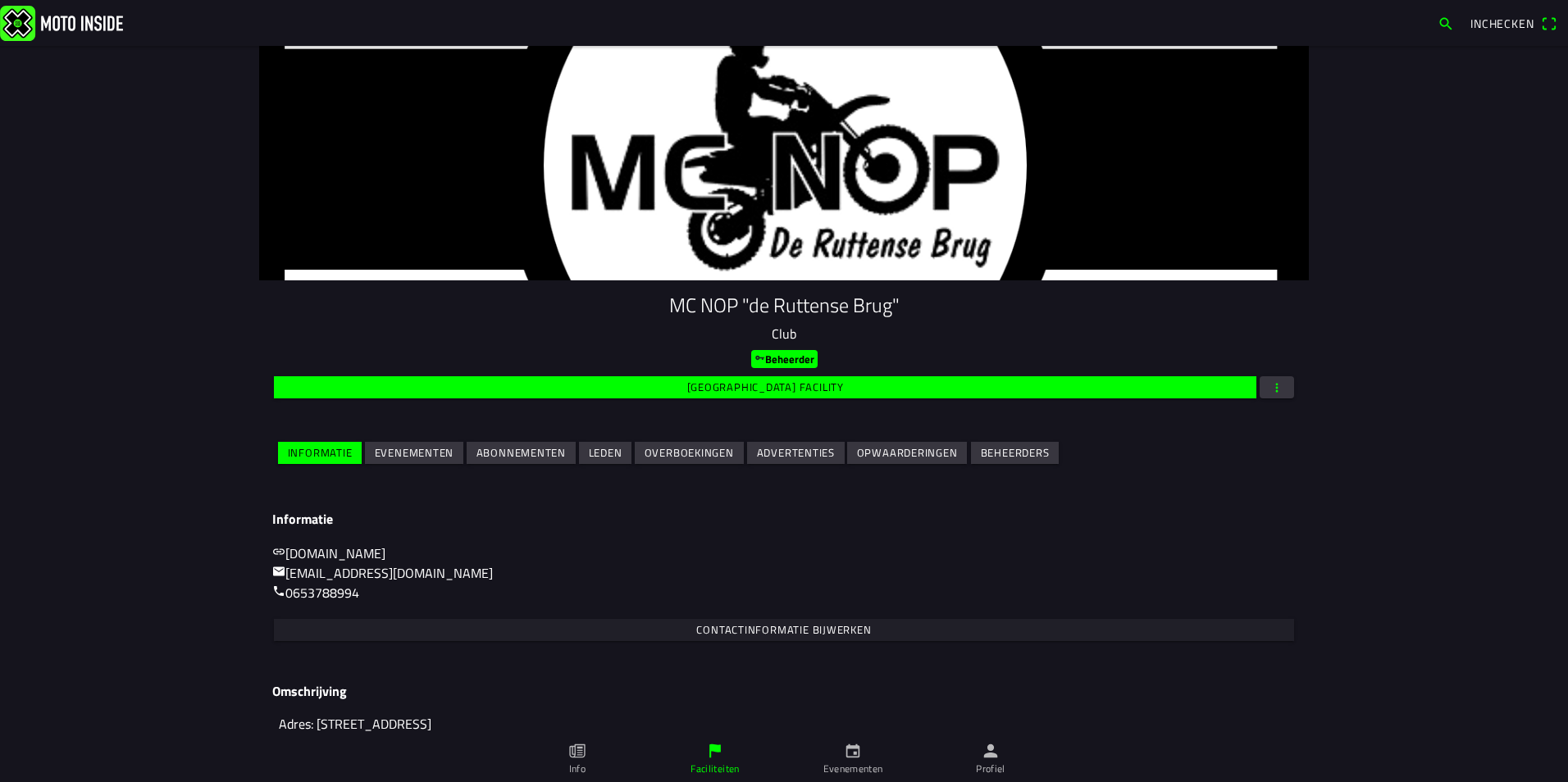
click at [0, 0] on slot "[GEOGRAPHIC_DATA] facility" at bounding box center [0, 0] width 0 height 0
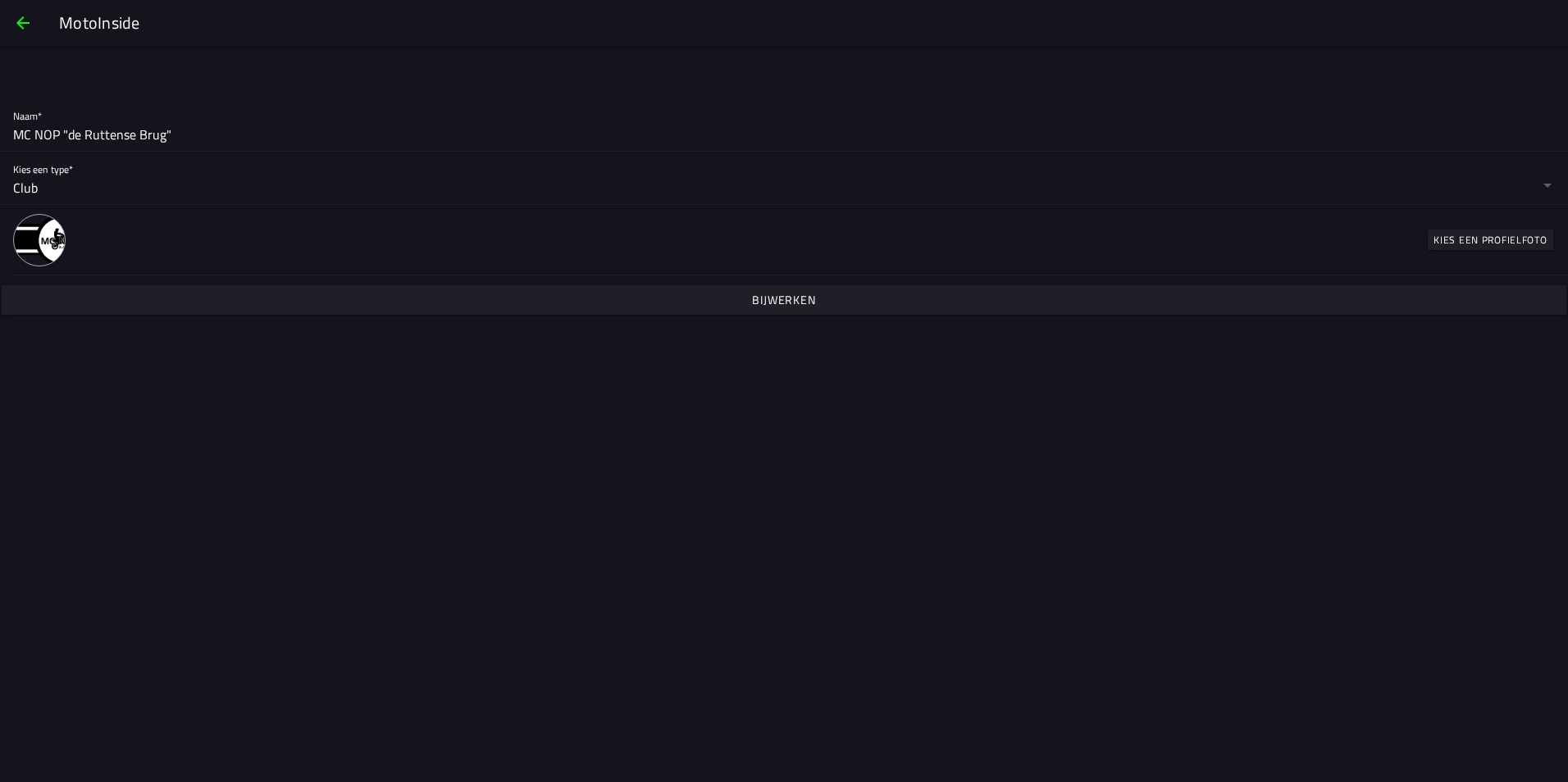
click at [0, 0] on slot "Kies een profielfoto" at bounding box center [0, 0] width 0 height 0
click at [837, 310] on span "Bijwerken" at bounding box center [784, 300] width 1539 height 30
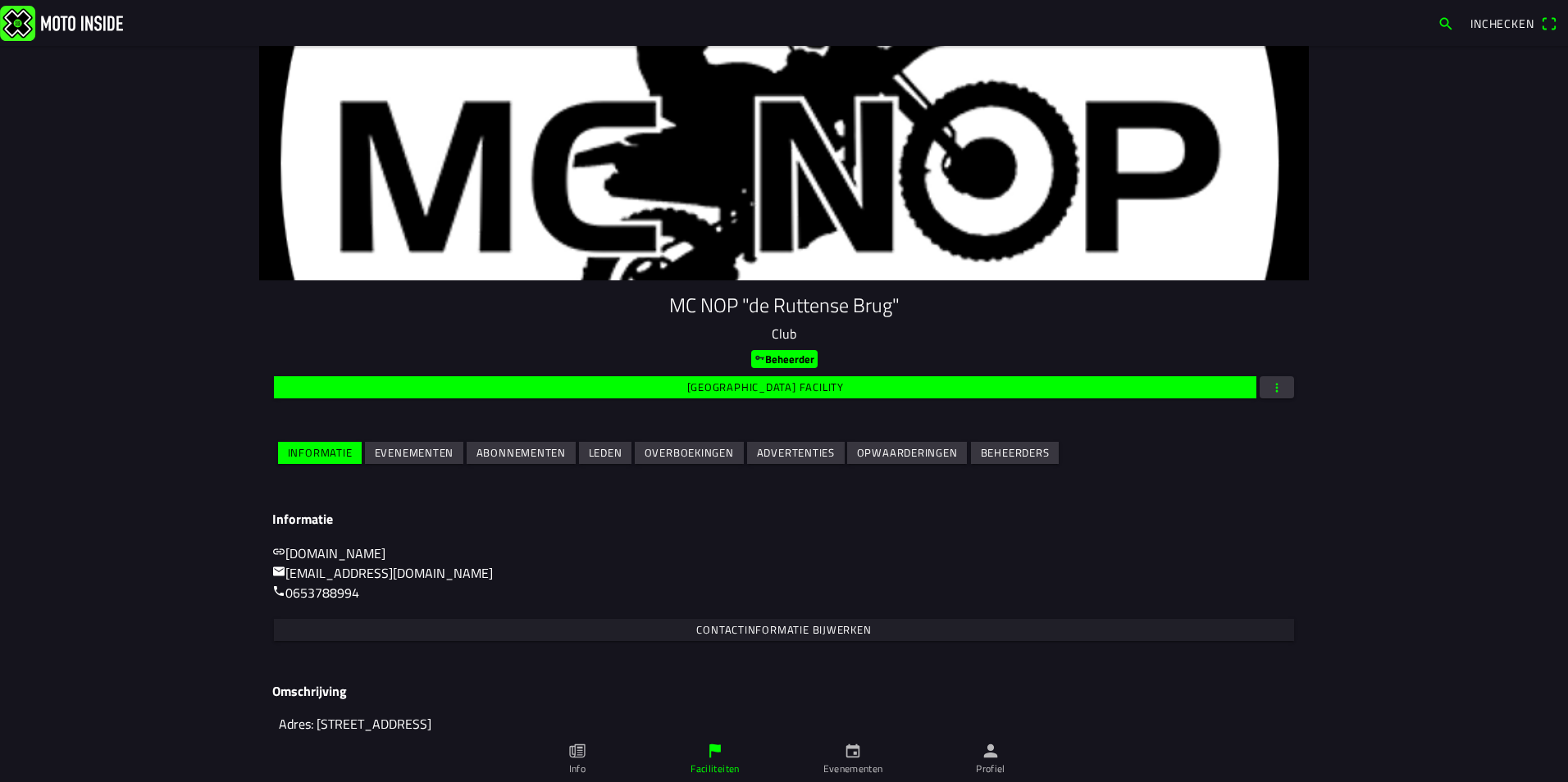
click at [837, 386] on span "[GEOGRAPHIC_DATA] facility" at bounding box center [765, 387] width 963 height 22
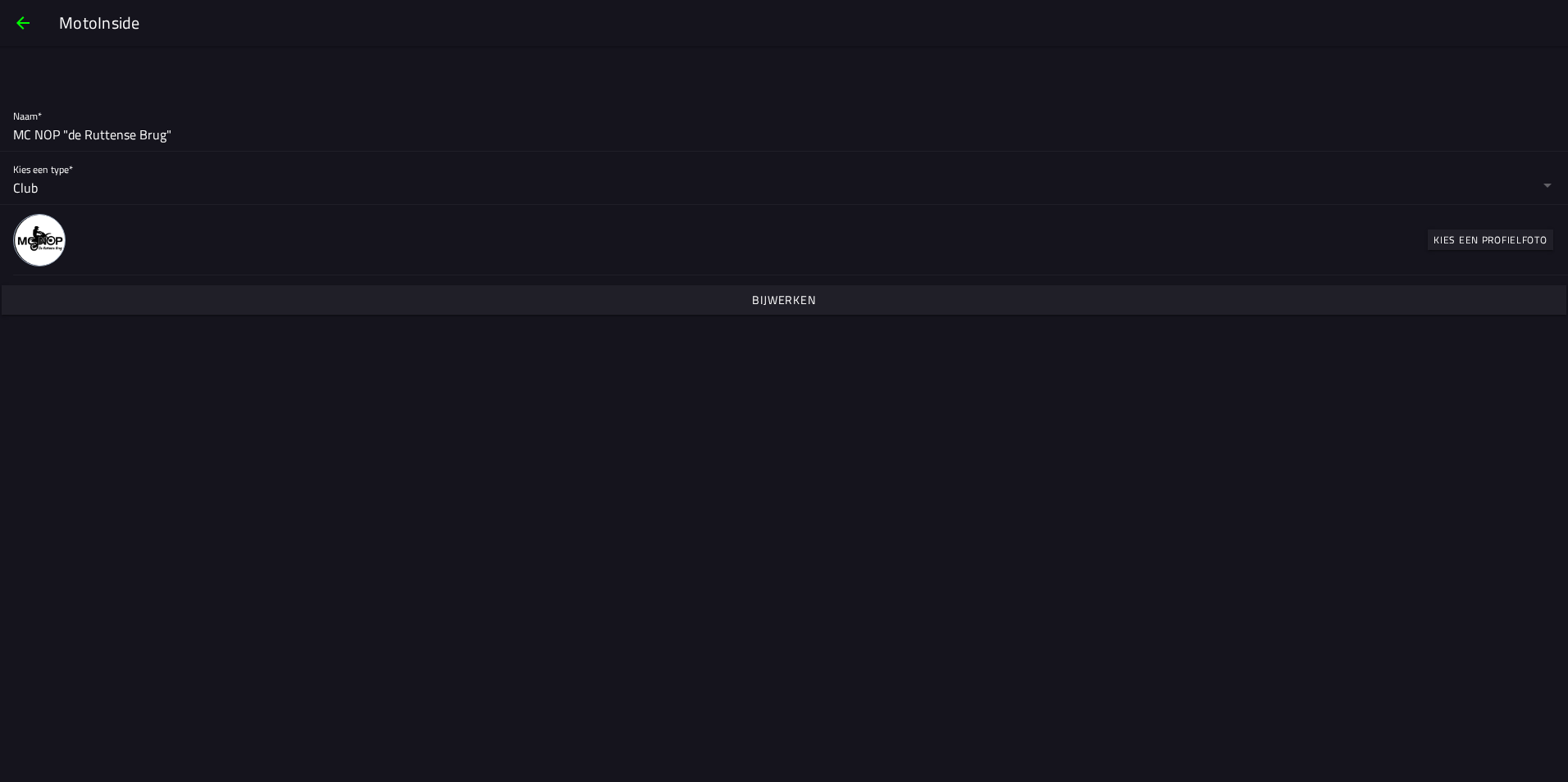
click at [0, 0] on slot "Kies een profielfoto" at bounding box center [0, 0] width 0 height 0
click at [0, 0] on slot "Bijwerken" at bounding box center [0, 0] width 0 height 0
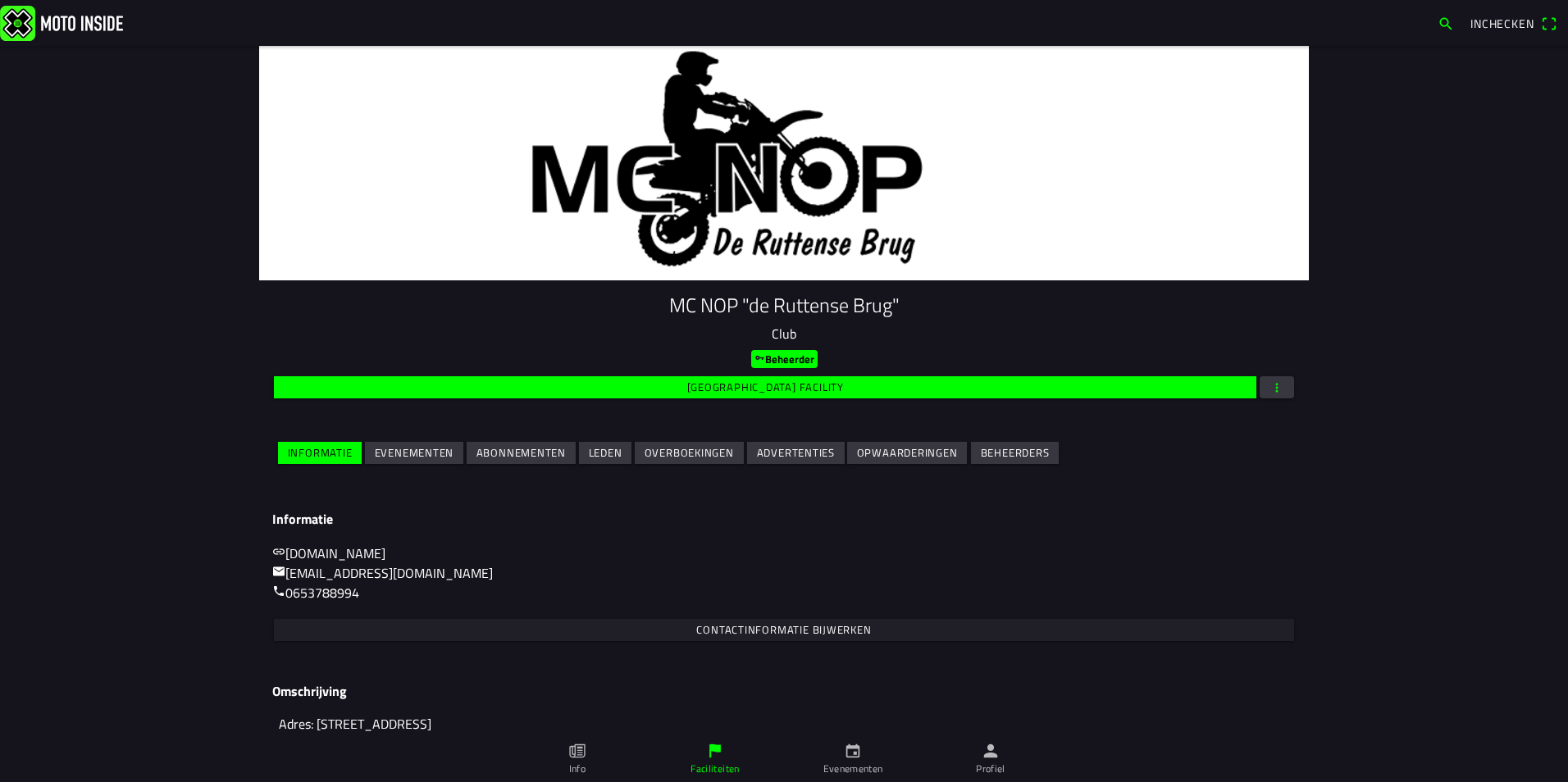
click at [805, 388] on span "[GEOGRAPHIC_DATA] facility" at bounding box center [765, 387] width 963 height 22
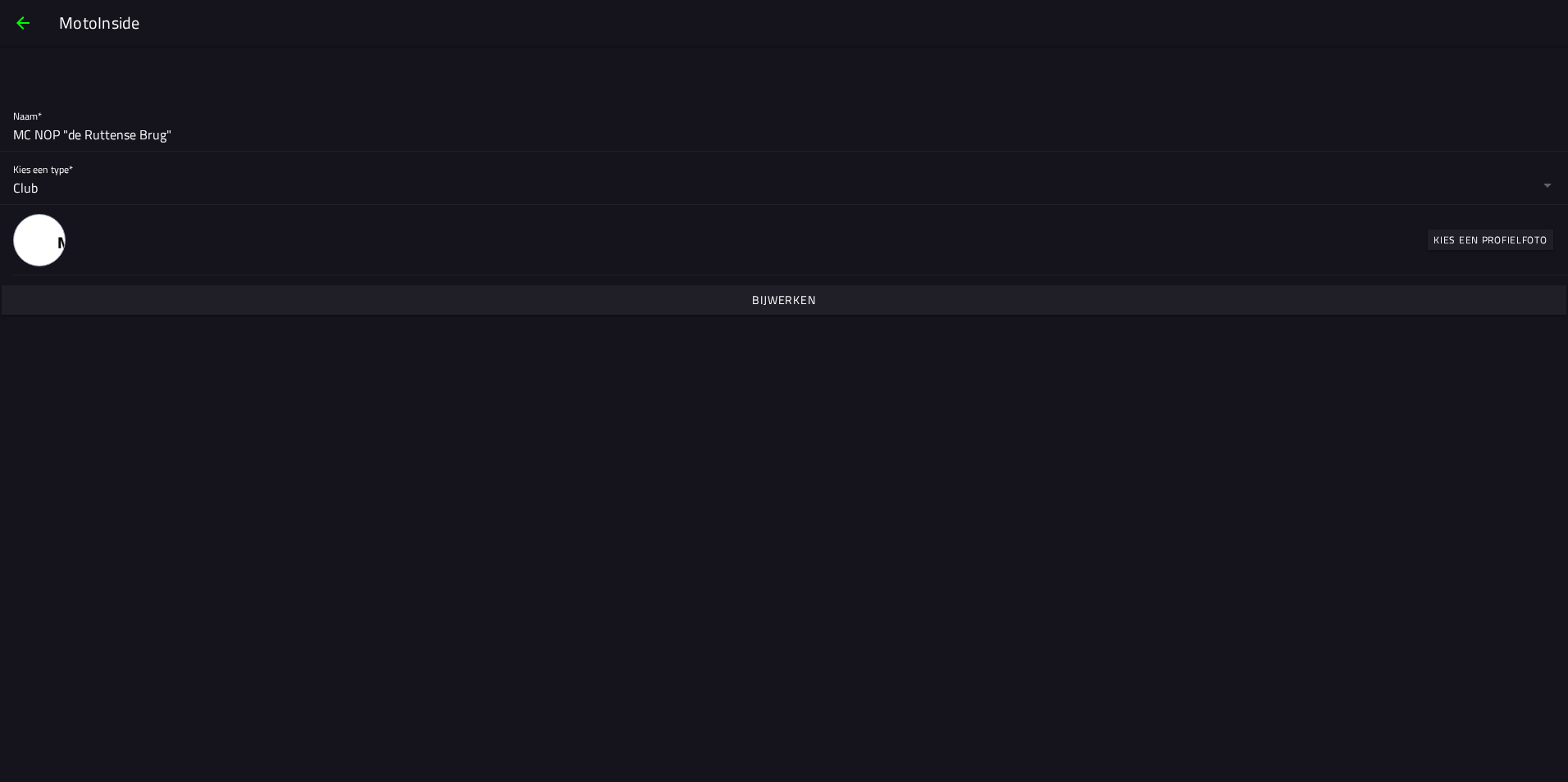
click at [0, 0] on slot "Kies een profielfoto" at bounding box center [0, 0] width 0 height 0
click at [785, 290] on span "Bijwerken" at bounding box center [784, 300] width 1539 height 30
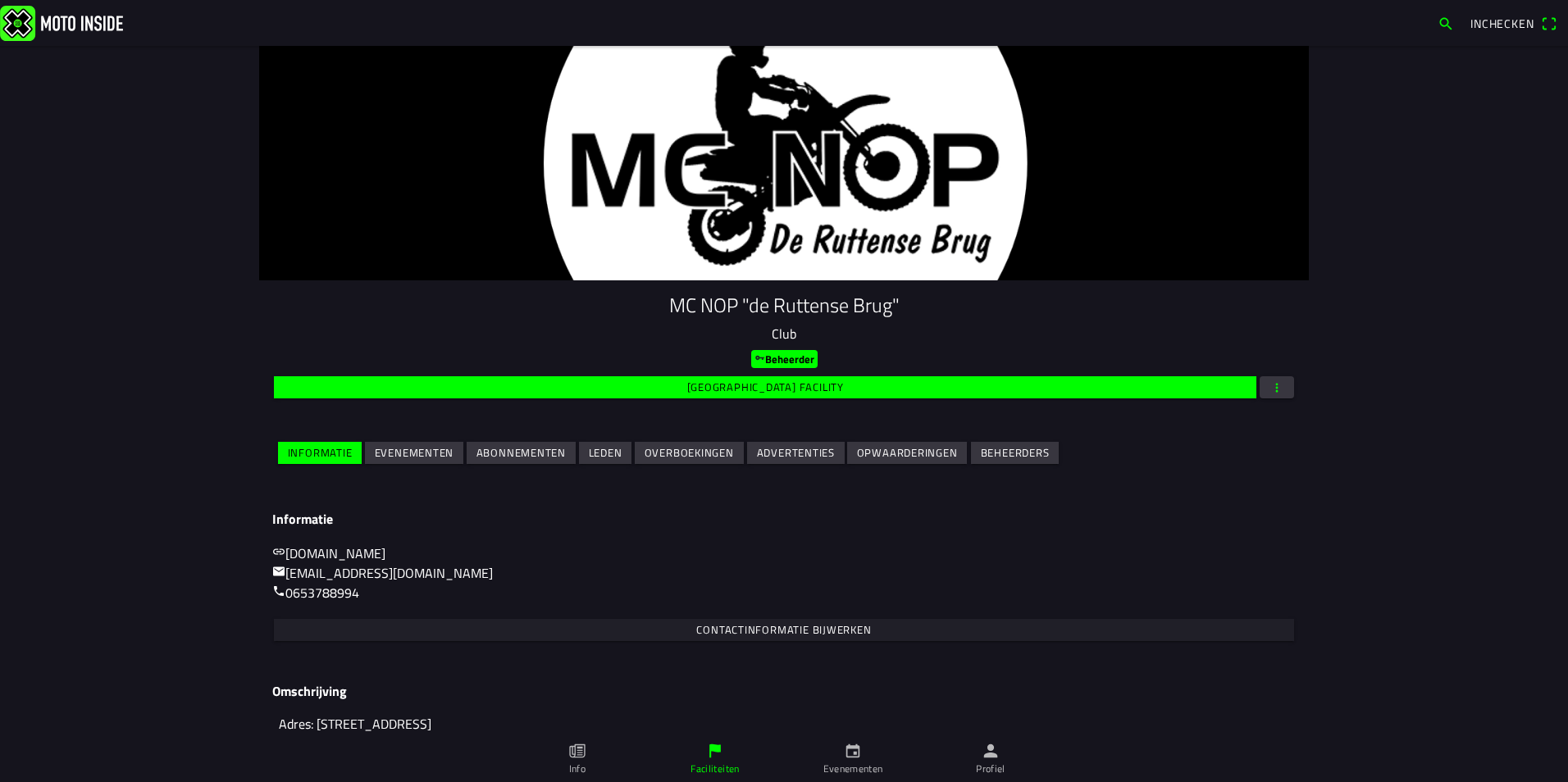
click at [991, 759] on icon "person" at bounding box center [990, 752] width 18 height 18
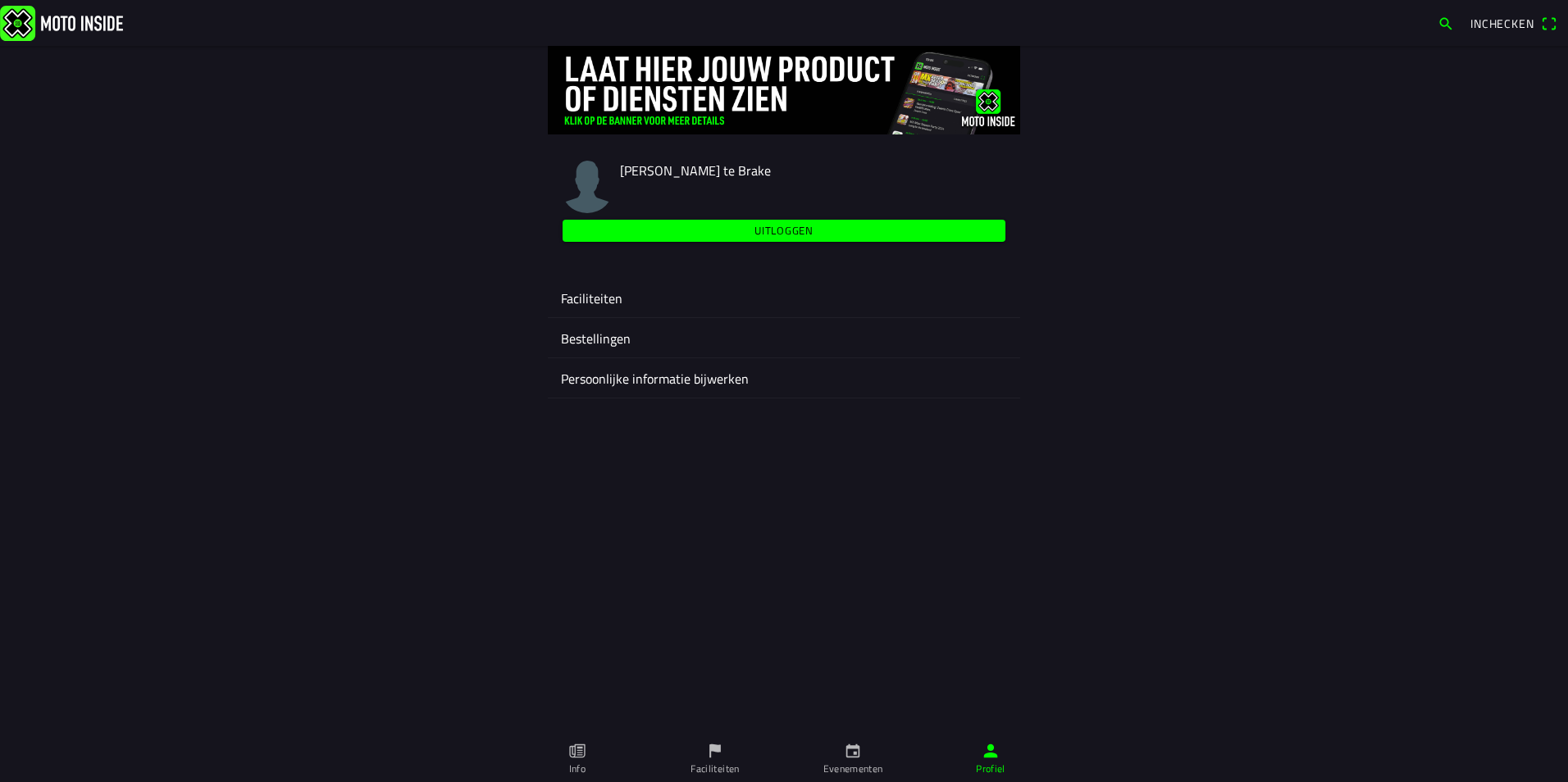
click at [587, 298] on ion-label "Faciliteiten" at bounding box center [784, 298] width 446 height 20
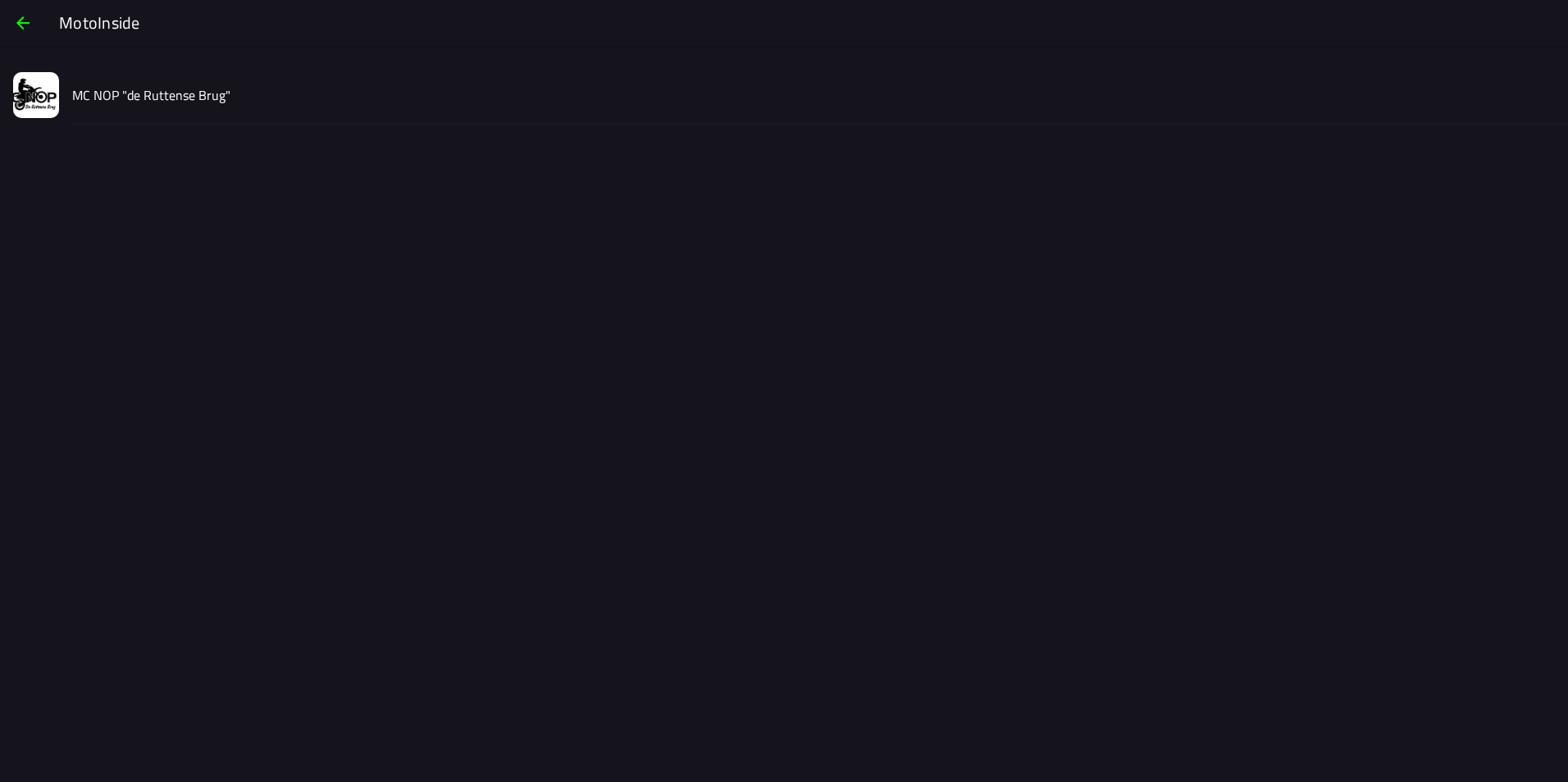
click at [0, 0] on slot "MC NOP "de Ruttense Brug"" at bounding box center [0, 0] width 0 height 0
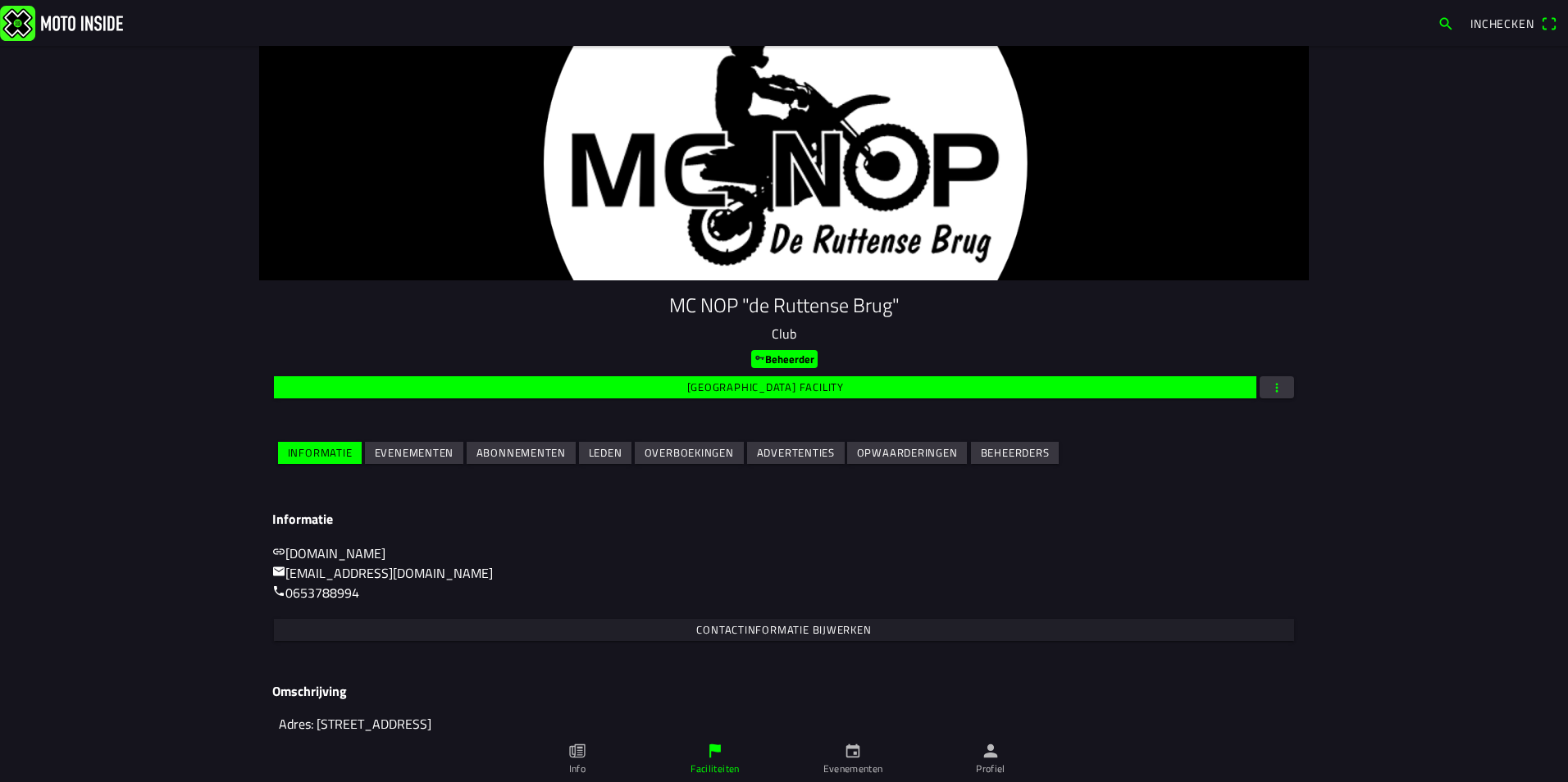
click at [980, 756] on link "Profiel" at bounding box center [990, 760] width 138 height 46
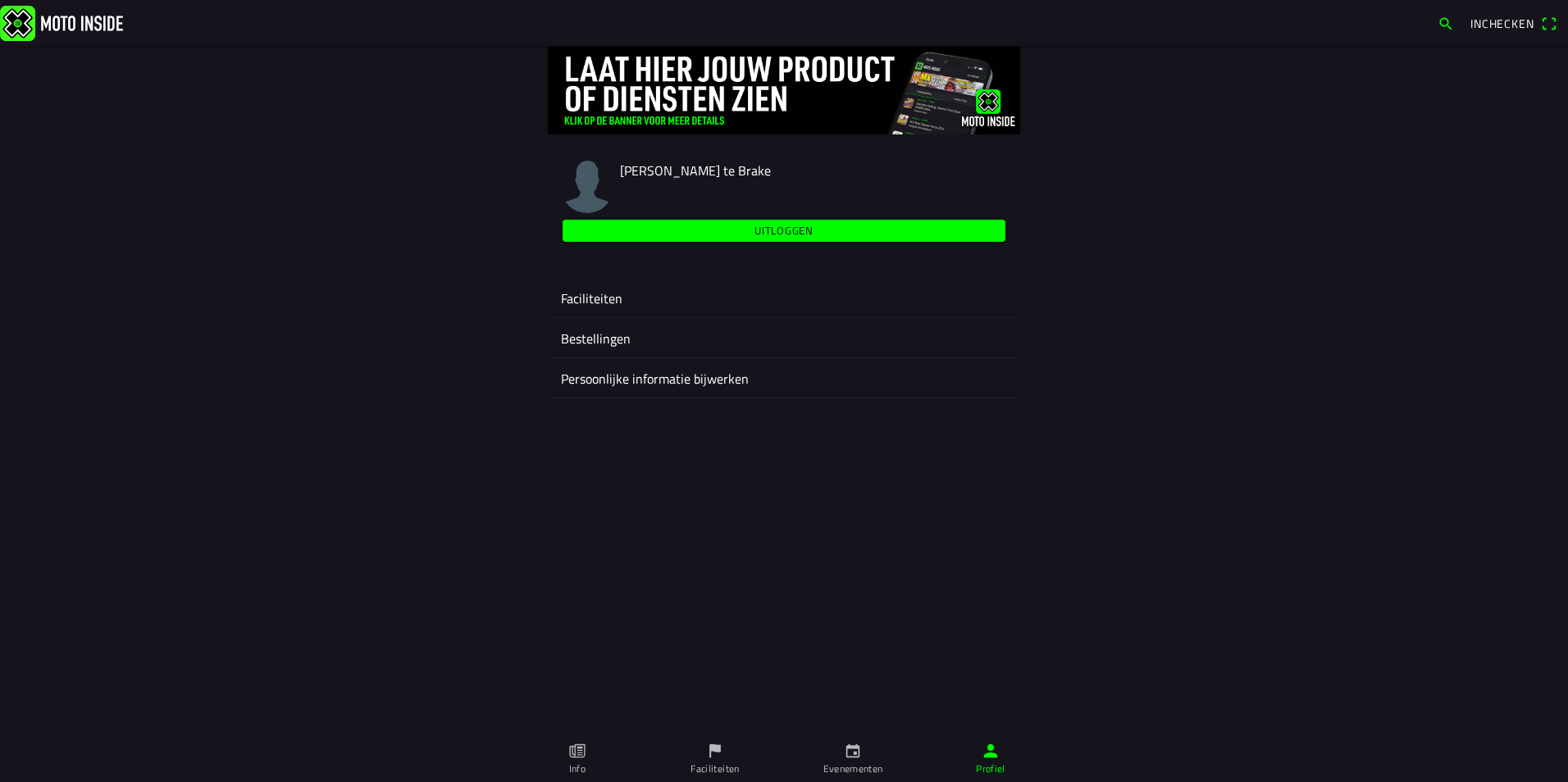
click at [593, 292] on ion-label "Faciliteiten" at bounding box center [784, 298] width 446 height 20
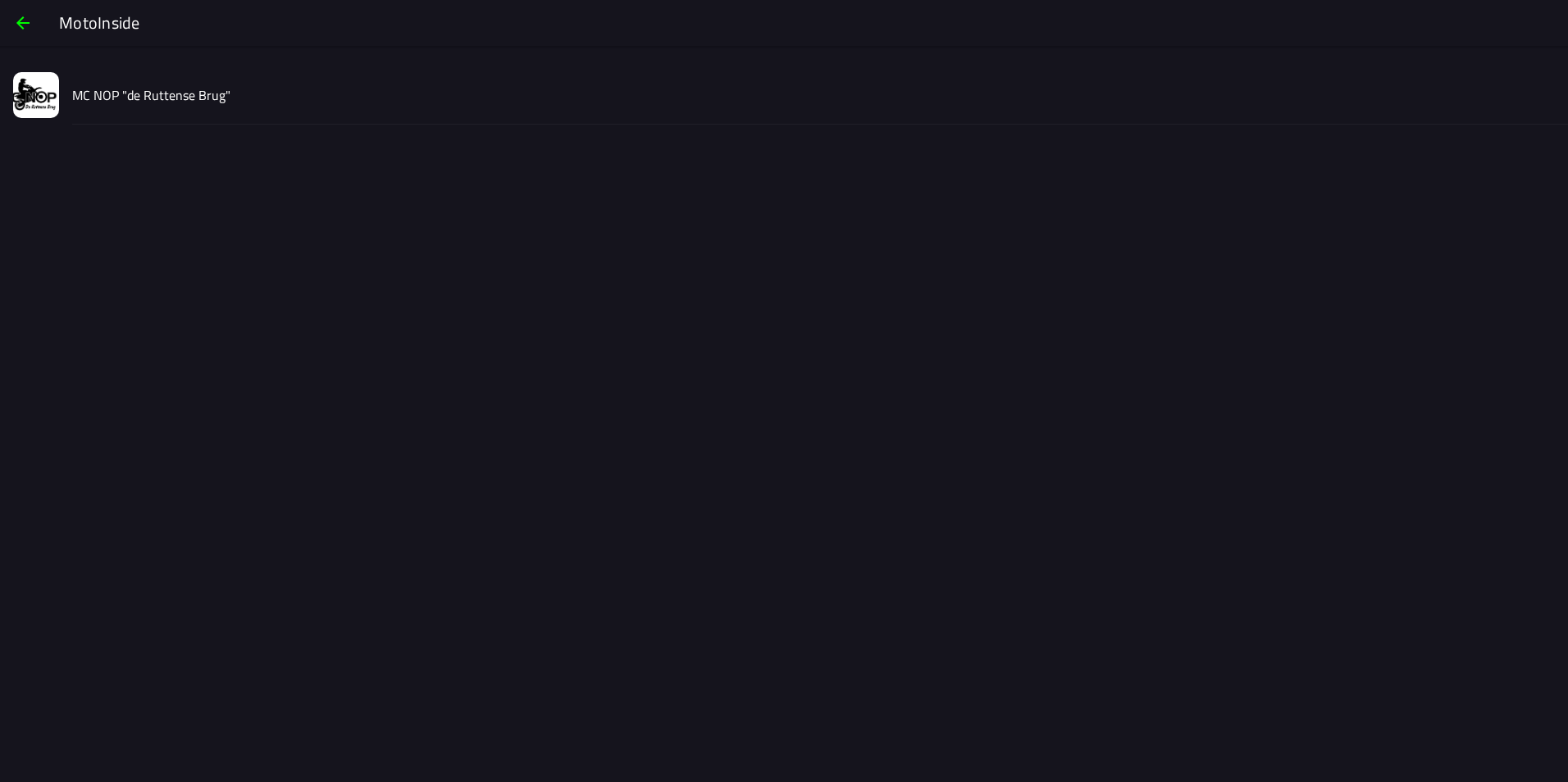
click at [22, 26] on span "button" at bounding box center [23, 23] width 20 height 40
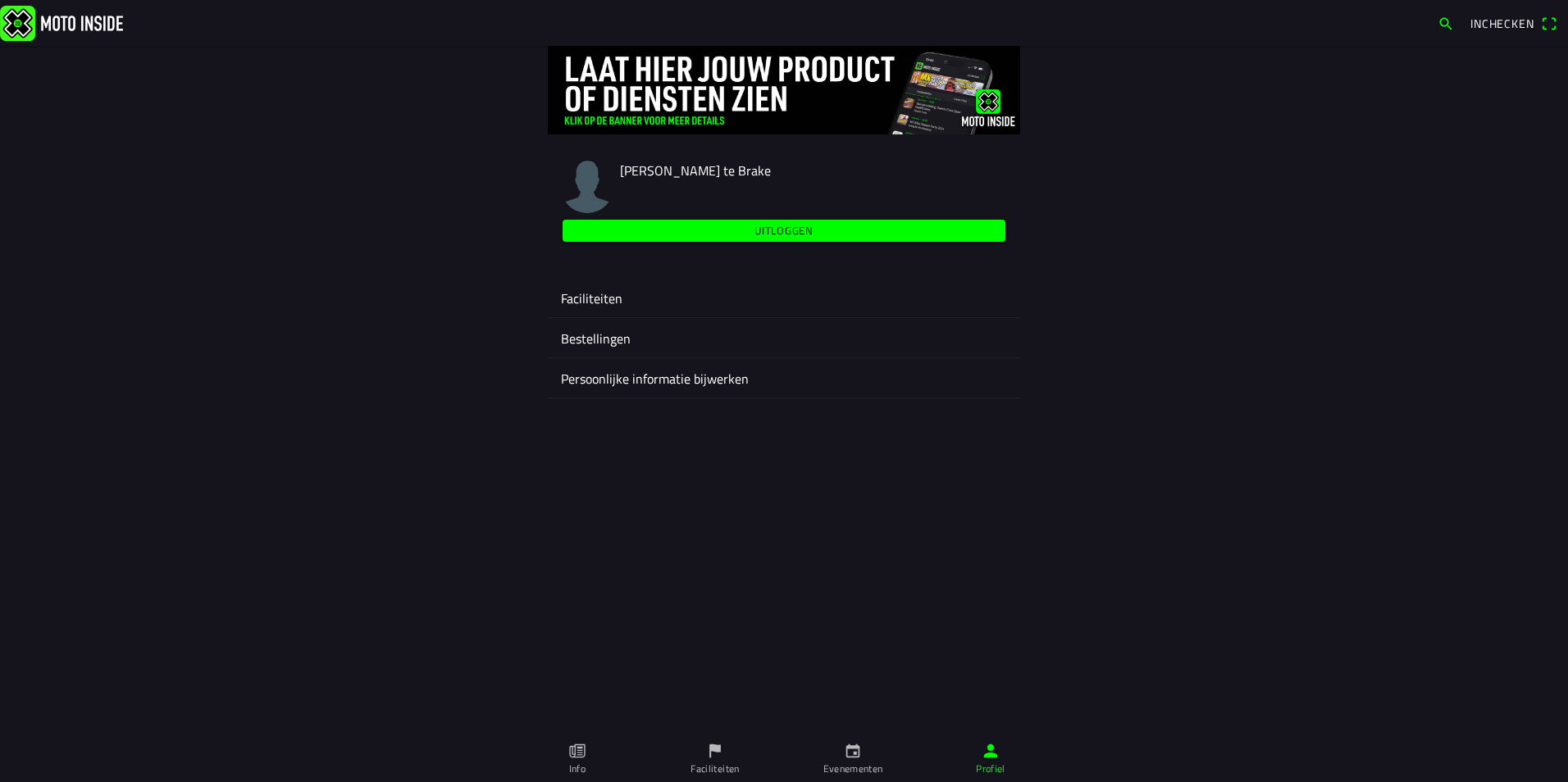
click at [732, 752] on link "Faciliteiten" at bounding box center [714, 760] width 138 height 46
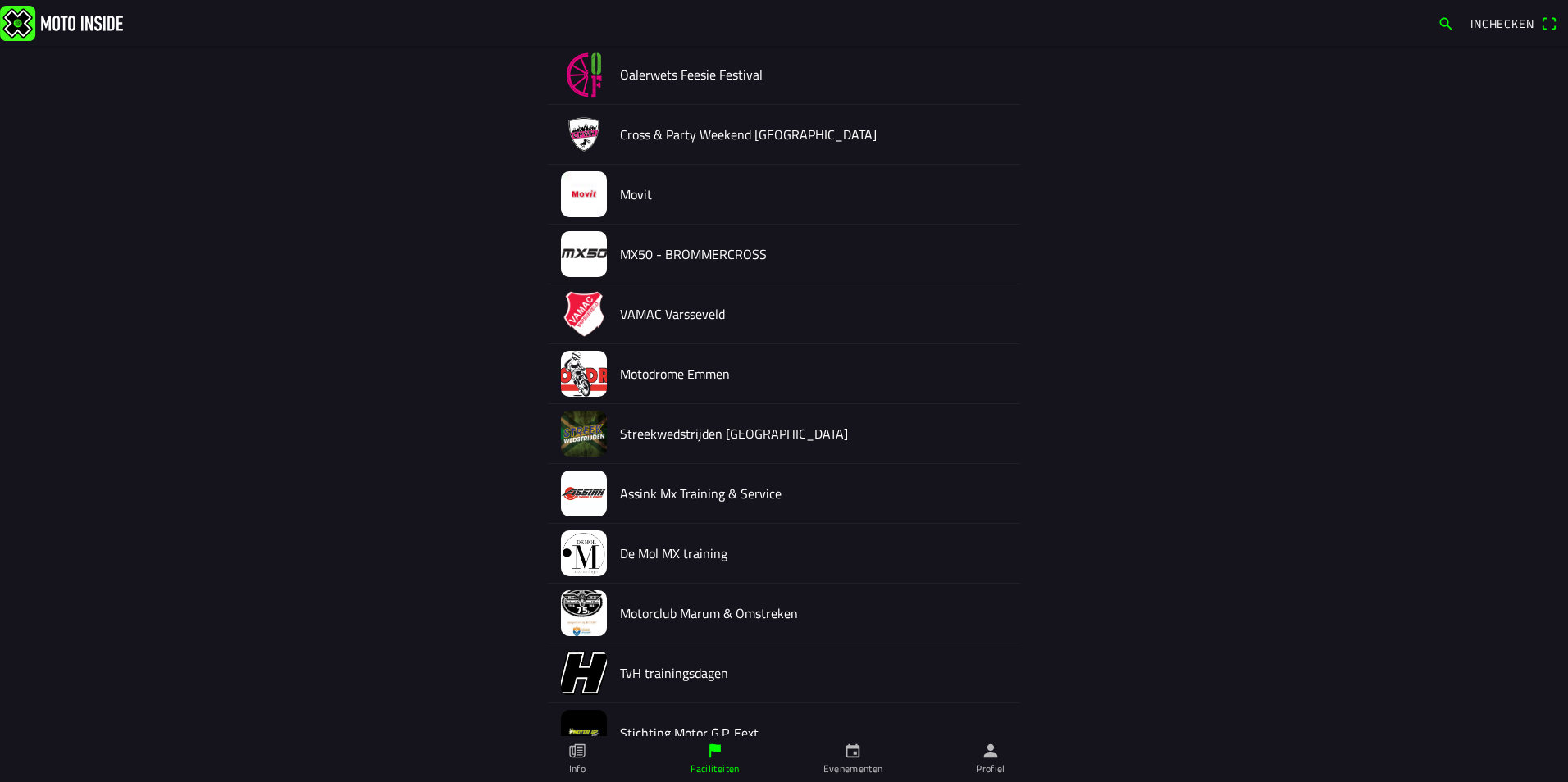
scroll to position [3034, 0]
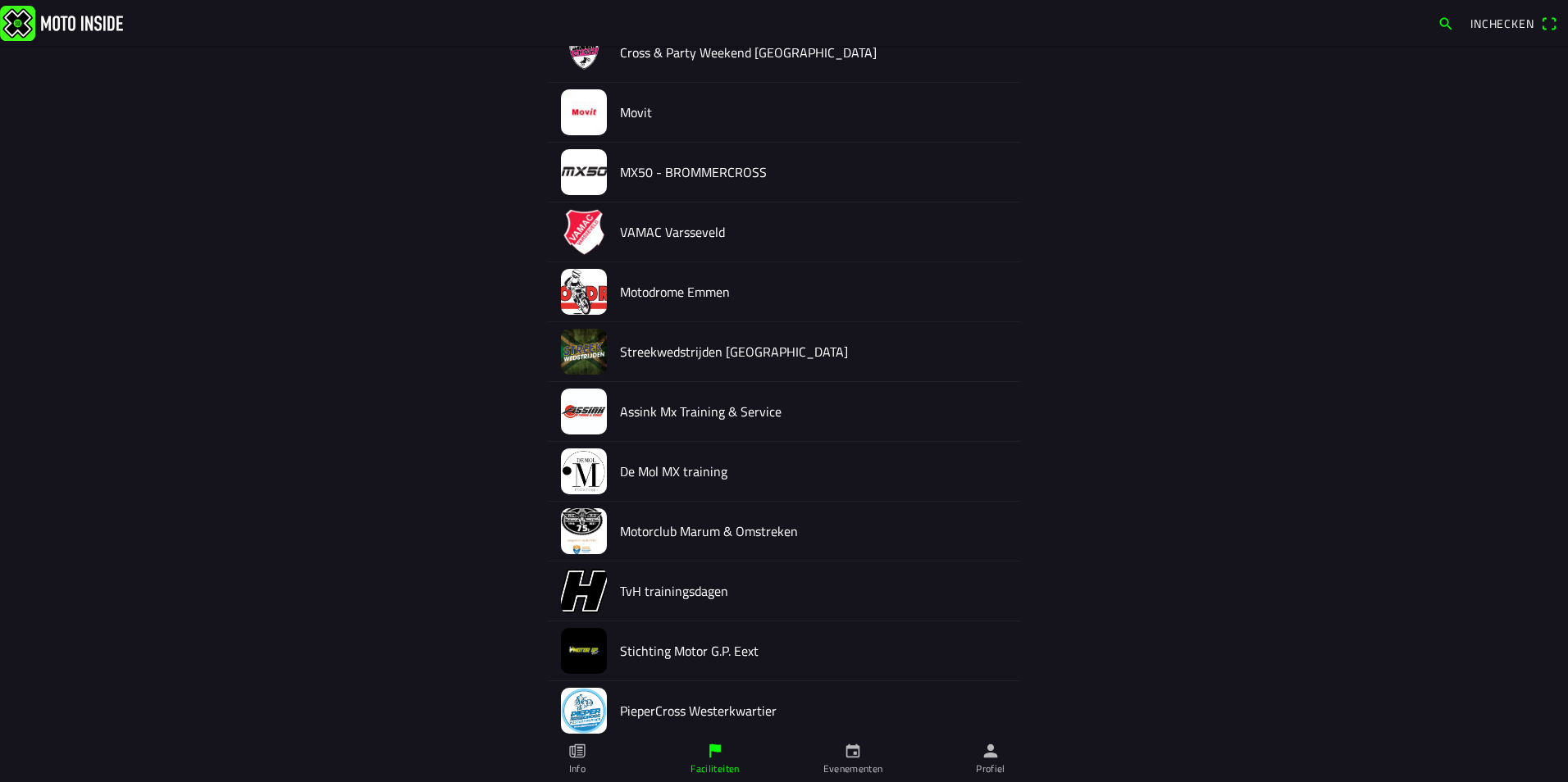
click at [576, 419] on img at bounding box center [584, 412] width 46 height 46
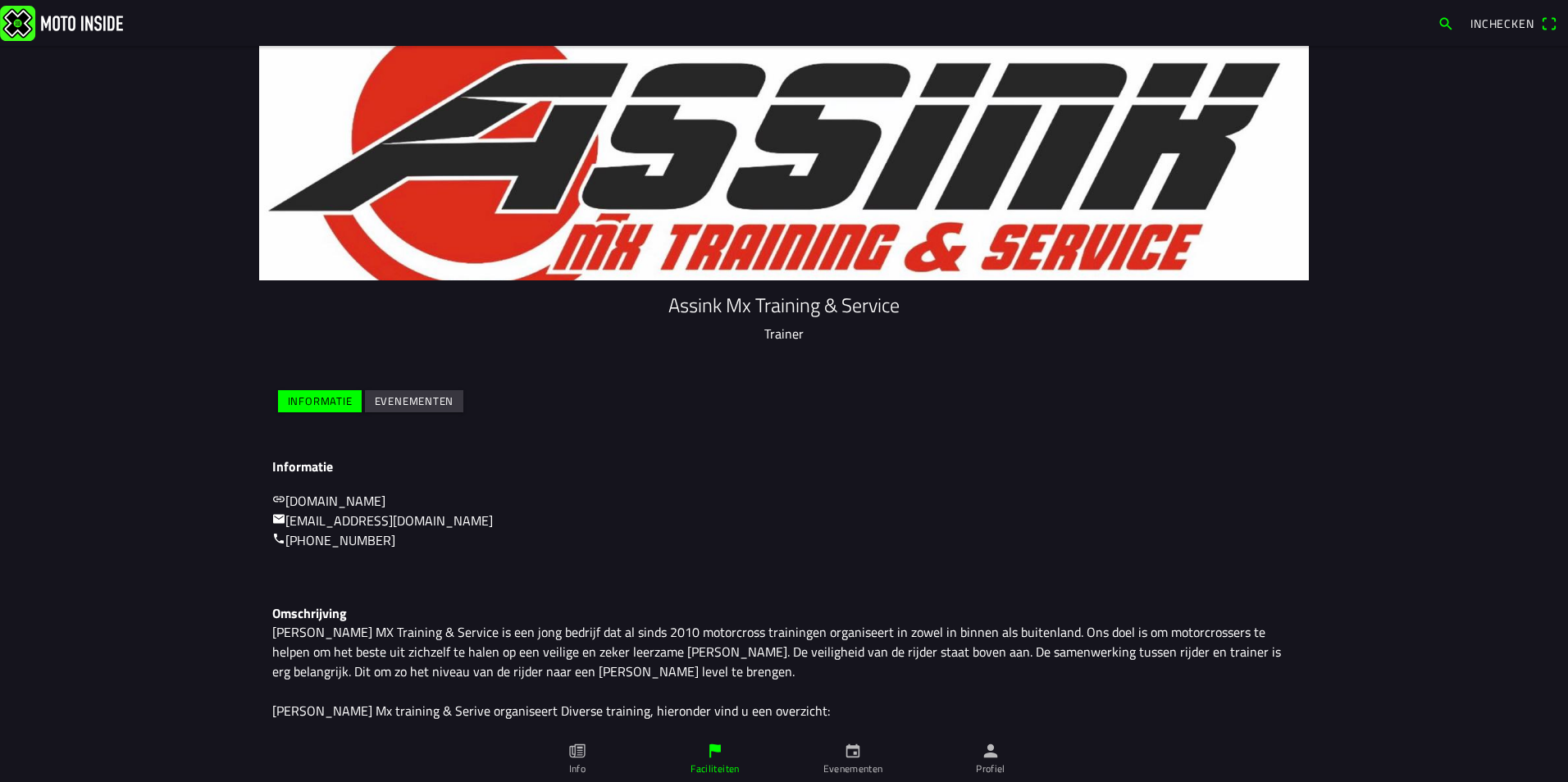
click at [0, 0] on slot "Evenementen" at bounding box center [0, 0] width 0 height 0
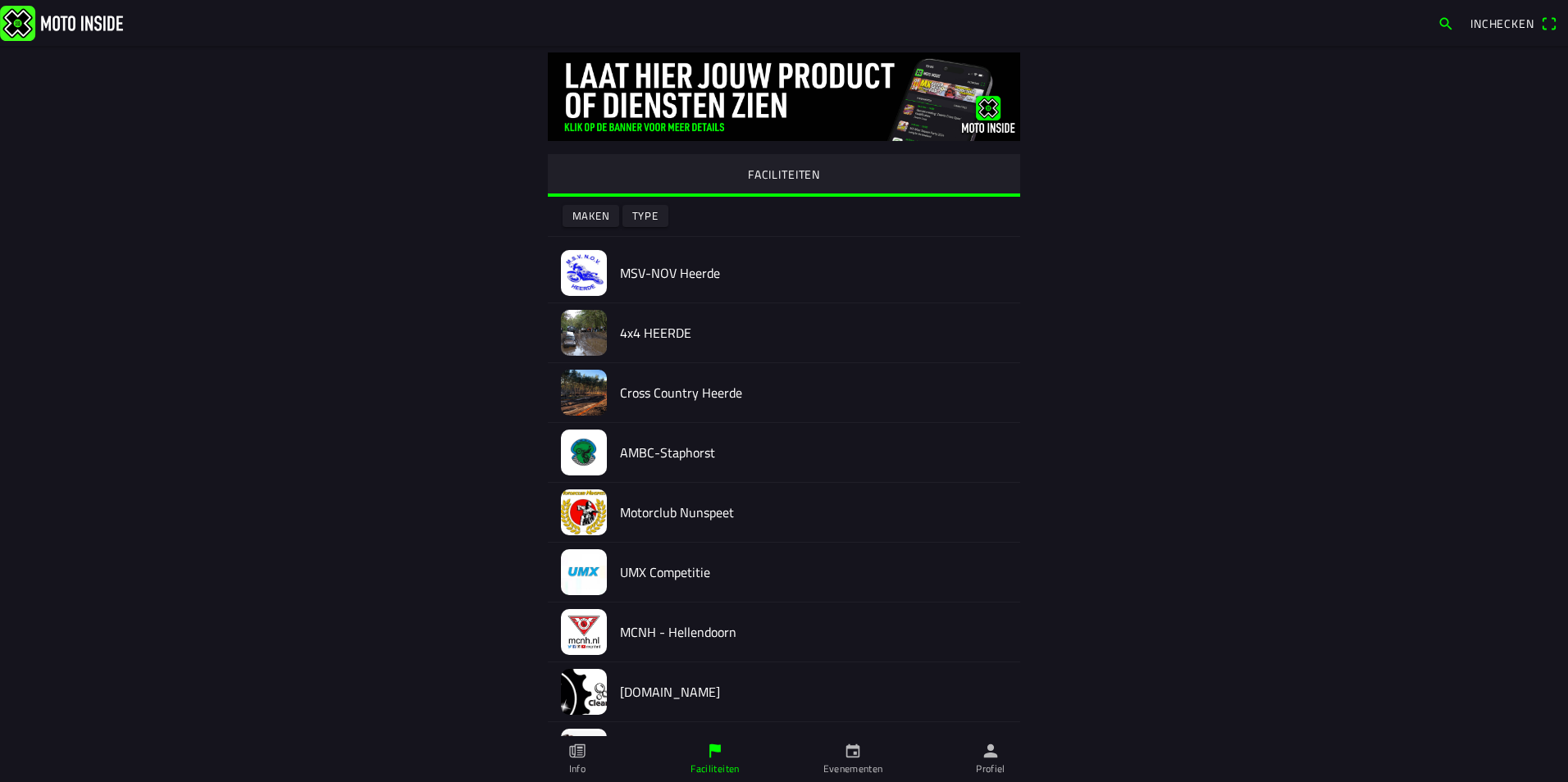
click at [634, 452] on h2 "AMBC-Staphorst" at bounding box center [813, 452] width 387 height 16
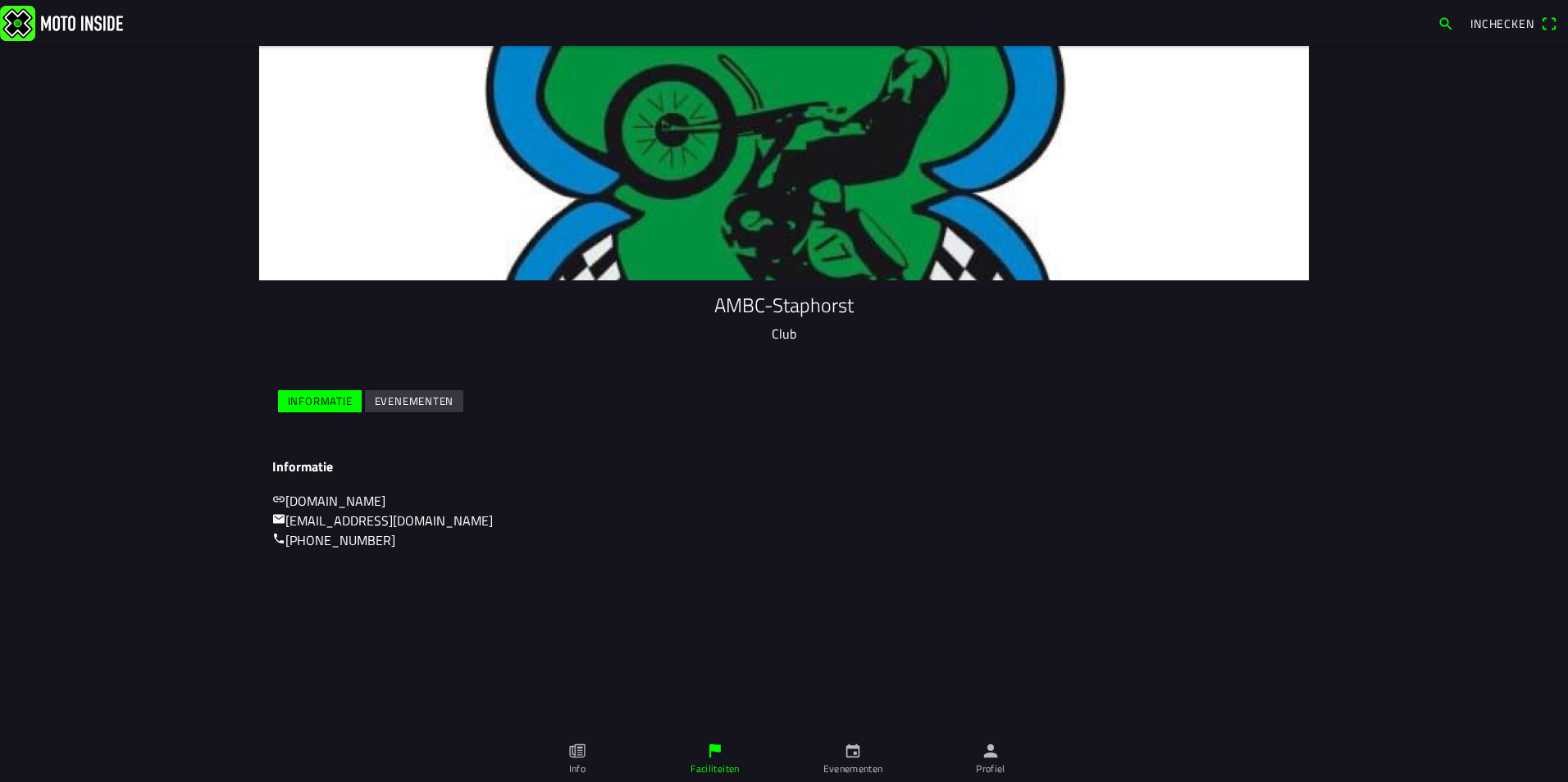
click at [0, 0] on slot "Evenementen" at bounding box center [0, 0] width 0 height 0
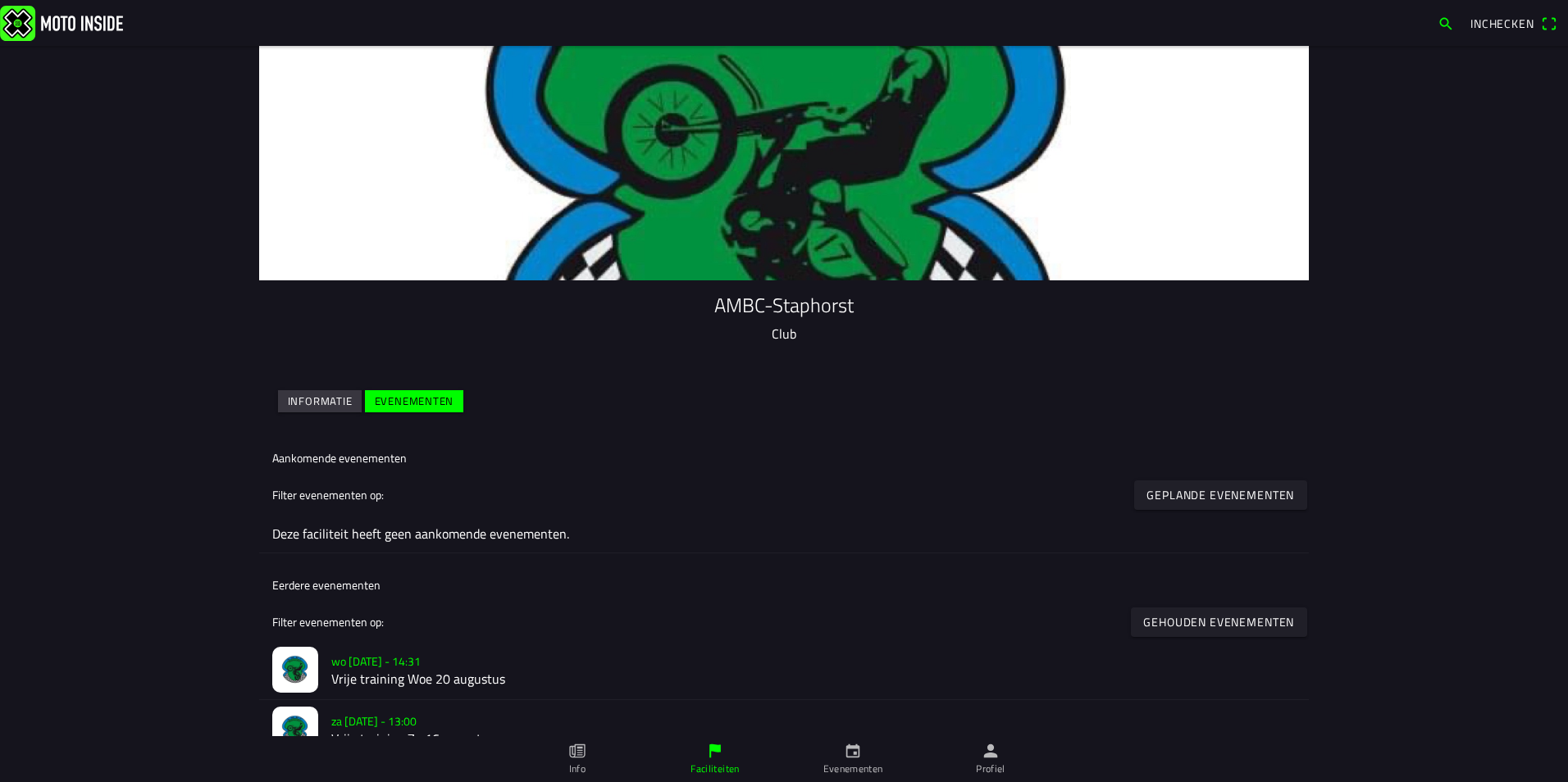
click at [0, 0] on slot "Informatie" at bounding box center [0, 0] width 0 height 0
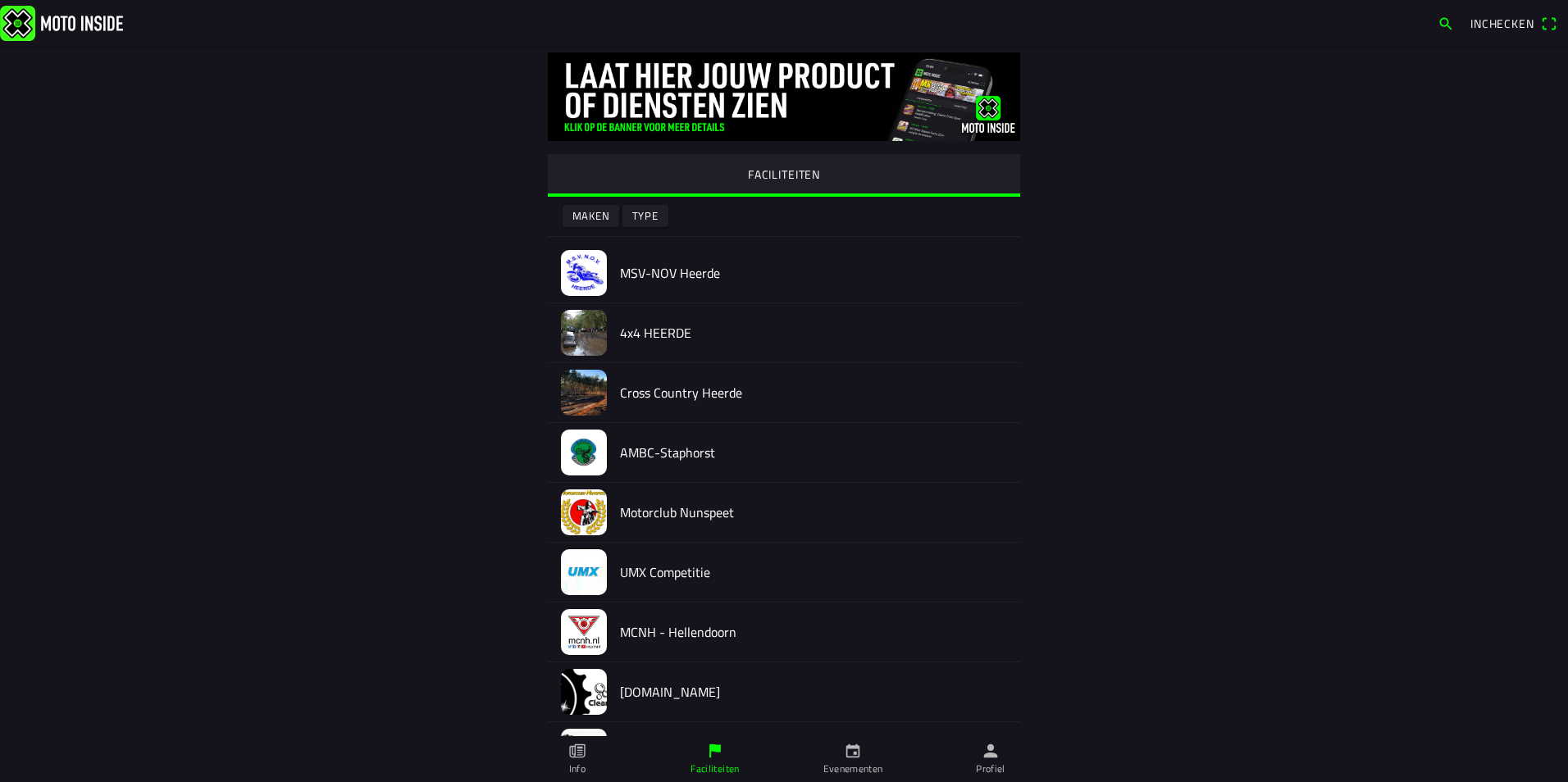
click at [675, 506] on h2 "Motorclub Nunspeet" at bounding box center [813, 513] width 387 height 16
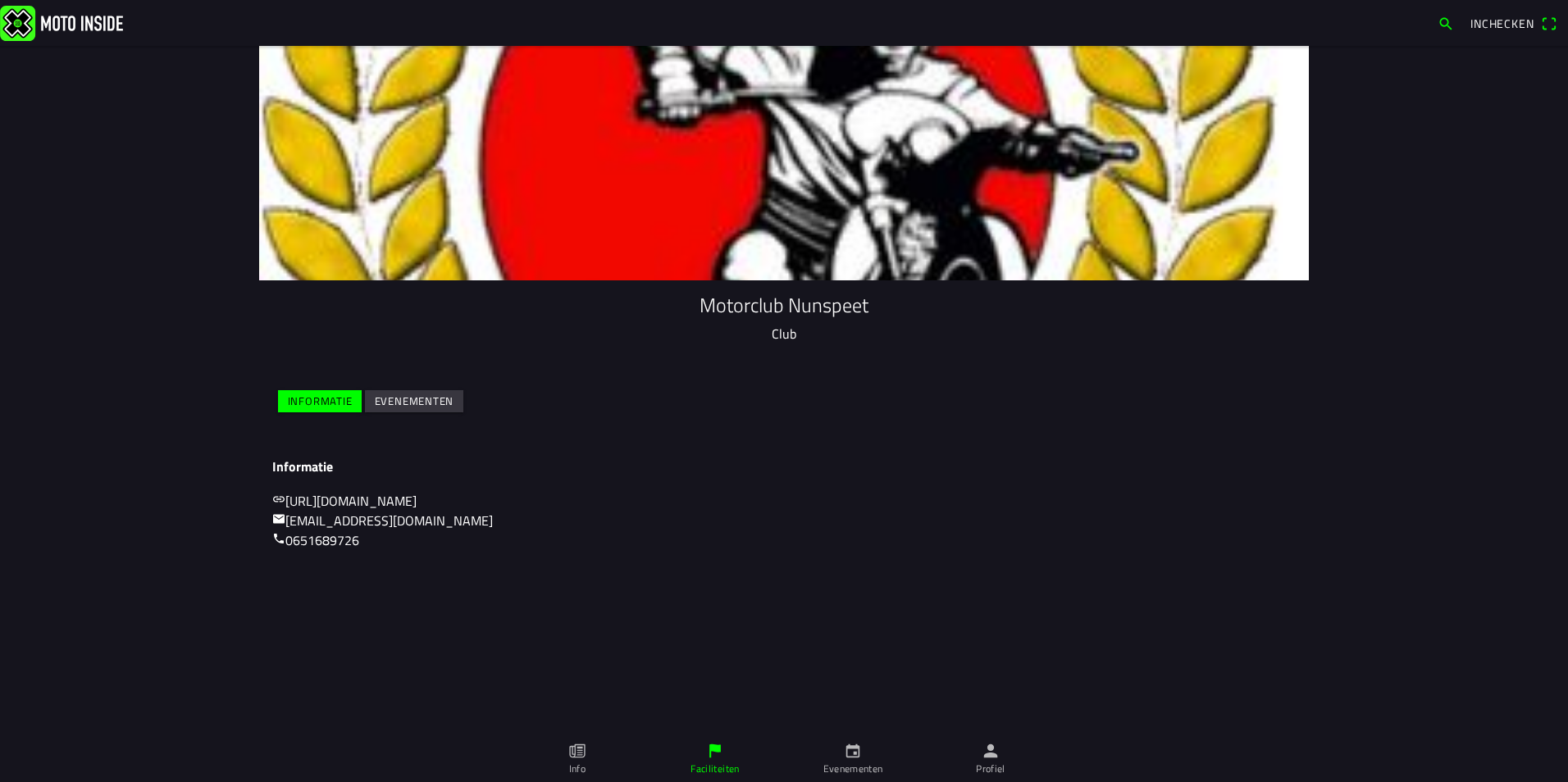
click at [0, 0] on slot "Evenementen" at bounding box center [0, 0] width 0 height 0
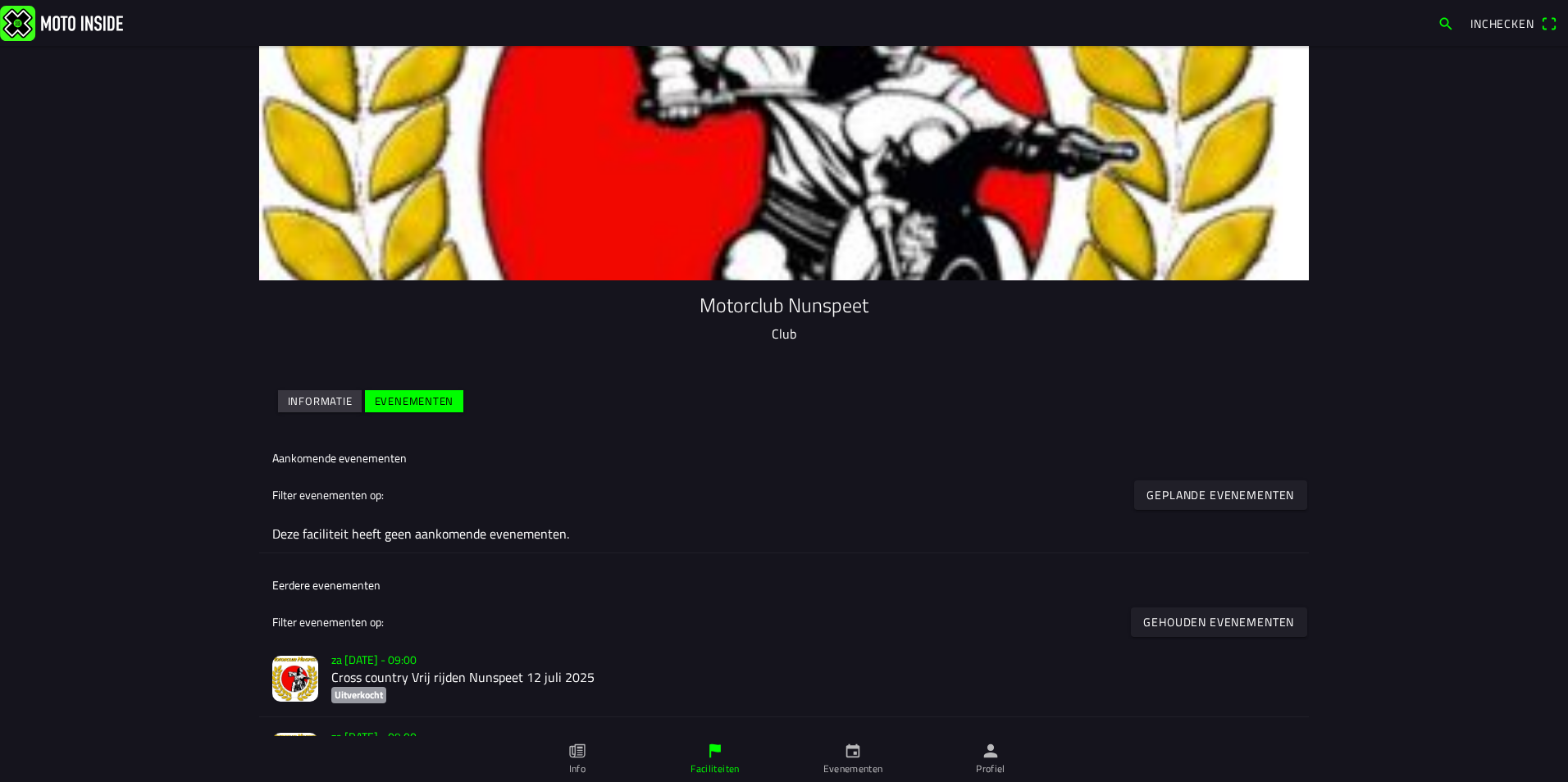
click at [36, 26] on img at bounding box center [61, 22] width 123 height 35
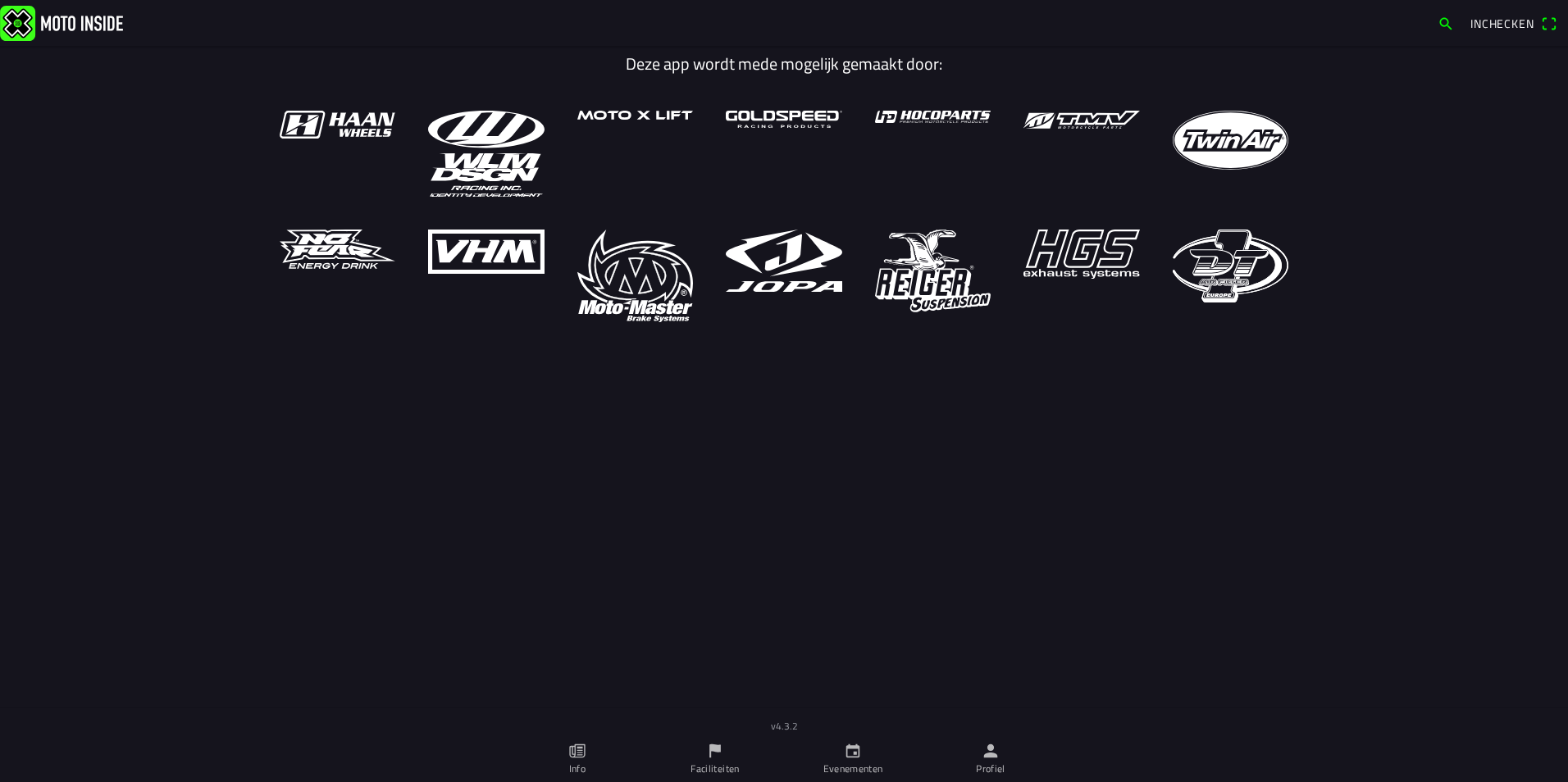
click at [714, 775] on ion-label "Faciliteiten" at bounding box center [714, 769] width 49 height 15
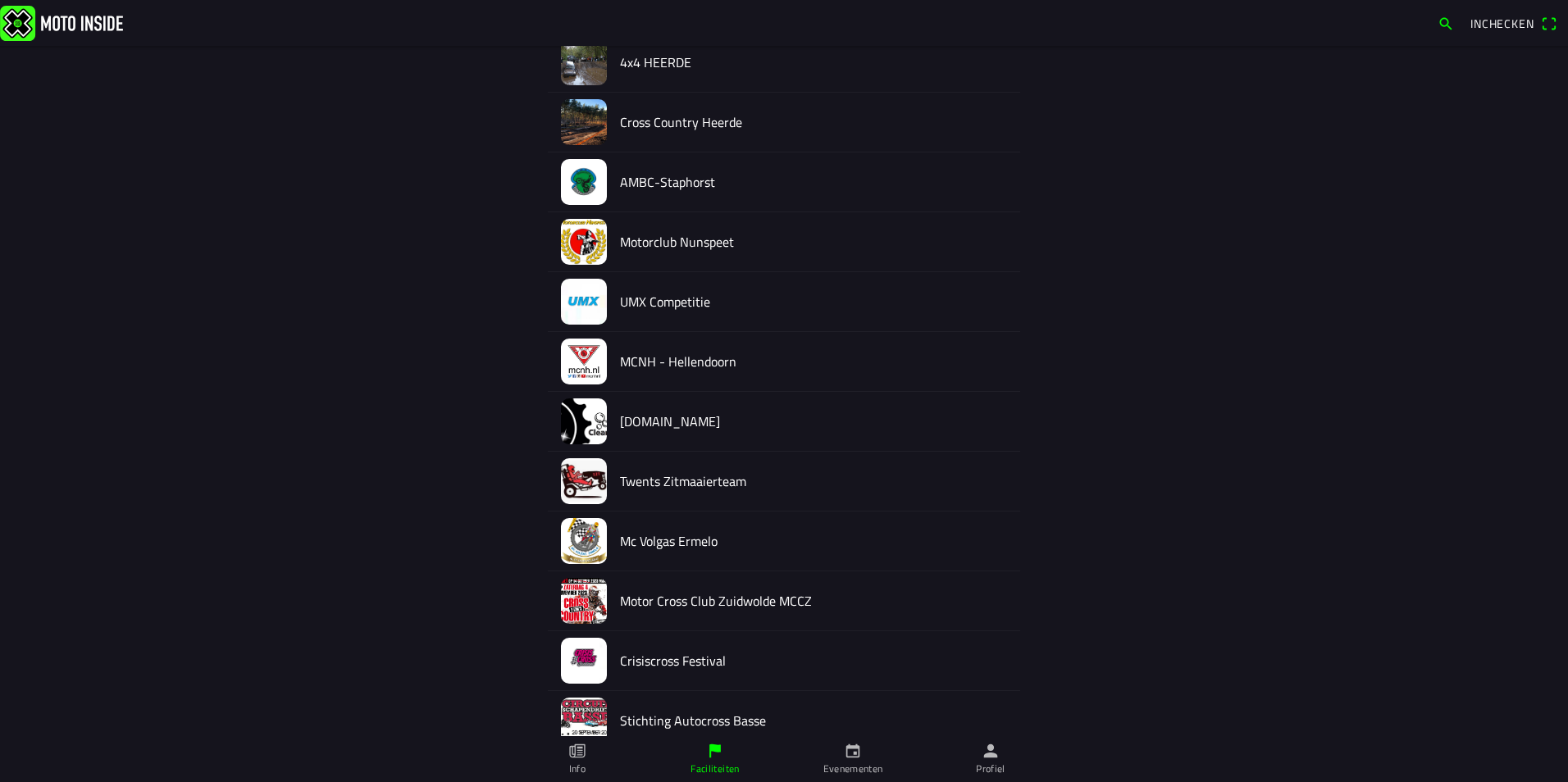
scroll to position [278, 0]
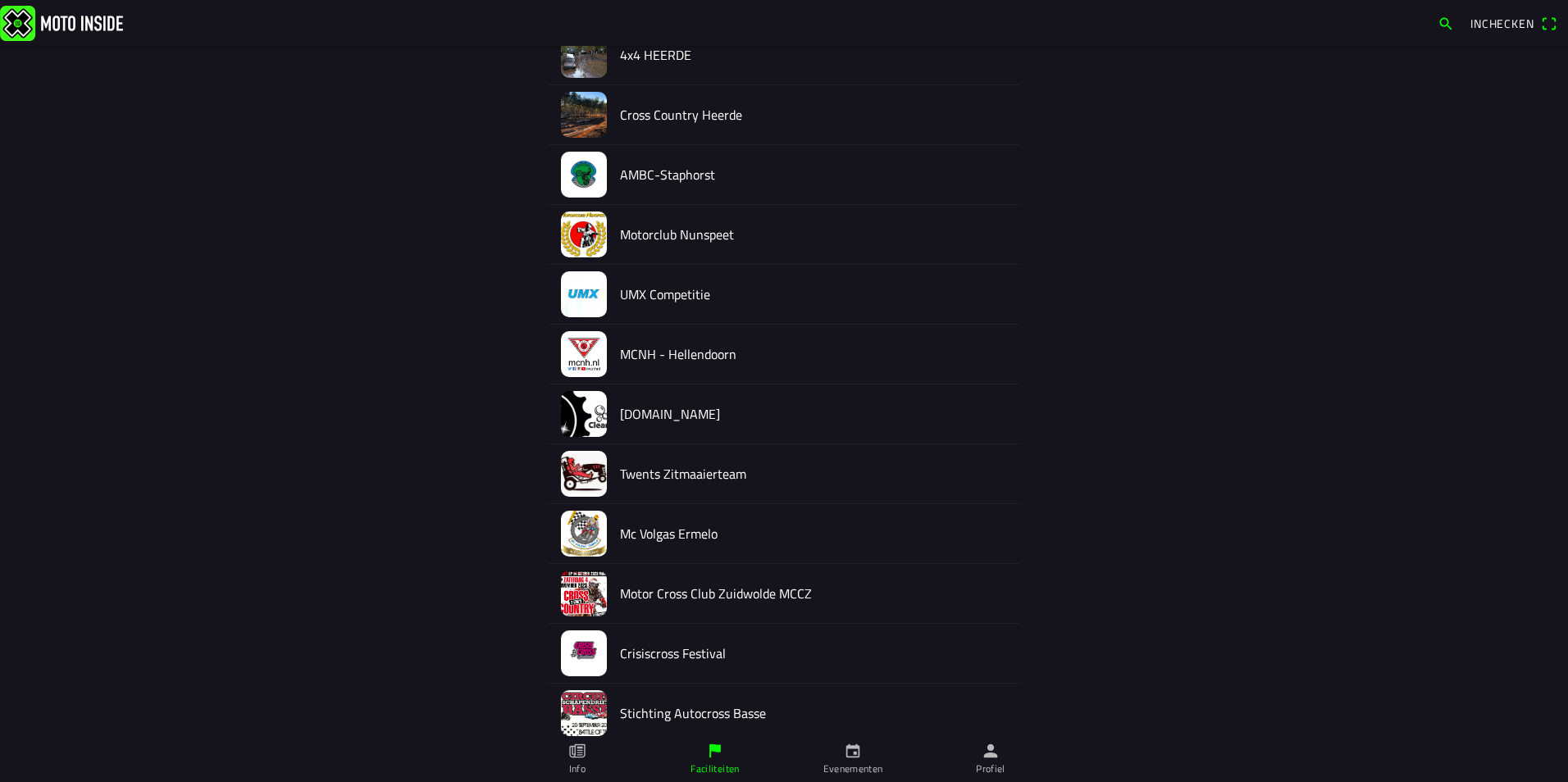
click at [665, 602] on h2 "Motor Cross Club Zuidwolde MCCZ" at bounding box center [813, 593] width 387 height 16
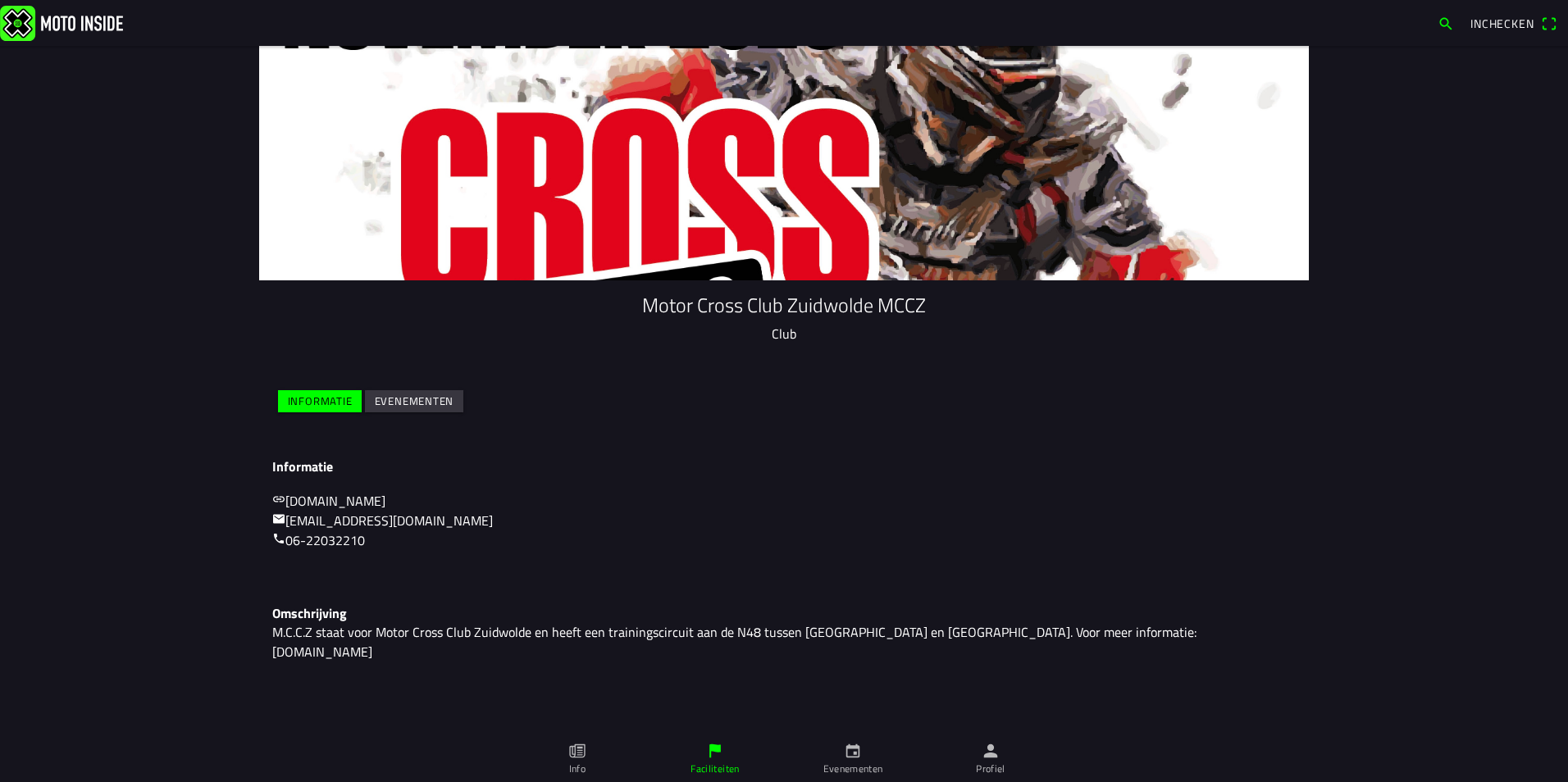
click at [432, 595] on div "Omschrijving M.C.C.Z staat voor Motor Cross Club Zuidwolde en heeft een trainin…" at bounding box center [784, 633] width 1050 height 82
click at [0, 0] on slot "Evenementen" at bounding box center [0, 0] width 0 height 0
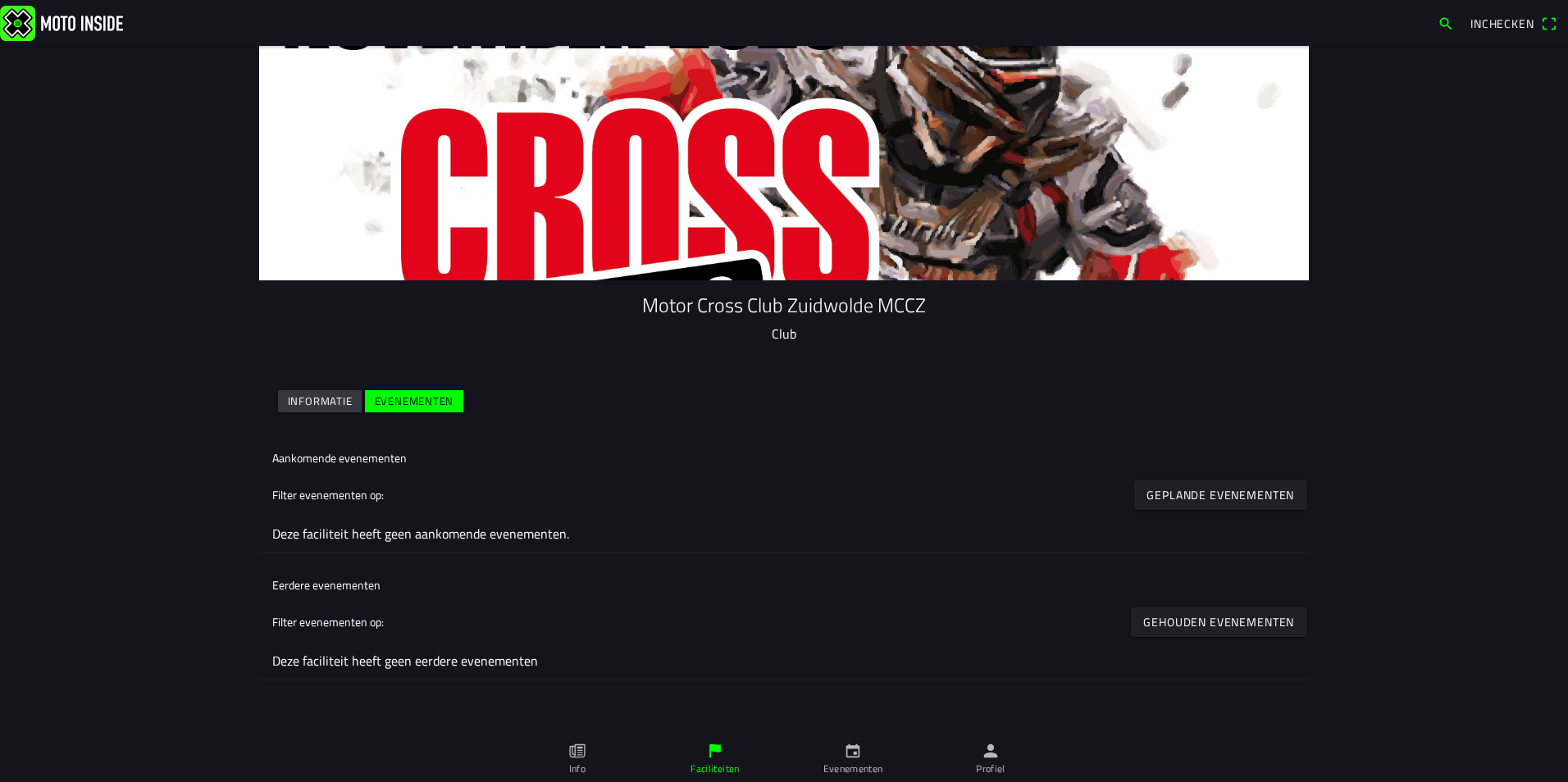
click at [35, 15] on img at bounding box center [61, 22] width 123 height 35
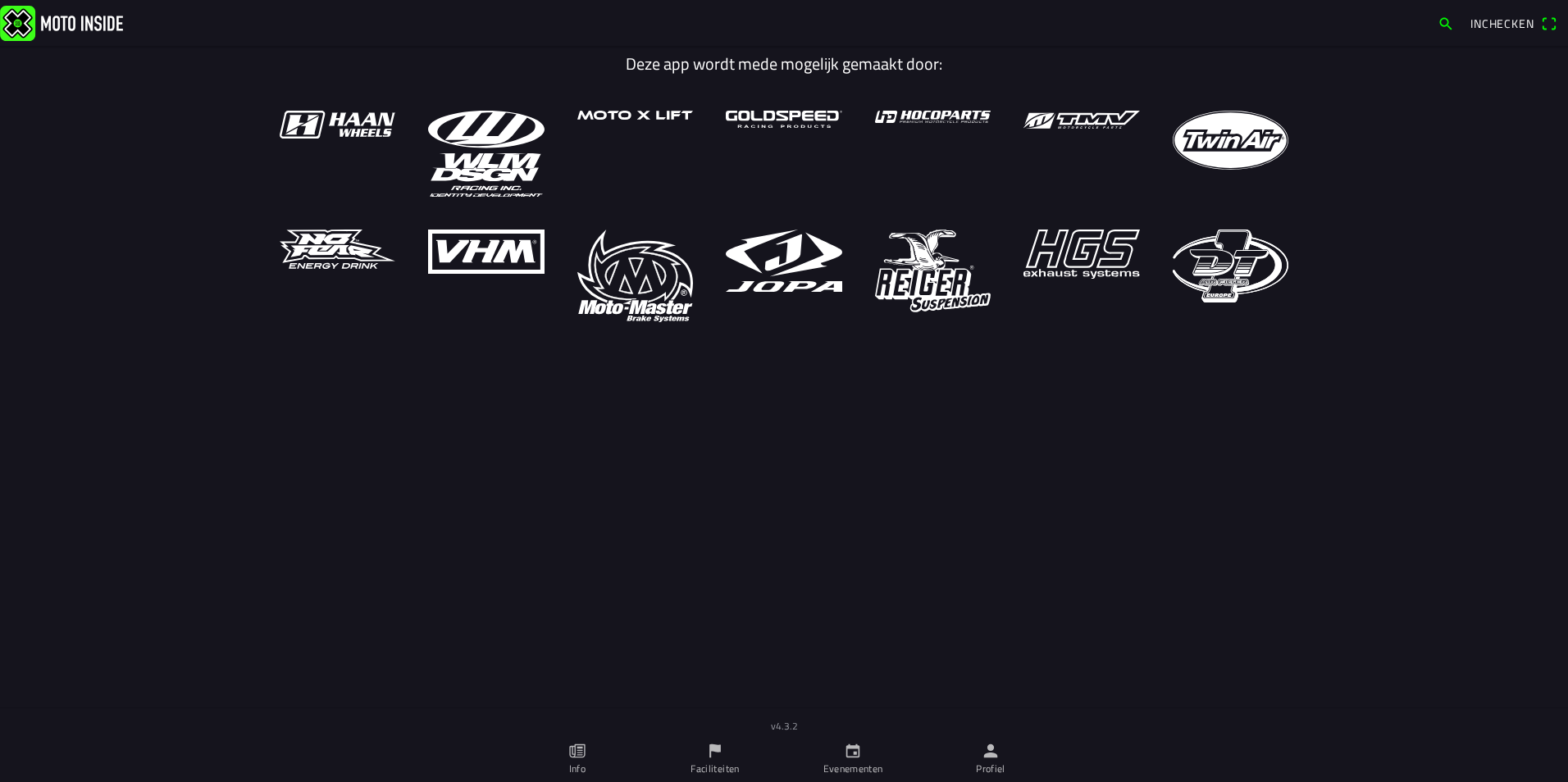
click at [696, 753] on link "Faciliteiten" at bounding box center [714, 760] width 138 height 46
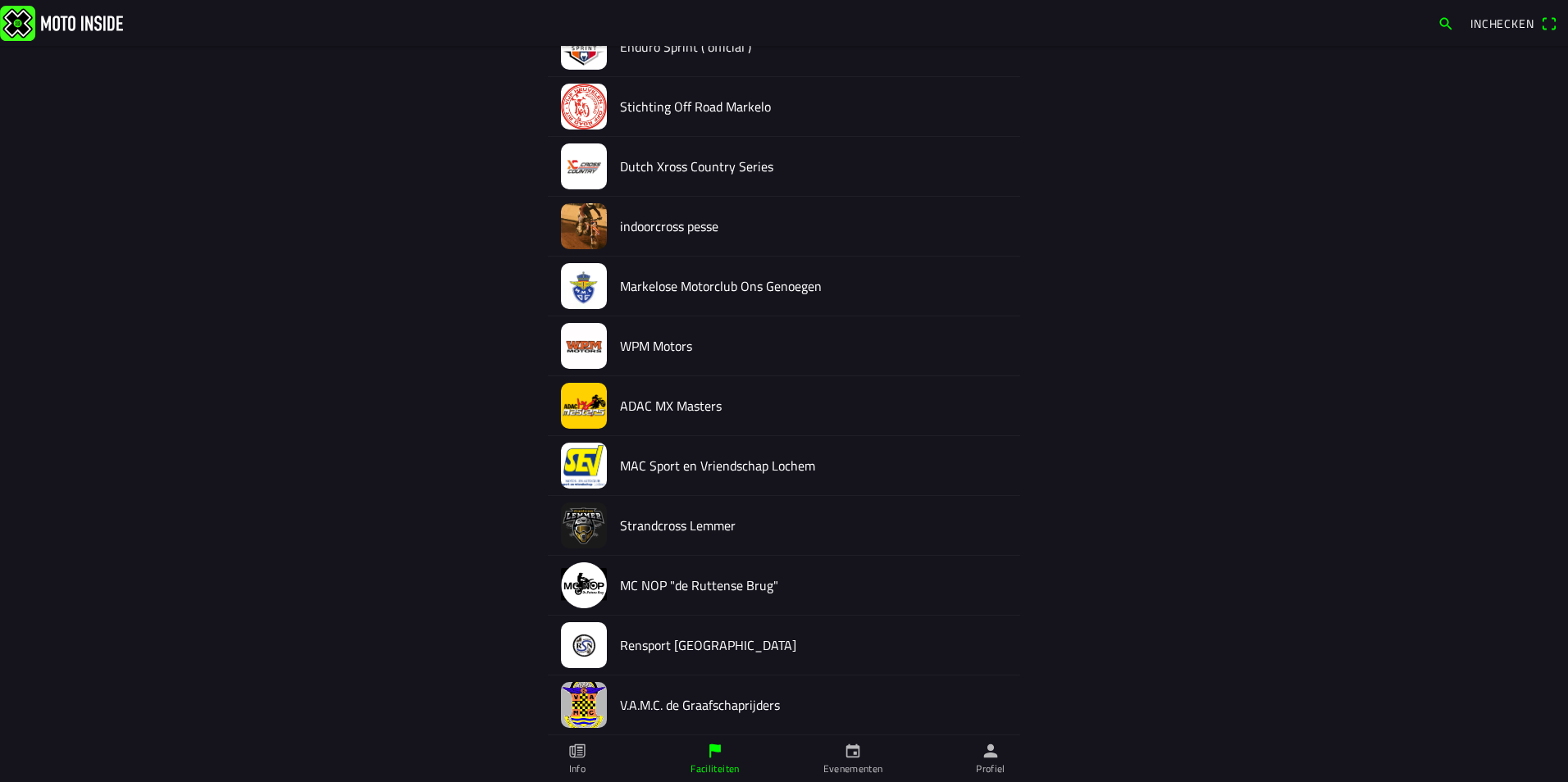
scroll to position [1476, 0]
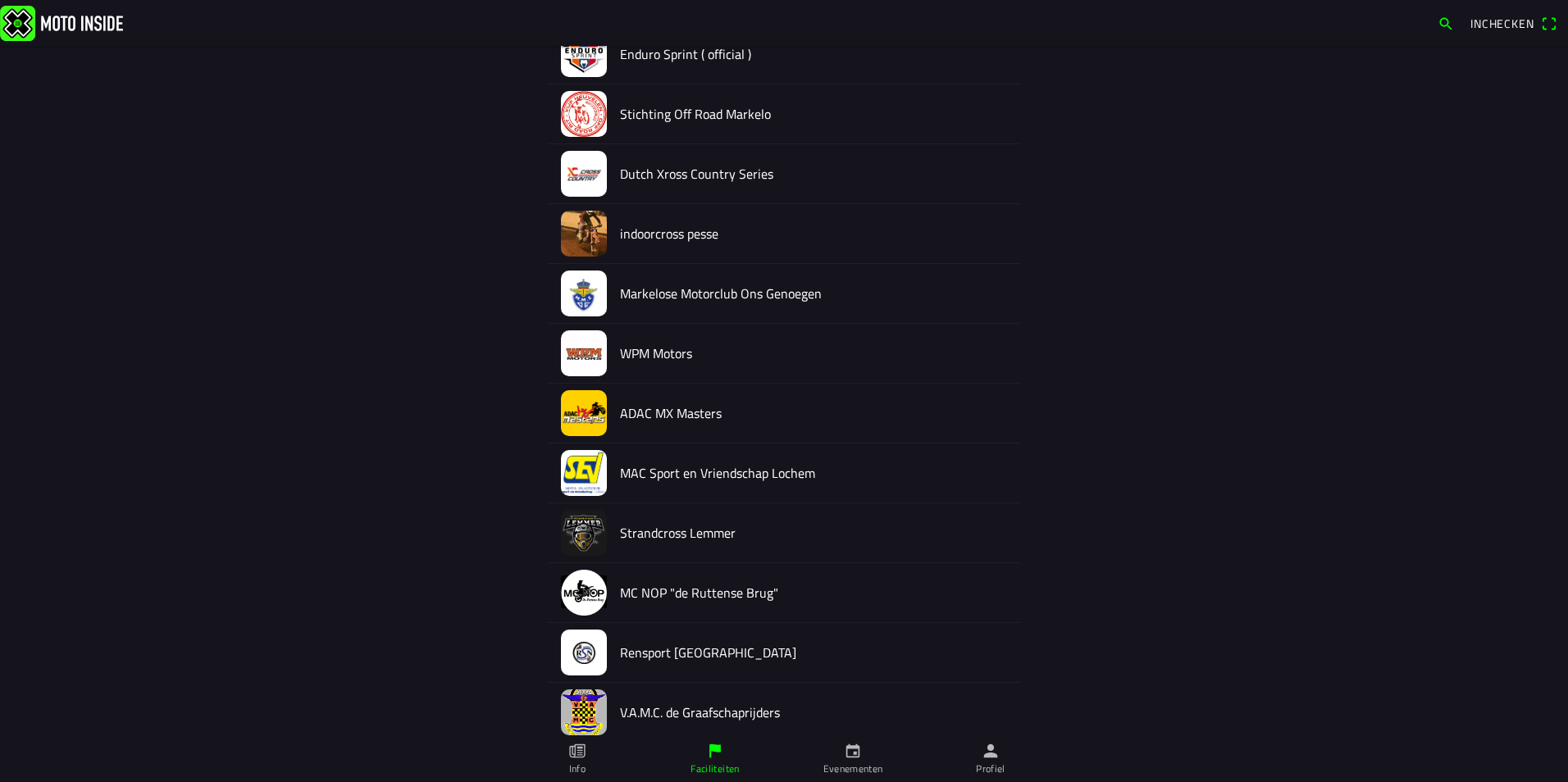
click at [676, 598] on h2 "MC NOP "de Ruttense Brug"" at bounding box center [813, 592] width 387 height 16
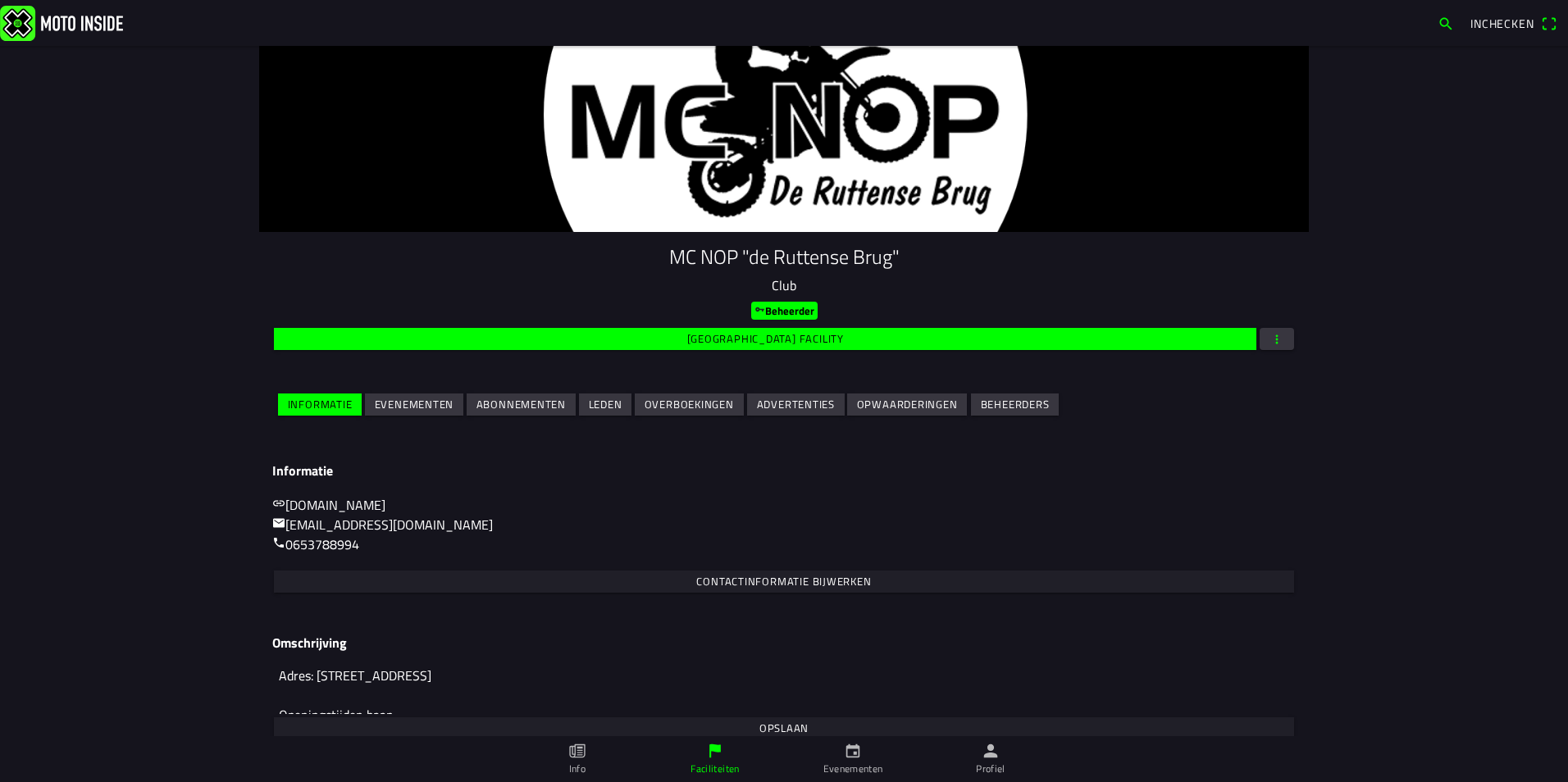
scroll to position [69, 0]
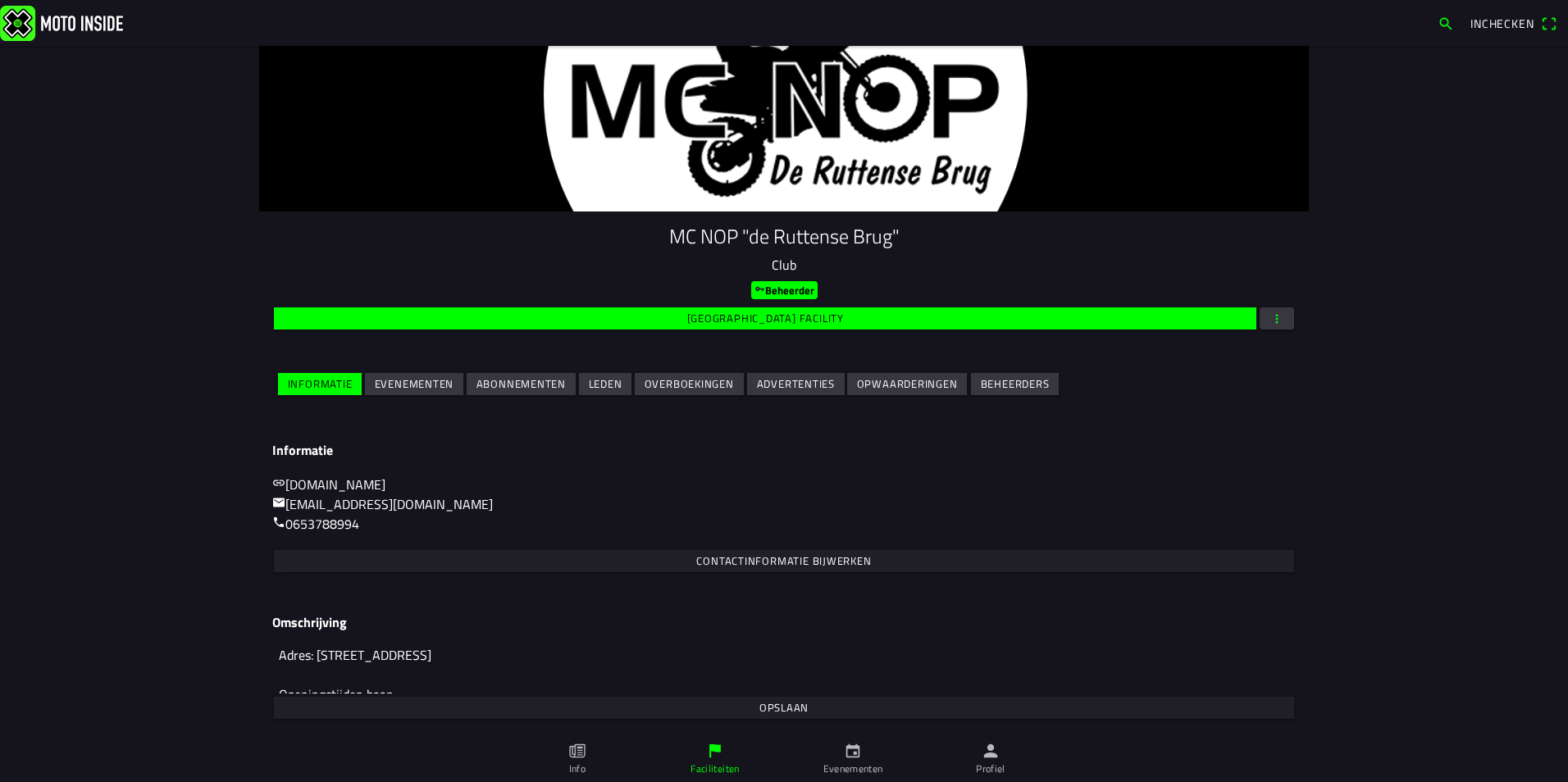
click at [0, 0] on slot "Evenementen" at bounding box center [0, 0] width 0 height 0
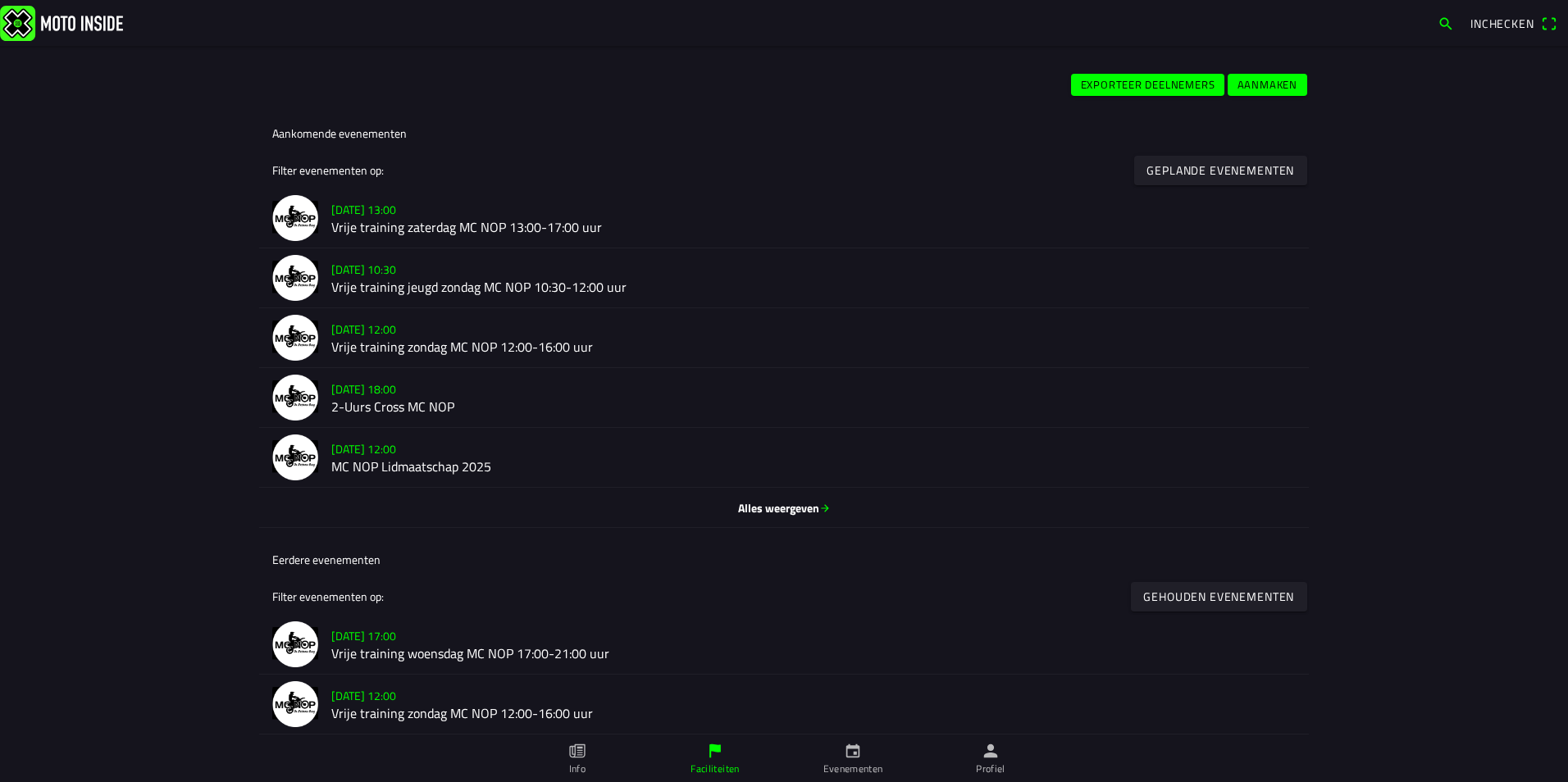
scroll to position [648, 0]
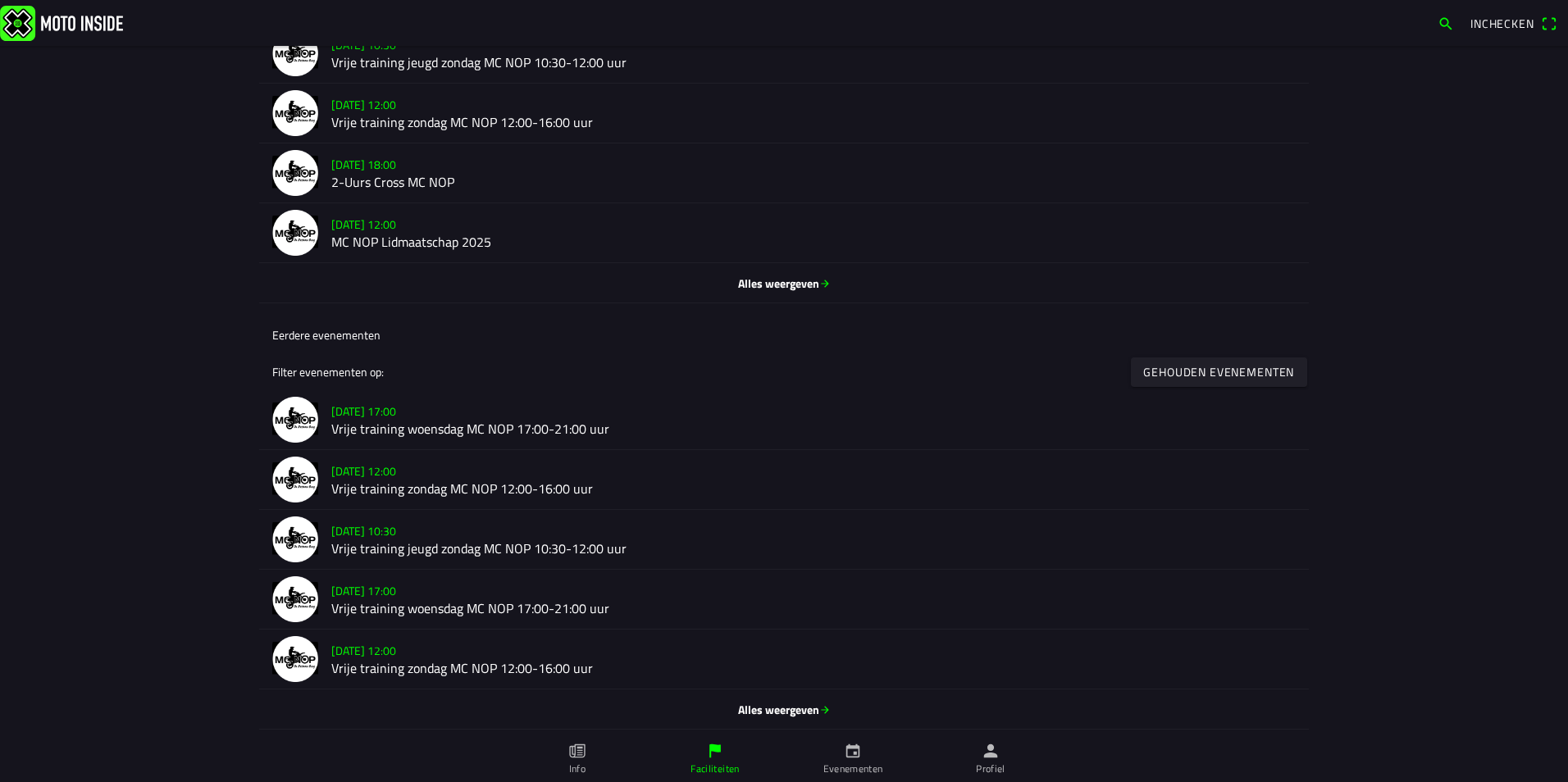
click at [0, 0] on slot "[DATE] 12:00" at bounding box center [0, 0] width 0 height 0
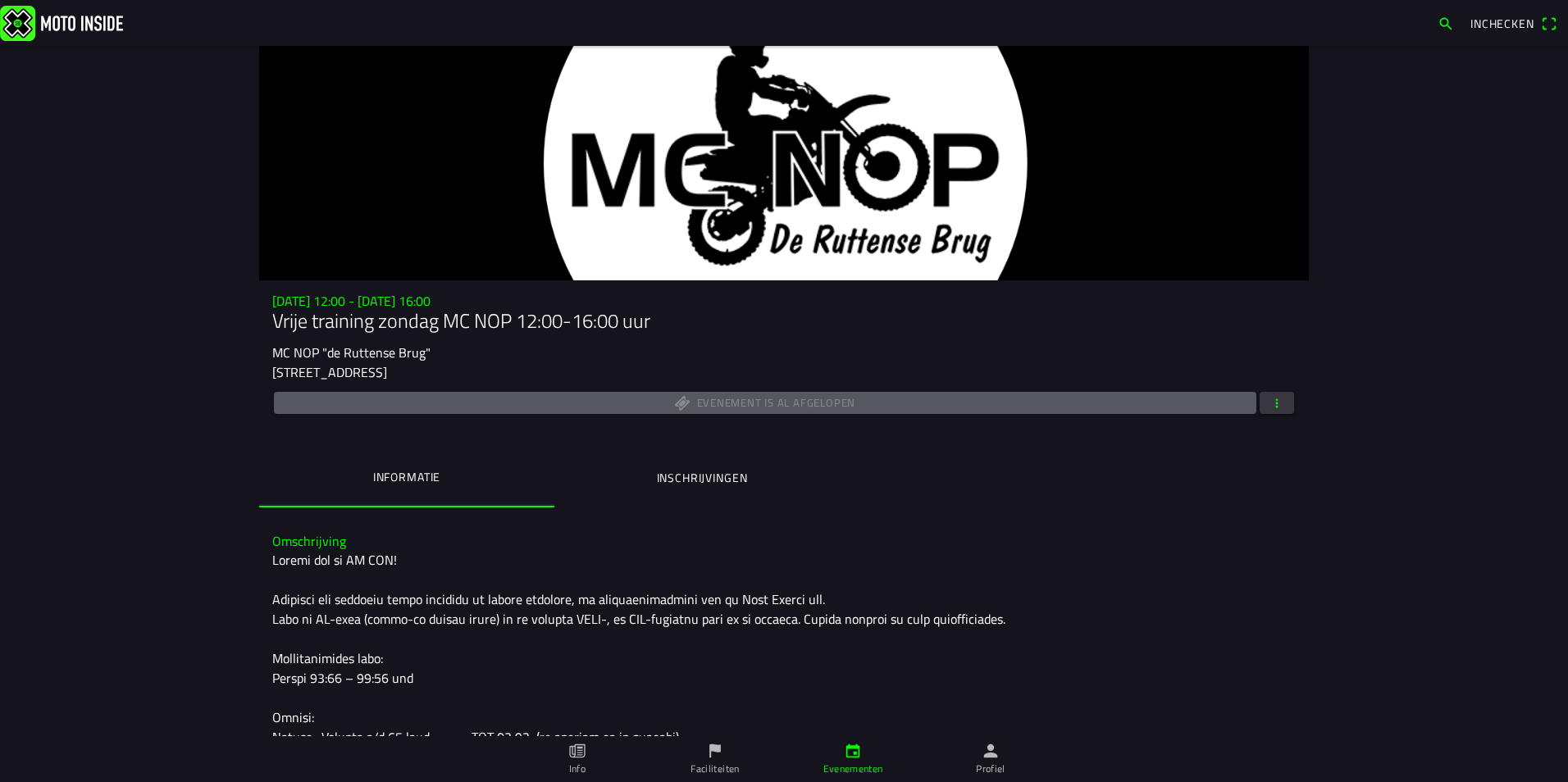
click at [682, 485] on ion-label "Inschrijvingen" at bounding box center [702, 478] width 91 height 18
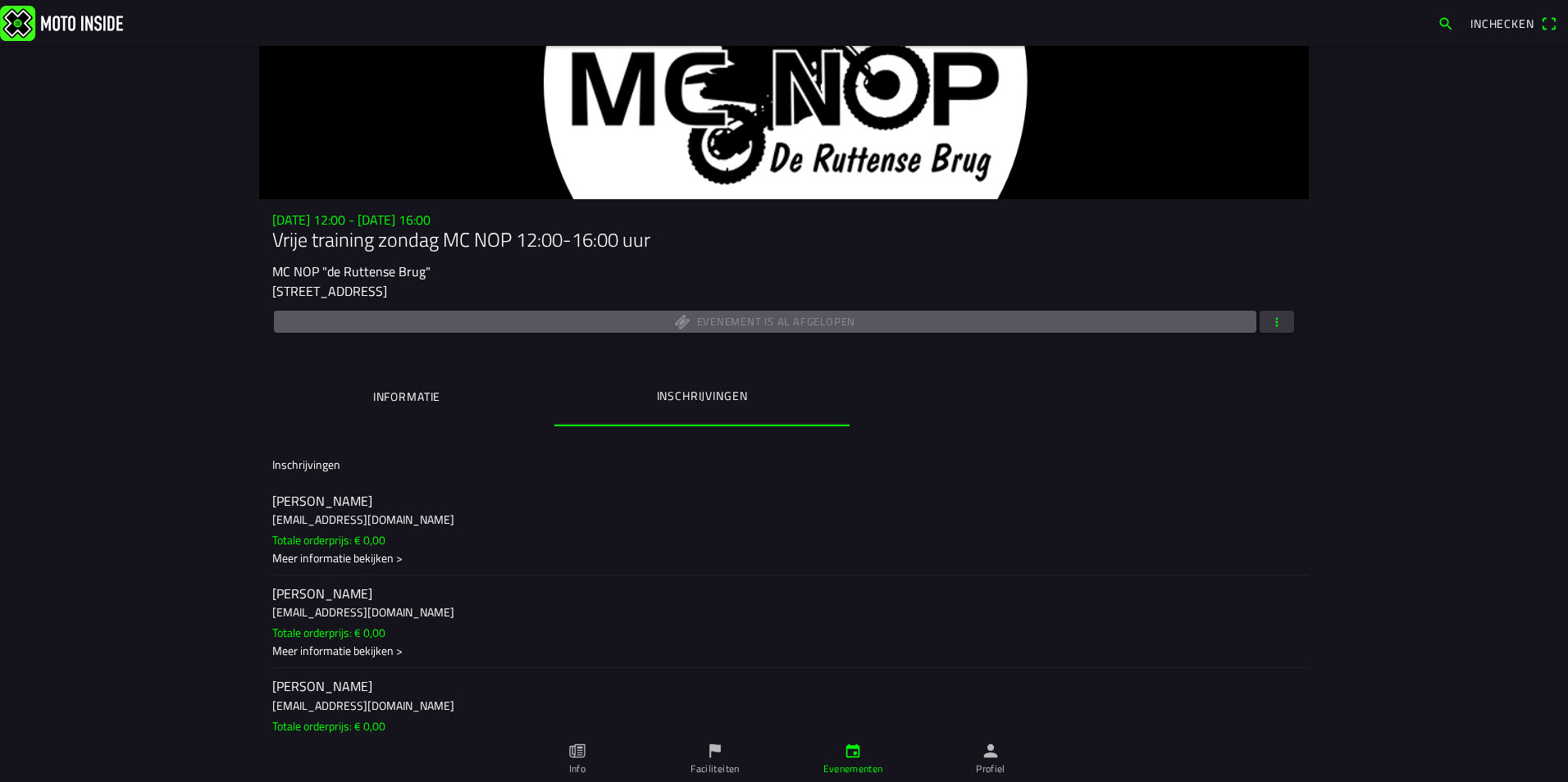
scroll to position [82, 0]
click at [1276, 321] on span "button" at bounding box center [1276, 321] width 15 height 22
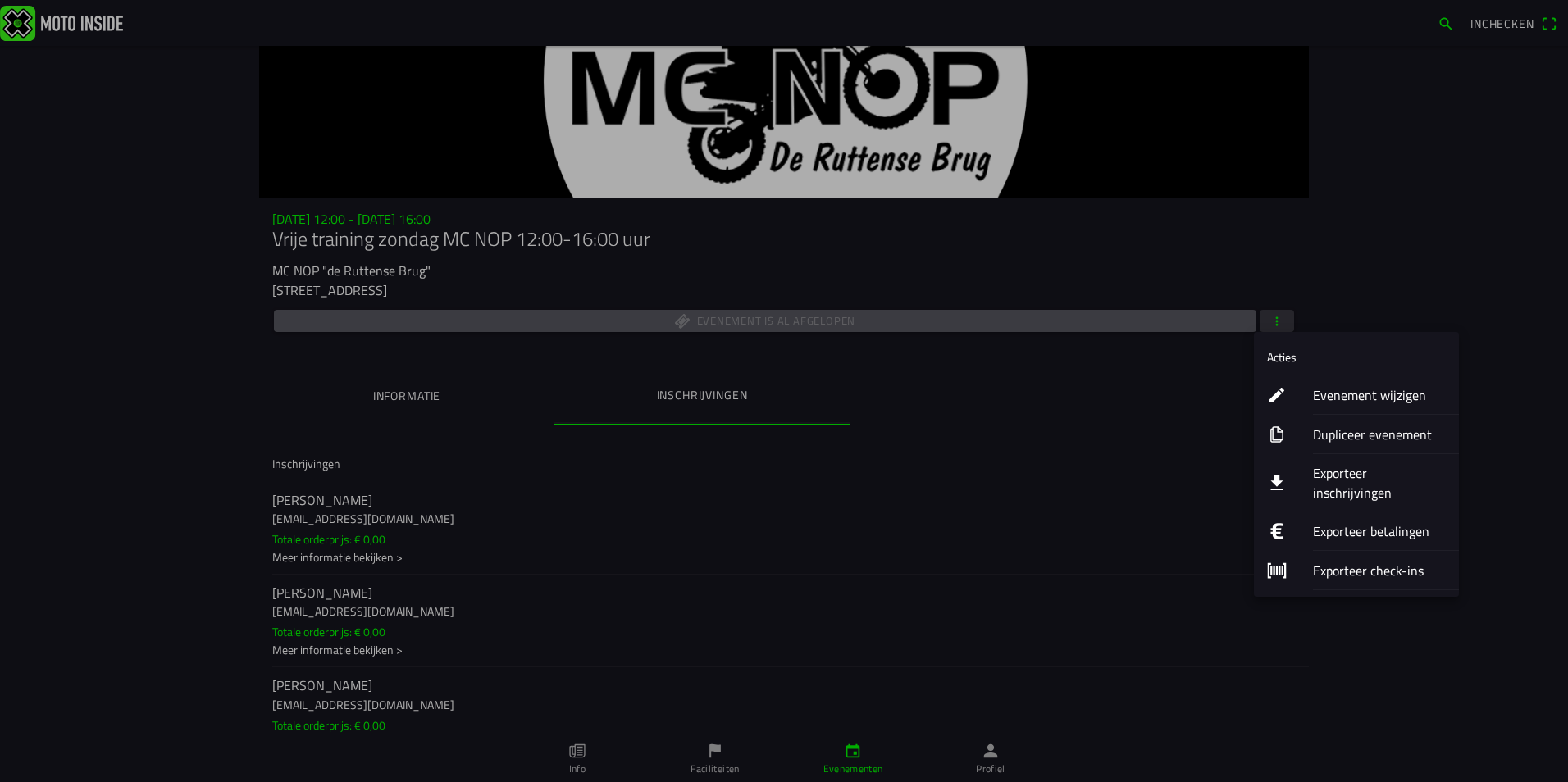
click at [1381, 561] on ion-label "Exporteer check-ins" at bounding box center [1378, 571] width 133 height 20
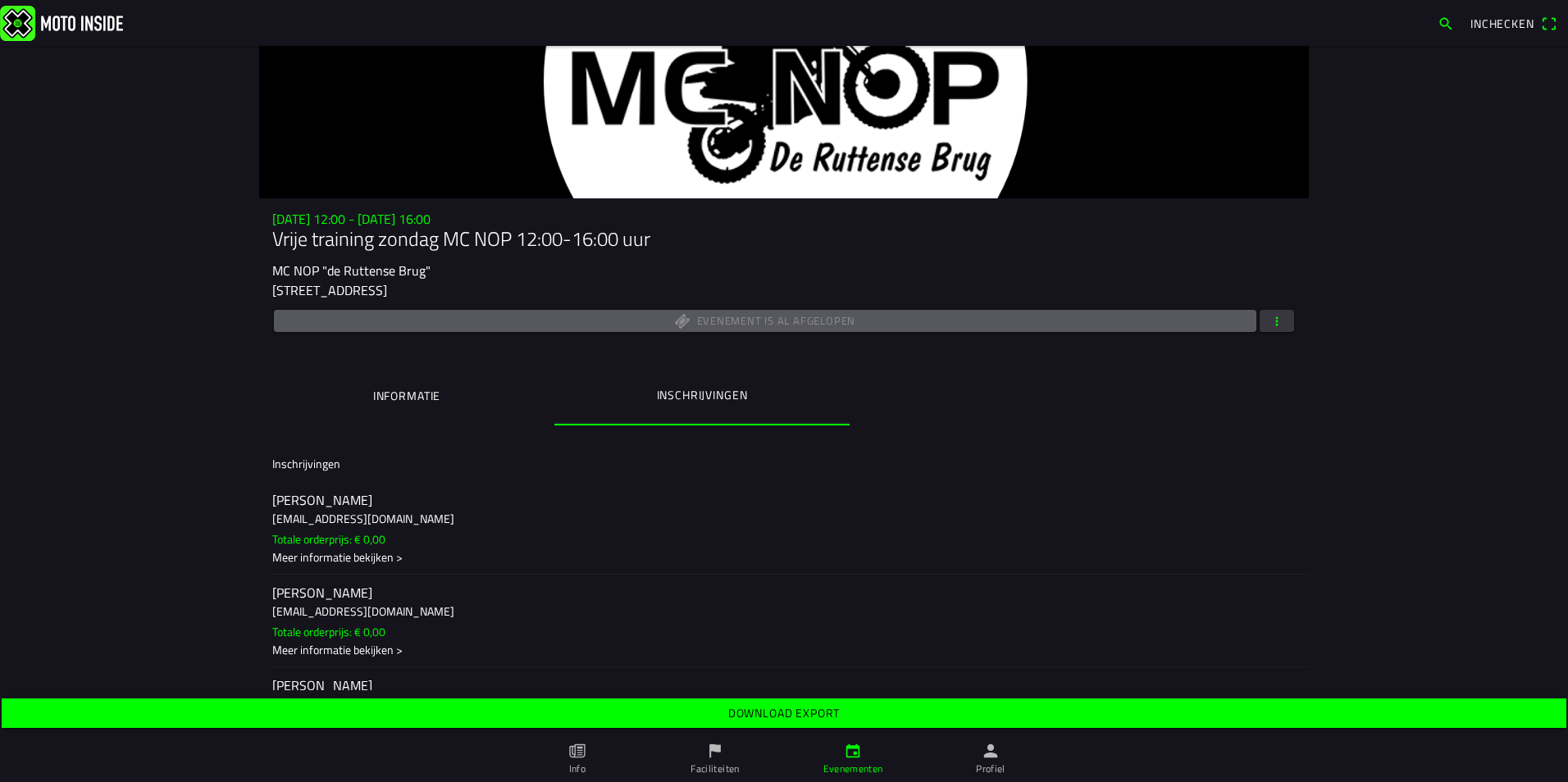
click at [0, 0] on slot "Download export" at bounding box center [0, 0] width 0 height 0
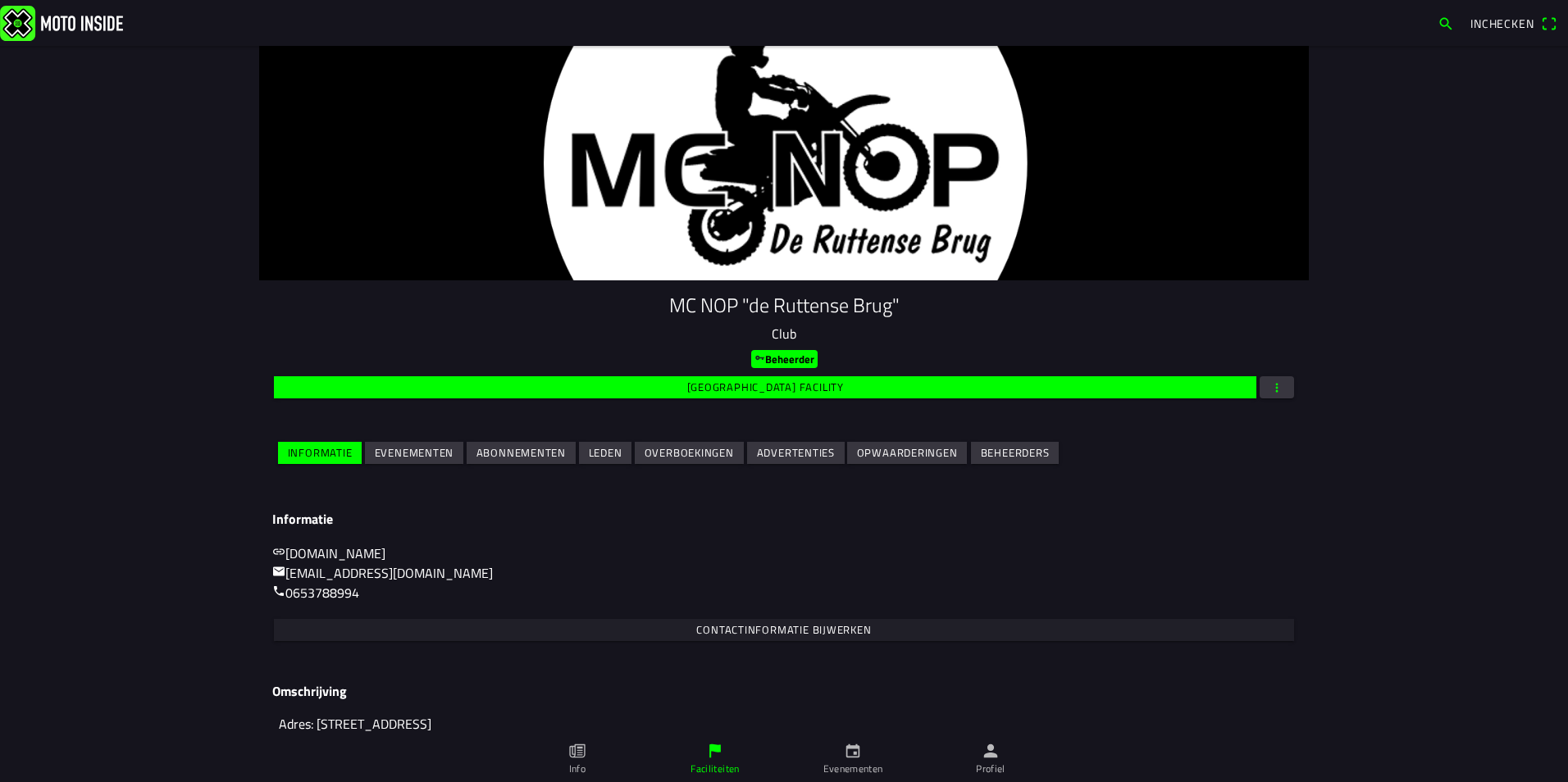
click at [0, 0] on slot "Evenementen" at bounding box center [0, 0] width 0 height 0
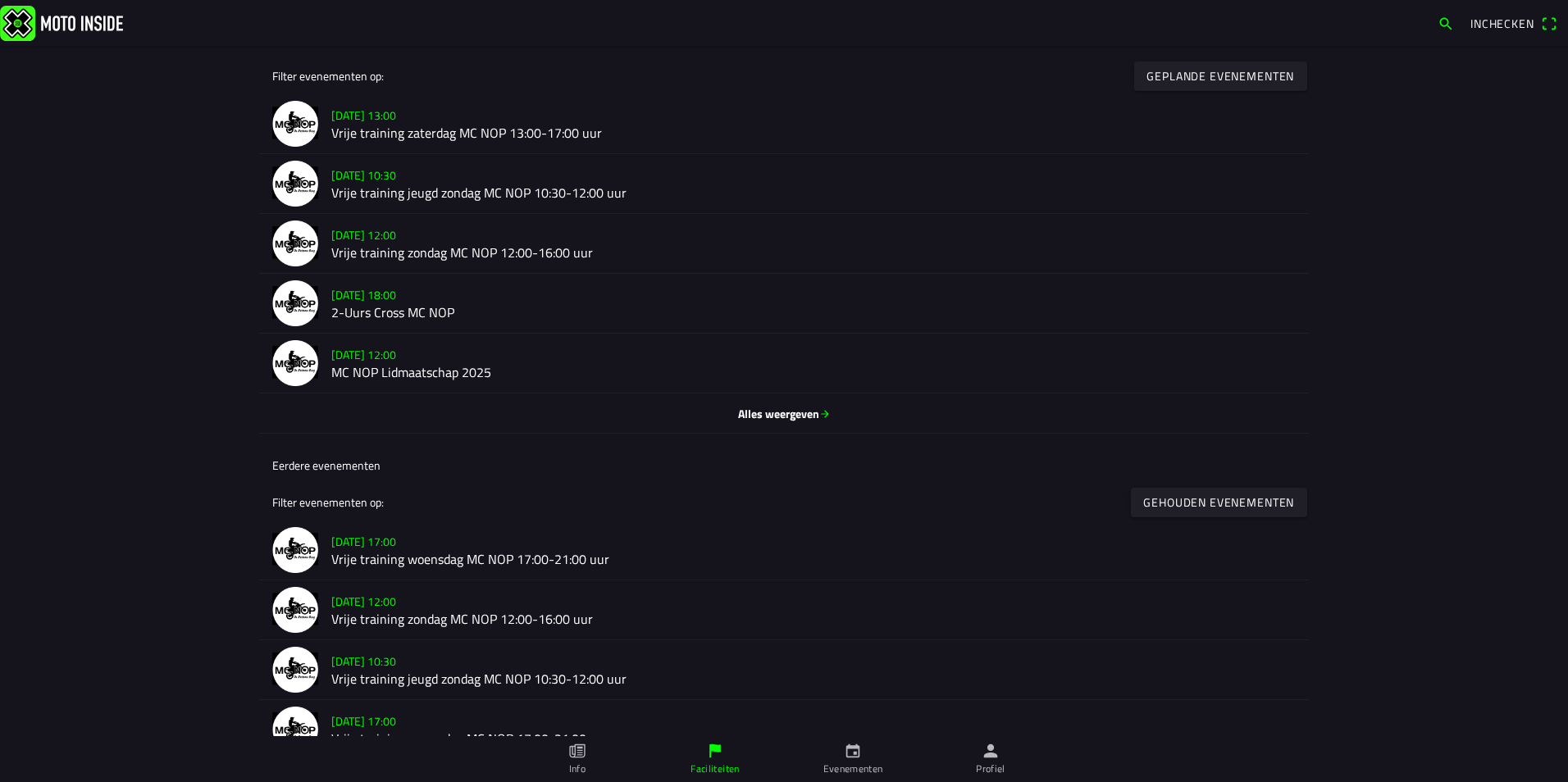
scroll to position [574, 0]
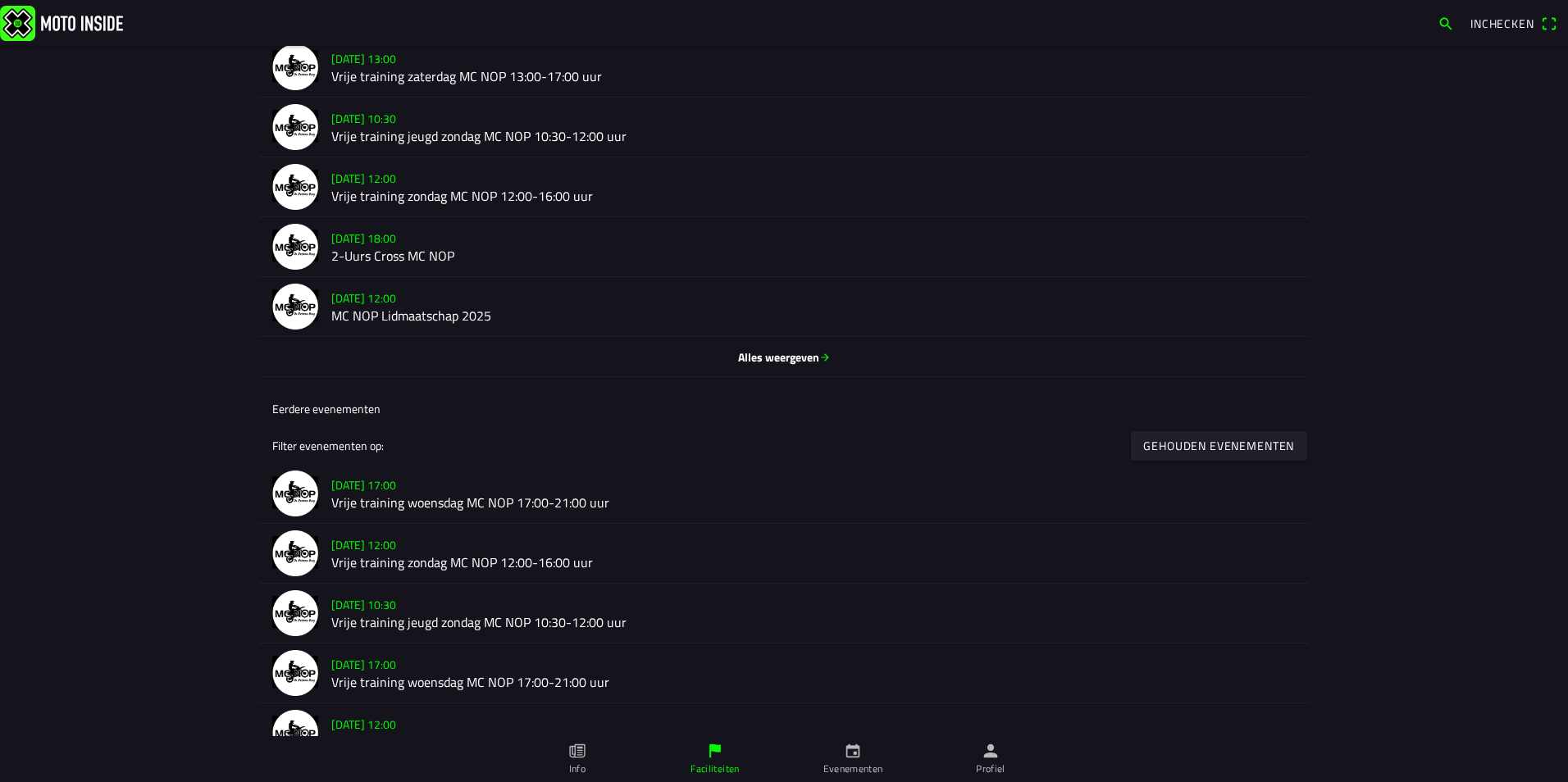
drag, startPoint x: 418, startPoint y: 556, endPoint x: 387, endPoint y: 559, distance: 31.1
click at [387, 559] on h2 "Vrije training zondag MC NOP 12:00-16:00 uur" at bounding box center [813, 563] width 964 height 16
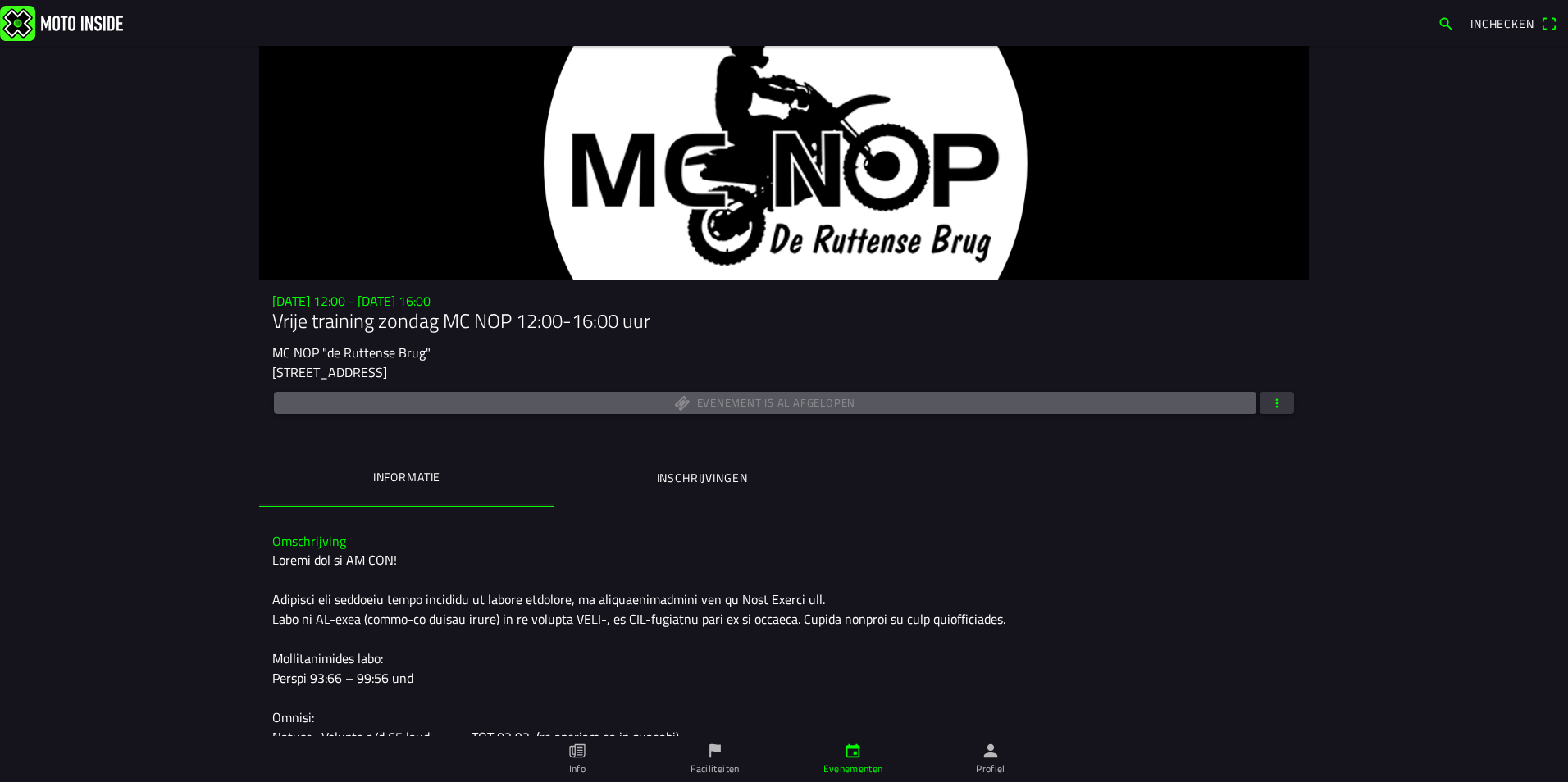
click at [1271, 410] on span "button" at bounding box center [1276, 403] width 15 height 22
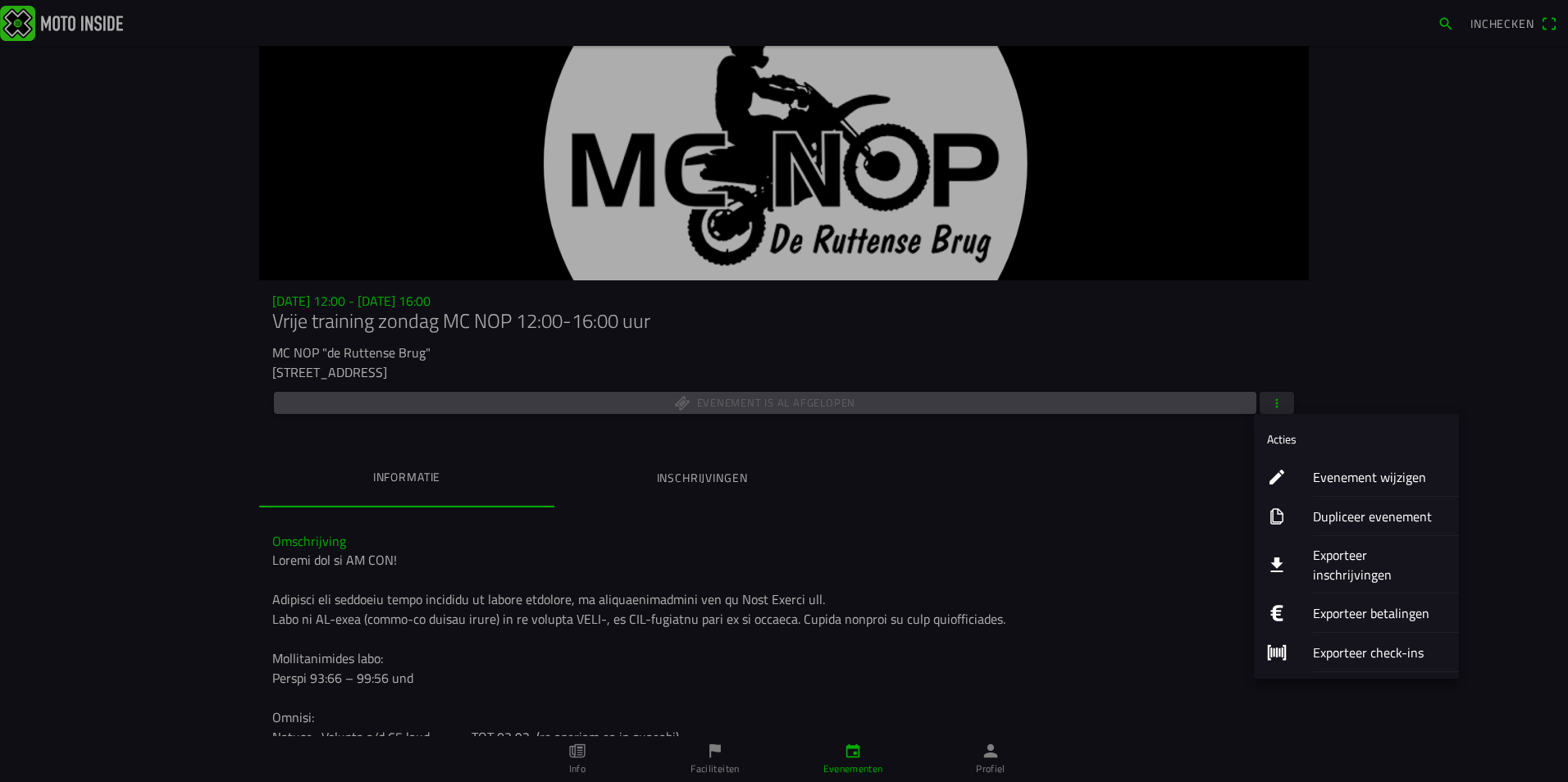
click at [1329, 643] on ion-label "Exporteer check-ins" at bounding box center [1378, 653] width 133 height 20
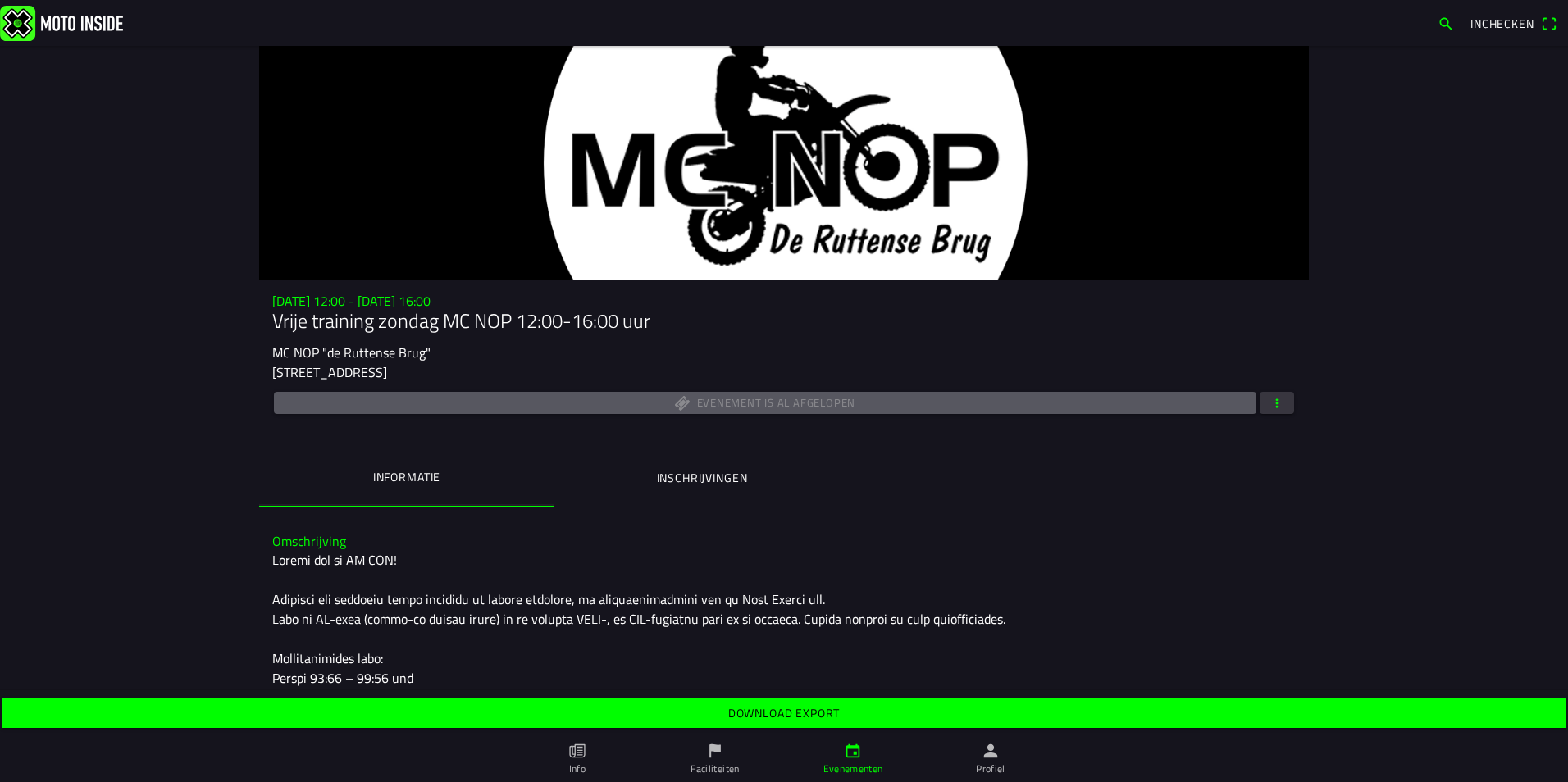
click at [0, 0] on slot "Download export" at bounding box center [0, 0] width 0 height 0
click at [990, 759] on icon "person" at bounding box center [990, 752] width 18 height 18
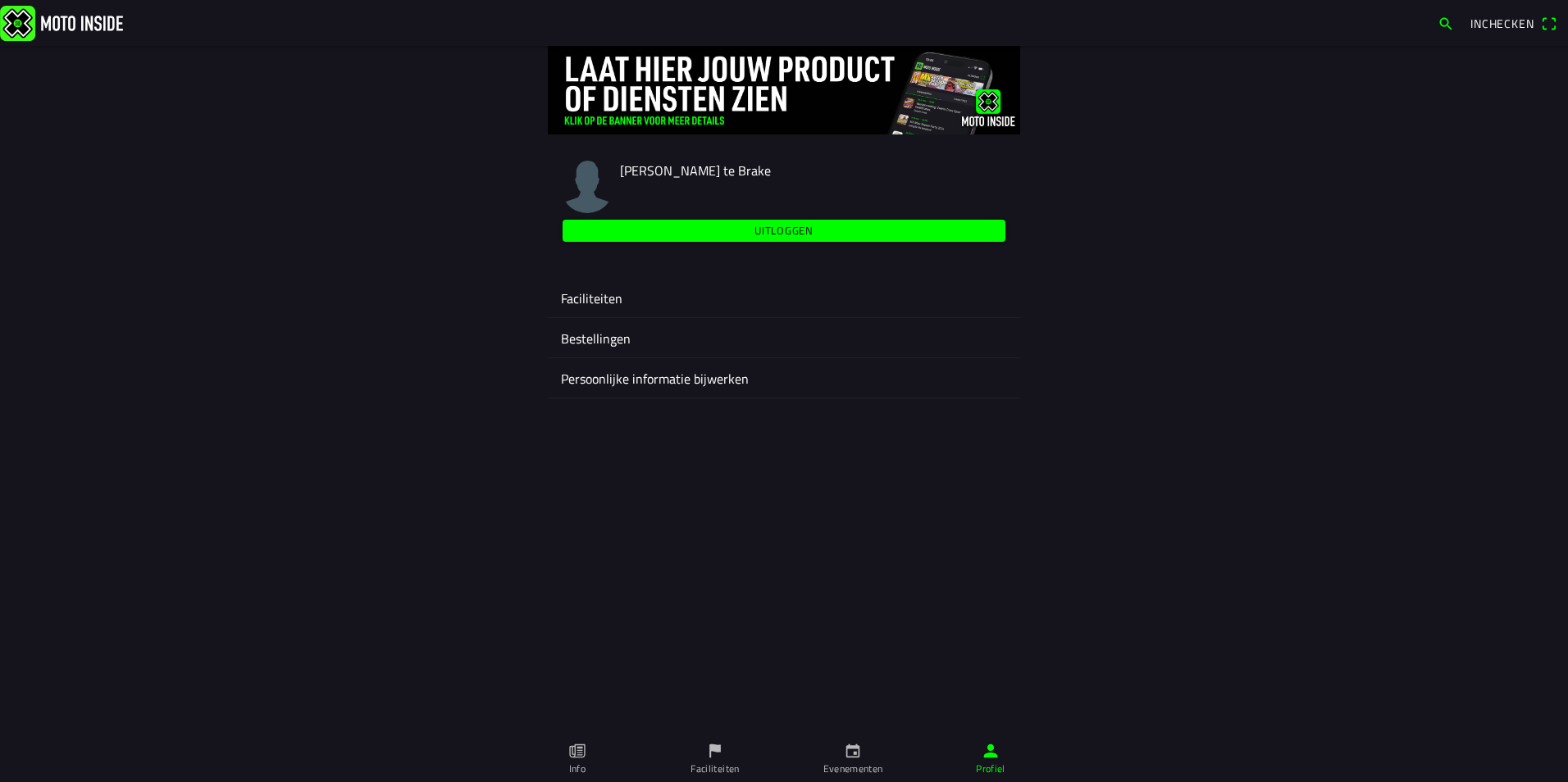
click at [603, 288] on ion-label "Faciliteiten" at bounding box center [784, 298] width 446 height 20
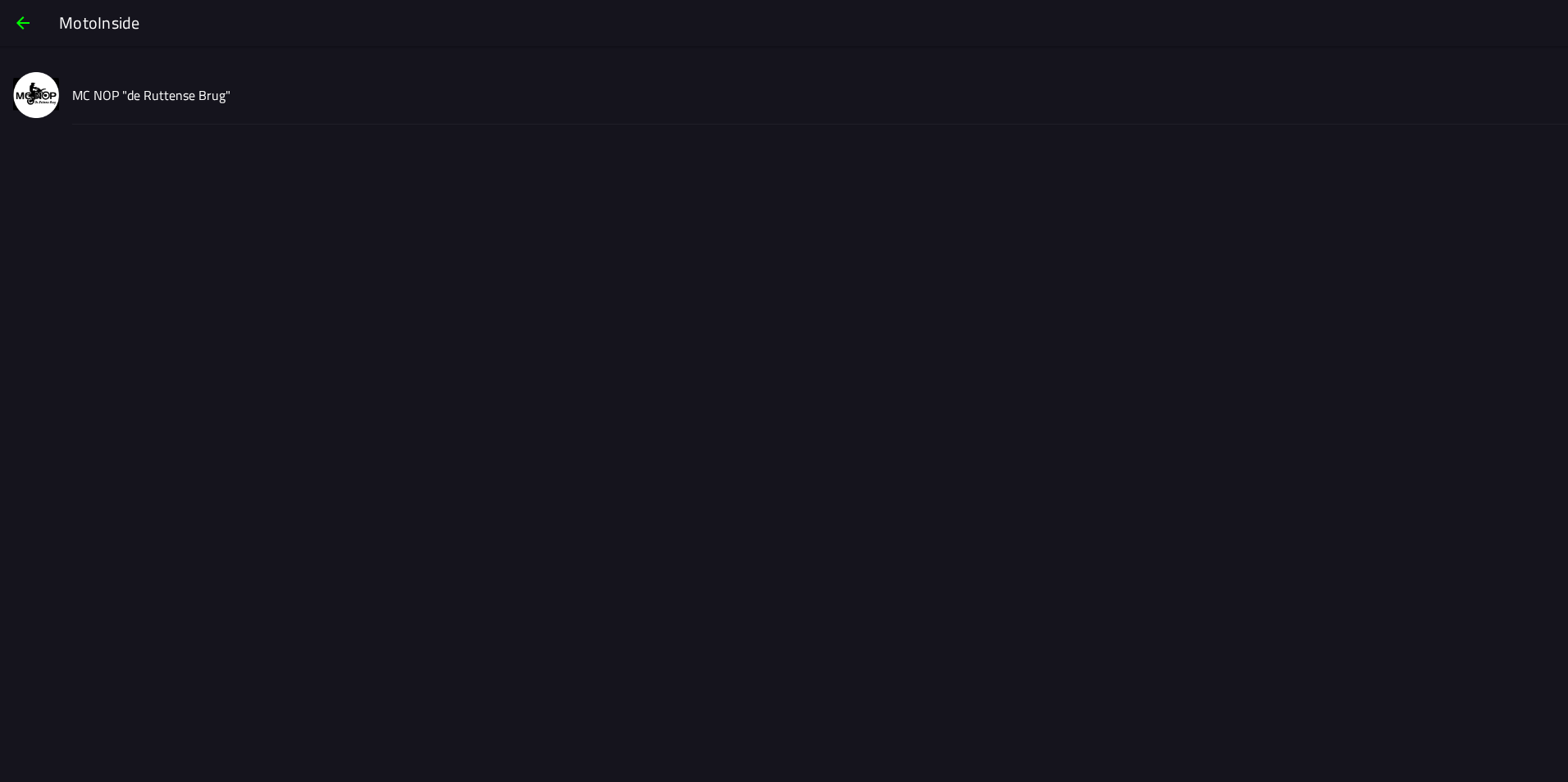
click at [105, 79] on div "MC NOP "de Ruttense Brug"" at bounding box center [813, 95] width 1482 height 59
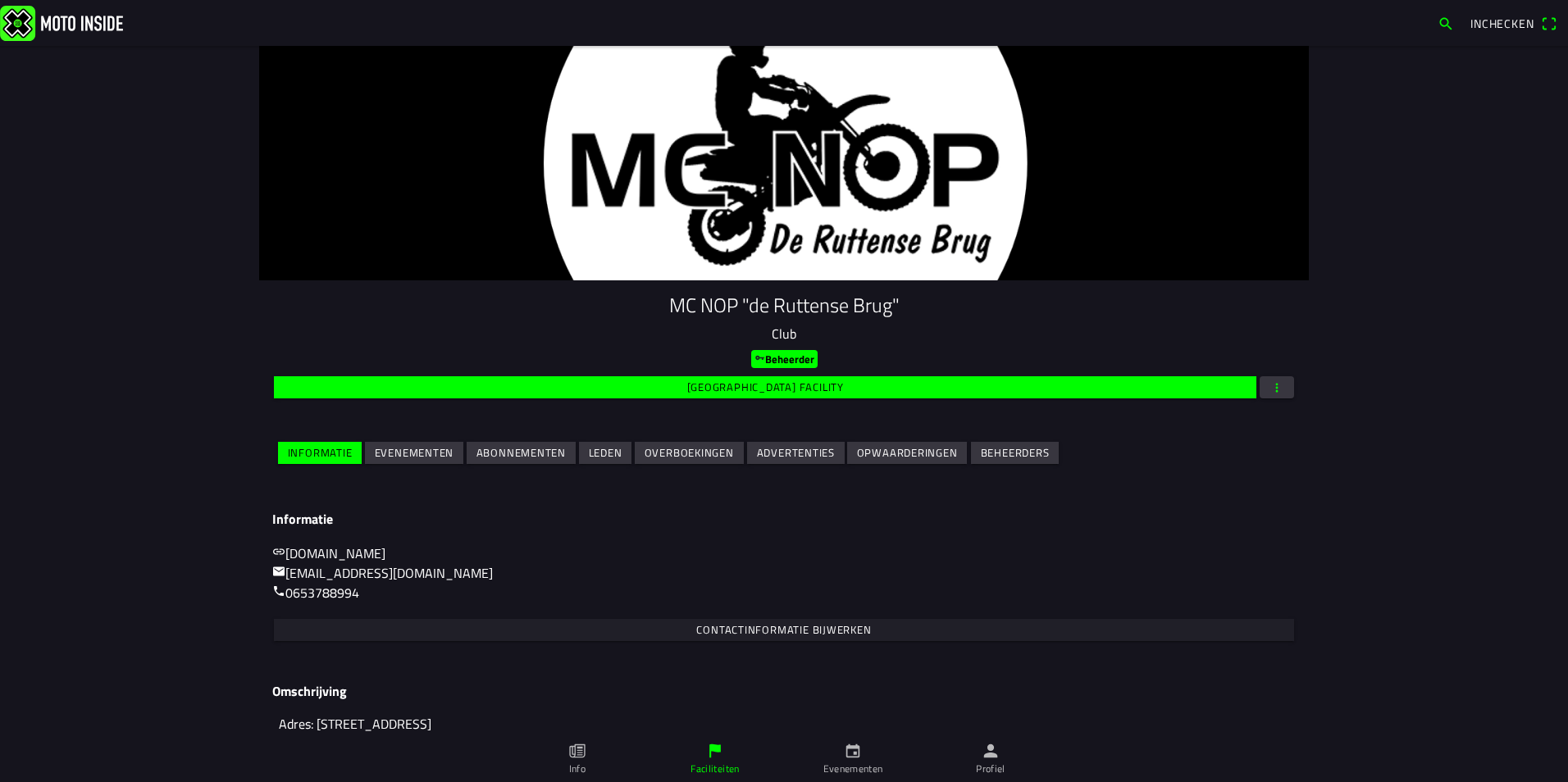
click at [0, 0] on slot "Evenementen" at bounding box center [0, 0] width 0 height 0
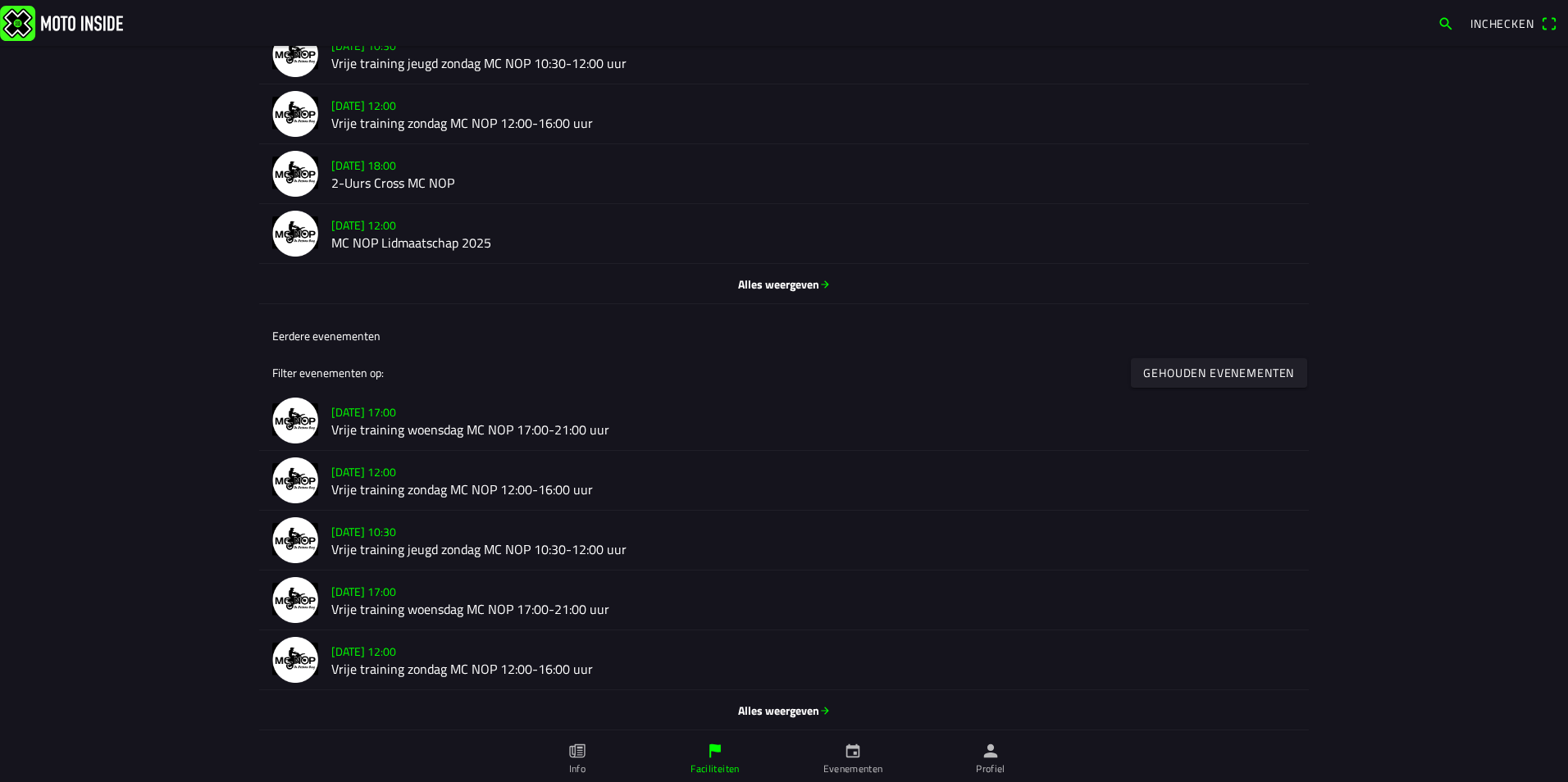
scroll to position [648, 0]
click at [806, 706] on span "Alles weergeven" at bounding box center [784, 709] width 1023 height 17
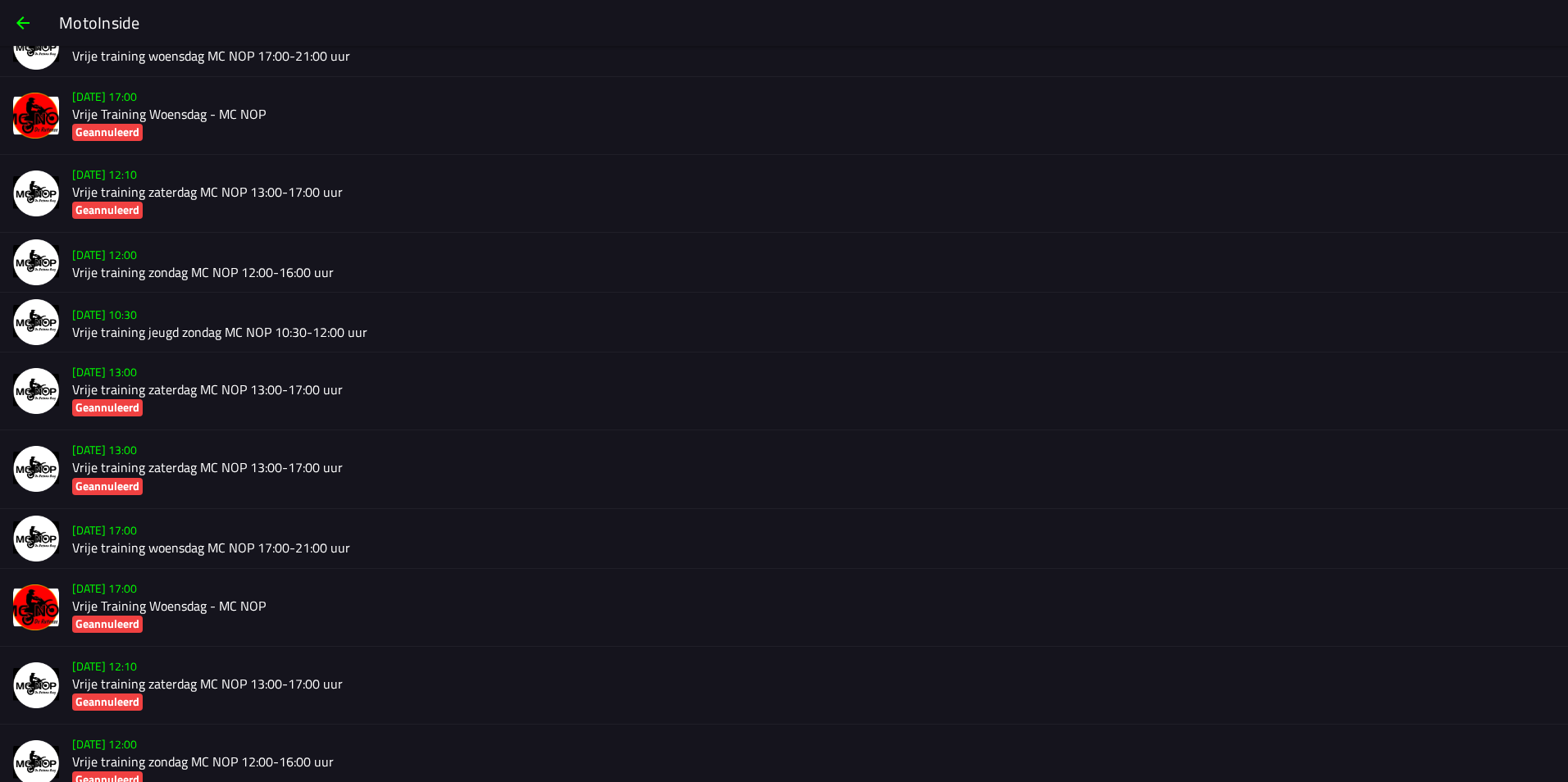
scroll to position [709, 0]
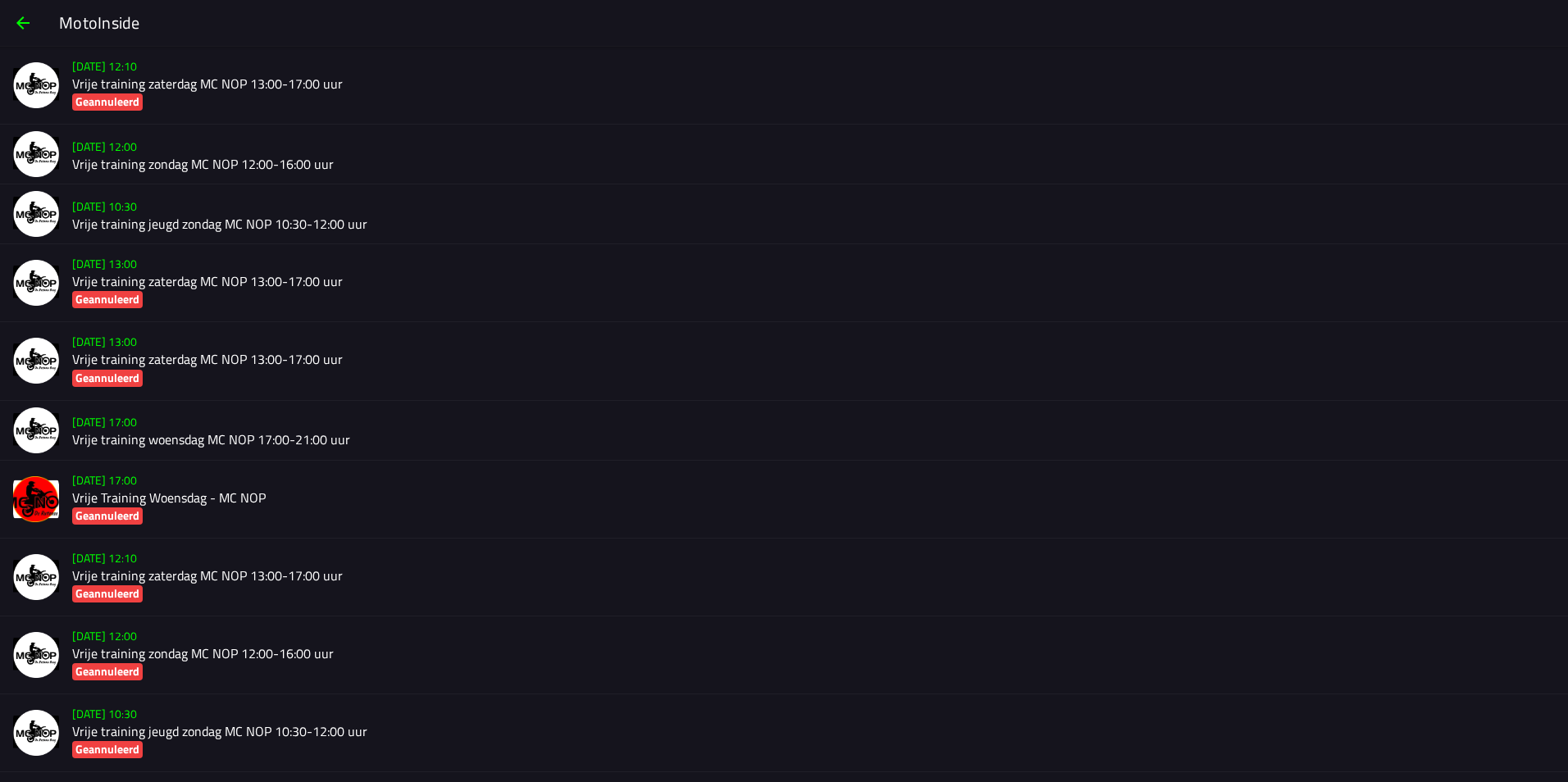
drag, startPoint x: 118, startPoint y: 433, endPoint x: 38, endPoint y: 431, distance: 80.0
drag, startPoint x: 38, startPoint y: 431, endPoint x: 108, endPoint y: 438, distance: 70.3
drag, startPoint x: 108, startPoint y: 438, endPoint x: 91, endPoint y: 422, distance: 23.3
click at [0, 0] on slot "wo 6 aug. - 17:00" at bounding box center [0, 0] width 0 height 0
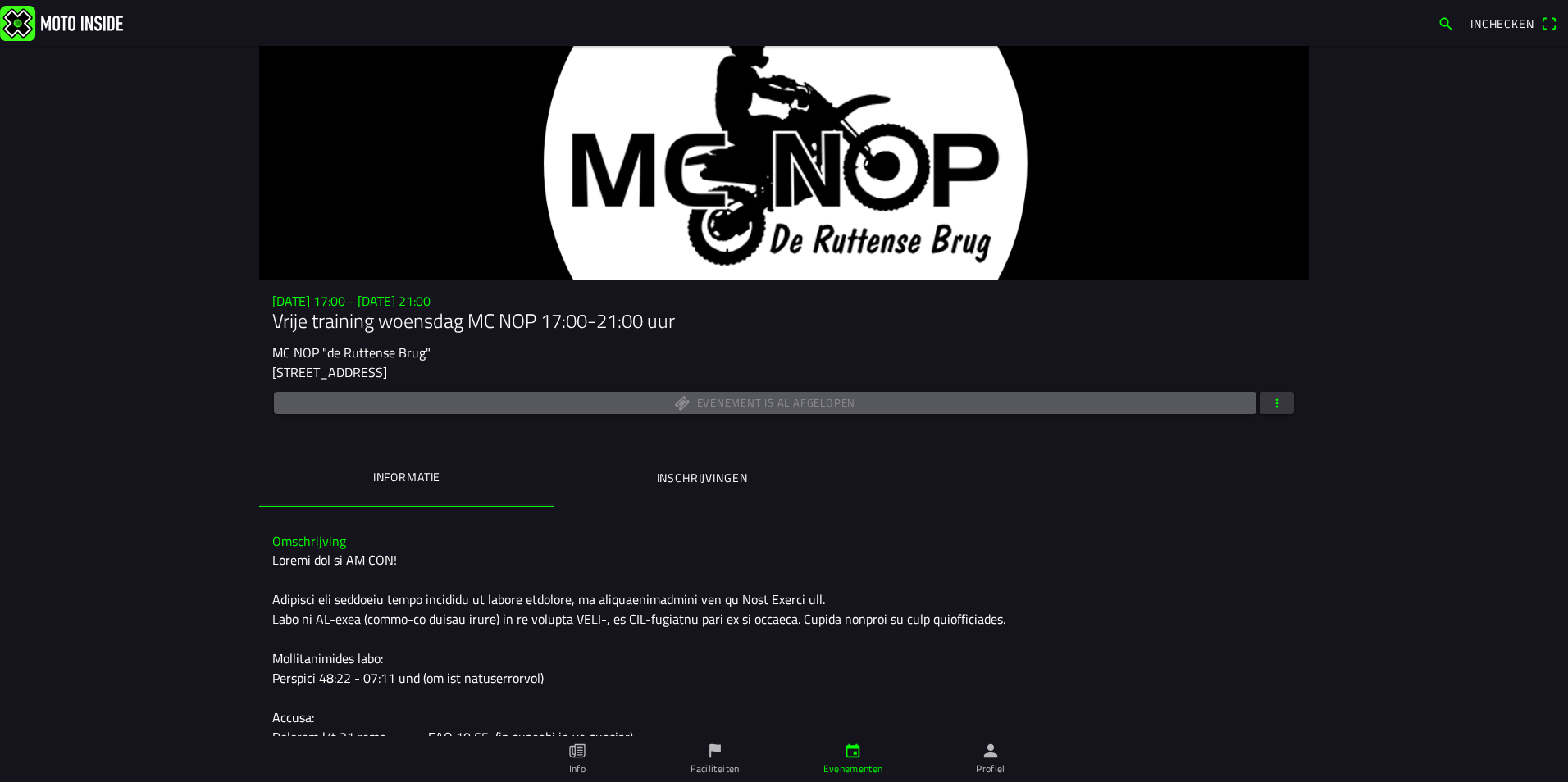
click at [1269, 393] on span "button" at bounding box center [1276, 403] width 15 height 22
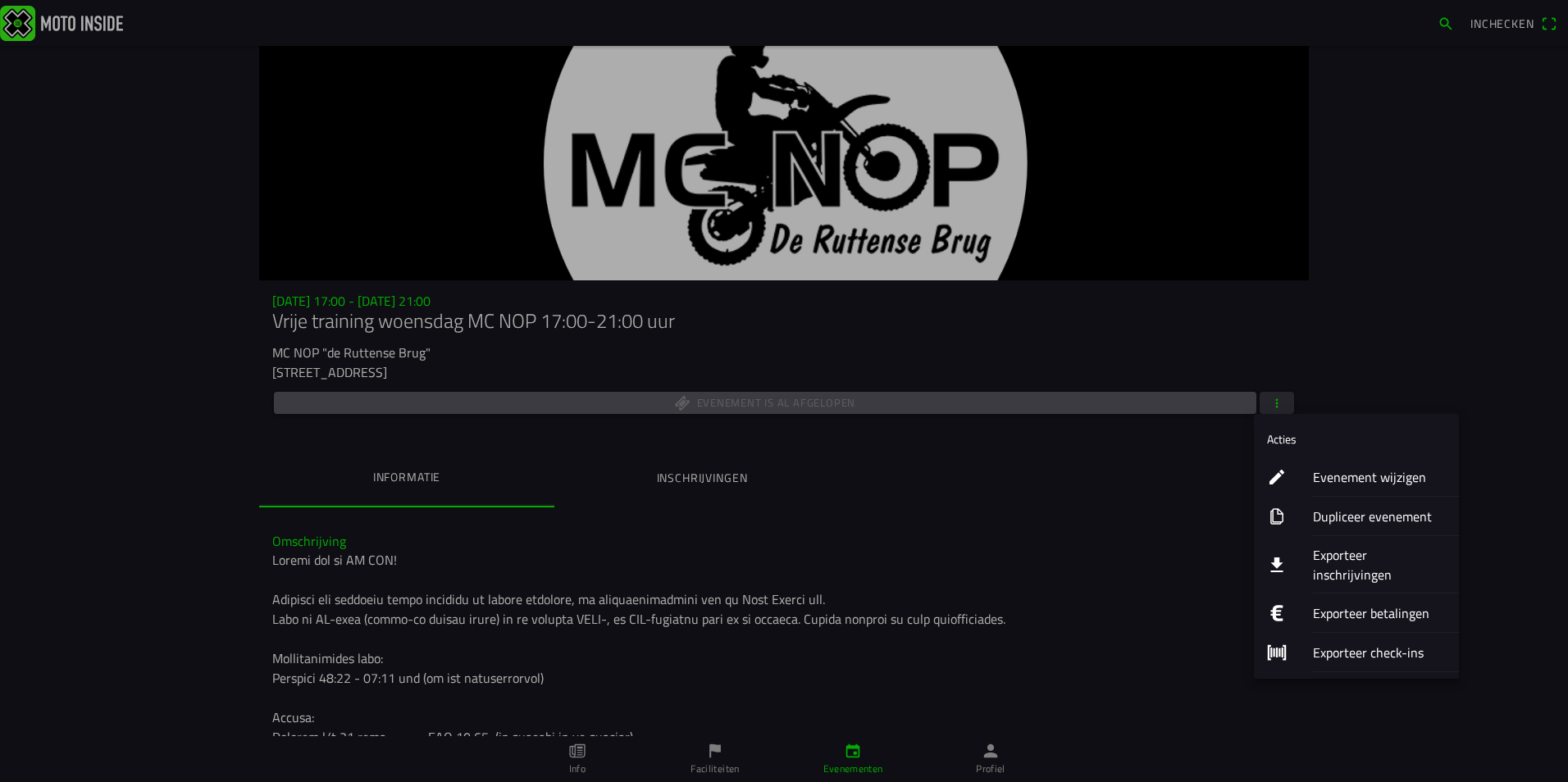
click at [1322, 643] on ion-label "Exporteer check-ins" at bounding box center [1378, 653] width 133 height 20
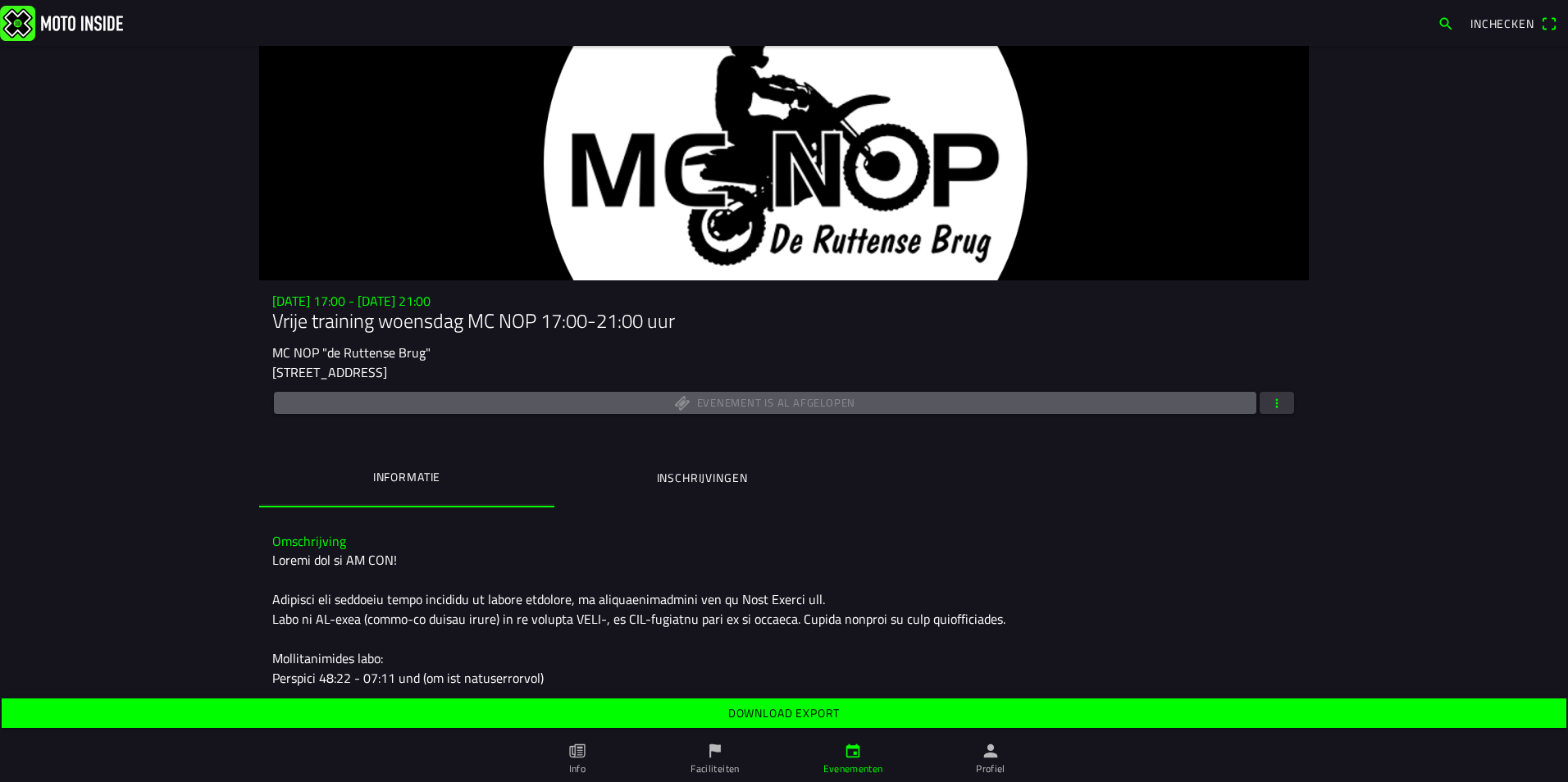
click at [0, 0] on slot "Download export" at bounding box center [0, 0] width 0 height 0
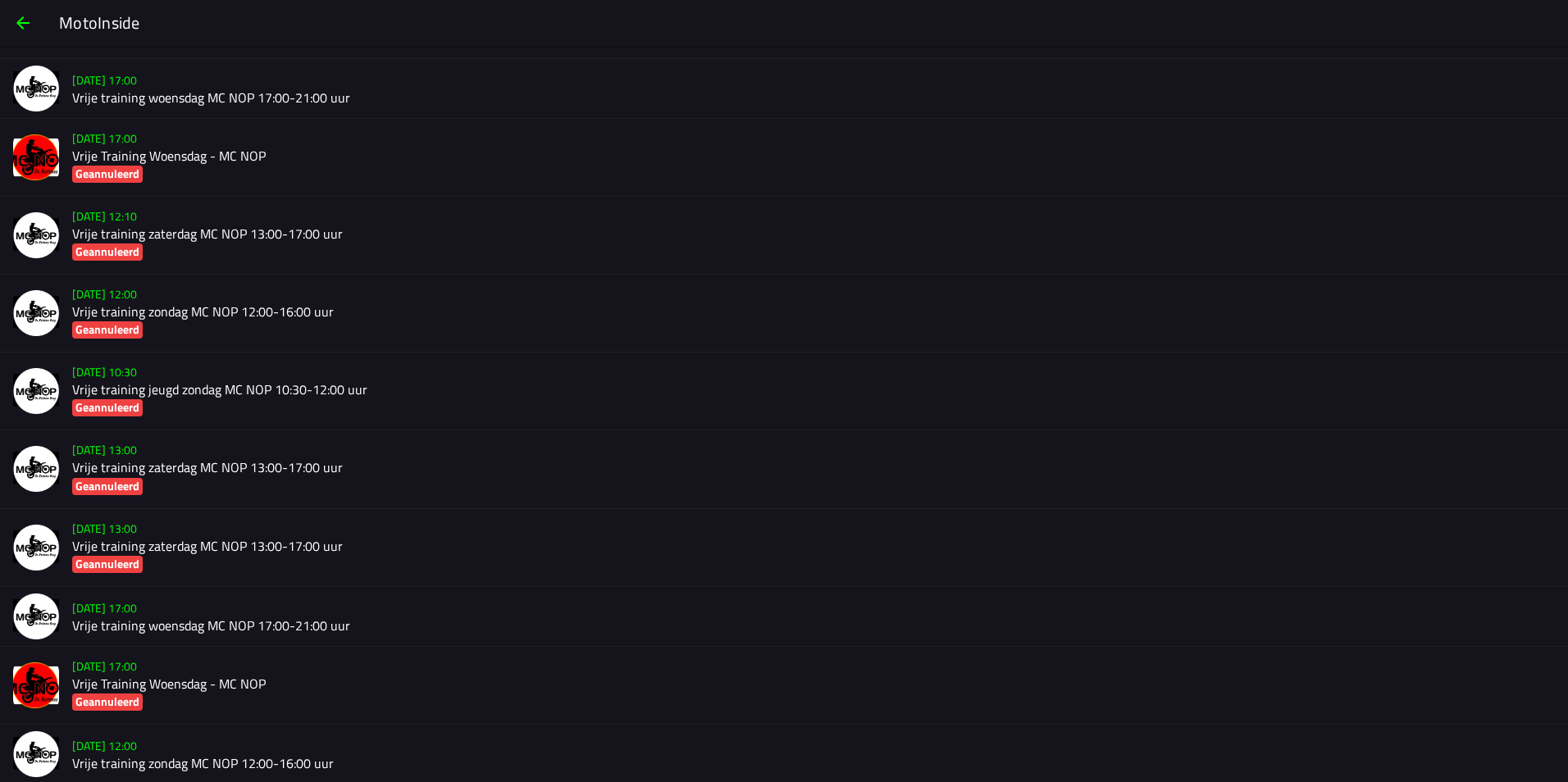
scroll to position [1605, 0]
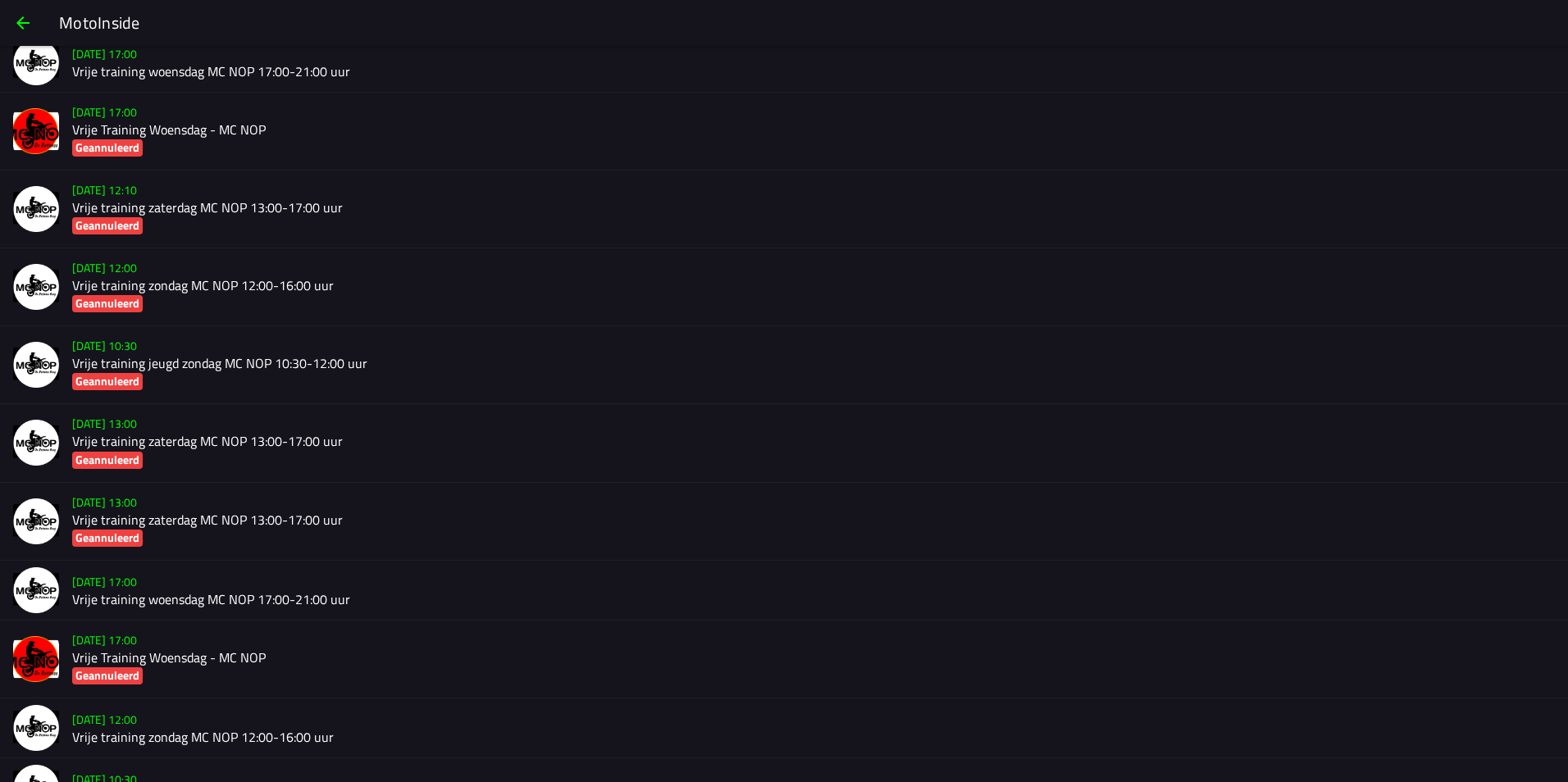
click at [196, 594] on h2 "Vrije training woensdag MC NOP 17:00-21:00 uur" at bounding box center [813, 599] width 1482 height 16
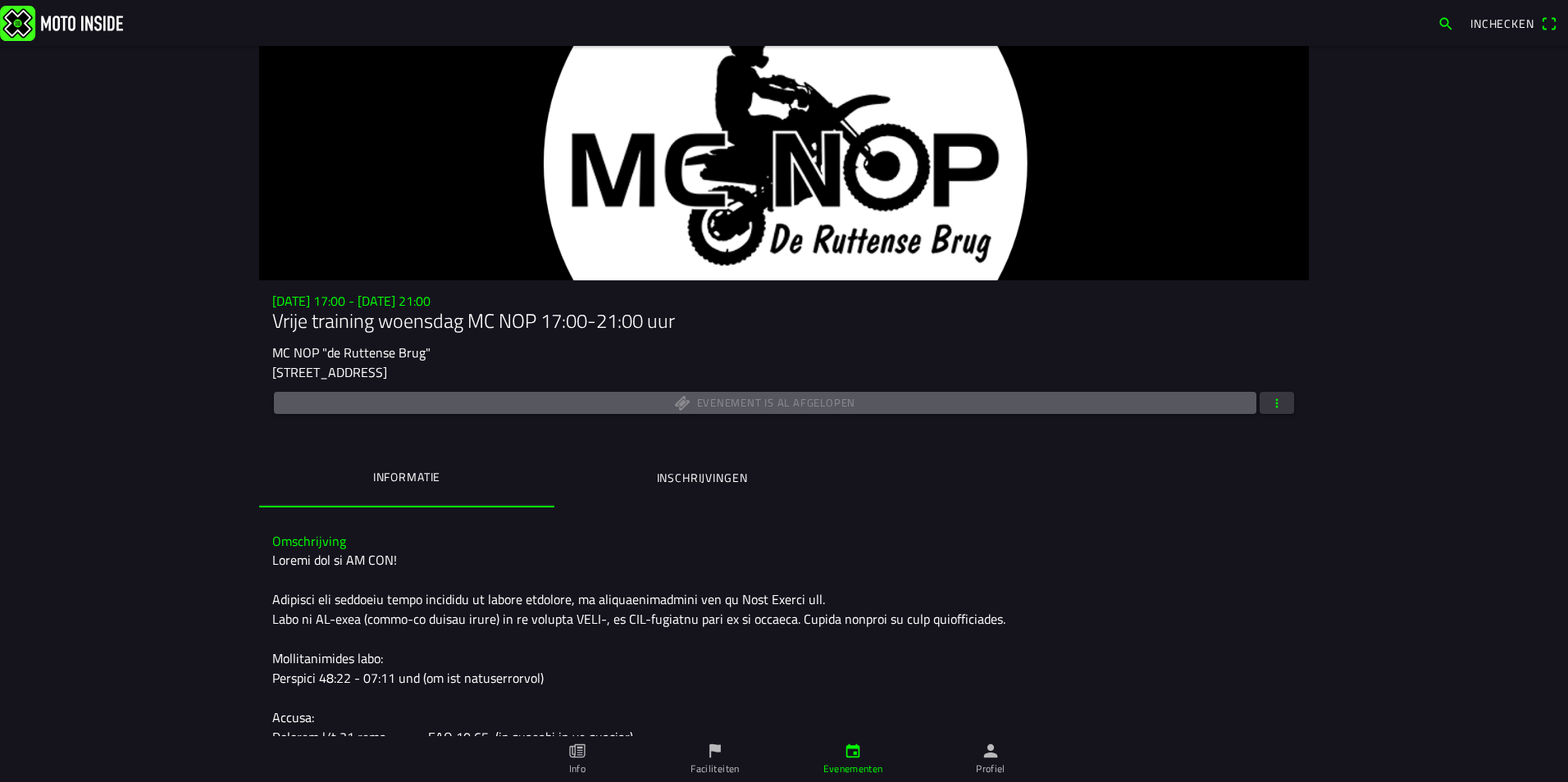
click at [1269, 405] on span "button" at bounding box center [1276, 403] width 15 height 22
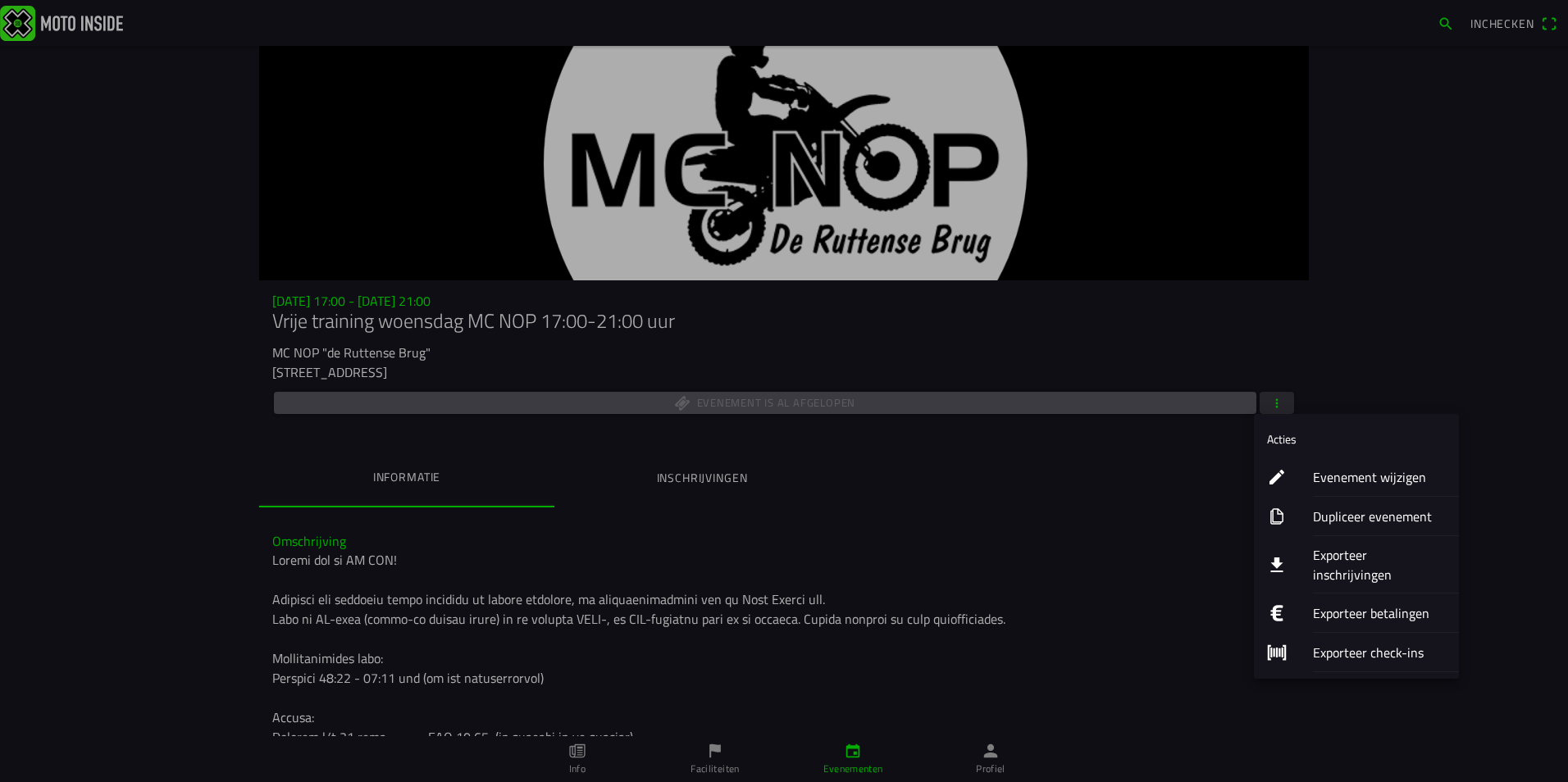
click at [1344, 643] on ion-label "Exporteer check-ins" at bounding box center [1378, 653] width 133 height 20
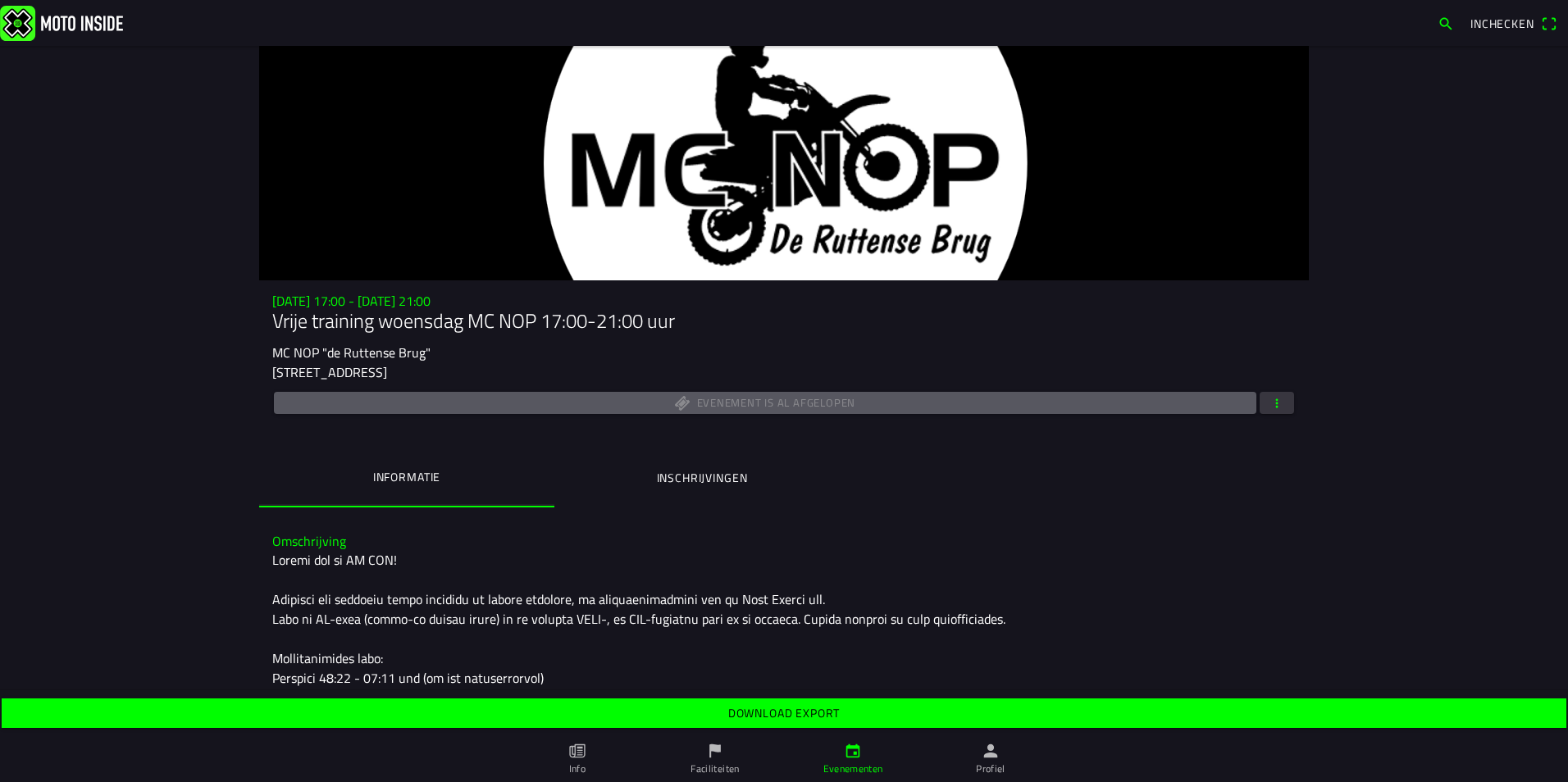
click at [0, 0] on slot "Download export" at bounding box center [0, 0] width 0 height 0
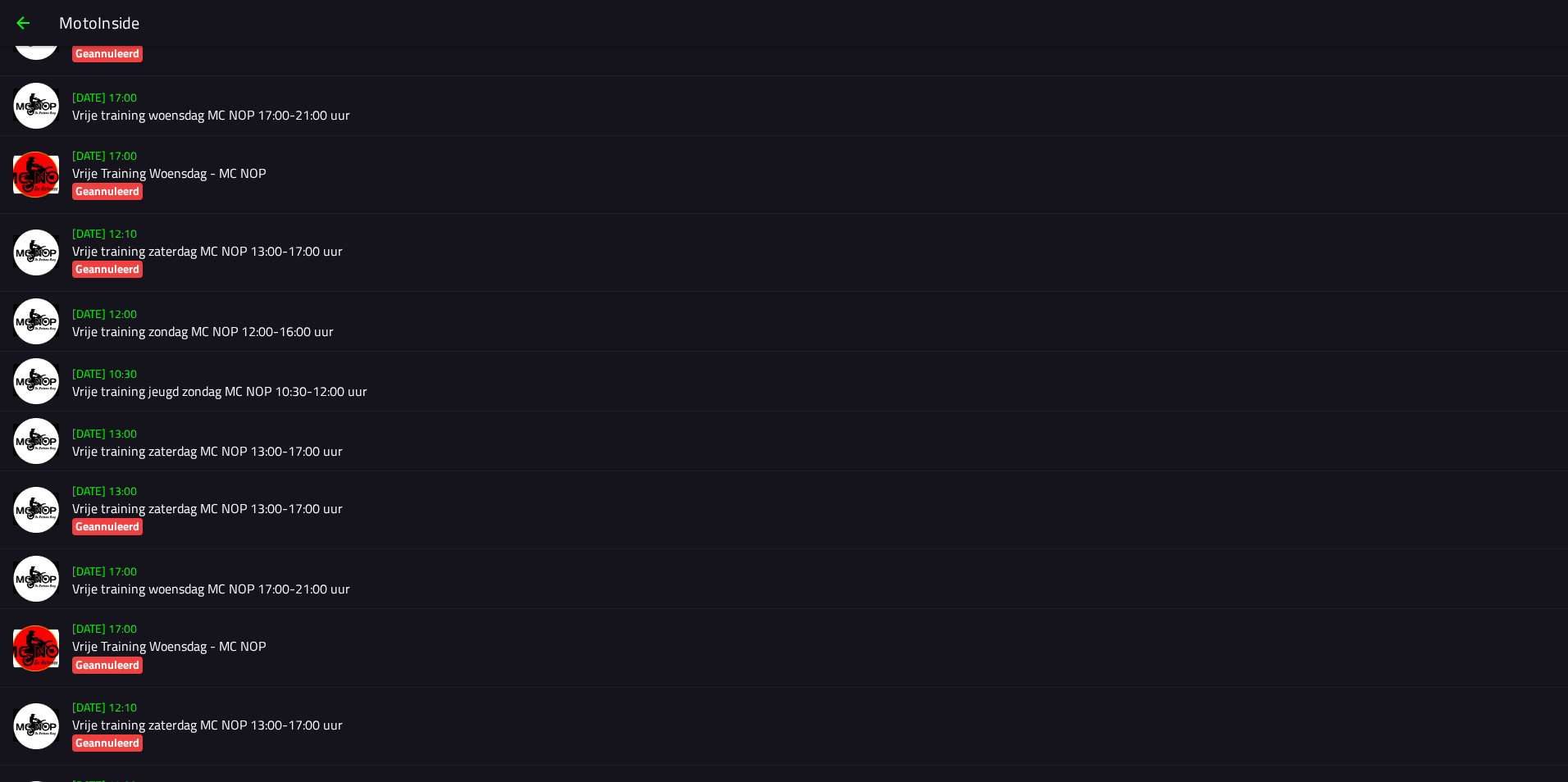
scroll to position [4293, 0]
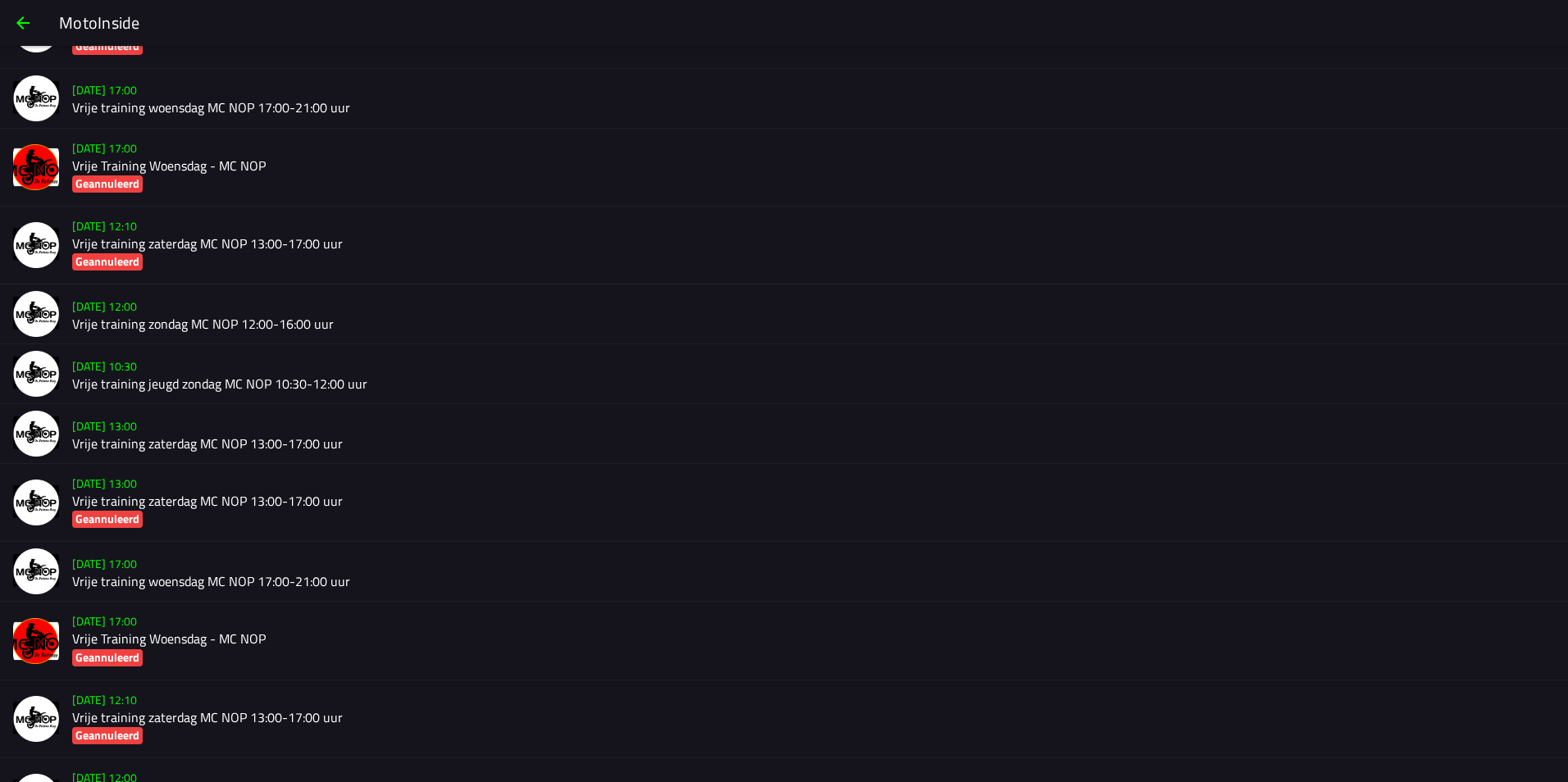
click at [115, 324] on h2 "Vrije training zondag MC NOP 12:00-16:00 uur" at bounding box center [813, 324] width 1482 height 16
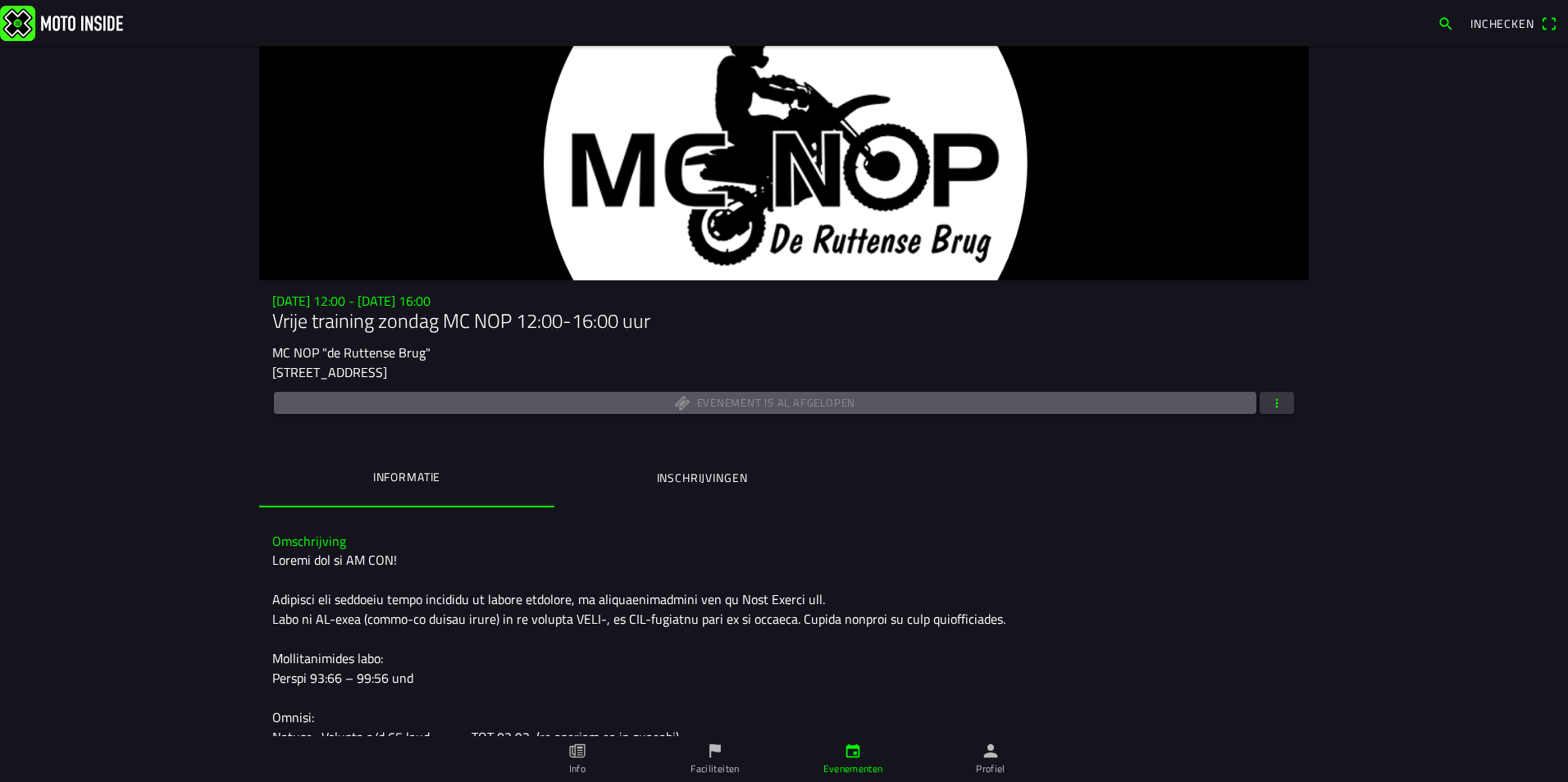
click at [1259, 400] on button "button" at bounding box center [1276, 403] width 35 height 22
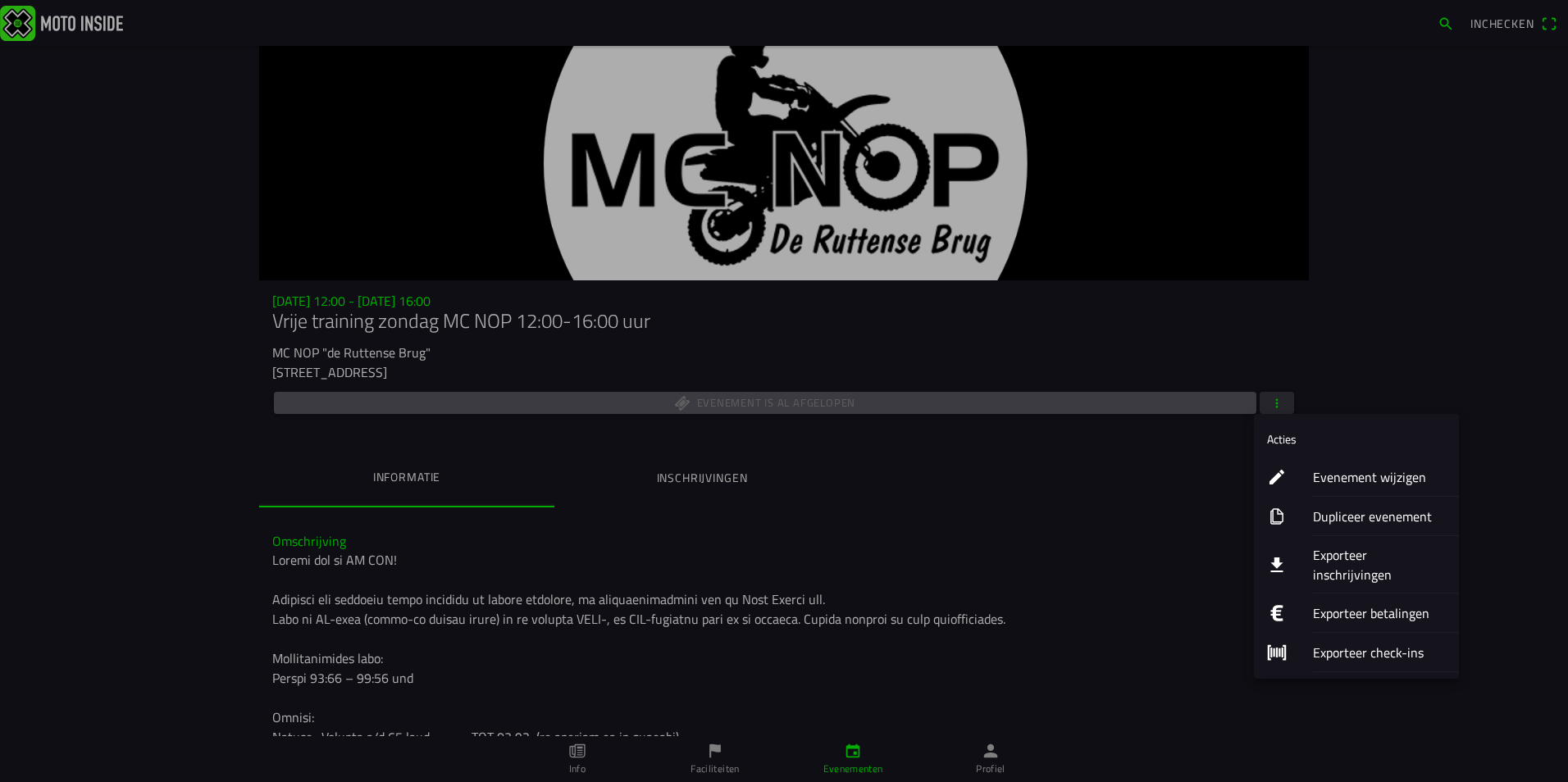
click at [1340, 643] on ion-label "Exporteer check-ins" at bounding box center [1378, 653] width 133 height 20
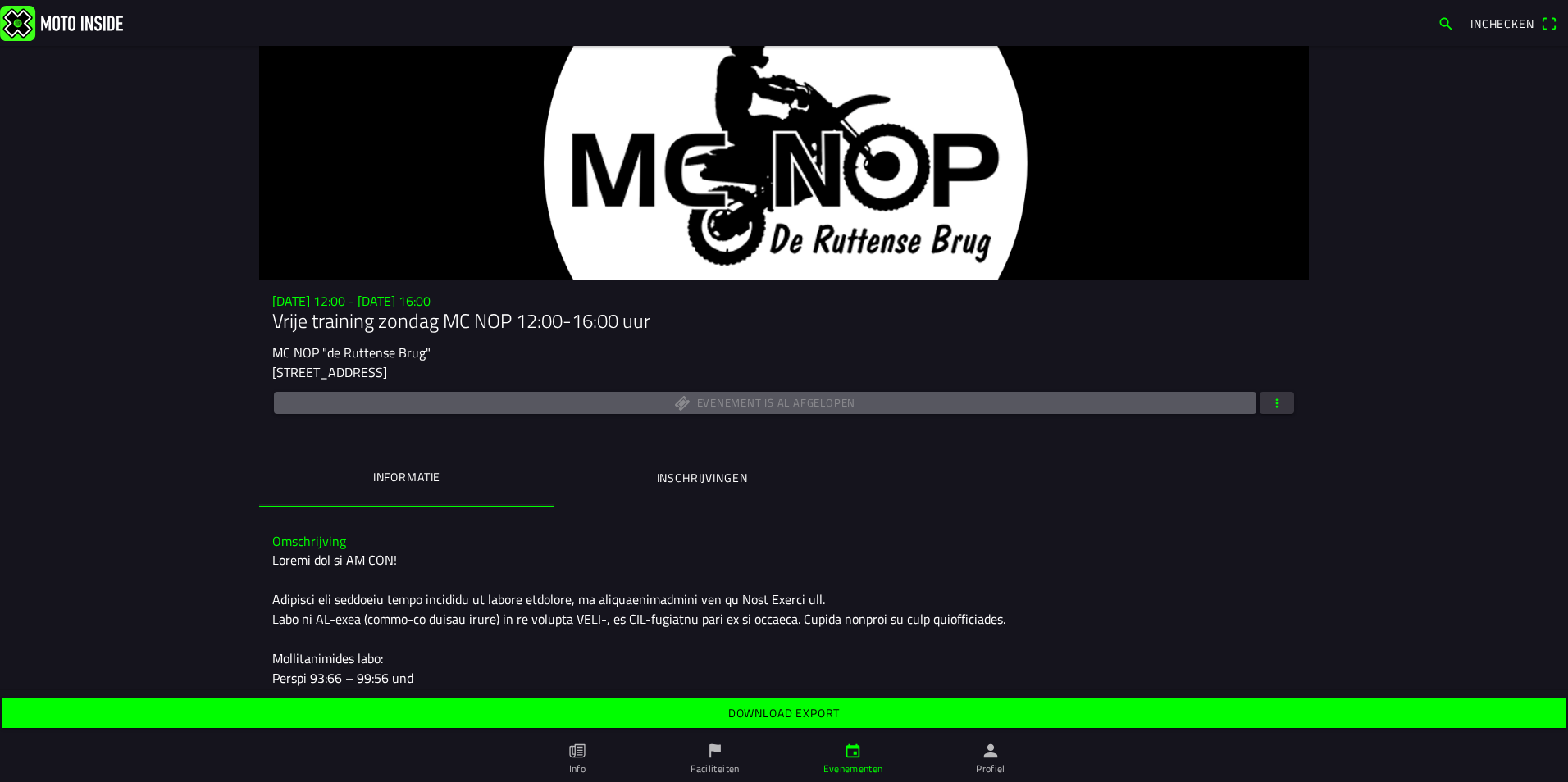
click at [0, 0] on slot "Download export" at bounding box center [0, 0] width 0 height 0
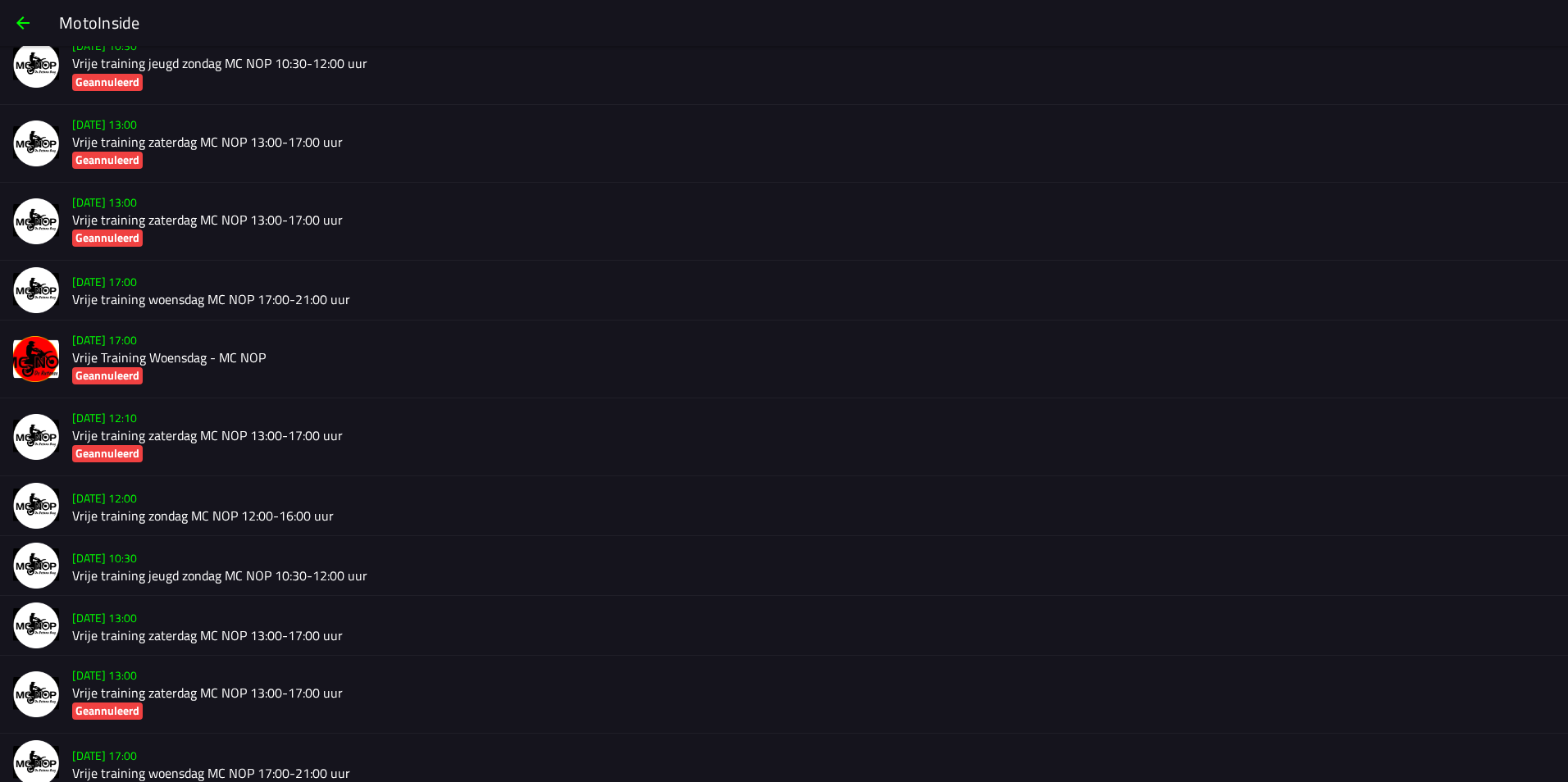
scroll to position [4090, 0]
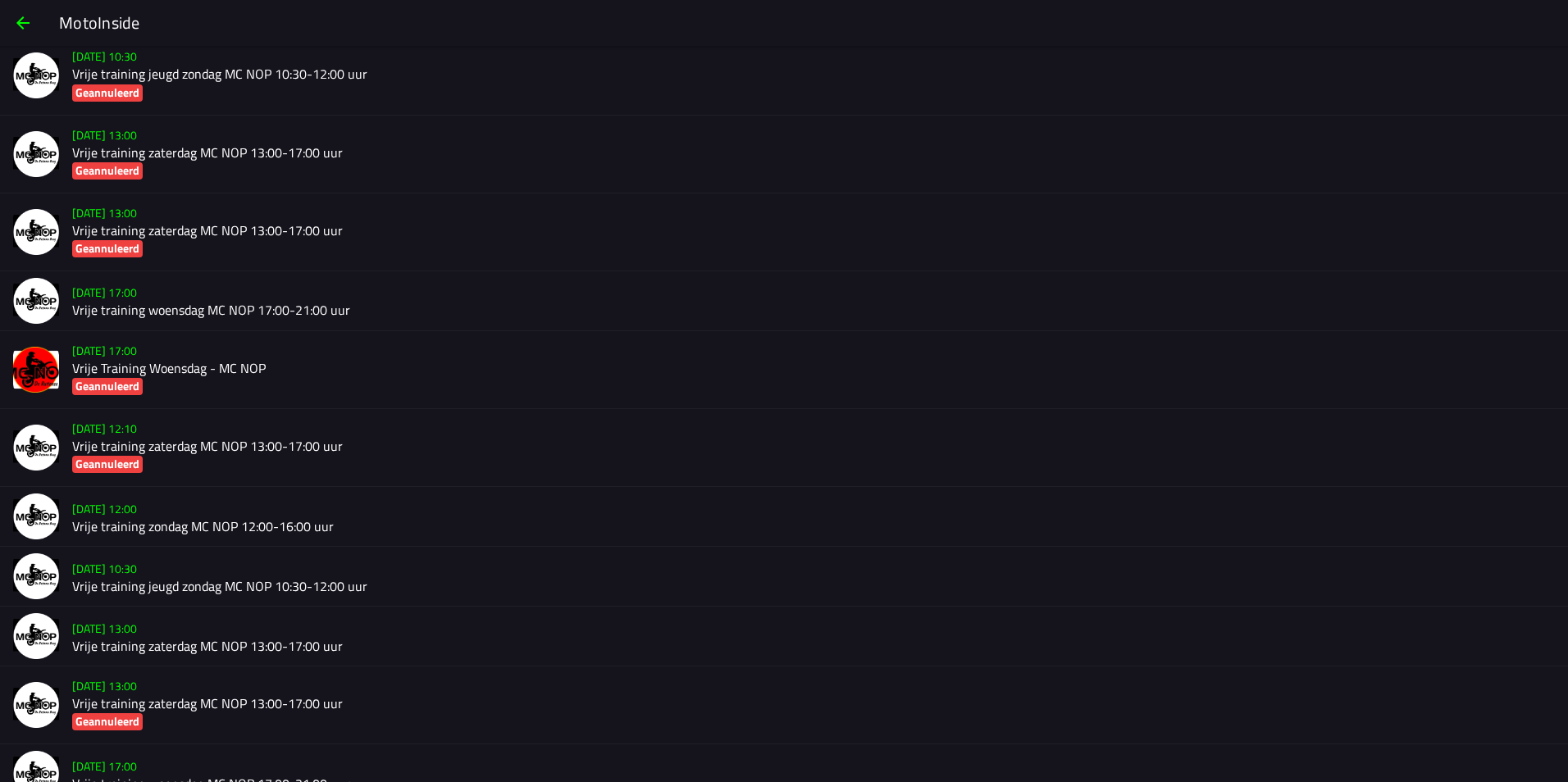
click at [263, 641] on h2 "Vrije training zaterdag MC NOP 13:00-17:00 uur" at bounding box center [813, 646] width 1482 height 16
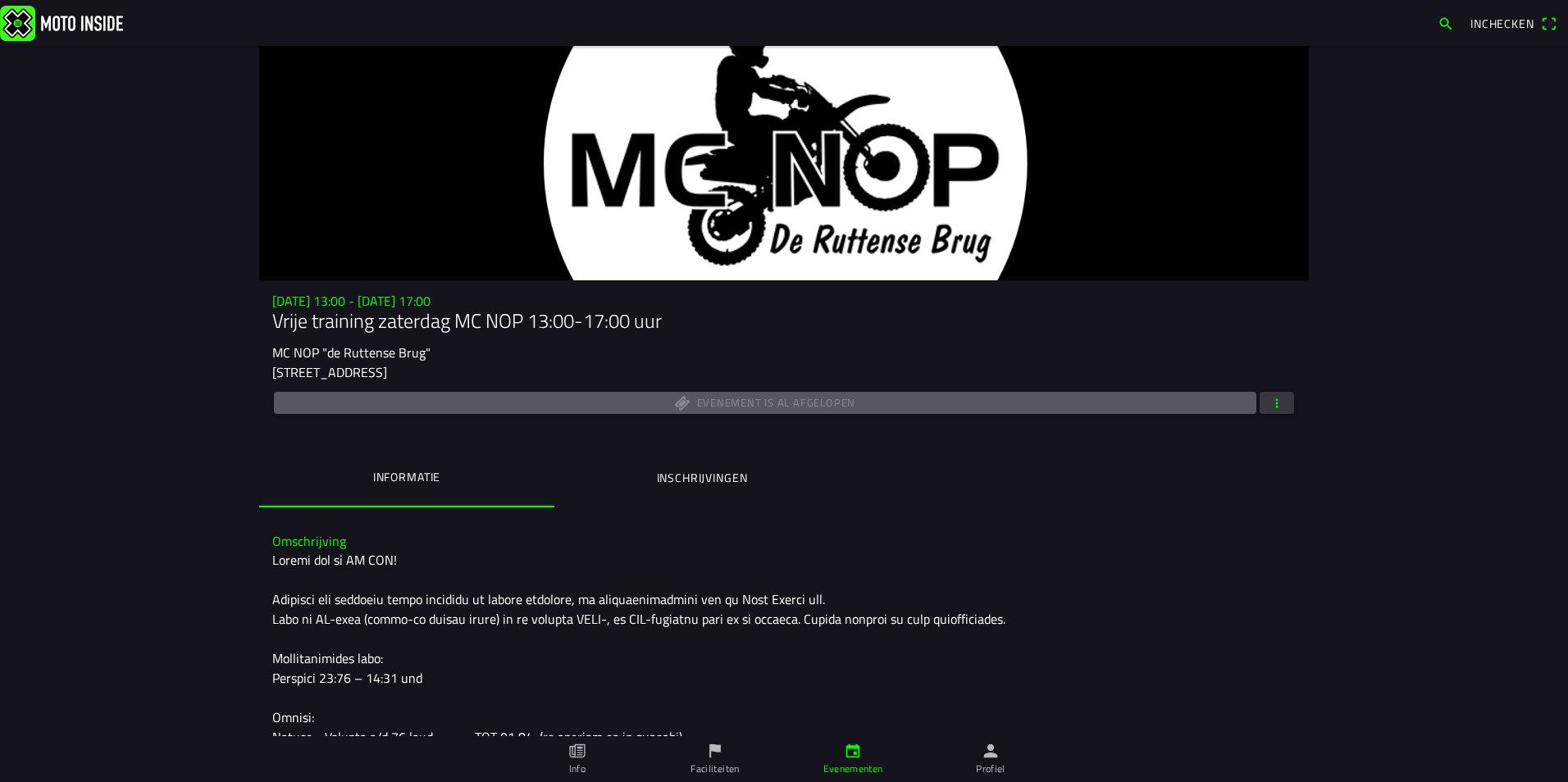
click at [1285, 398] on button "button" at bounding box center [1276, 403] width 35 height 22
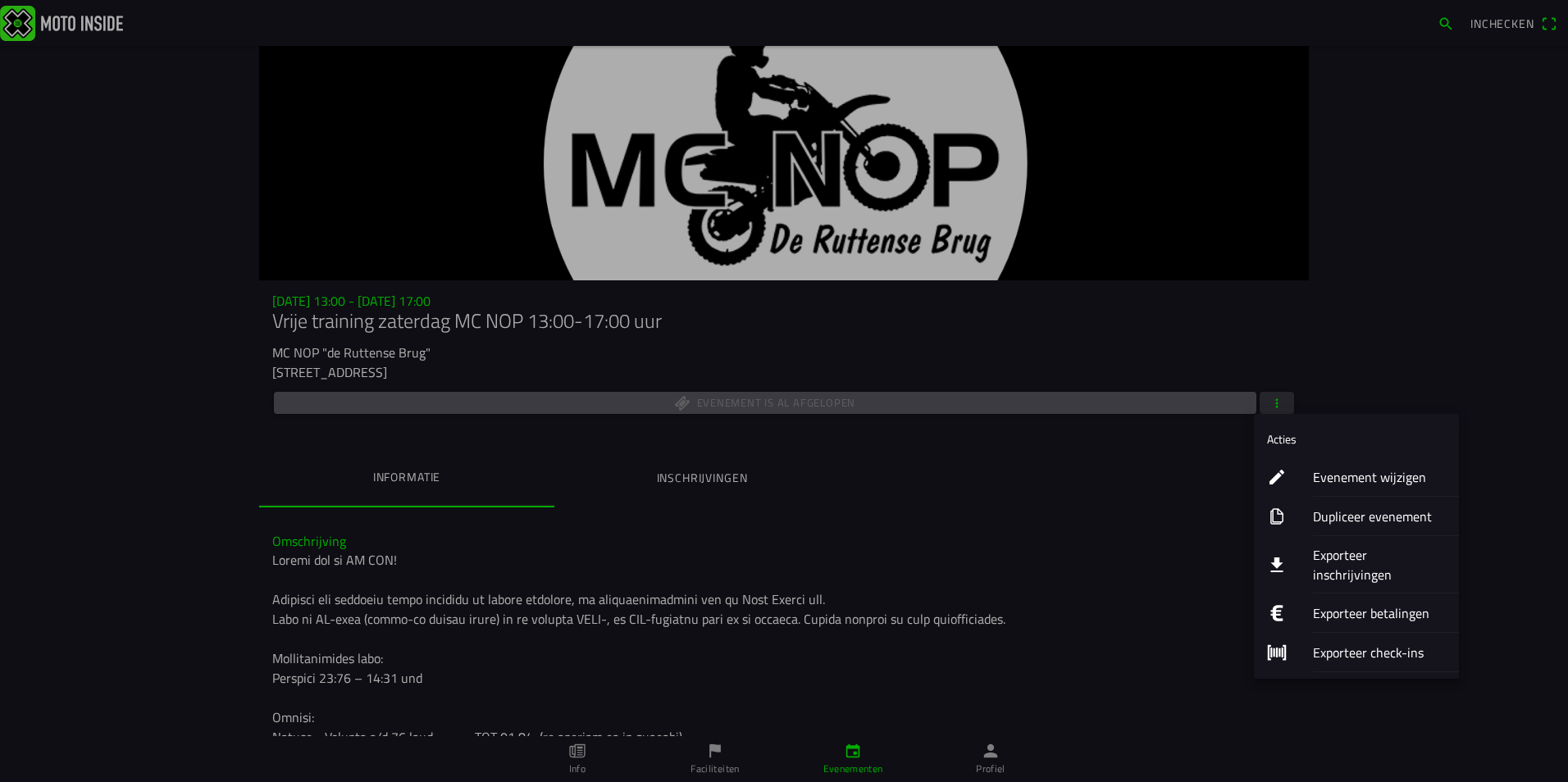
click at [1369, 643] on ion-label "Exporteer check-ins" at bounding box center [1378, 653] width 133 height 20
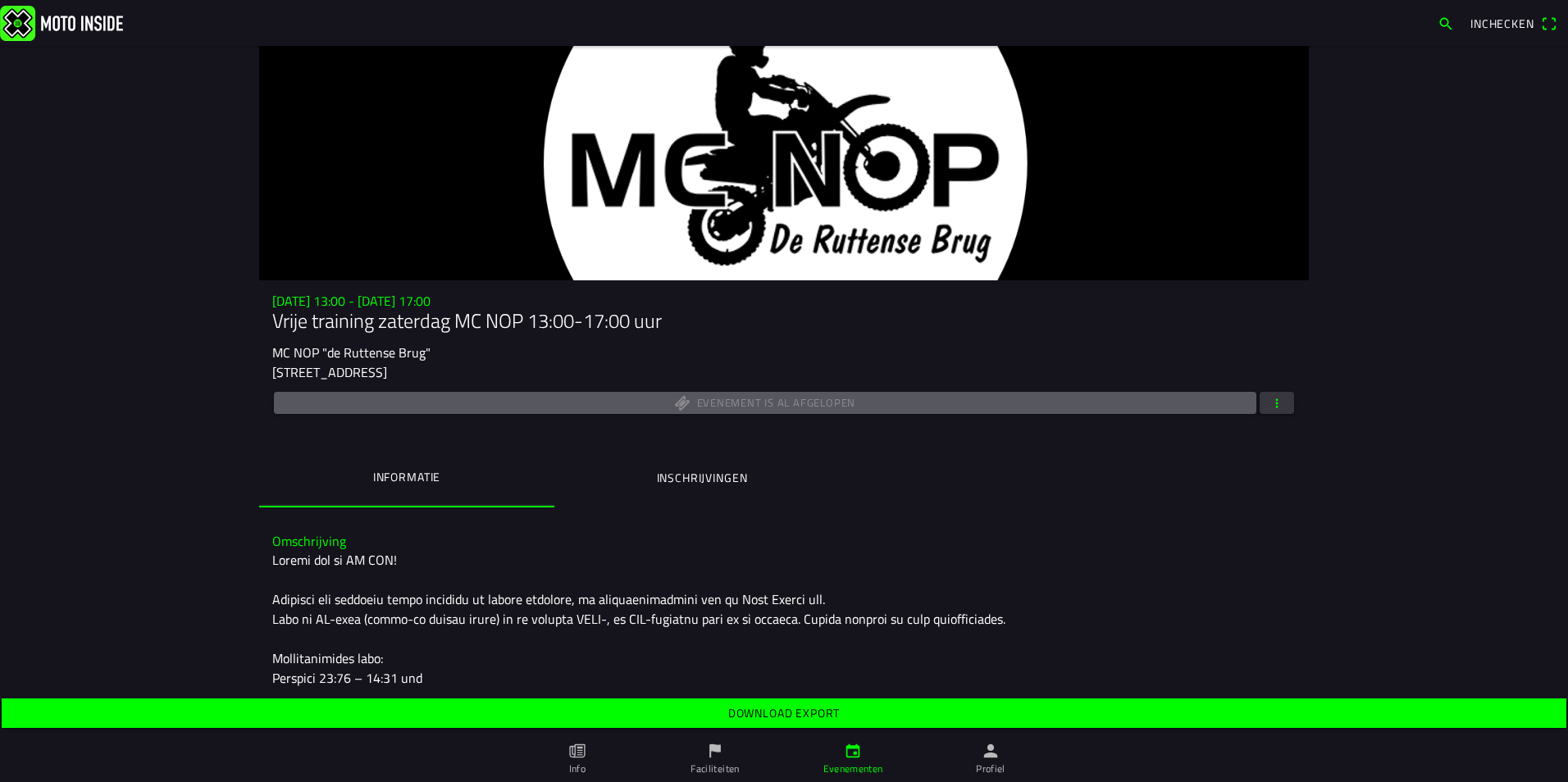
click at [888, 714] on span "Download export" at bounding box center [784, 714] width 1539 height 30
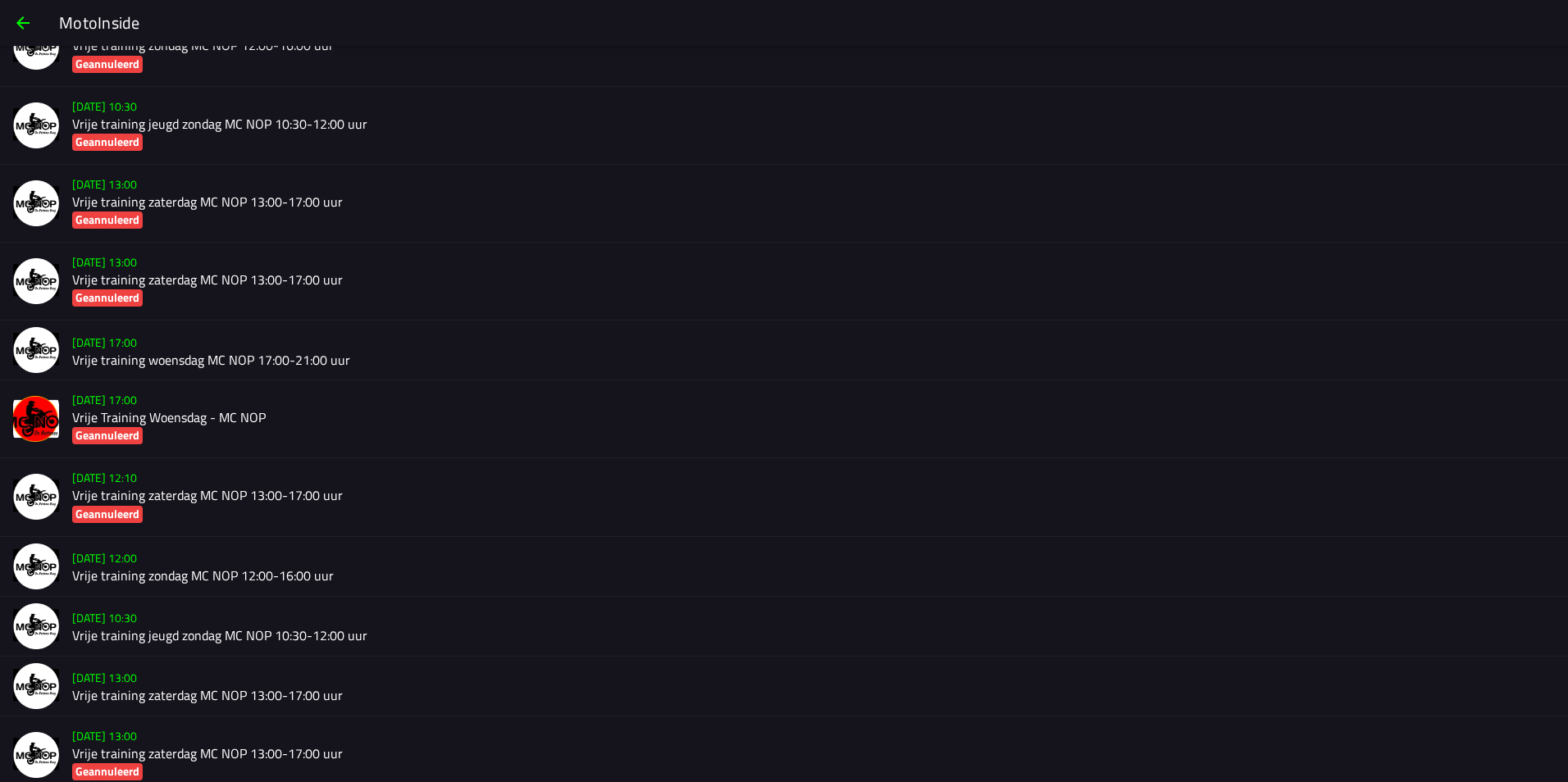
scroll to position [7405, 0]
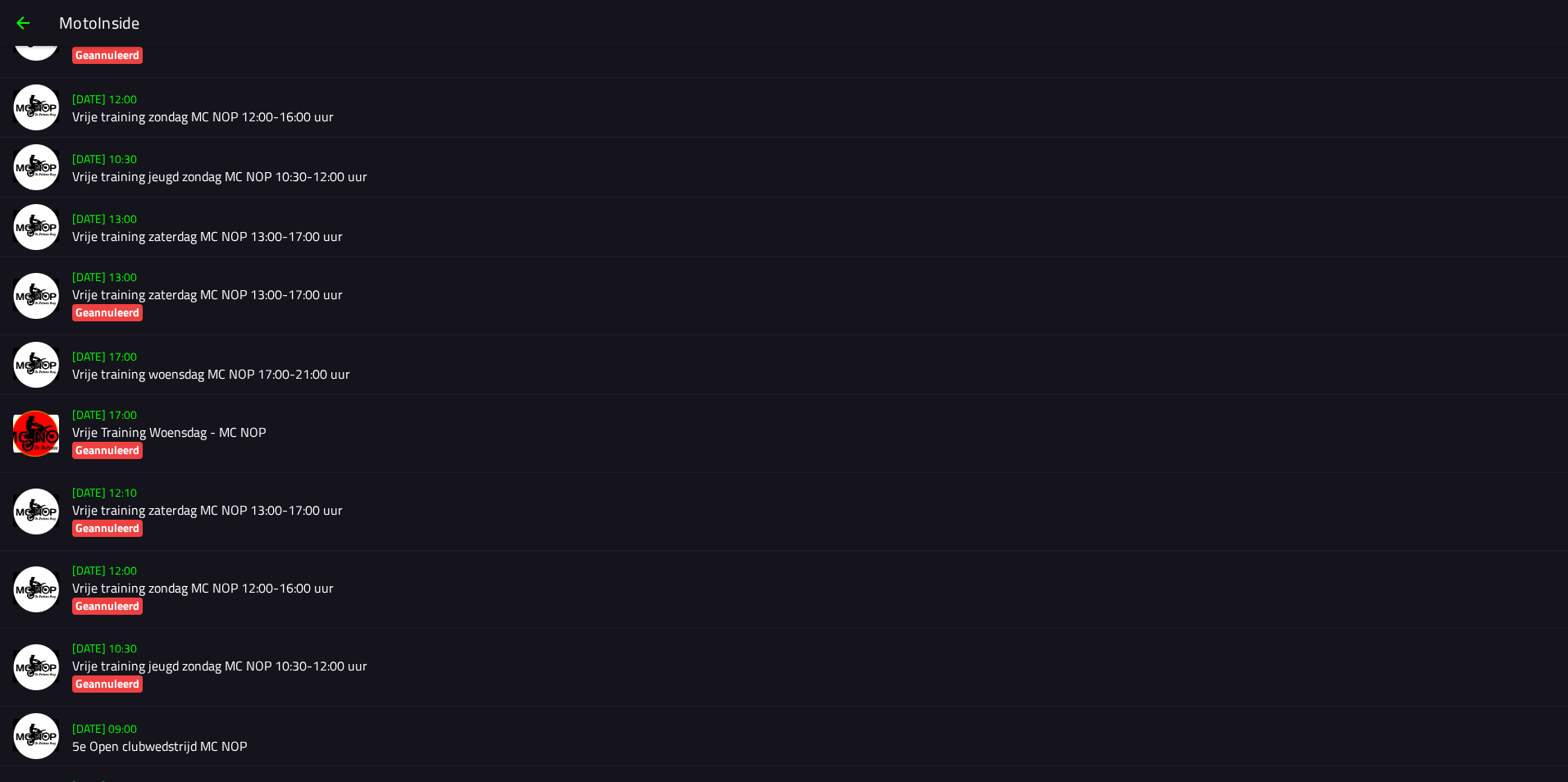
click at [155, 376] on h2 "Vrije training woensdag MC NOP 17:00-21:00 uur" at bounding box center [813, 374] width 1482 height 16
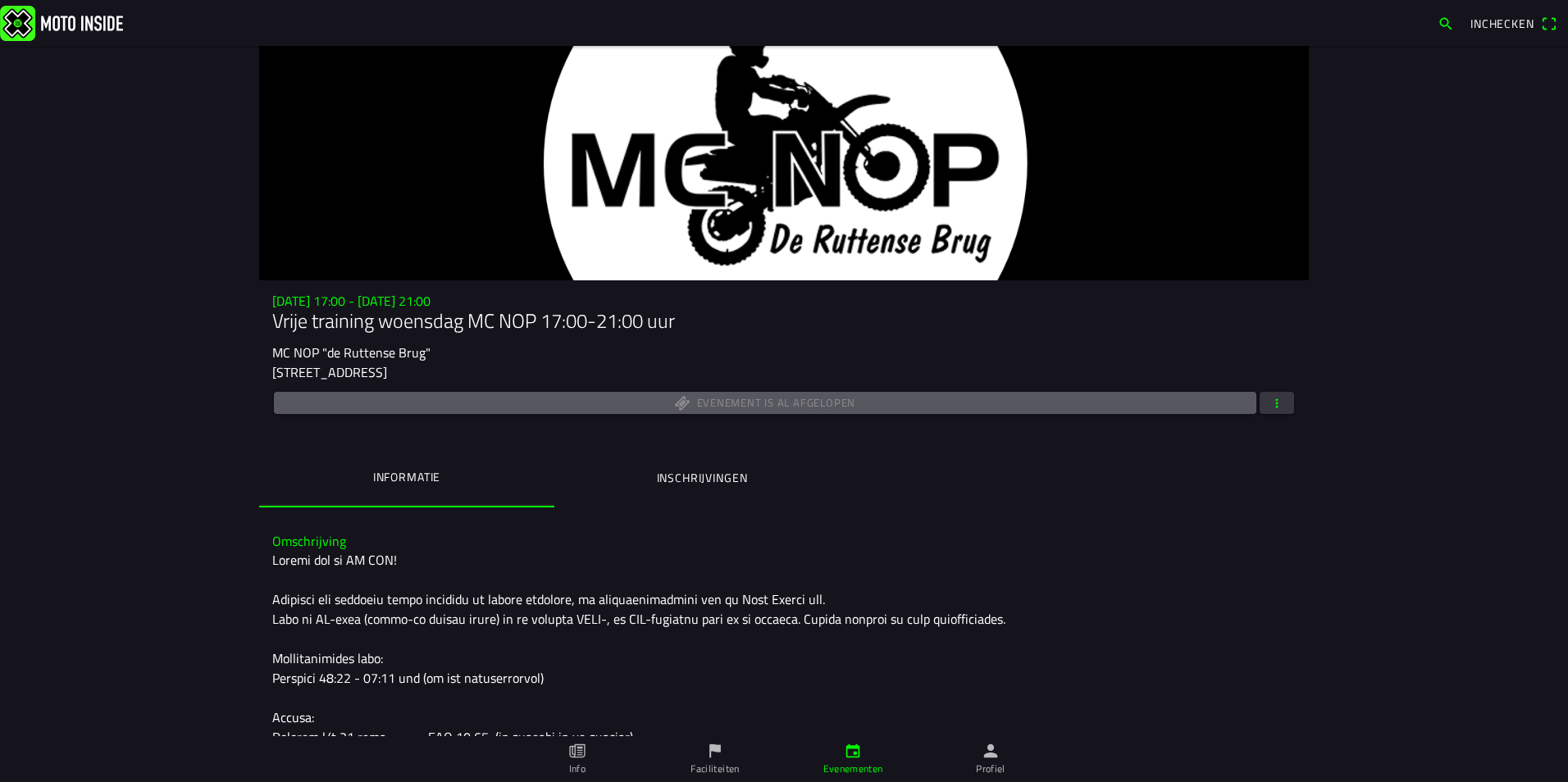
click at [1281, 408] on button "button" at bounding box center [1276, 403] width 35 height 22
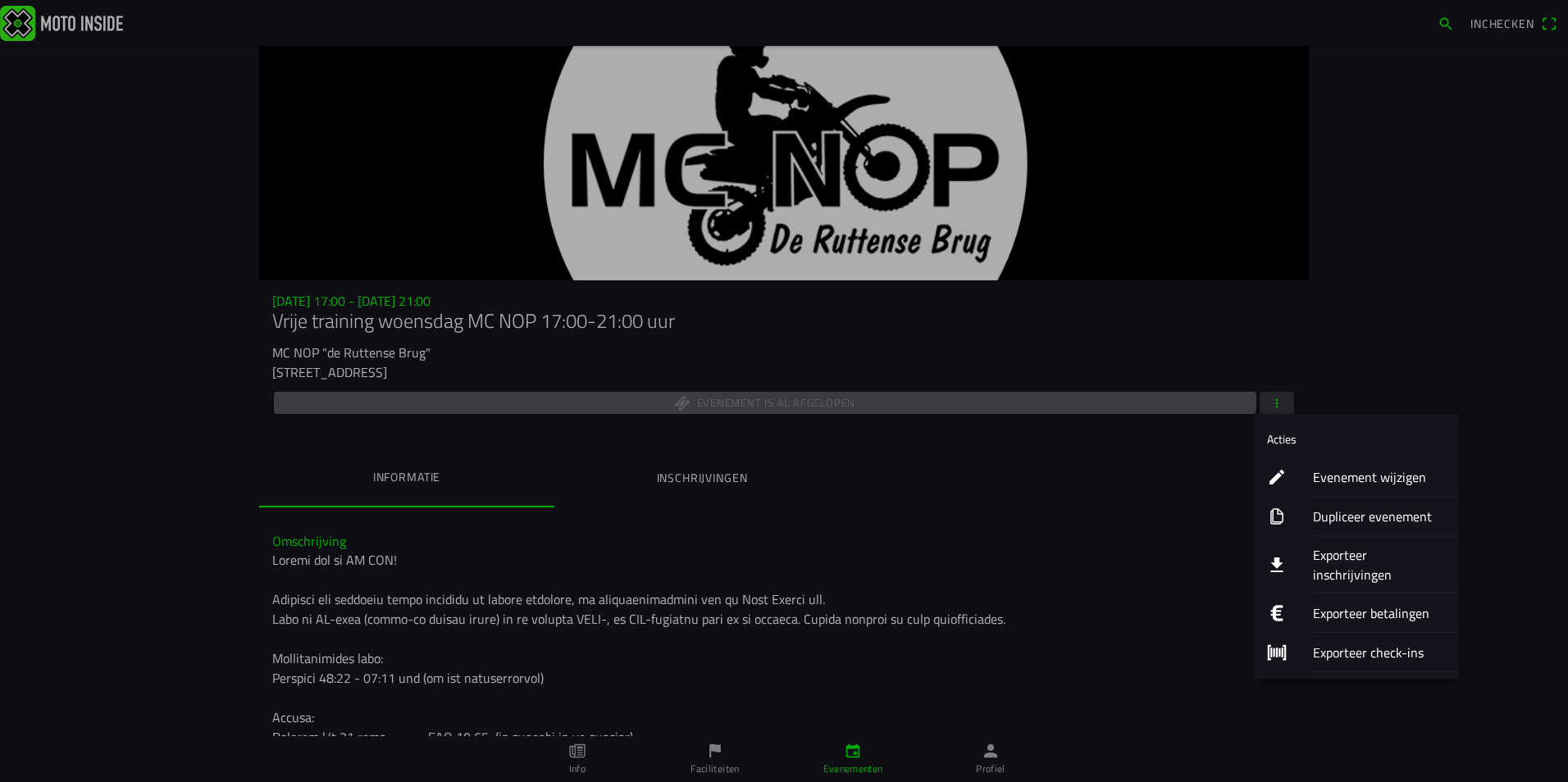
click at [1360, 643] on ion-label "Exporteer check-ins" at bounding box center [1378, 653] width 133 height 20
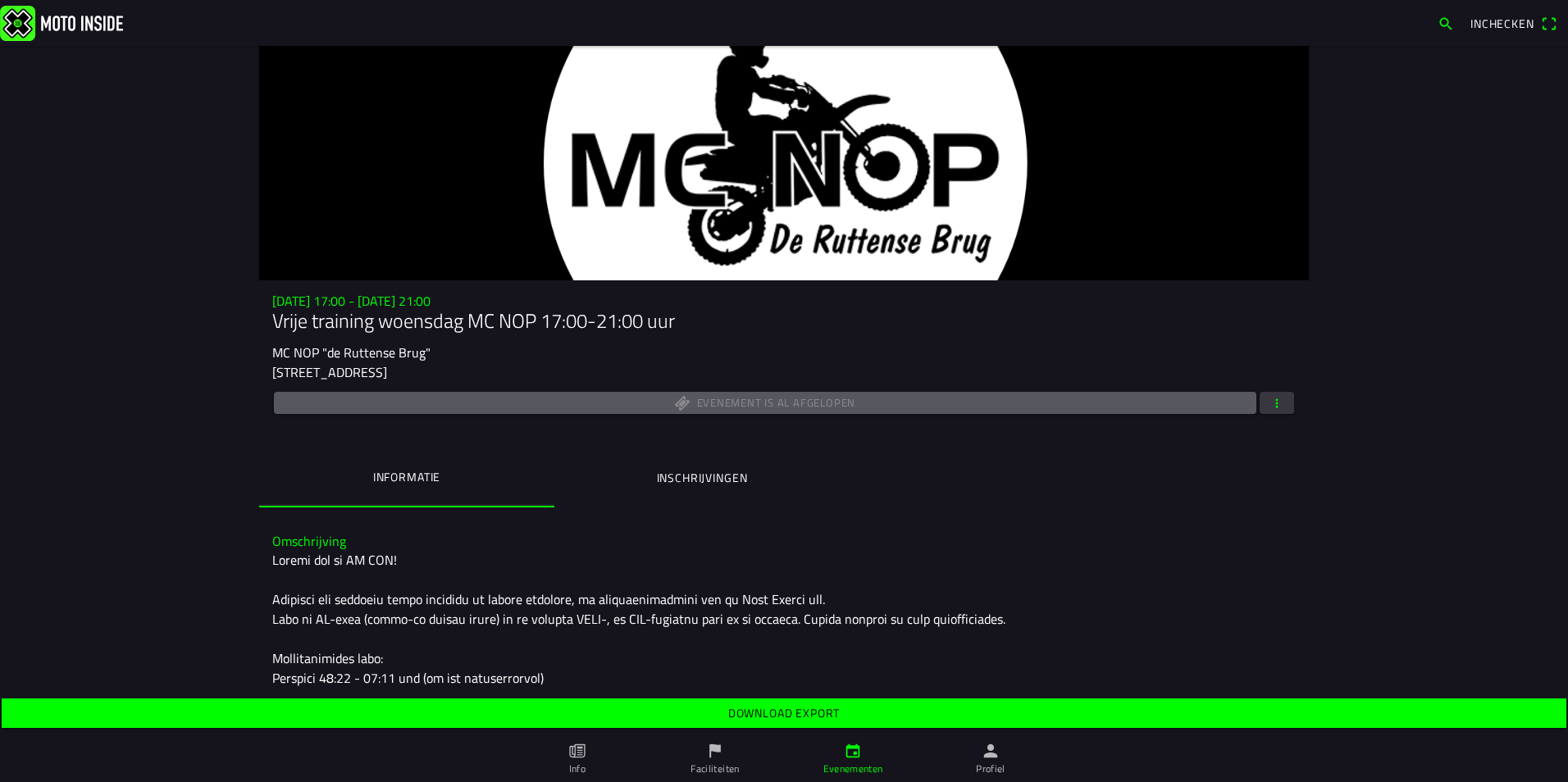
click at [0, 0] on slot "Download export" at bounding box center [0, 0] width 0 height 0
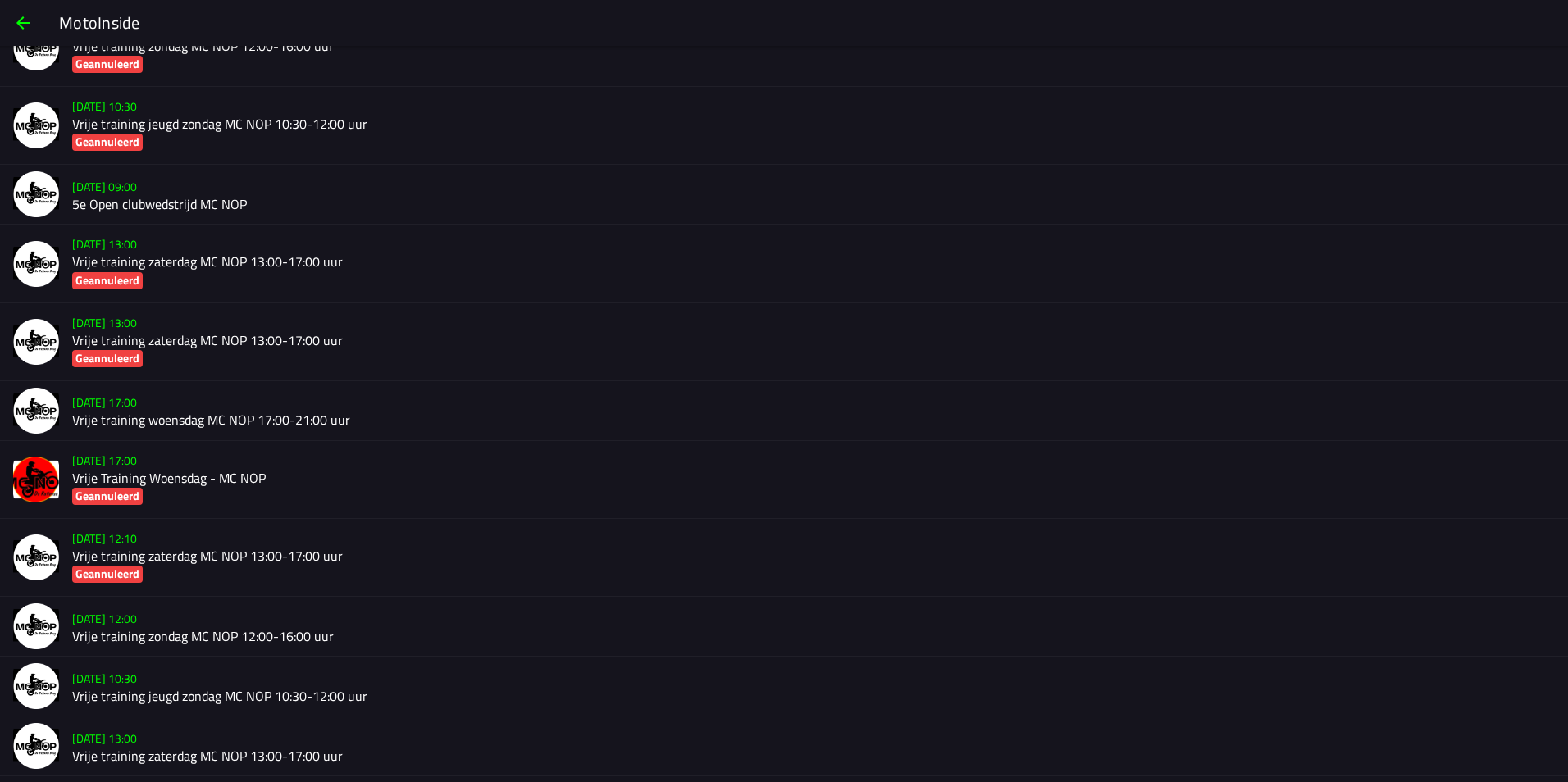
scroll to position [7953, 0]
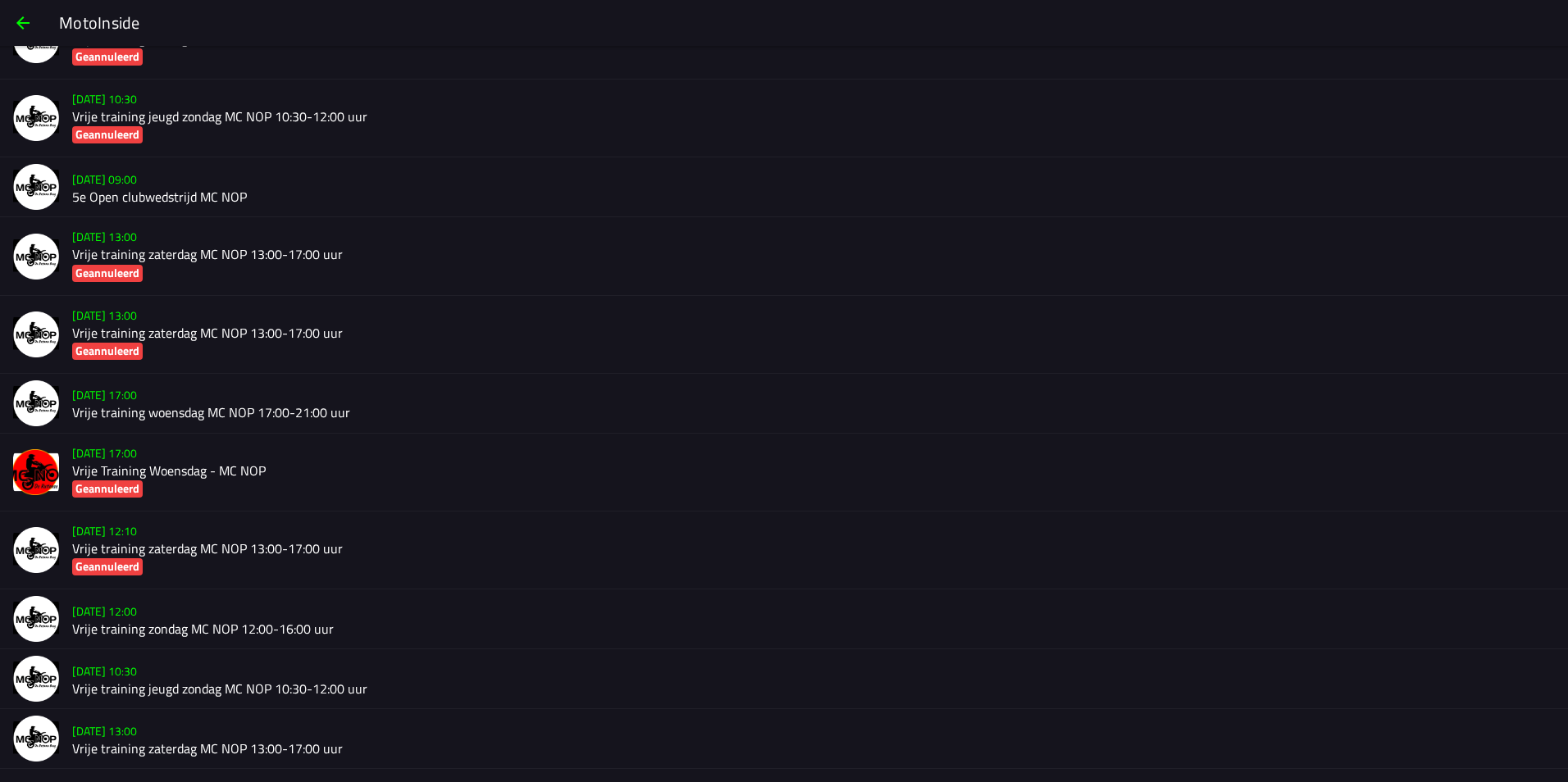
click at [0, 0] on slot "wo 9 jul. - 17:00" at bounding box center [0, 0] width 0 height 0
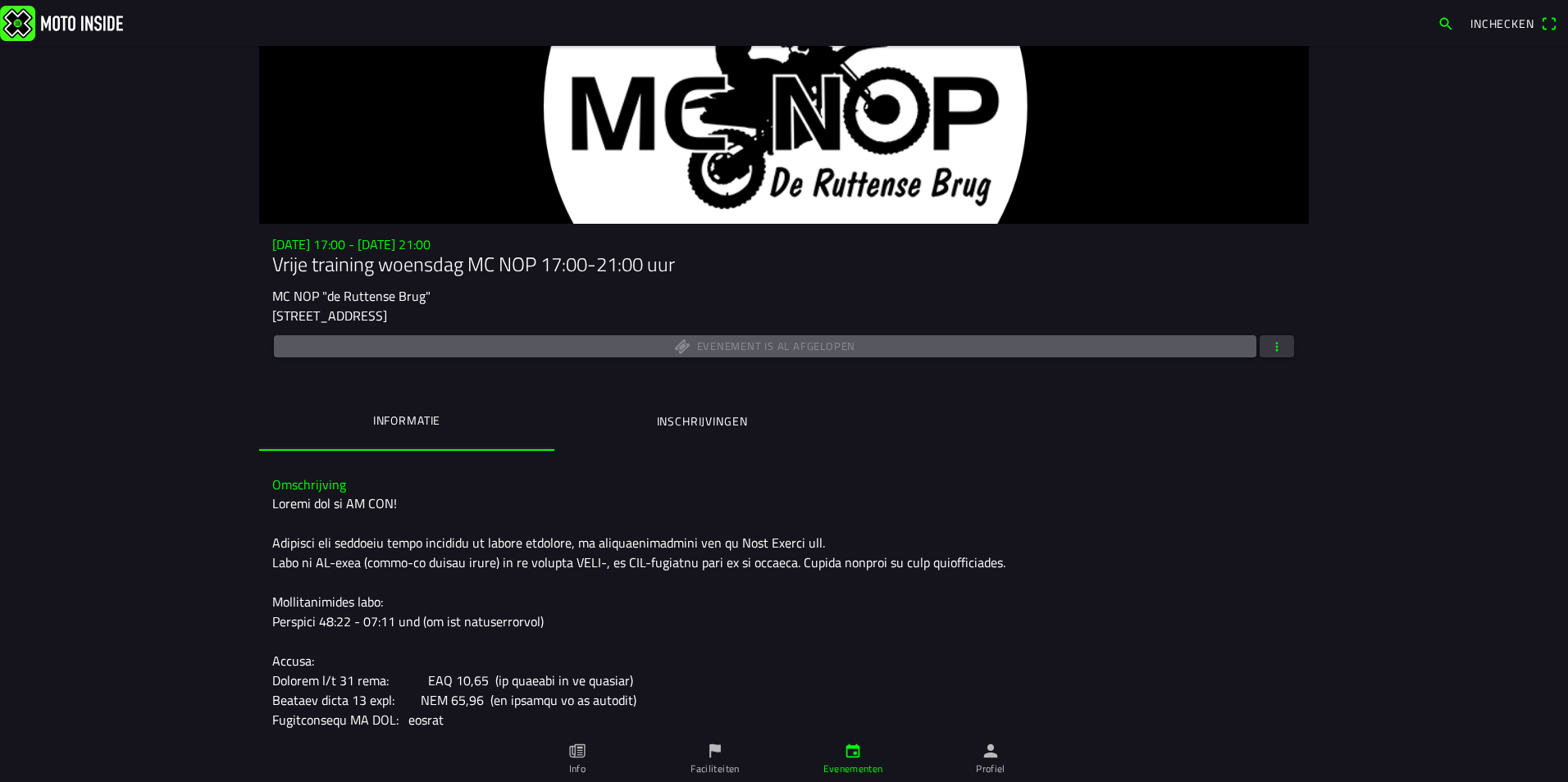
scroll to position [82, 0]
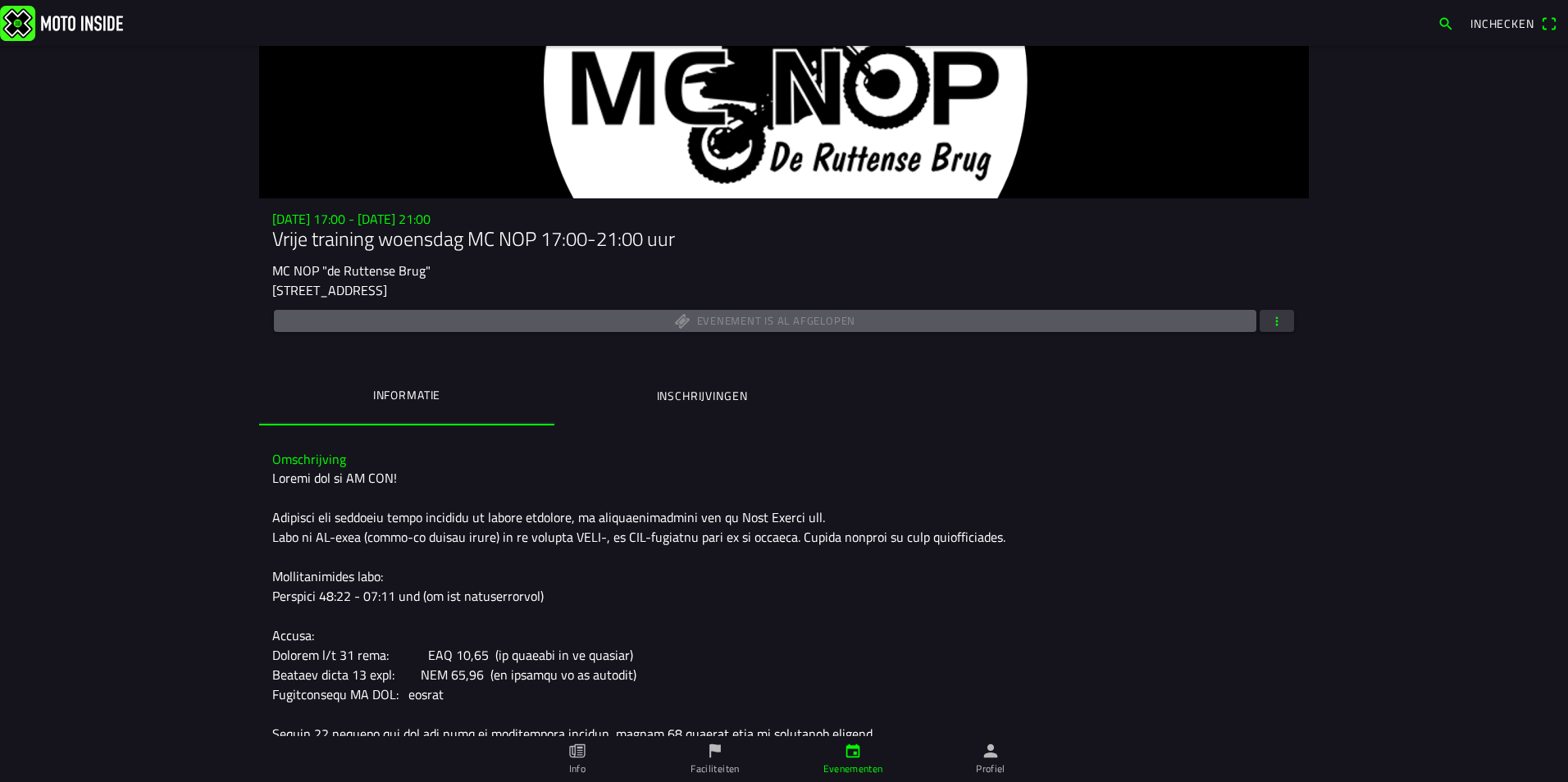
click at [1274, 412] on ion-segment "Informatie Inschrijvingen" at bounding box center [784, 397] width 1050 height 58
click at [1274, 322] on span "button" at bounding box center [1276, 321] width 15 height 22
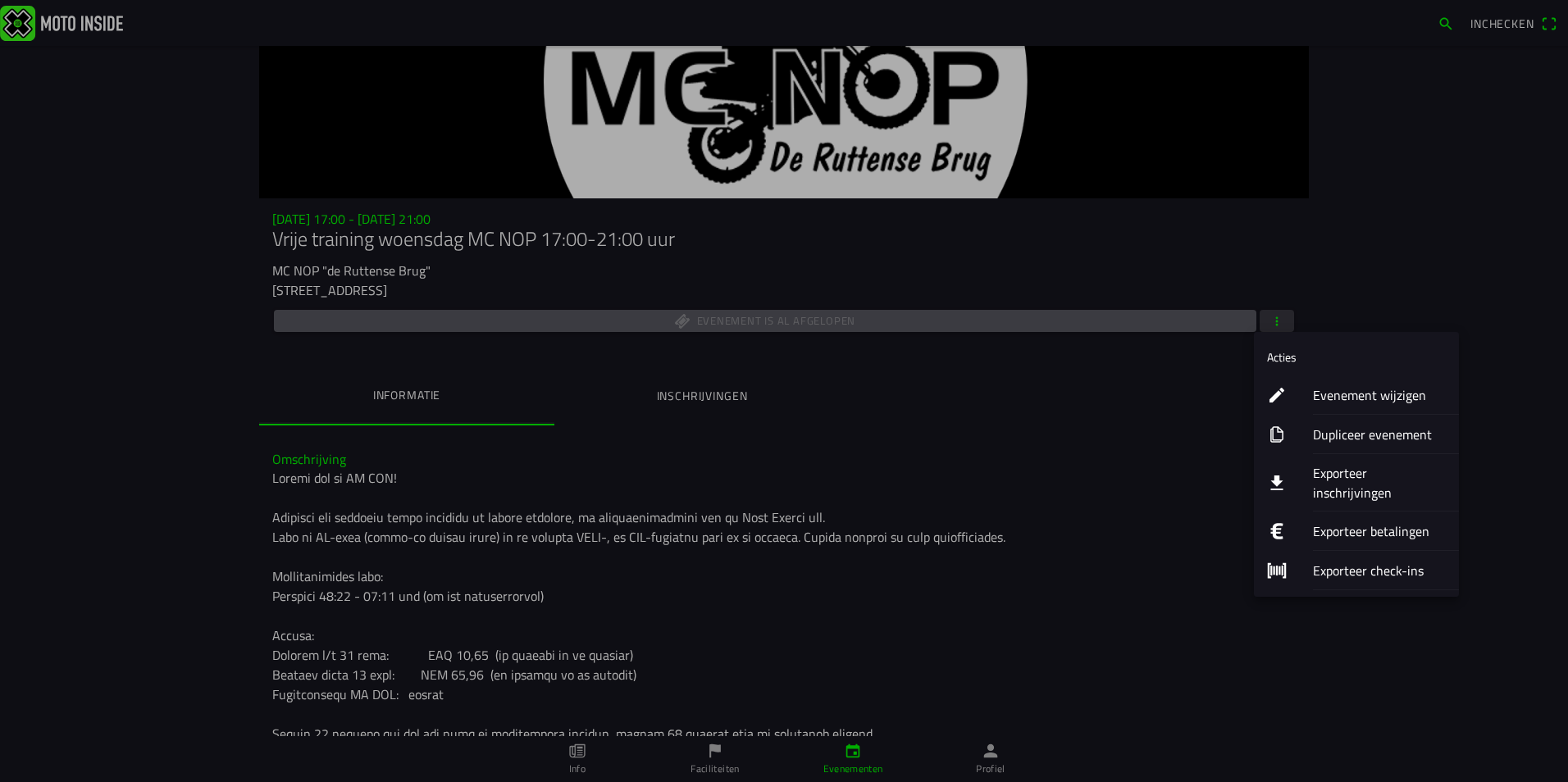
click at [1346, 551] on div "Exporteer check-ins" at bounding box center [1378, 570] width 133 height 39
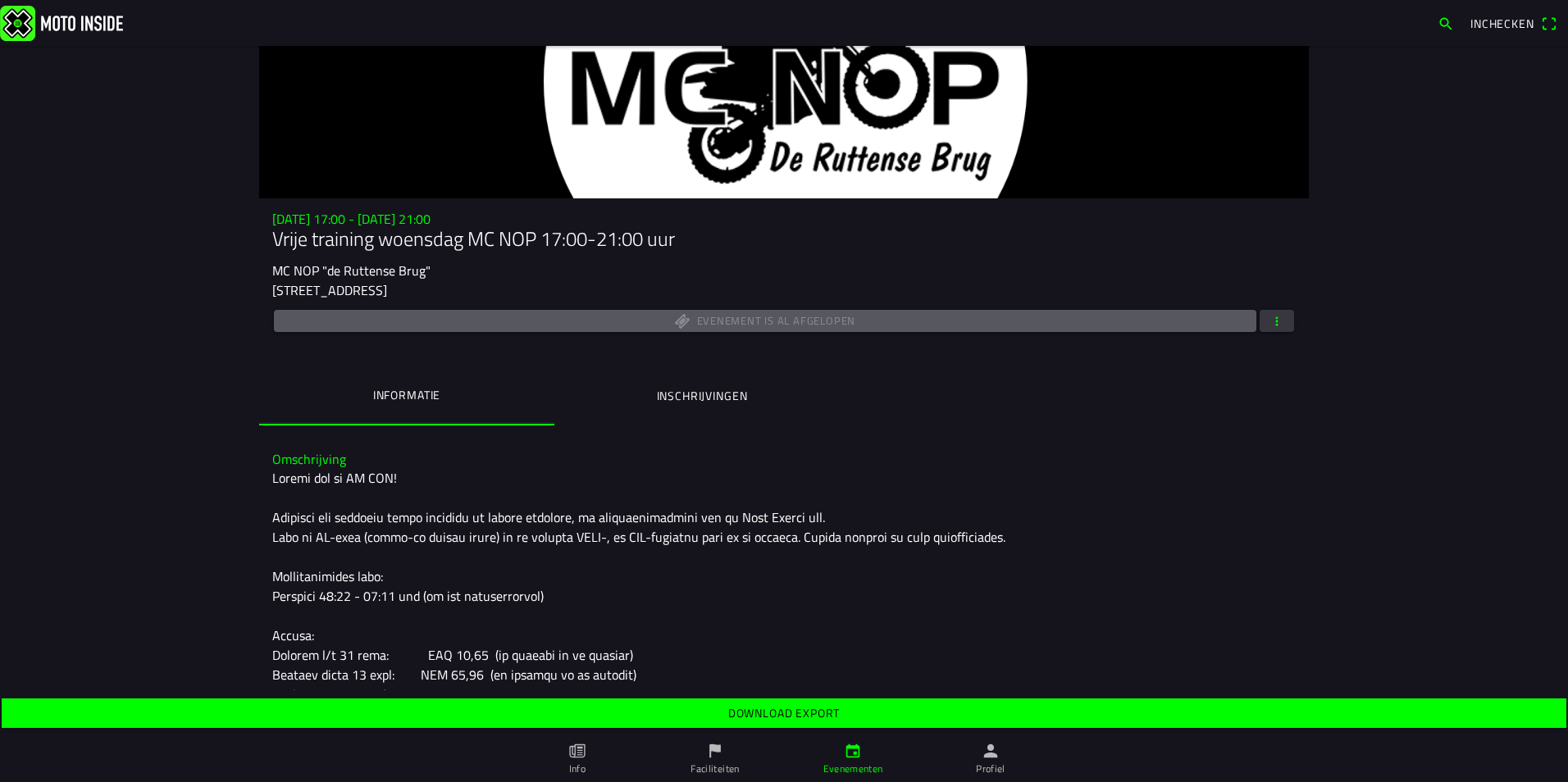
click at [1269, 313] on span "button" at bounding box center [1276, 321] width 15 height 22
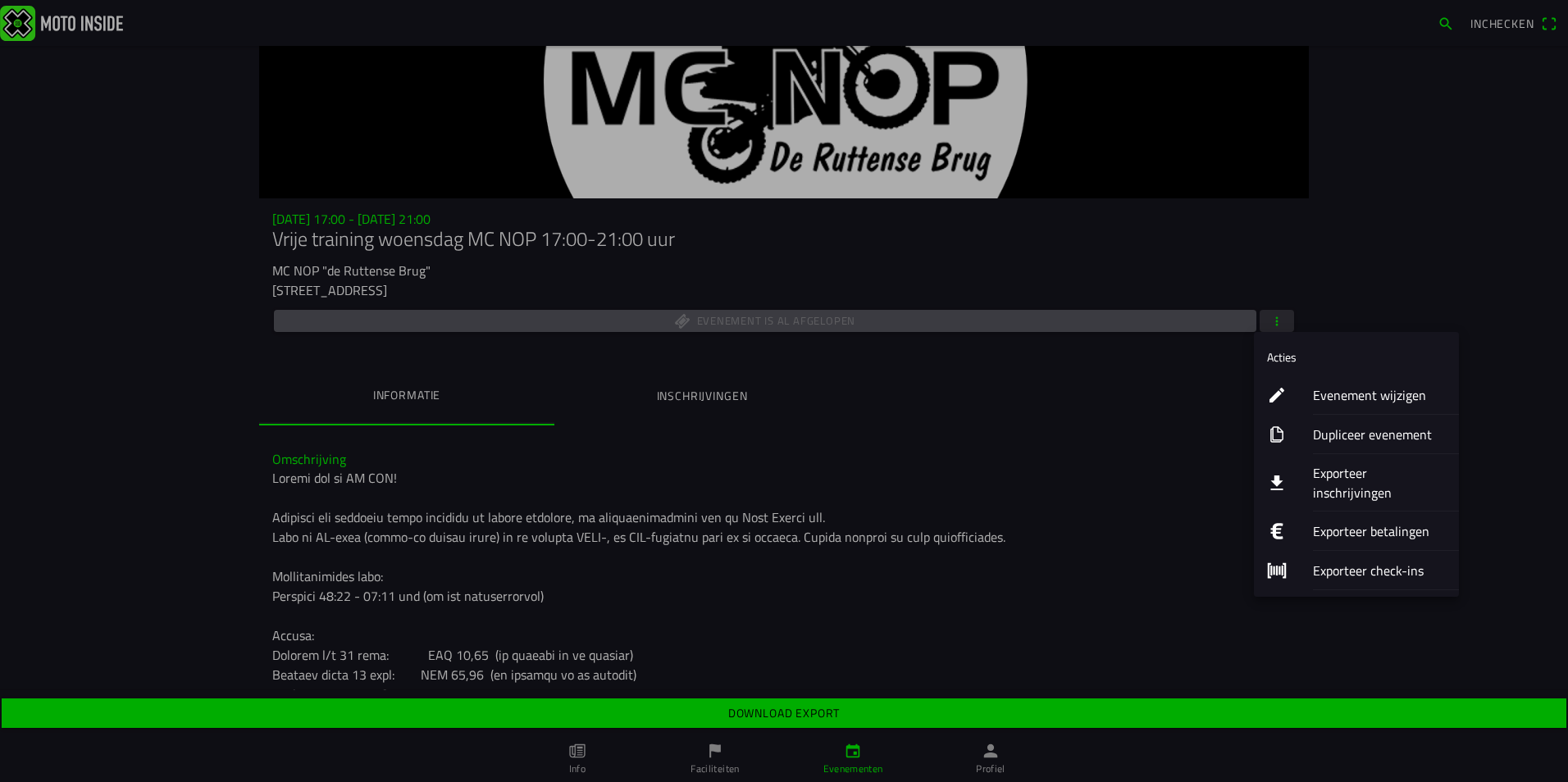
click at [1329, 561] on ion-label "Exporteer check-ins" at bounding box center [1378, 571] width 133 height 20
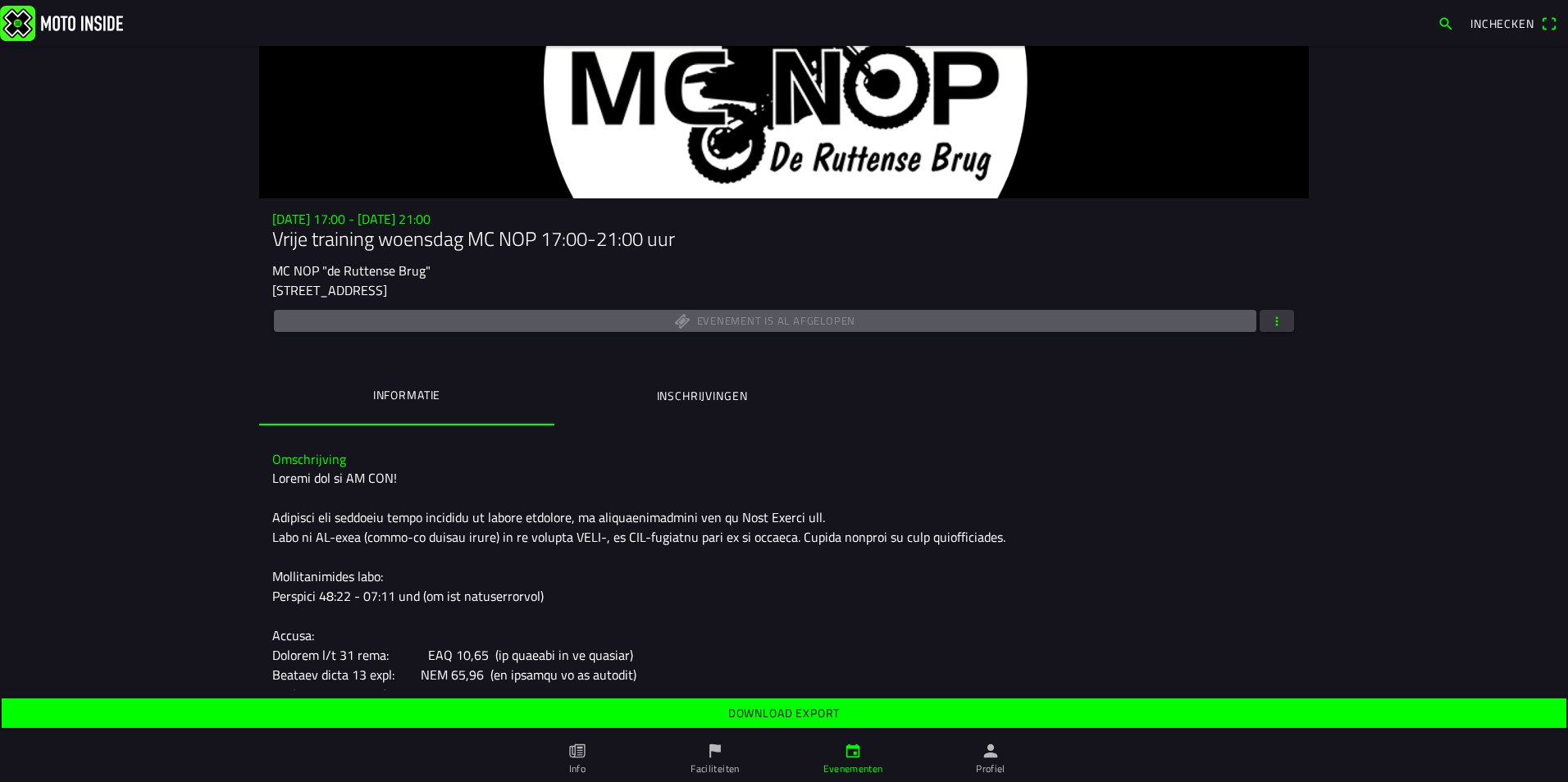
click at [0, 0] on slot "Download export" at bounding box center [0, 0] width 0 height 0
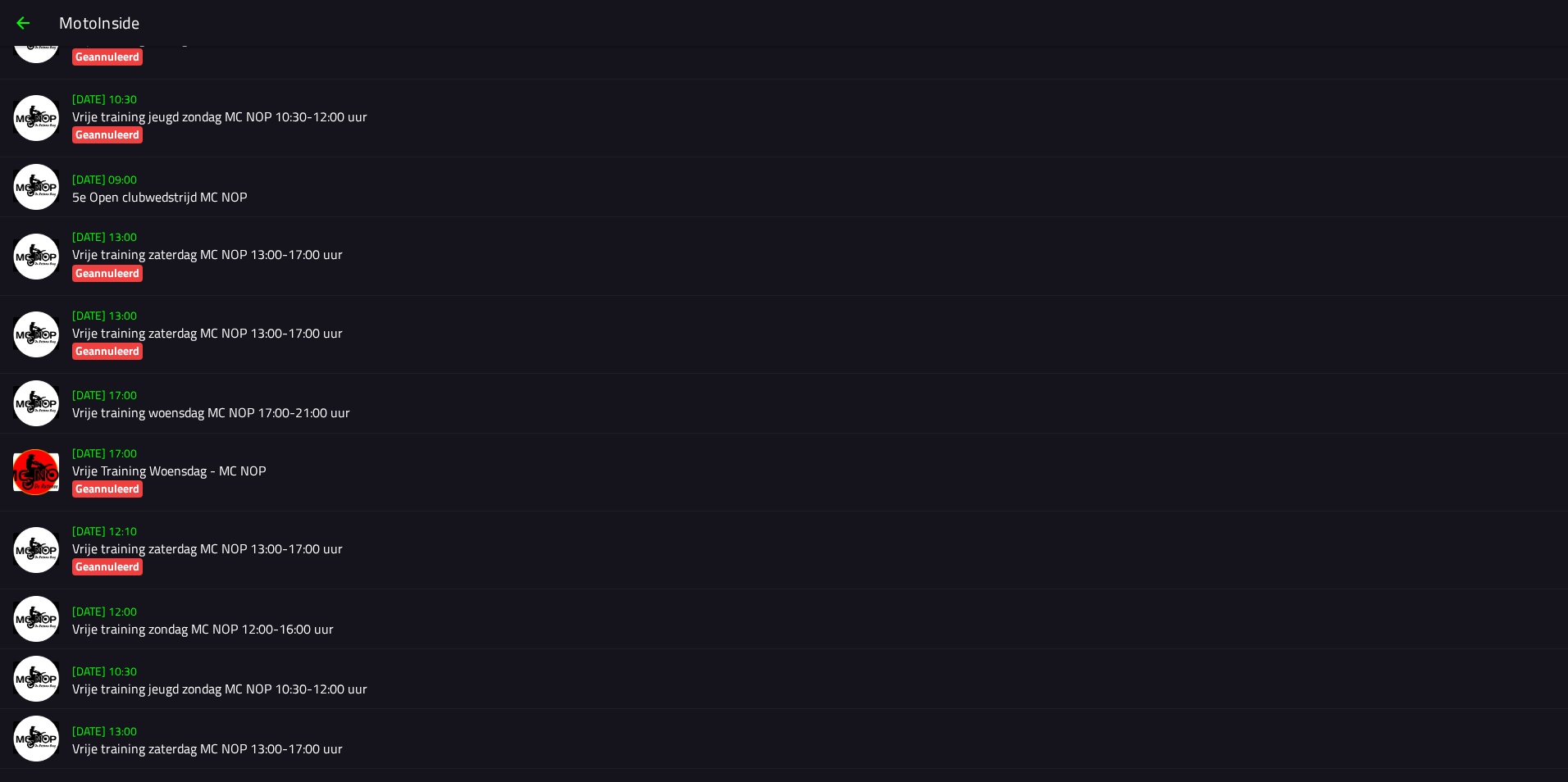
scroll to position [8036, 0]
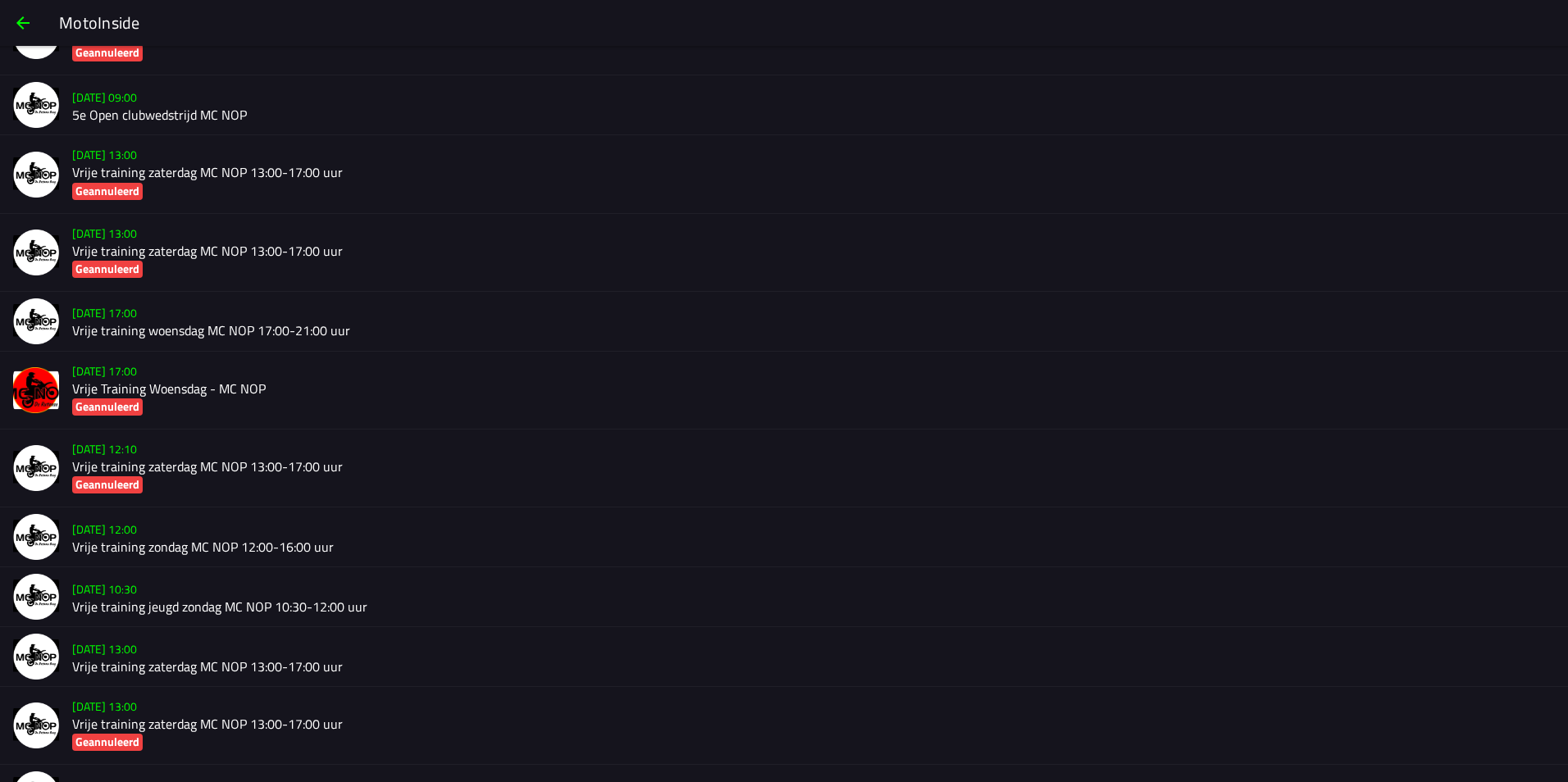
click at [232, 547] on h2 "Vrije training zondag MC NOP 12:00-16:00 uur" at bounding box center [813, 547] width 1482 height 16
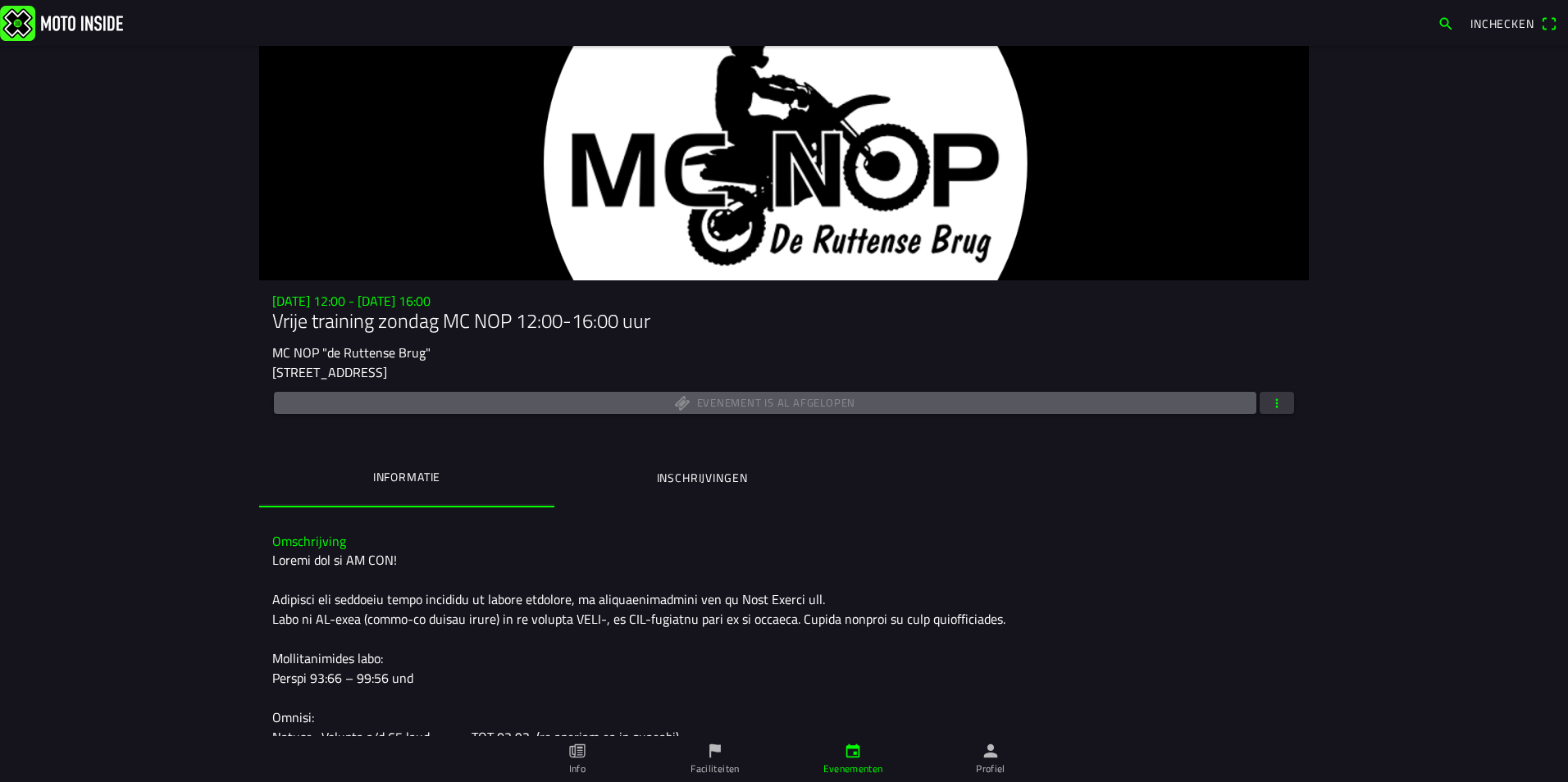
click at [1280, 404] on button "button" at bounding box center [1276, 403] width 35 height 22
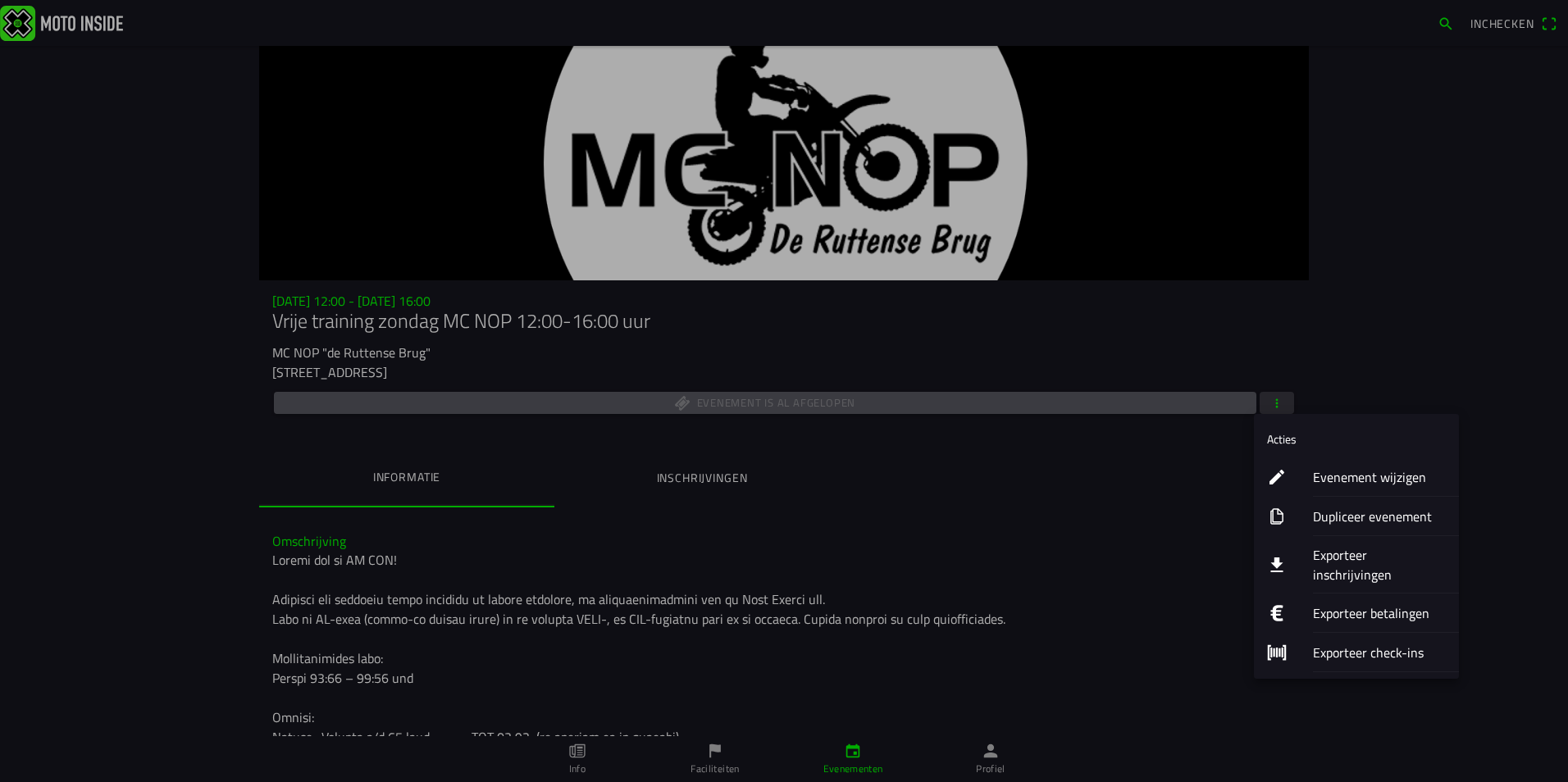
click at [1372, 643] on ion-label "Exporteer check-ins" at bounding box center [1378, 653] width 133 height 20
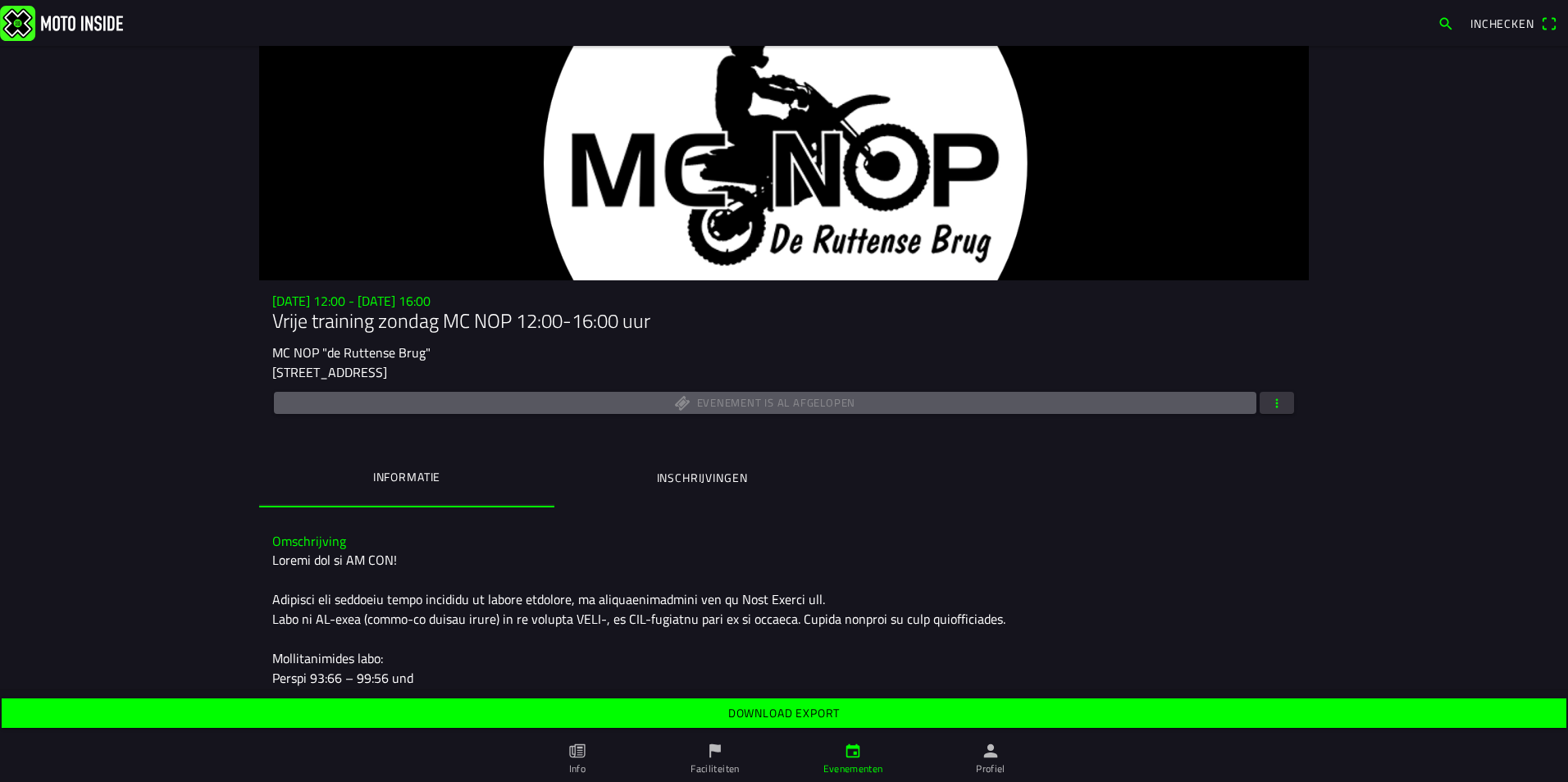
click at [0, 0] on slot "Download export" at bounding box center [0, 0] width 0 height 0
